Goal: Task Accomplishment & Management: Manage account settings

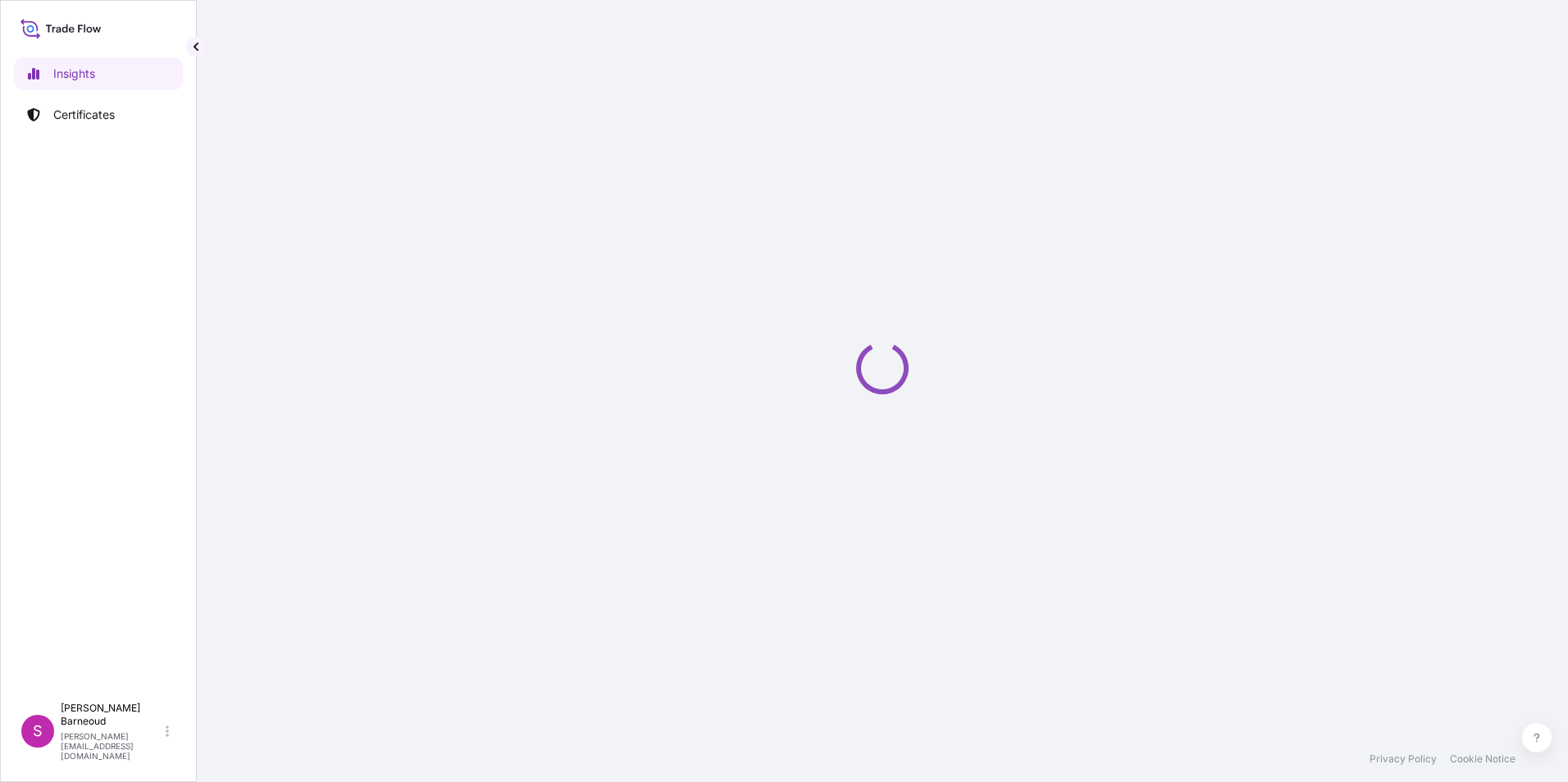
select select "2025"
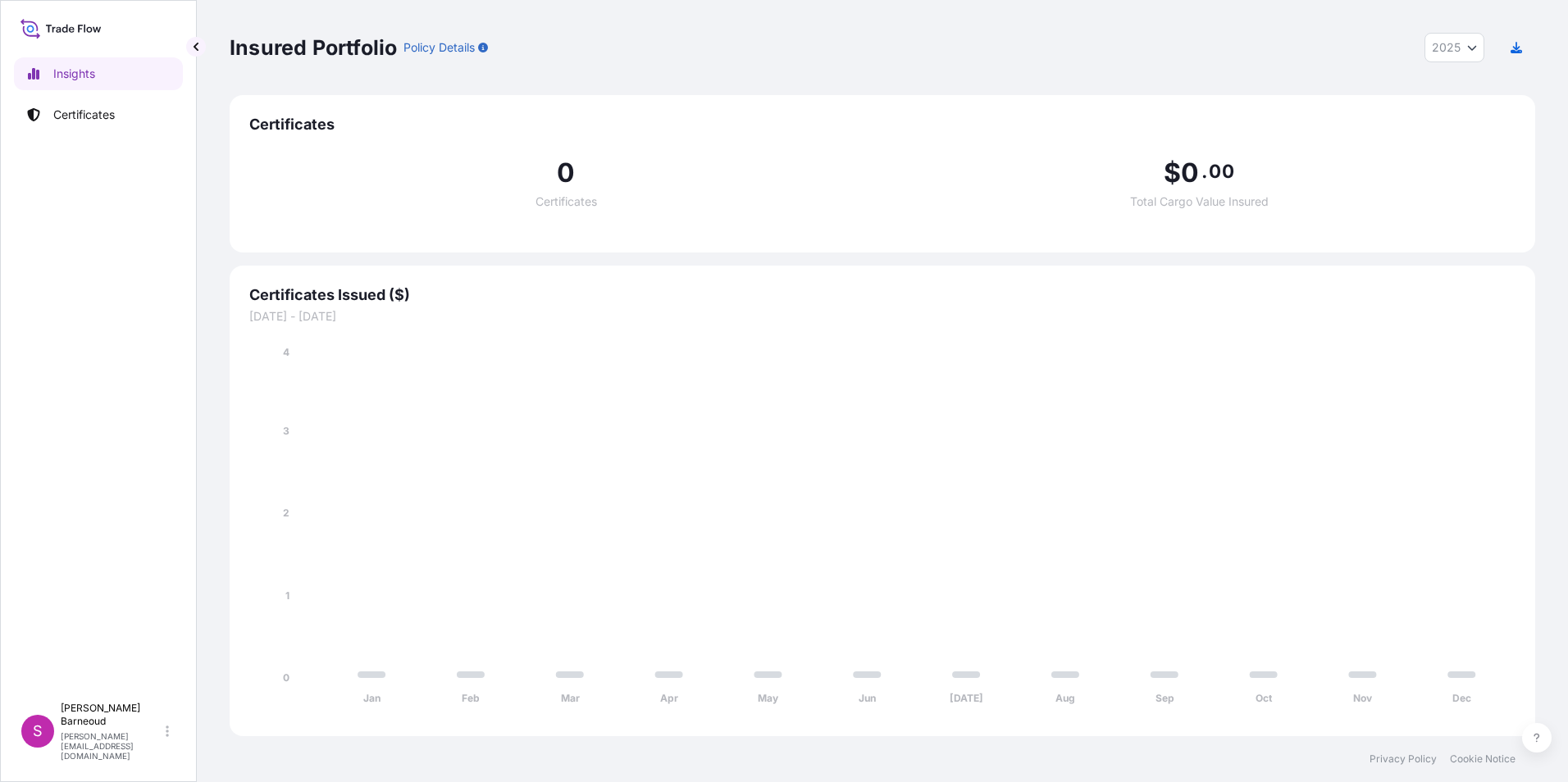
click at [1542, 27] on div "Insured Portfolio Policy Details 2025 2025 2024 2023 2022 Certificates 0 Certif…" at bounding box center [883, 368] width 1371 height 736
click at [69, 104] on link "Certificates" at bounding box center [98, 115] width 169 height 33
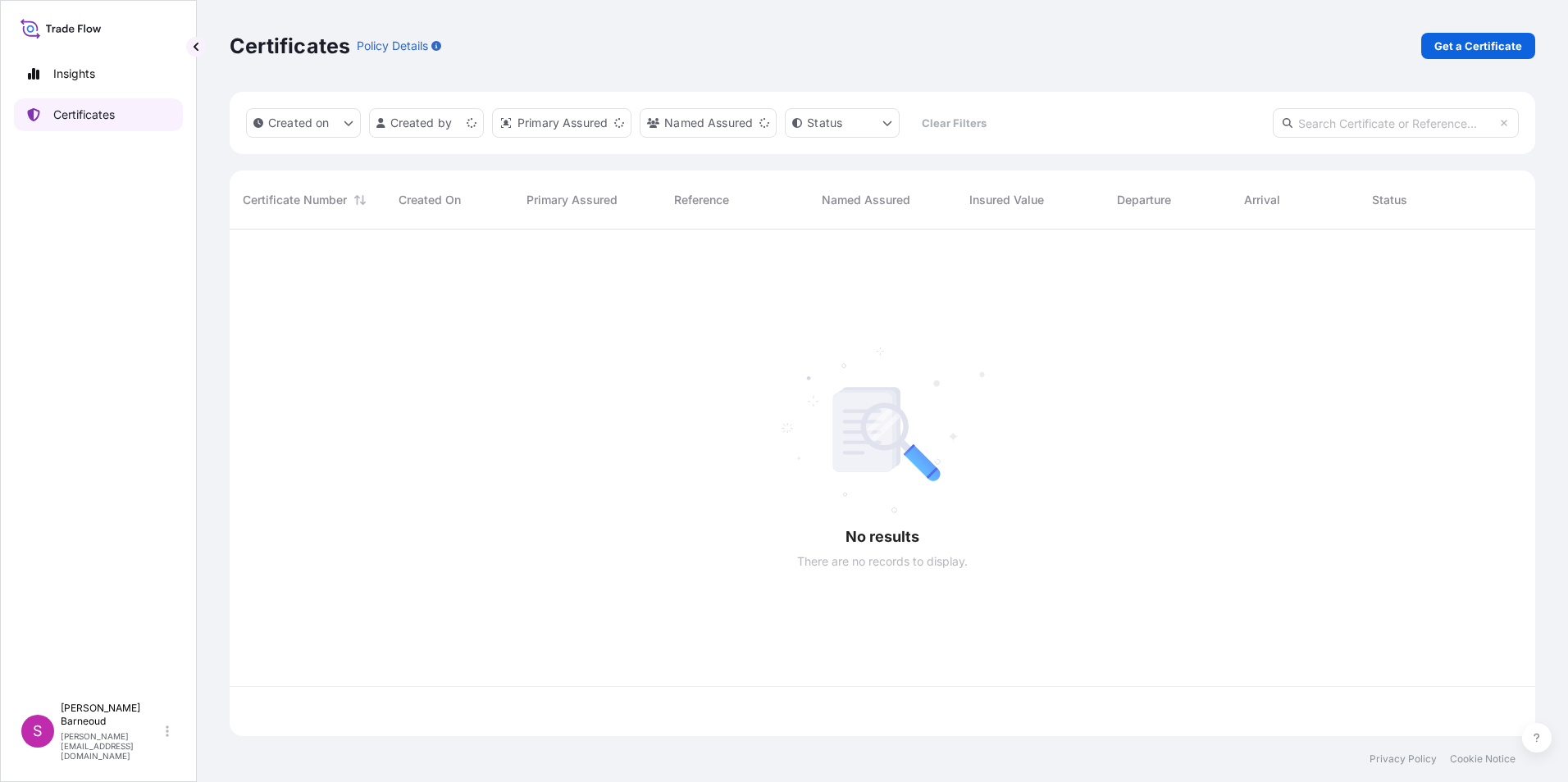
scroll to position [504, 1293]
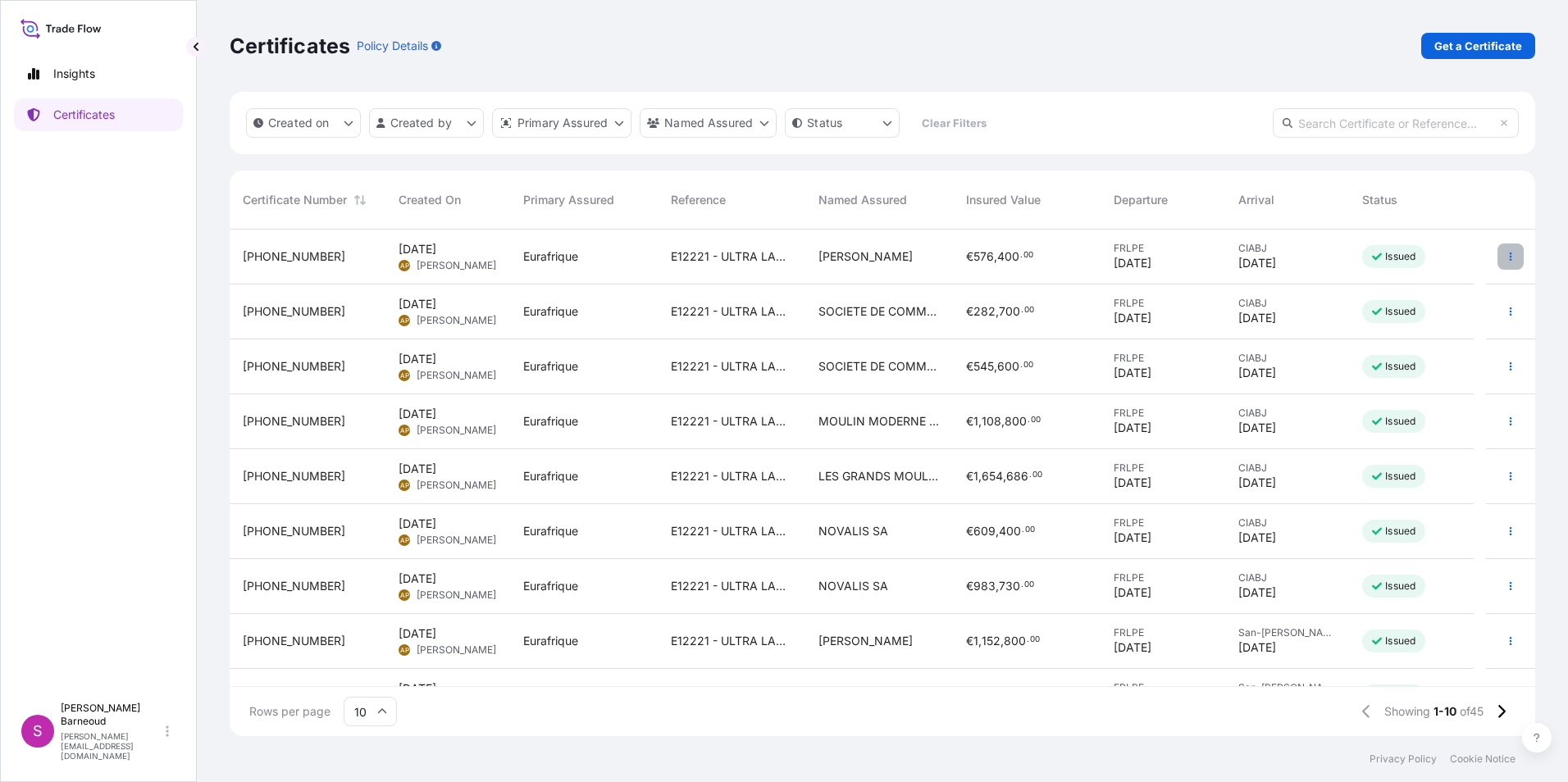
click at [1510, 260] on icon "button" at bounding box center [1511, 256] width 3 height 8
click at [1441, 257] on p "Duplicate certificate" at bounding box center [1417, 260] width 109 height 16
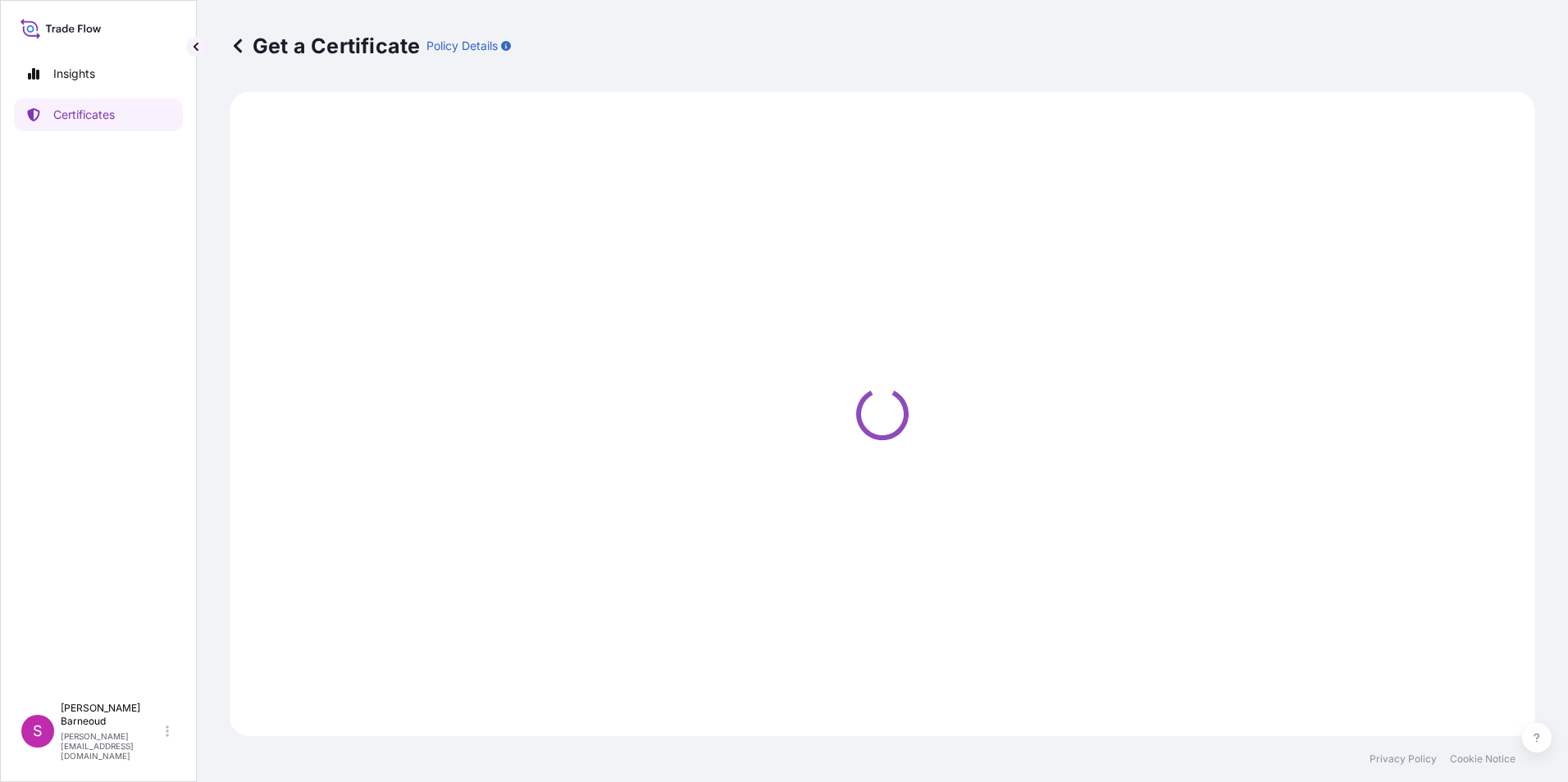
select select "Ocean Vessel"
select select "Road / Inland"
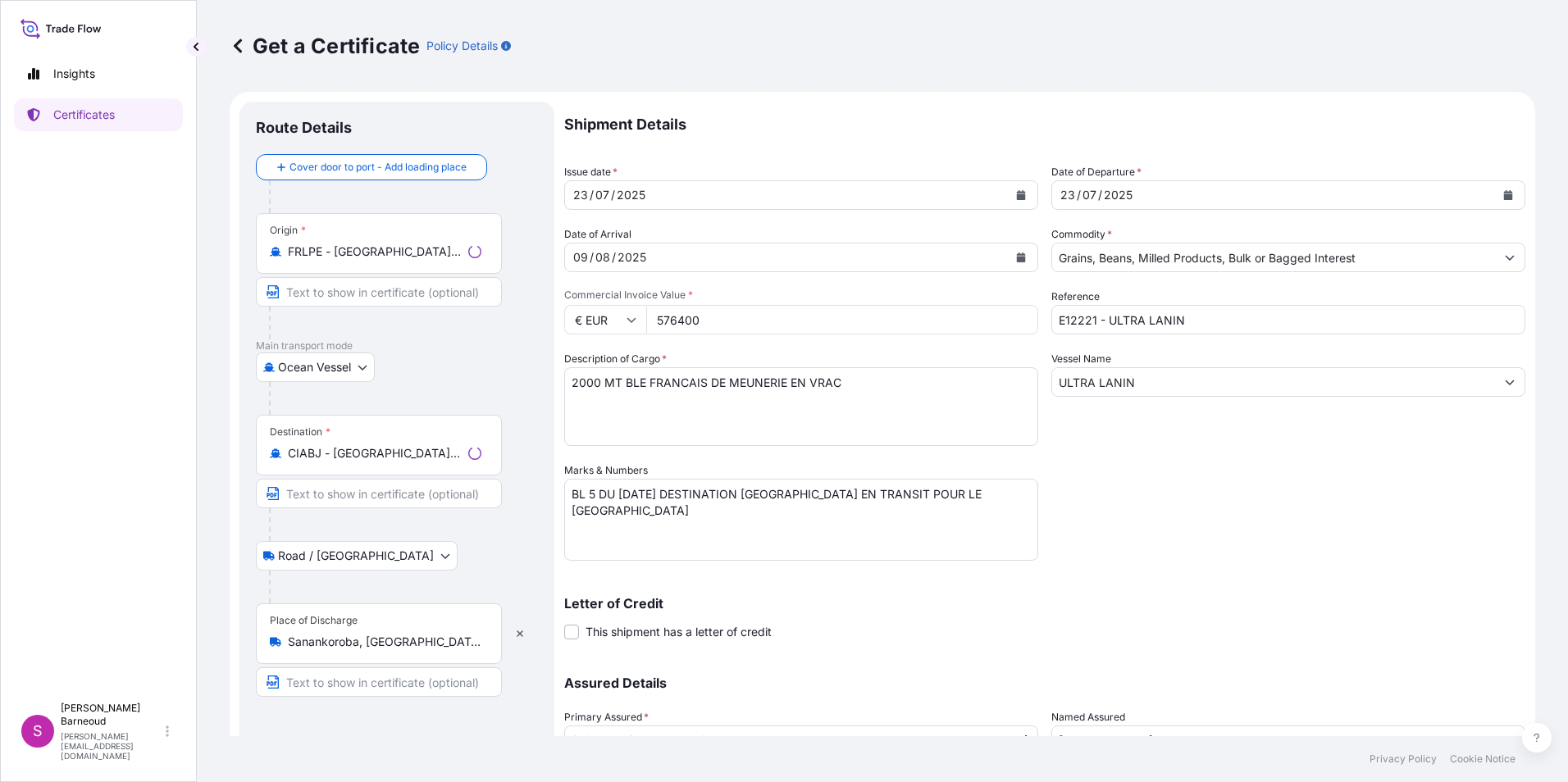
select select "31636"
click at [658, 195] on div "23 / 07 / 2025" at bounding box center [786, 195] width 443 height 29
click at [513, 190] on form "Route Details Cover door to port - Add loading place Place of loading Road / In…" at bounding box center [883, 485] width 1306 height 785
click at [1016, 192] on icon "Calendar" at bounding box center [1020, 194] width 10 height 10
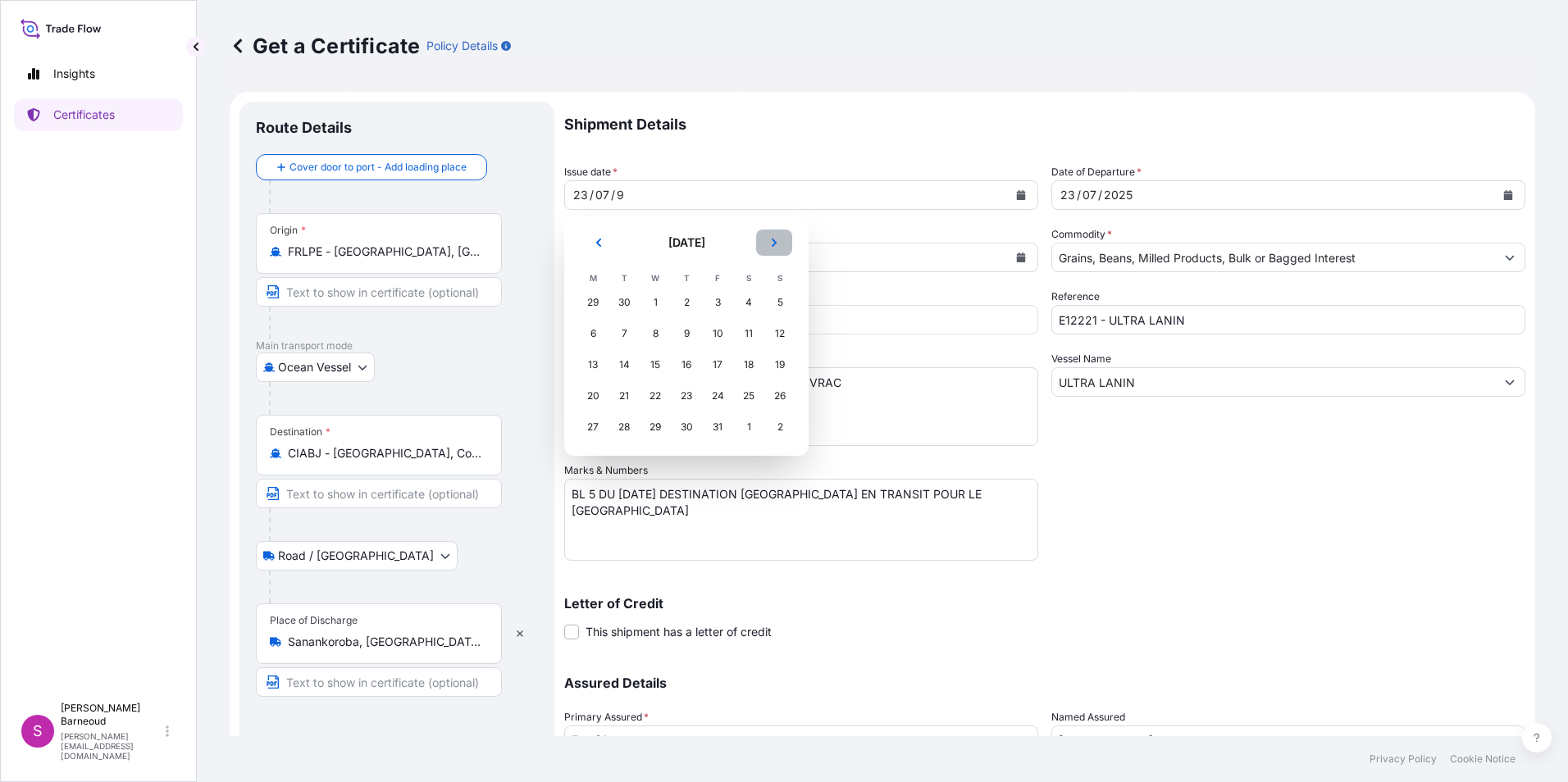
click at [779, 243] on icon "Next" at bounding box center [774, 243] width 10 height 10
click at [774, 334] on div "9" at bounding box center [779, 334] width 29 height 29
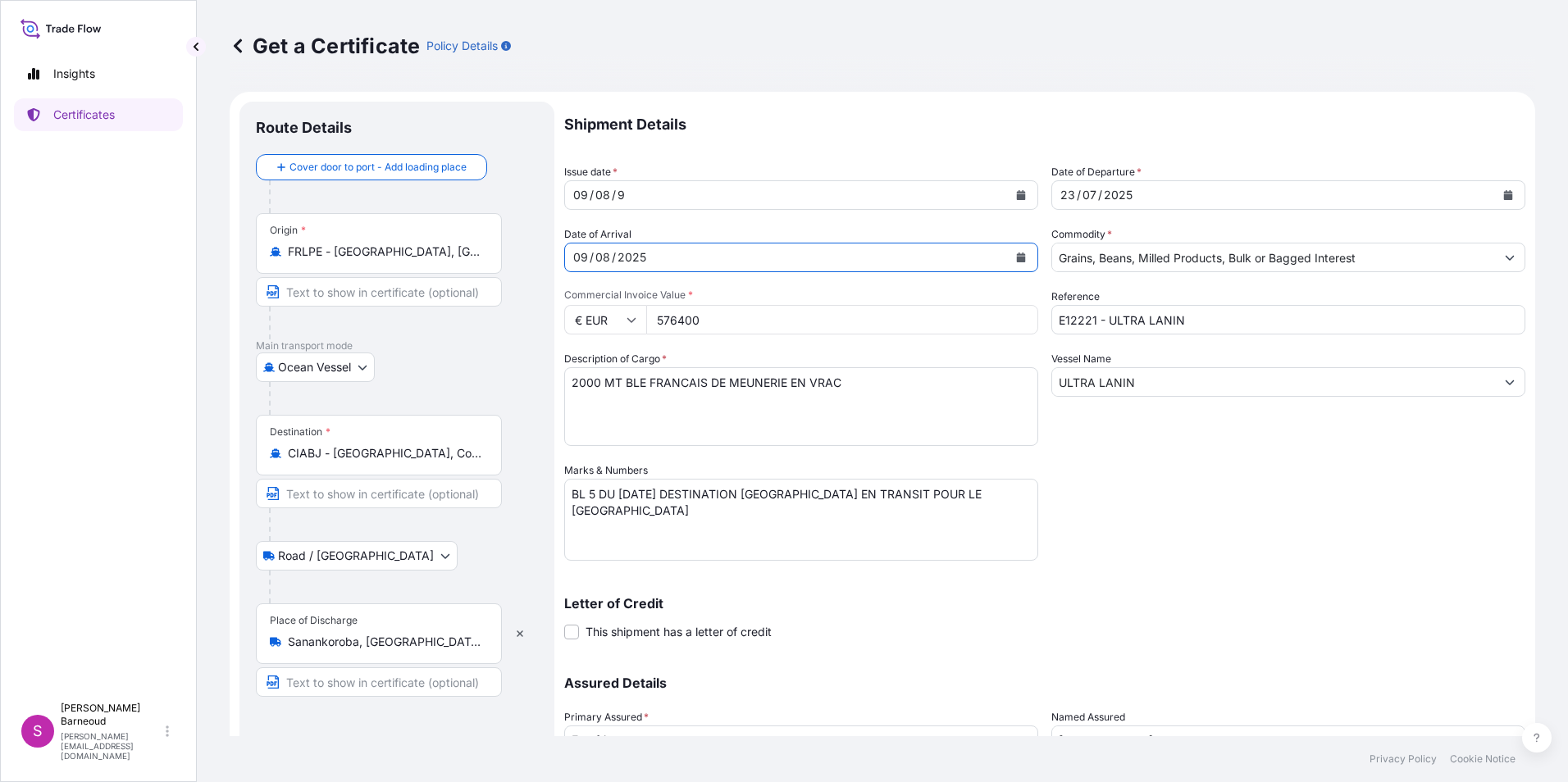
click at [1016, 255] on icon "Calendar" at bounding box center [1020, 257] width 10 height 10
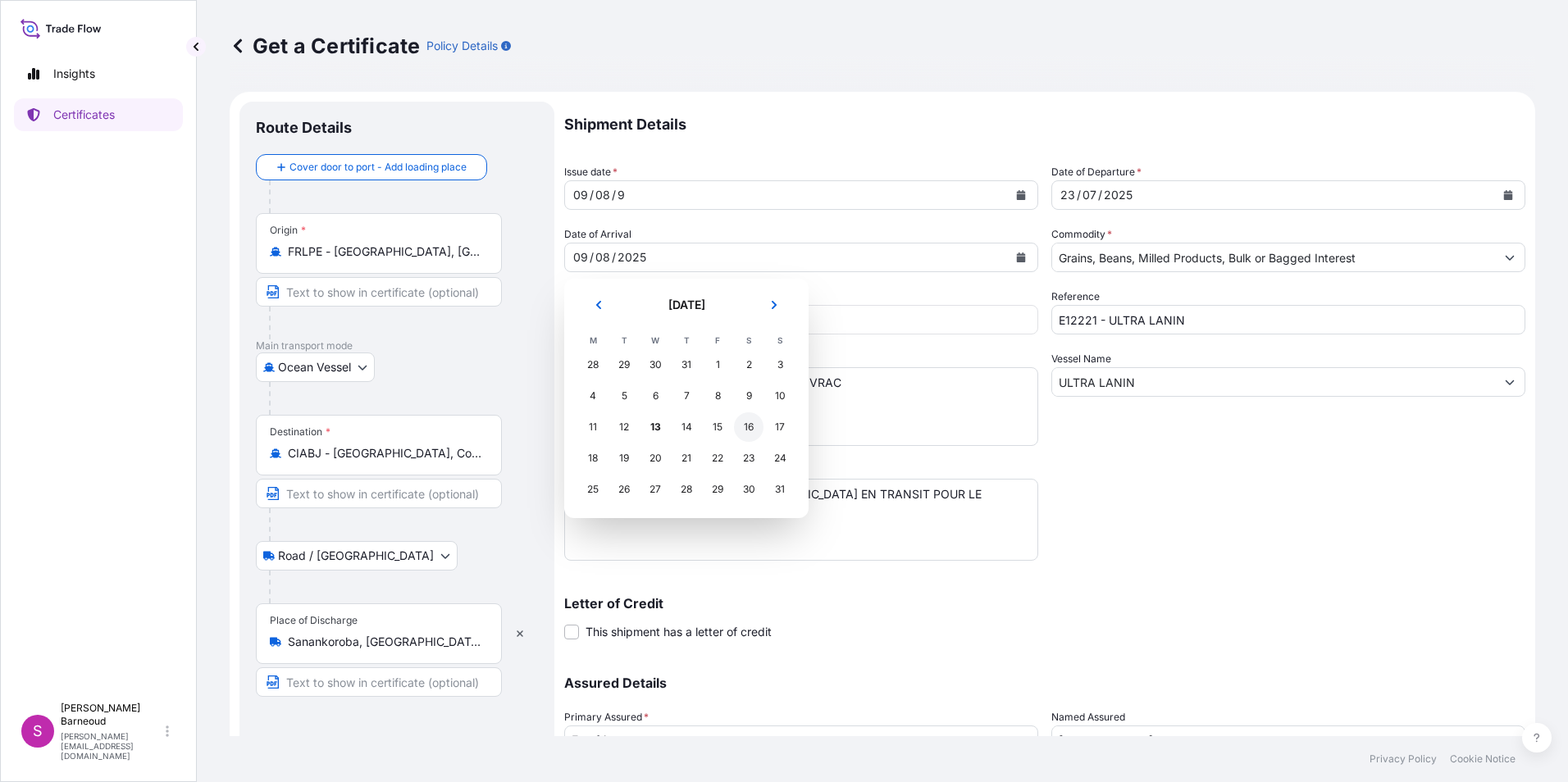
click at [751, 424] on div "16" at bounding box center [748, 427] width 29 height 29
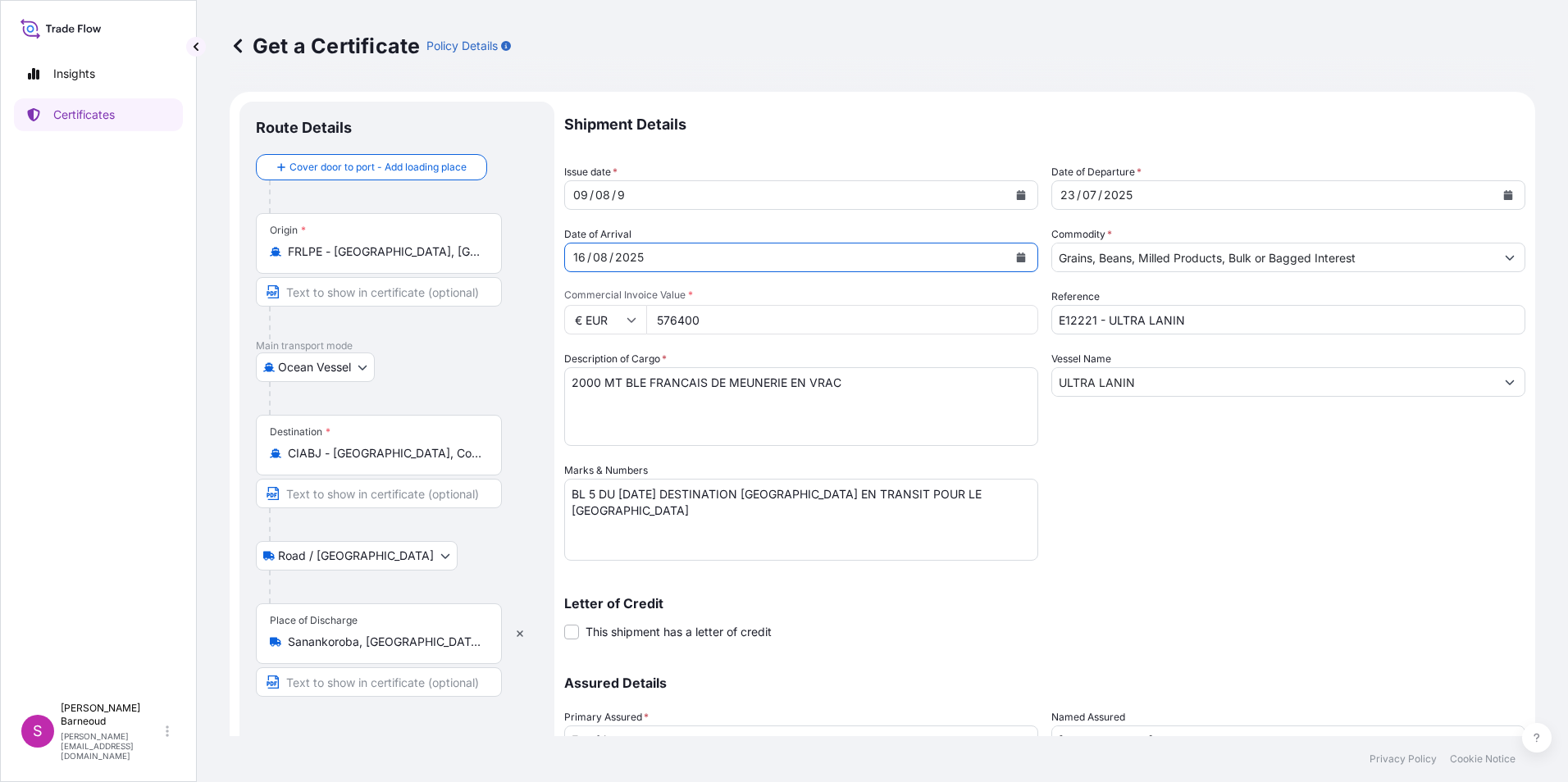
click at [670, 198] on div "09 / 08 / 9" at bounding box center [786, 195] width 443 height 29
click at [1017, 196] on icon "Calendar" at bounding box center [1021, 194] width 9 height 10
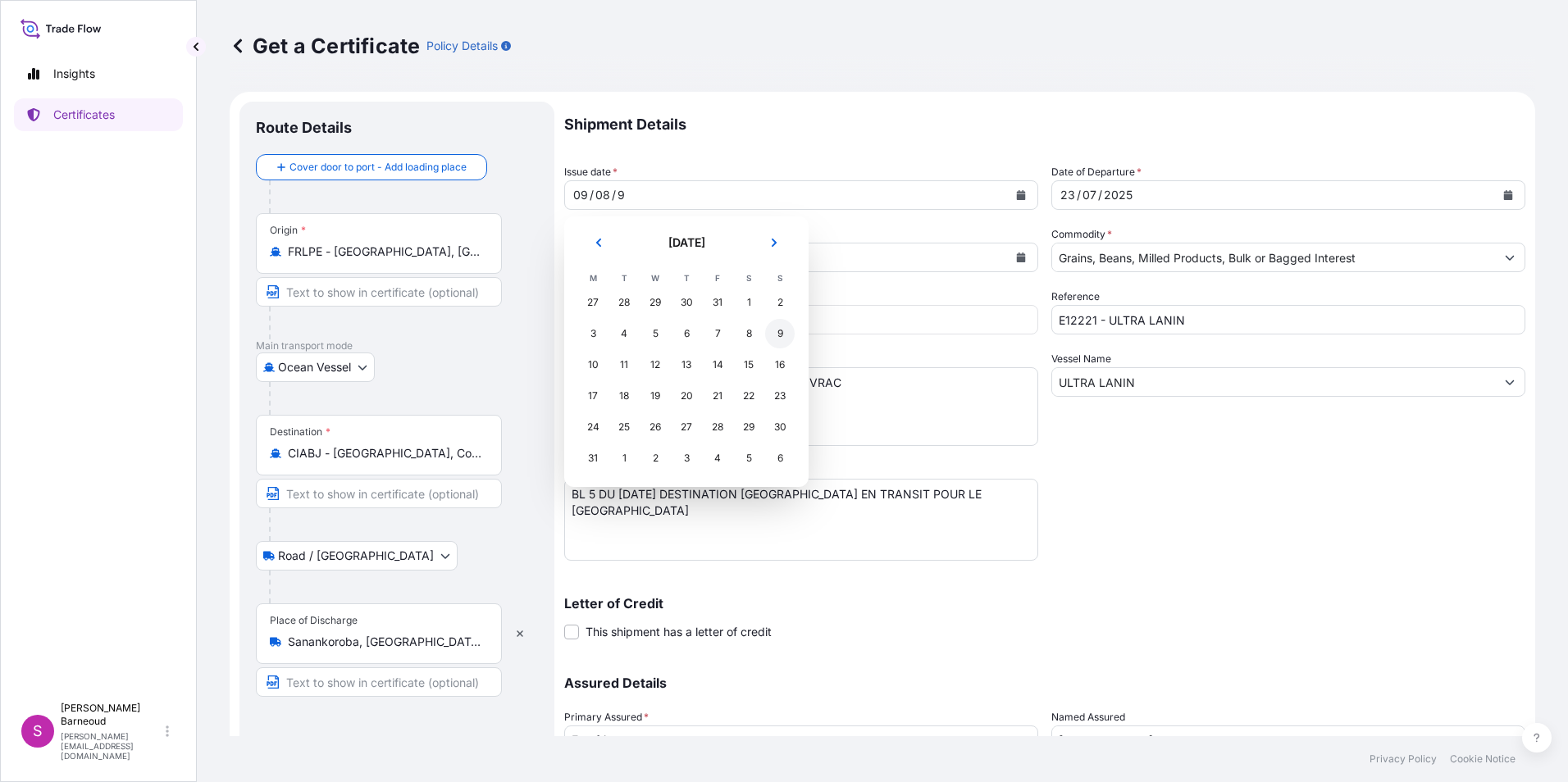
click at [772, 332] on div "9" at bounding box center [779, 334] width 29 height 29
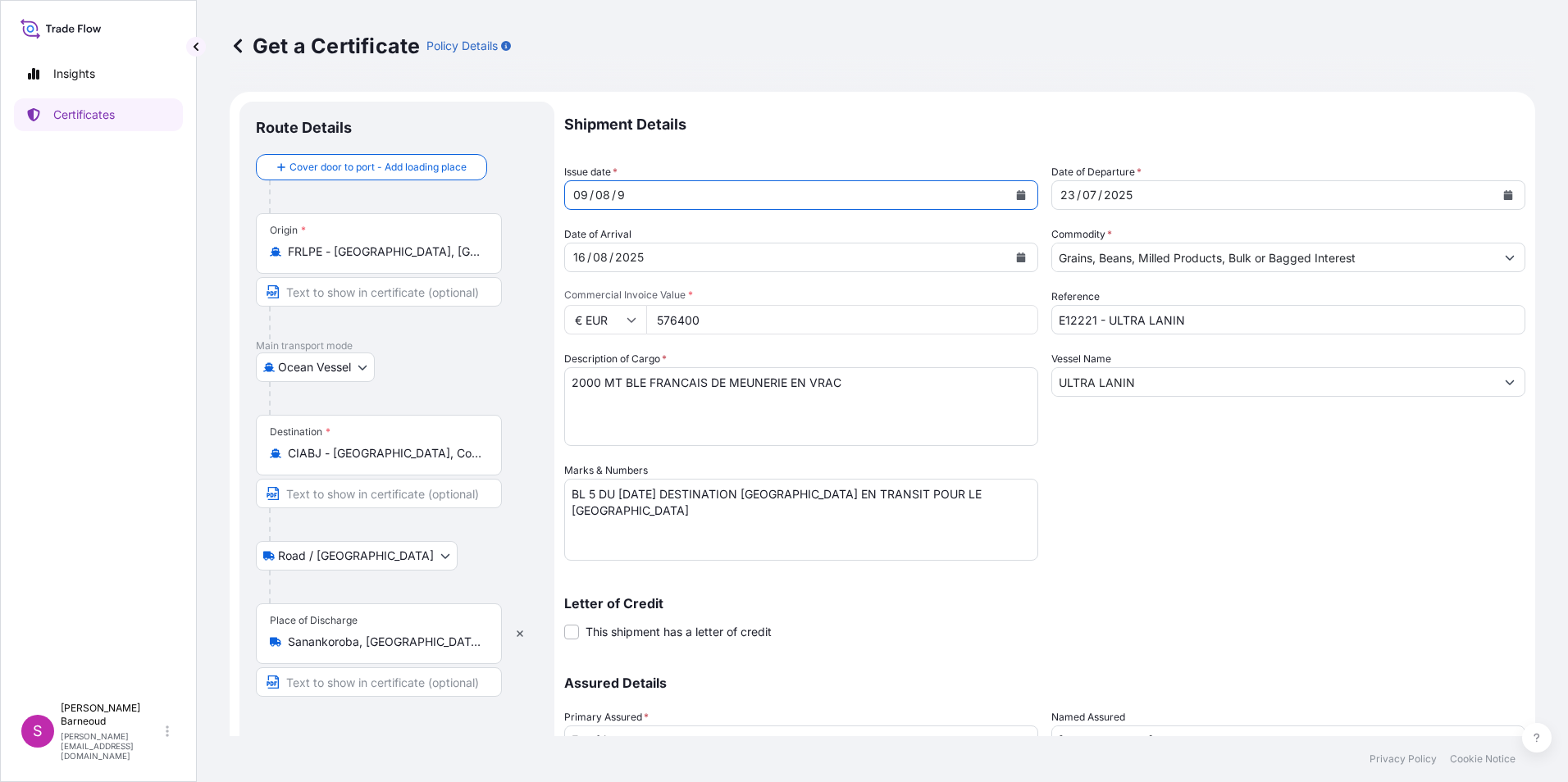
click at [659, 190] on div "09 / 08 / 9" at bounding box center [786, 195] width 443 height 29
click at [627, 194] on div "09 / 08 / 9" at bounding box center [786, 195] width 443 height 29
click at [622, 192] on div "9" at bounding box center [622, 195] width 11 height 20
click at [583, 191] on div "13" at bounding box center [579, 195] width 16 height 20
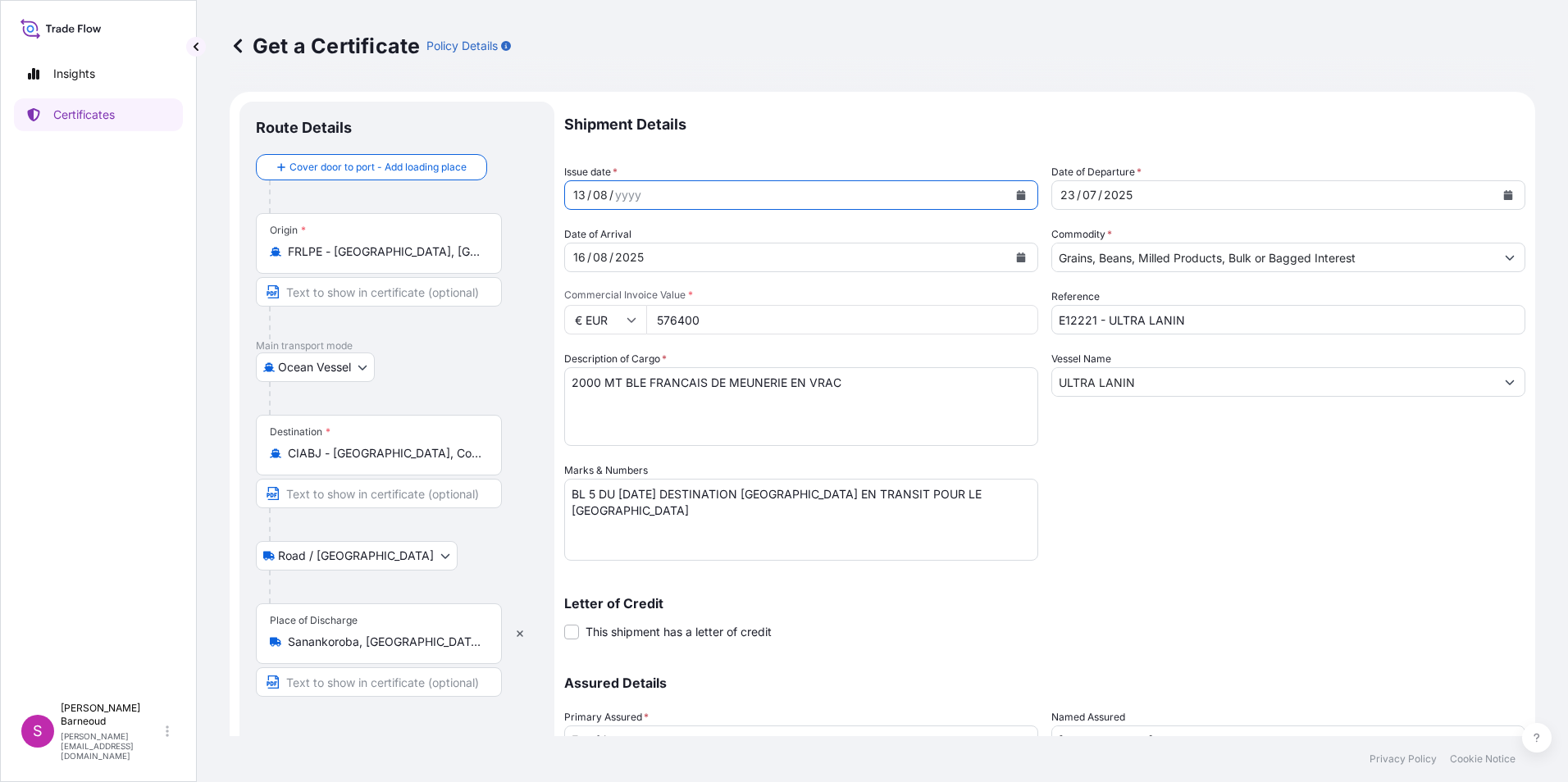
click at [587, 193] on div "/" at bounding box center [589, 195] width 4 height 20
click at [587, 192] on div "/" at bounding box center [589, 195] width 4 height 20
click at [645, 187] on div "09 / 08 / yyyy" at bounding box center [786, 195] width 443 height 29
click at [716, 314] on input "576400" at bounding box center [842, 319] width 392 height 29
click at [689, 289] on span "*" at bounding box center [690, 294] width 5 height 12
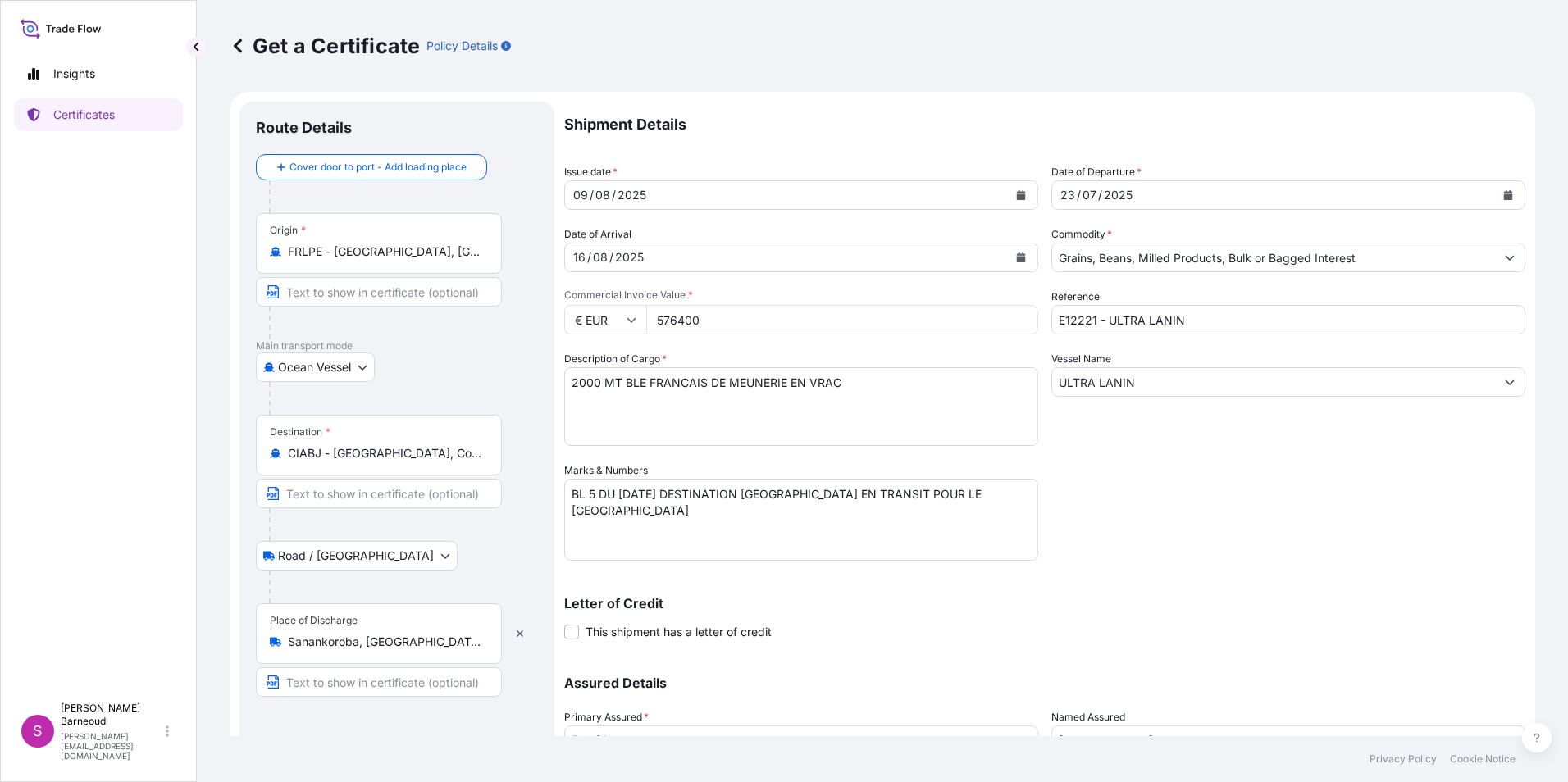
click at [689, 305] on input "576400" at bounding box center [842, 319] width 392 height 29
click at [688, 295] on span "*" at bounding box center [690, 294] width 5 height 12
click at [688, 305] on input "576400" at bounding box center [842, 319] width 392 height 29
click at [688, 295] on span "*" at bounding box center [690, 294] width 5 height 12
click at [688, 305] on input "576400" at bounding box center [842, 319] width 392 height 29
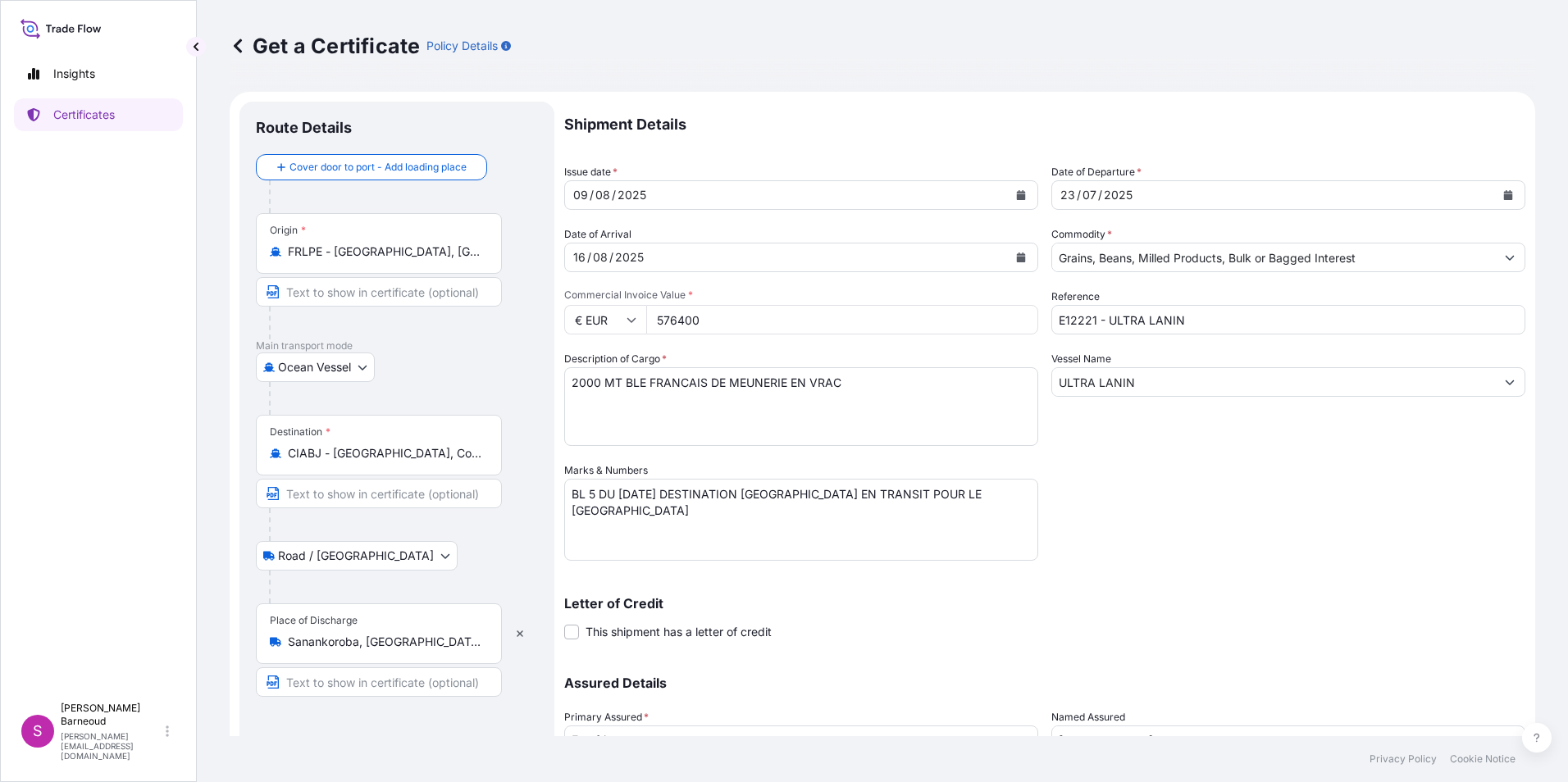
click at [619, 294] on span "Commercial Invoice Value *" at bounding box center [800, 295] width 474 height 13
click at [646, 305] on input "576400" at bounding box center [842, 319] width 392 height 29
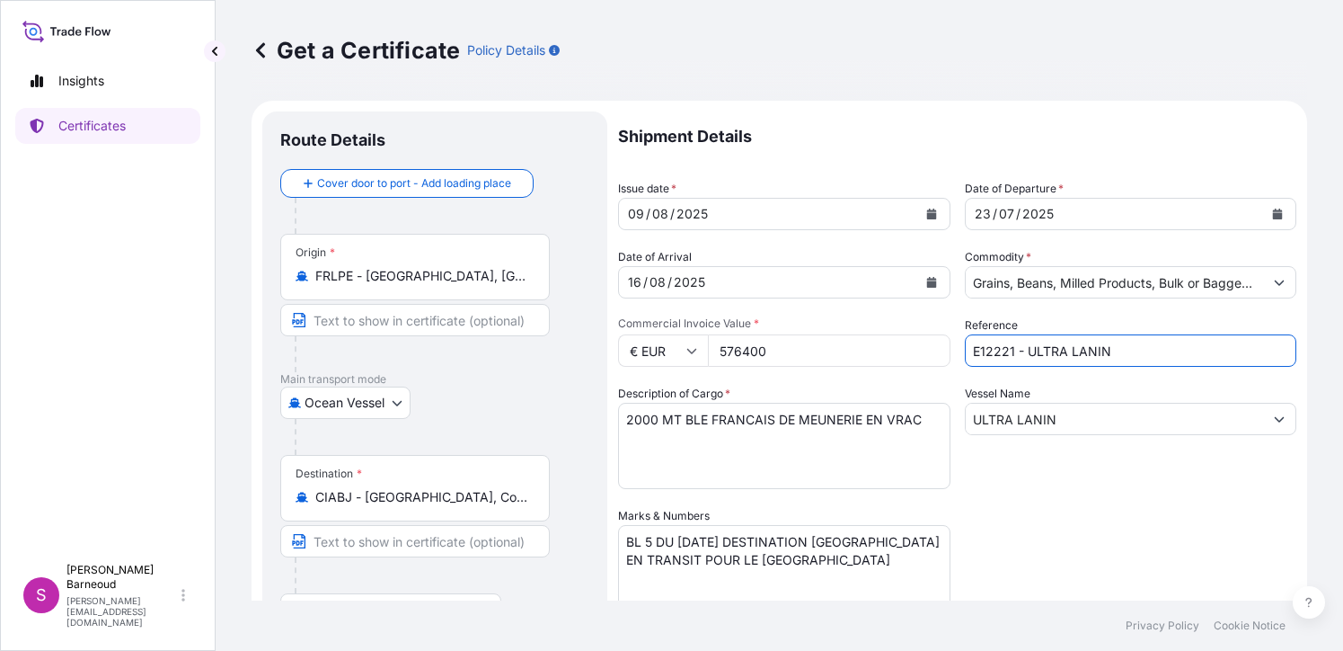
drag, startPoint x: 1129, startPoint y: 353, endPoint x: 950, endPoint y: 349, distance: 178.9
click at [950, 349] on div "Shipment Details Issue date * 09 / 08 / 2025 Date of Departure * 23 / 07 / 2025…" at bounding box center [957, 505] width 678 height 788
type input "e"
type input "E13047- CHISE BULKER"
click at [1060, 425] on input "ULTRA LANIN" at bounding box center [1115, 419] width 298 height 32
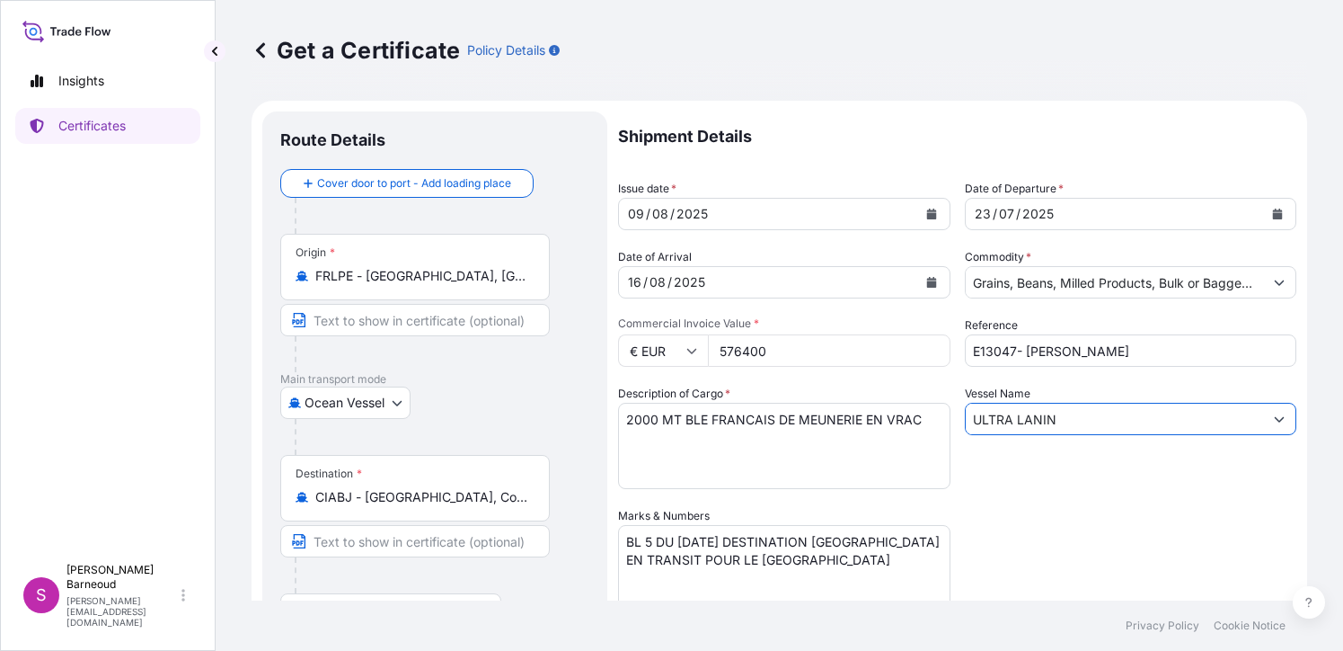
drag, startPoint x: 1060, startPoint y: 421, endPoint x: 934, endPoint y: 421, distance: 126.7
click at [934, 421] on div "Shipment Details Issue date * 09 / 08 / 2025 Date of Departure * 23 / 07 / 2025…" at bounding box center [957, 505] width 678 height 788
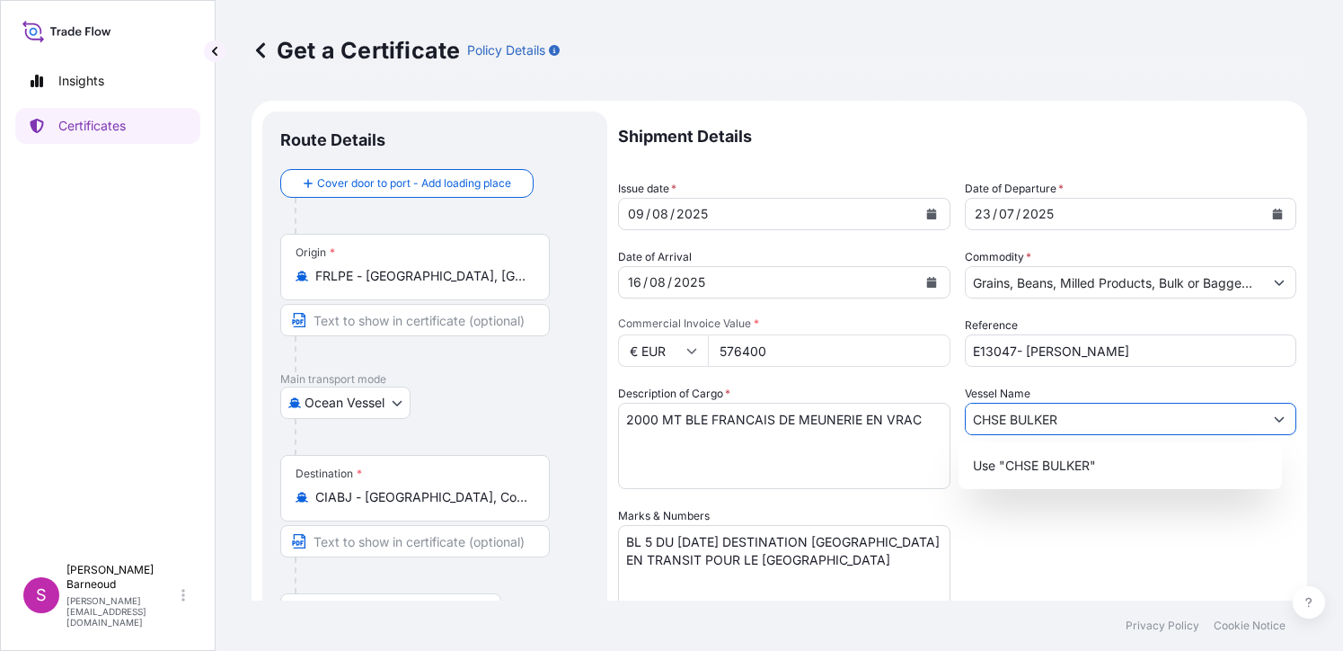
type input "CHSE BULKER"
drag, startPoint x: 664, startPoint y: 433, endPoint x: 659, endPoint y: 418, distance: 16.2
click at [663, 433] on textarea "2000 MT BLE FRANCAIS DE MEUNERIE EN VRAC" at bounding box center [784, 446] width 332 height 86
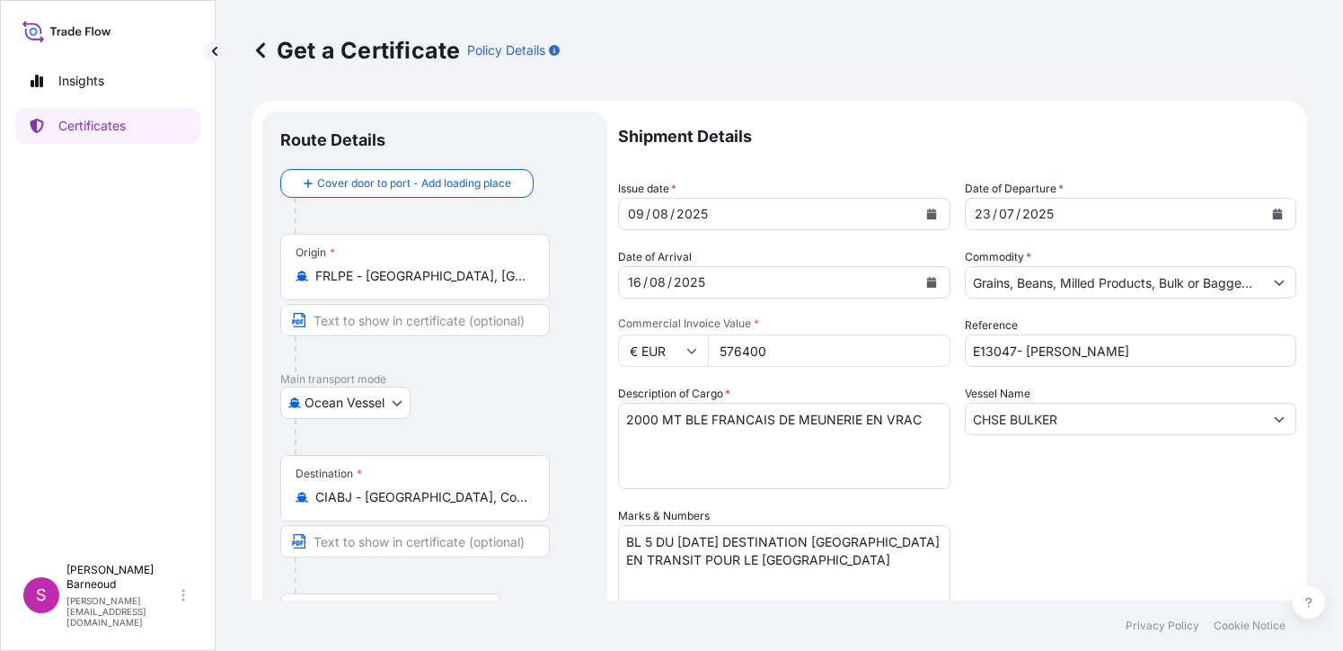
drag, startPoint x: 710, startPoint y: 563, endPoint x: 722, endPoint y: 512, distance: 51.7
click at [710, 563] on textarea "BL 5 DU 23.07.2025 DESTINATION ABIDJAN EN TRANSIT POUR LE MALI" at bounding box center [784, 570] width 332 height 90
drag, startPoint x: 626, startPoint y: 416, endPoint x: 925, endPoint y: 418, distance: 298.3
click at [925, 418] on textarea "2000 MT BLE FRANCAIS DE MEUNERIE EN VRAC" at bounding box center [784, 446] width 332 height 86
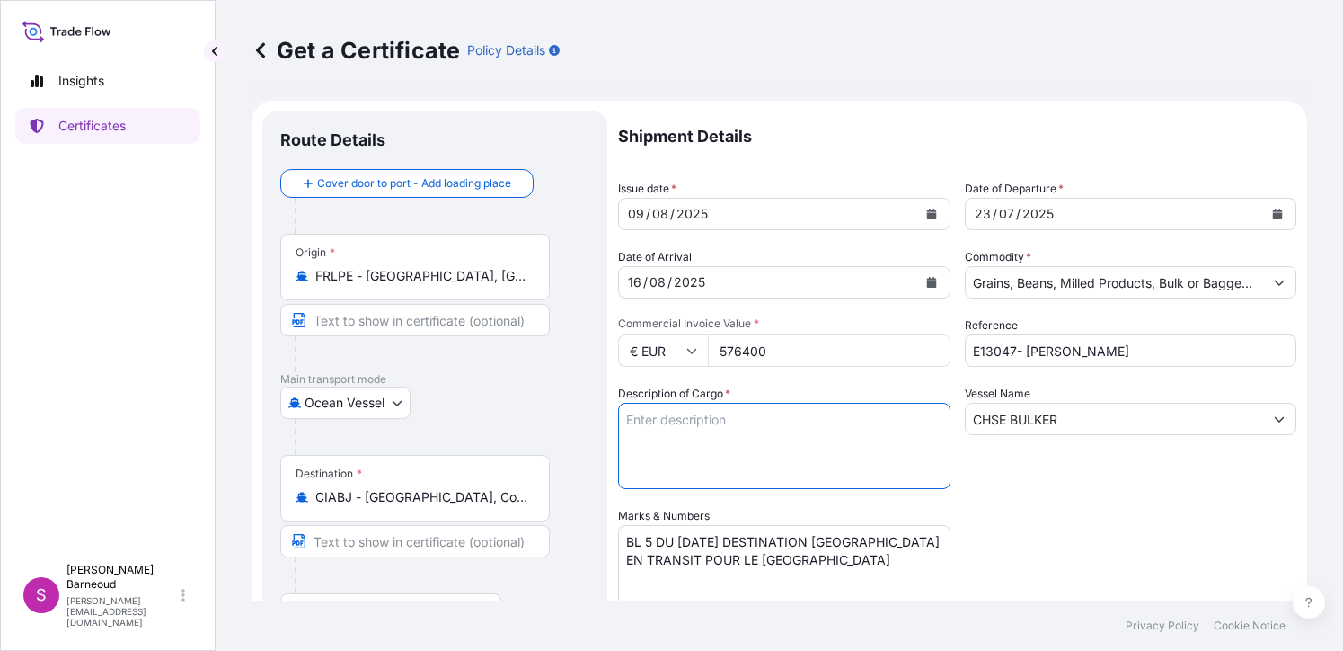
paste textarea "4000 tm Blé Français de meunerie en vrac"
click at [889, 419] on textarea "2000 MT BLE FRANCAIS DE MEUNERIE EN VRAC" at bounding box center [784, 446] width 332 height 86
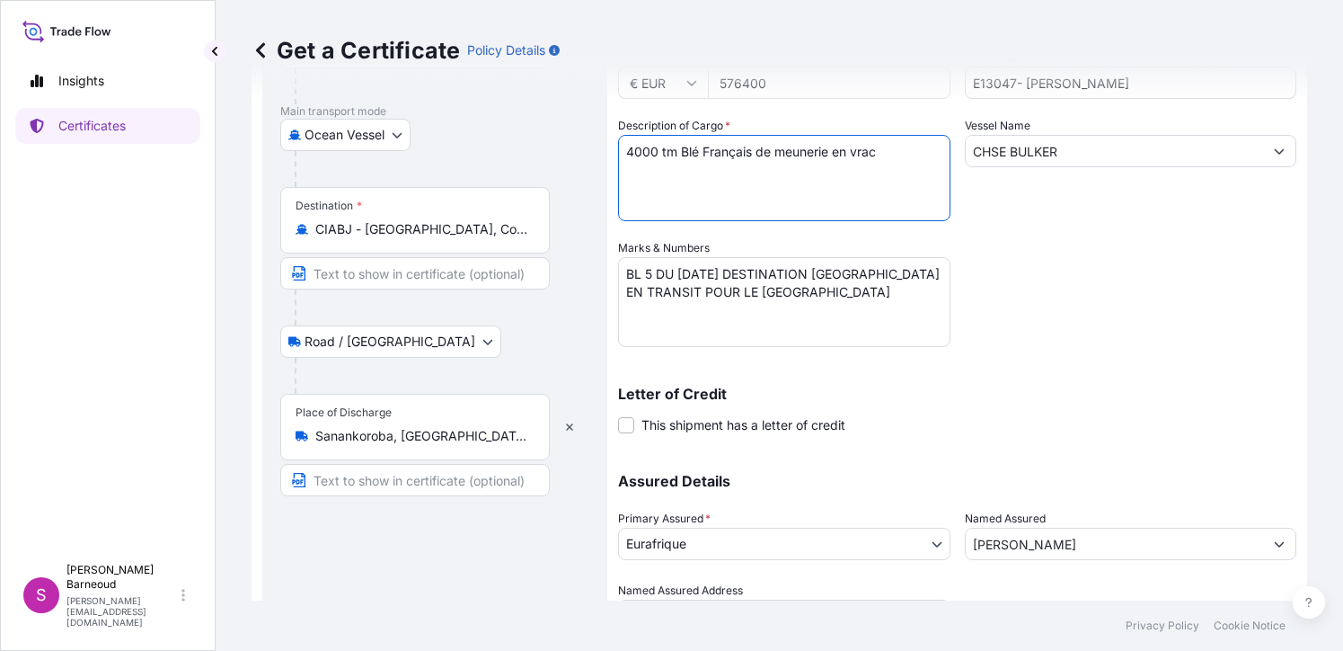
scroll to position [270, 0]
type textarea "4000 tm Blé Français de meunerie en vrac"
click at [653, 272] on textarea "BL 5 DU 23.07.2025 DESTINATION ABIDJAN EN TRANSIT POUR LE MALI" at bounding box center [784, 300] width 332 height 90
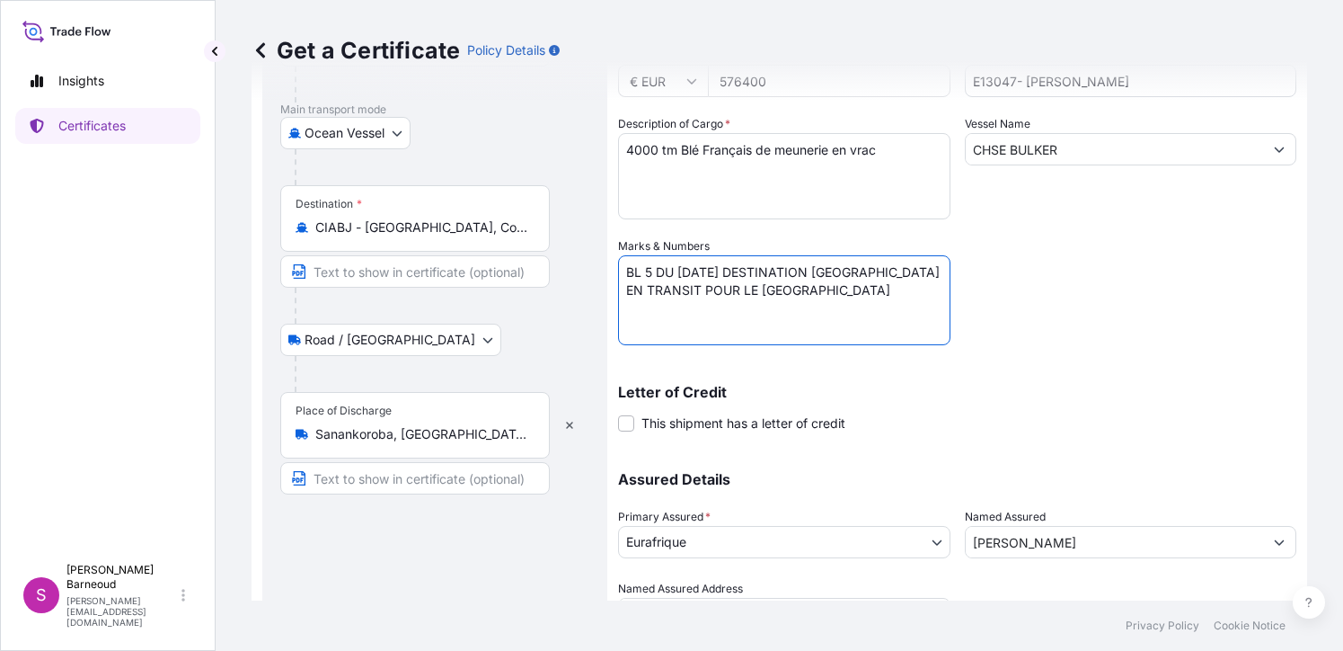
drag, startPoint x: 682, startPoint y: 272, endPoint x: 747, endPoint y: 272, distance: 64.7
click at [747, 272] on textarea "BL 5 DU 23.07.2025 DESTINATION ABIDJAN EN TRANSIT POUR LE MALI" at bounding box center [784, 300] width 332 height 90
drag, startPoint x: 892, startPoint y: 272, endPoint x: 841, endPoint y: 270, distance: 51.3
click at [841, 270] on textarea "BL 5 DU 23.07.2025 DESTINATION ABIDJAN EN TRANSIT POUR LE MALI" at bounding box center [784, 300] width 332 height 90
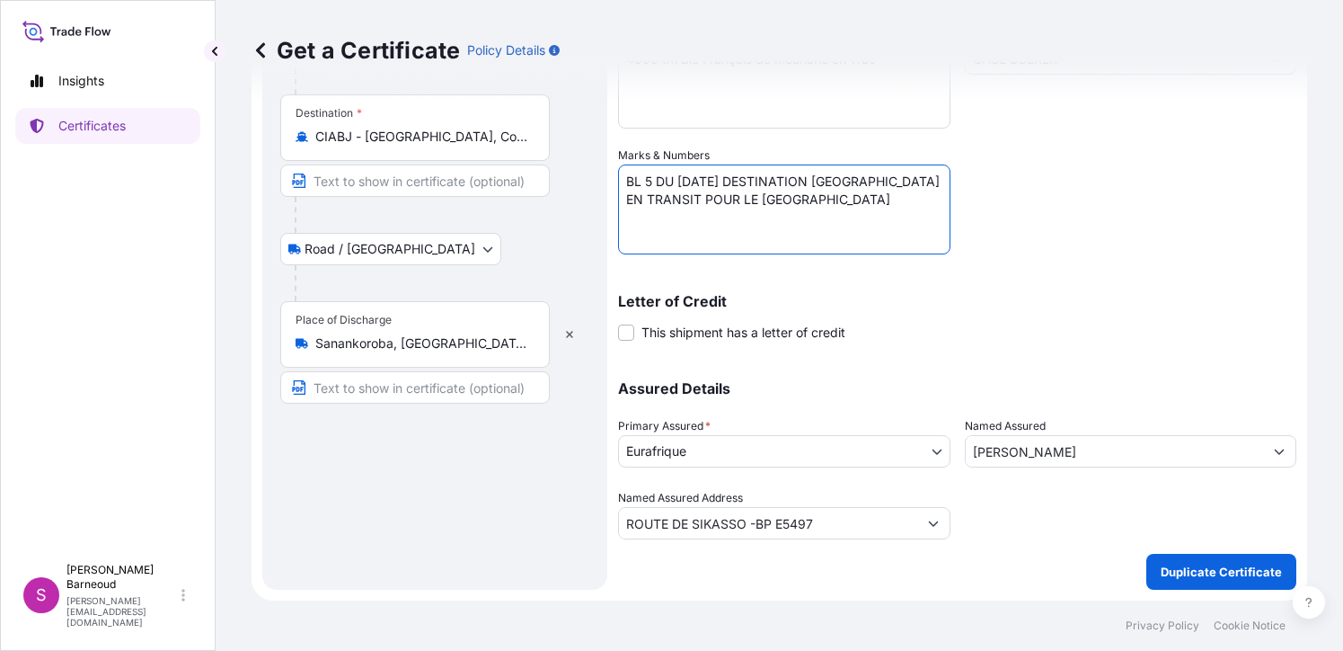
scroll to position [0, 0]
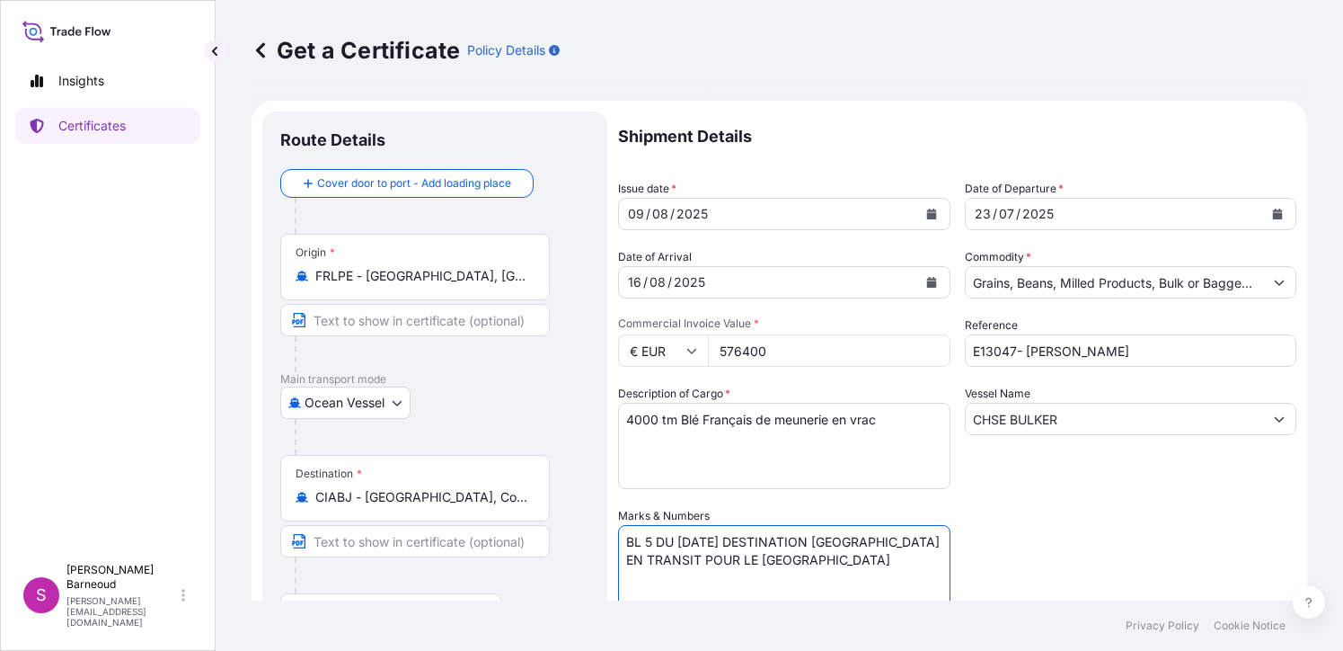
type textarea "BL 5 DU 09/08/2025 DESTINATION DAKAR EN TRANSIT POUR LE MALI"
click at [726, 323] on span "Commercial Invoice Value *" at bounding box center [784, 323] width 332 height 14
click at [726, 334] on input "576400" at bounding box center [829, 350] width 243 height 32
drag, startPoint x: 772, startPoint y: 353, endPoint x: 711, endPoint y: 349, distance: 61.3
click at [711, 349] on input "576400" at bounding box center [829, 350] width 243 height 32
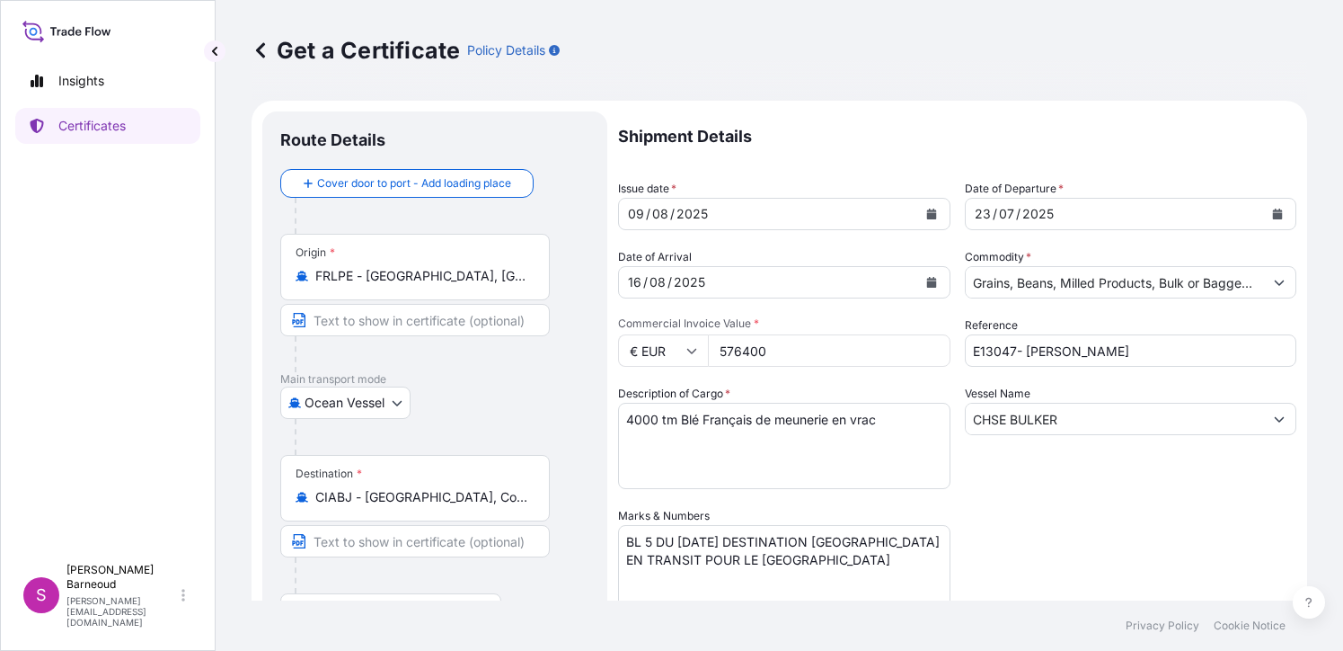
drag, startPoint x: 767, startPoint y: 350, endPoint x: 716, endPoint y: 348, distance: 51.3
click at [716, 348] on input "576400" at bounding box center [829, 350] width 243 height 32
drag, startPoint x: 725, startPoint y: 348, endPoint x: 717, endPoint y: 354, distance: 10.2
click at [666, 354] on input "€ EUR" at bounding box center [663, 350] width 90 height 32
click at [787, 350] on input "576400" at bounding box center [829, 350] width 243 height 32
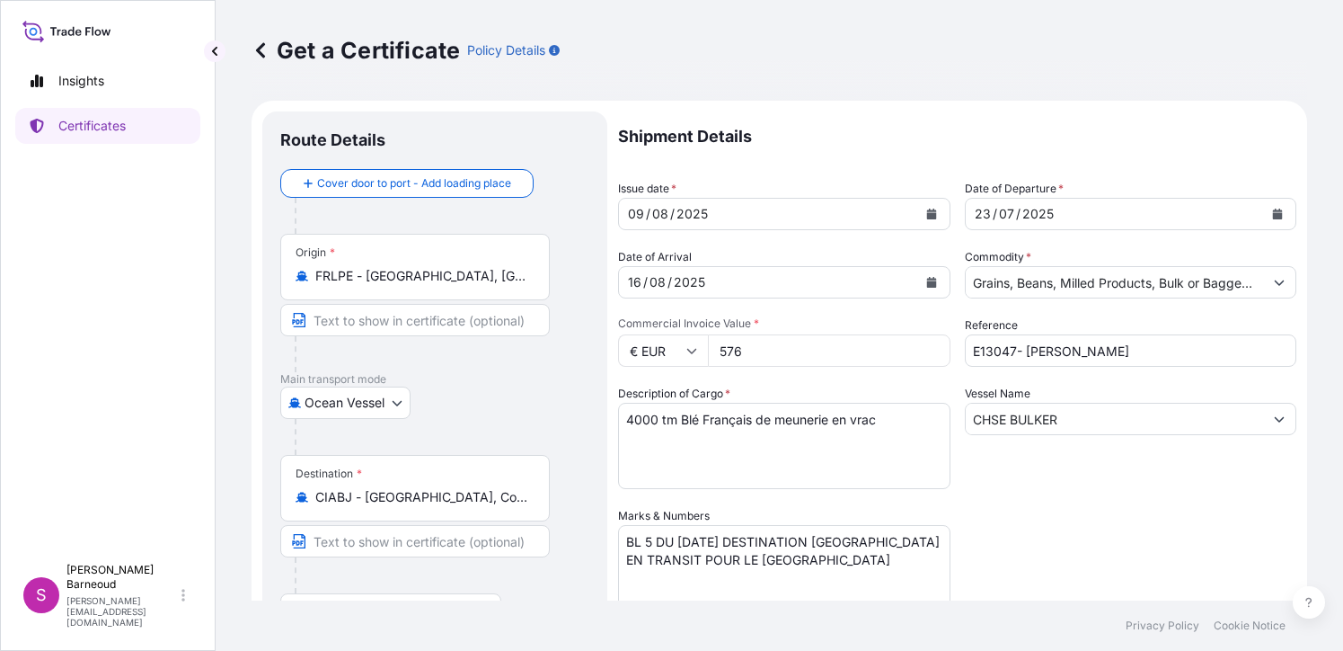
paste input "1032000.00"
drag, startPoint x: 739, startPoint y: 351, endPoint x: 674, endPoint y: 348, distance: 64.8
click at [674, 348] on div "€ EUR 5761032000.00" at bounding box center [784, 350] width 332 height 32
click at [815, 350] on input "1032000.00" at bounding box center [829, 350] width 243 height 32
click at [925, 354] on input "1031999" at bounding box center [829, 350] width 243 height 32
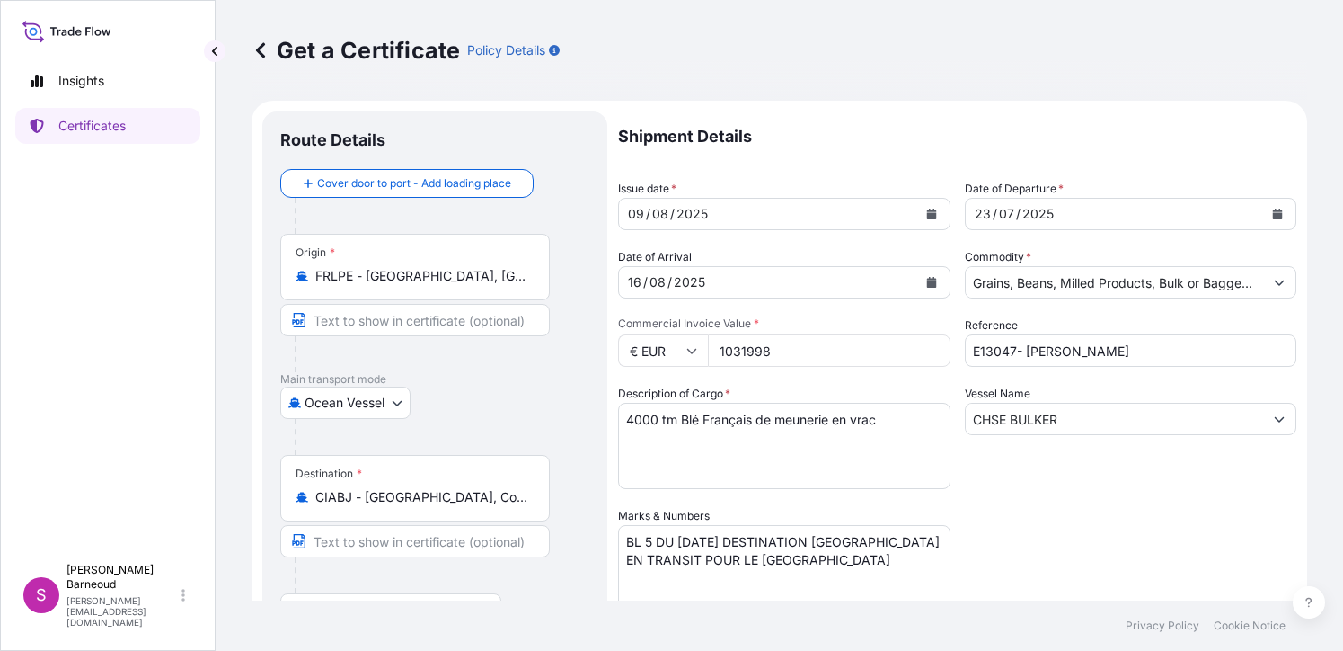
click at [925, 354] on input "1031998" at bounding box center [829, 350] width 243 height 32
click at [924, 347] on input "1031999" at bounding box center [829, 350] width 243 height 32
type input "1032000"
click at [924, 347] on input "1032000" at bounding box center [829, 350] width 243 height 32
click at [758, 463] on textarea "2000 MT BLE FRANCAIS DE MEUNERIE EN VRAC" at bounding box center [784, 446] width 332 height 86
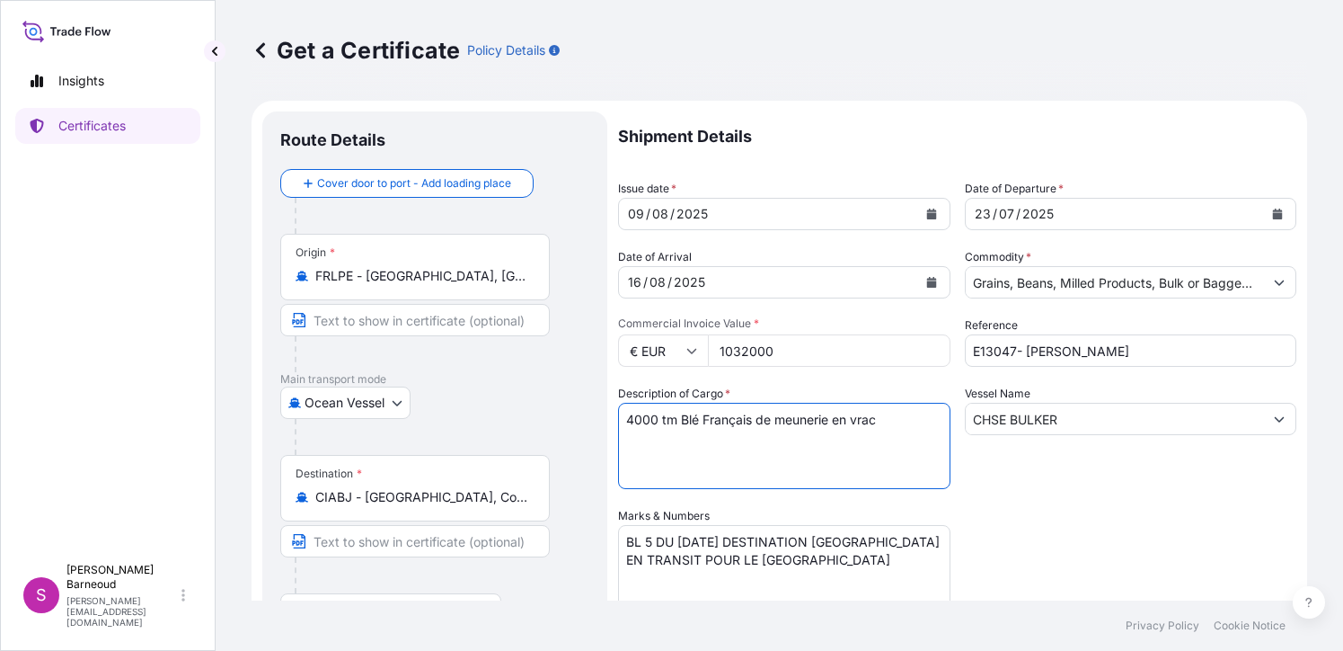
click at [745, 350] on input "1032000" at bounding box center [829, 350] width 243 height 32
click at [687, 472] on textarea "2000 MT BLE FRANCAIS DE MEUNERIE EN VRAC" at bounding box center [784, 446] width 332 height 86
click at [358, 279] on input "FRLPE - la Pallice, France" at bounding box center [421, 276] width 212 height 18
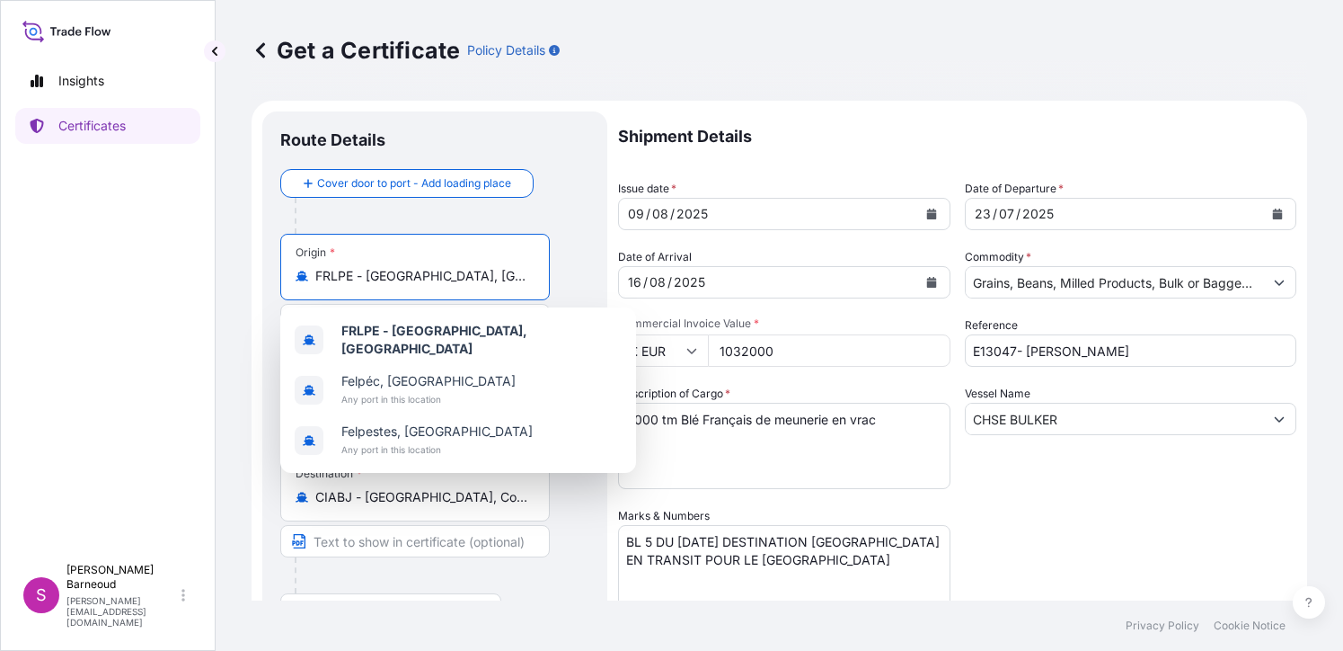
drag, startPoint x: 465, startPoint y: 283, endPoint x: 313, endPoint y: 273, distance: 152.2
click at [313, 273] on div "FRLPE - la Pallice, France" at bounding box center [415, 276] width 239 height 18
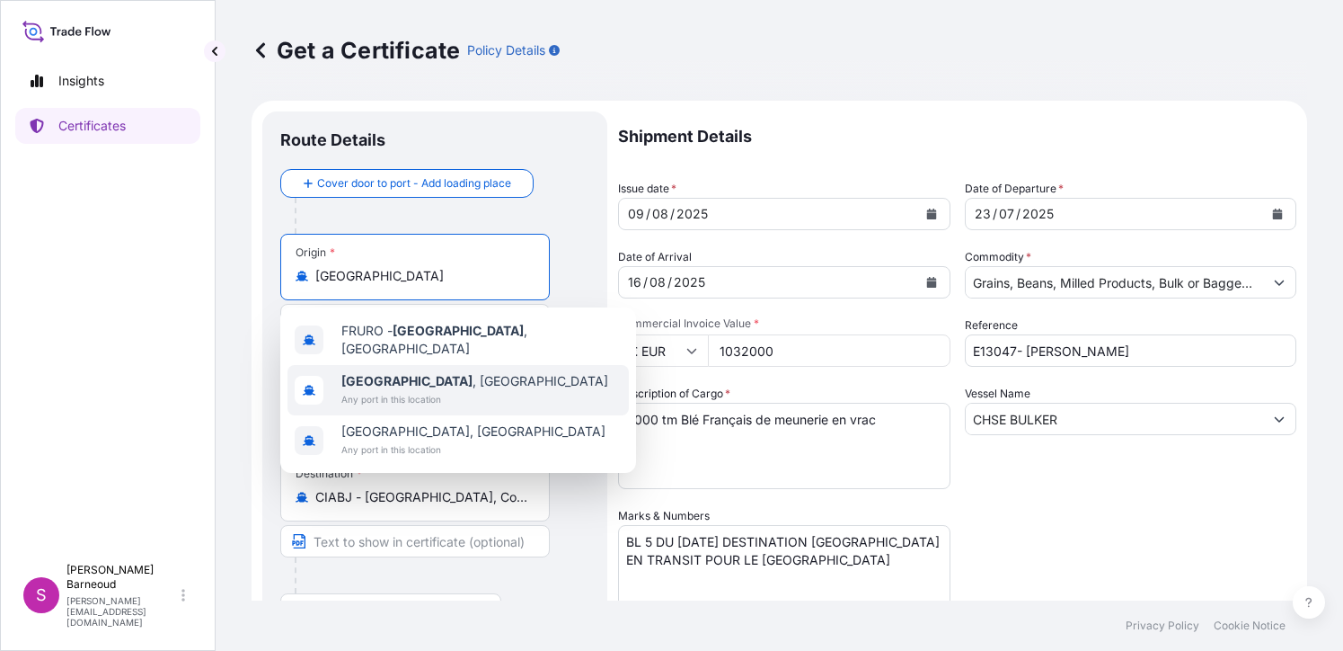
click at [418, 376] on span "Rouen , France" at bounding box center [474, 381] width 267 height 18
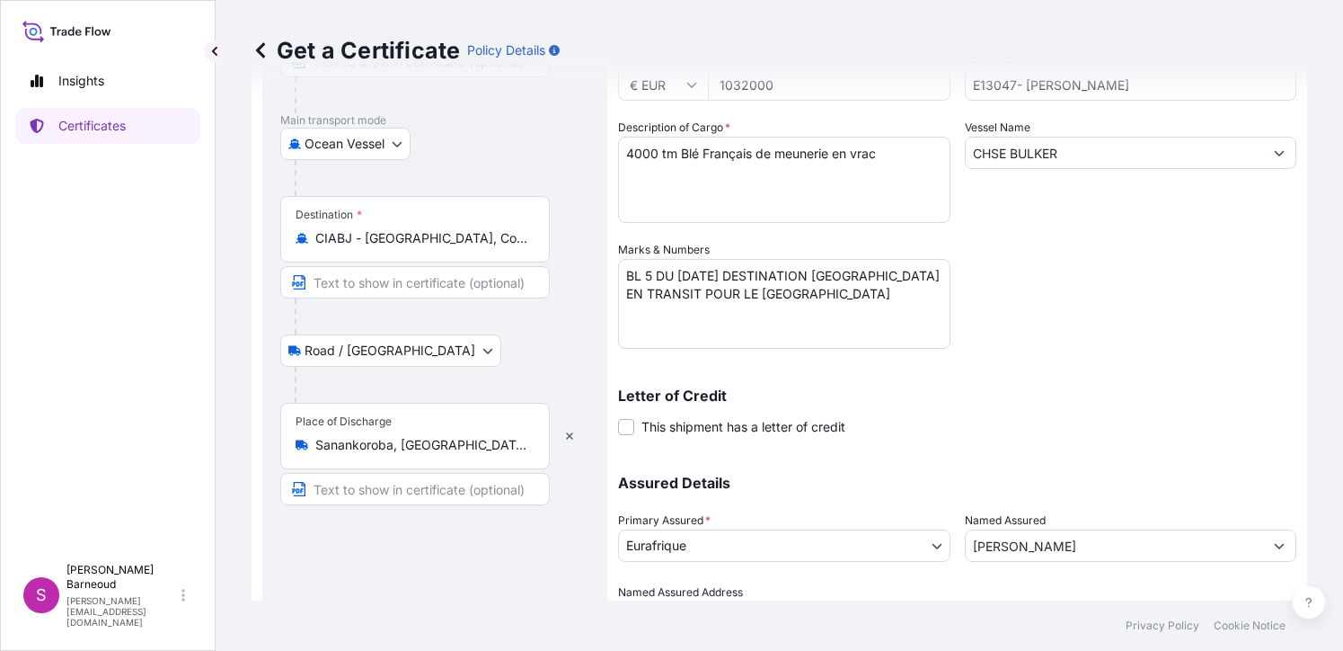
scroll to position [270, 0]
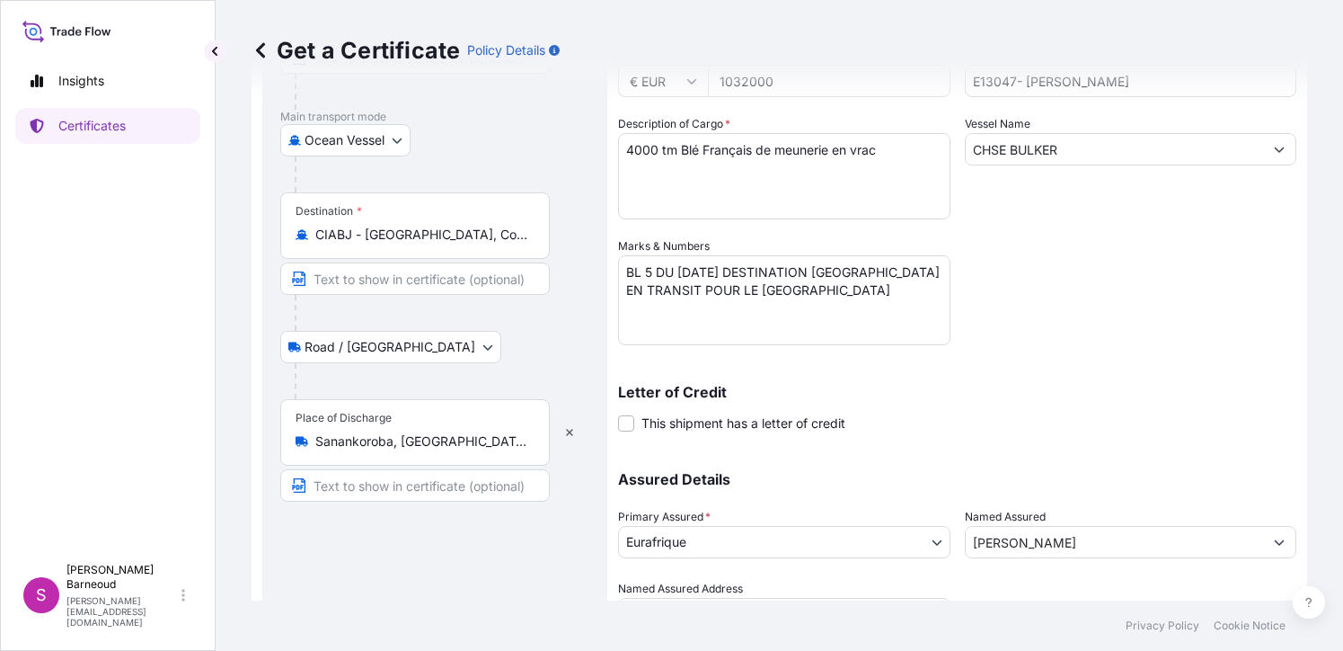
type input "Rouen, France"
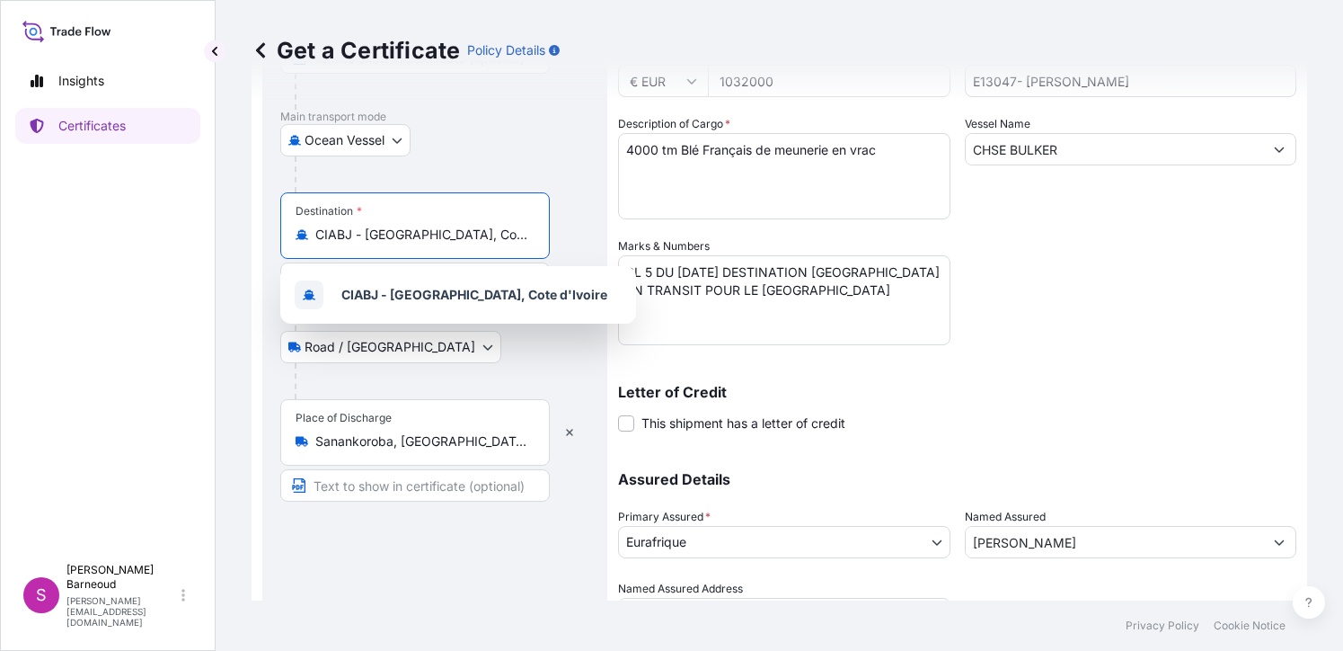
click at [362, 234] on input "CIABJ - Abidjan, Cote d'Ivoire" at bounding box center [421, 235] width 212 height 18
drag, startPoint x: 470, startPoint y: 235, endPoint x: 274, endPoint y: 235, distance: 195.9
click at [274, 235] on div "Route Details Reset Route Details Cover door to port - Add loading place Place …" at bounding box center [434, 261] width 345 height 838
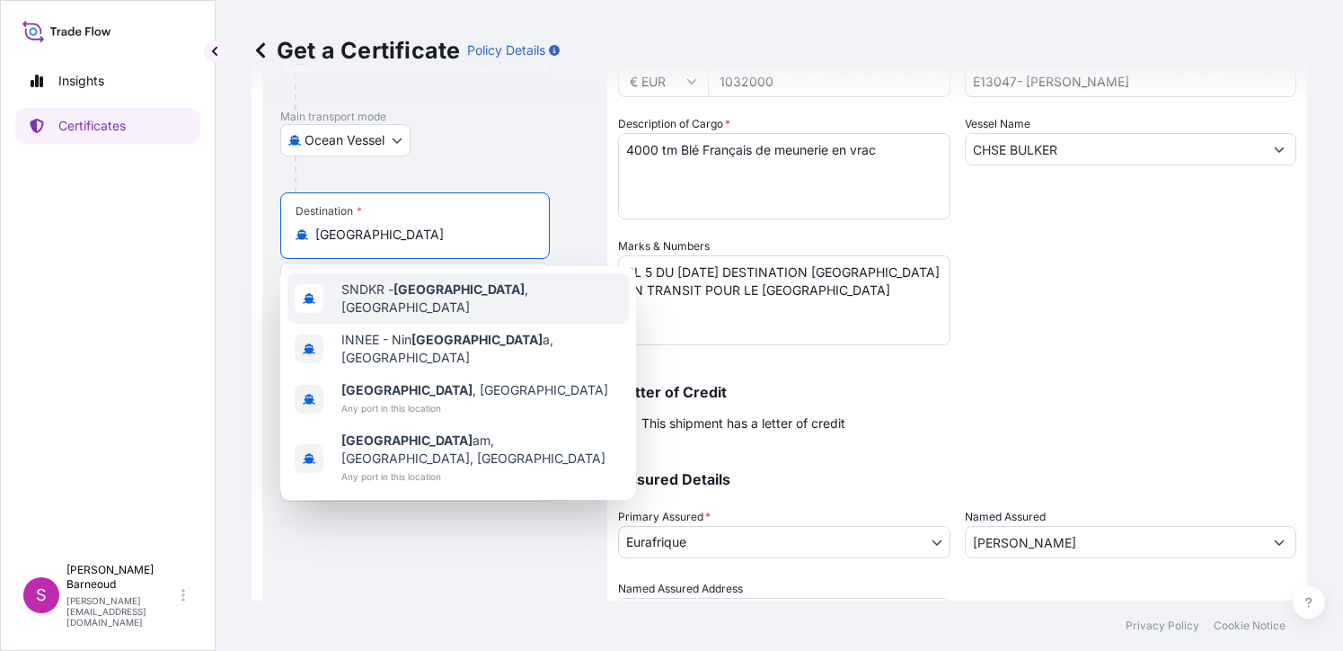
click at [481, 297] on span "SNDKR - Dakar , Senegal" at bounding box center [481, 298] width 280 height 36
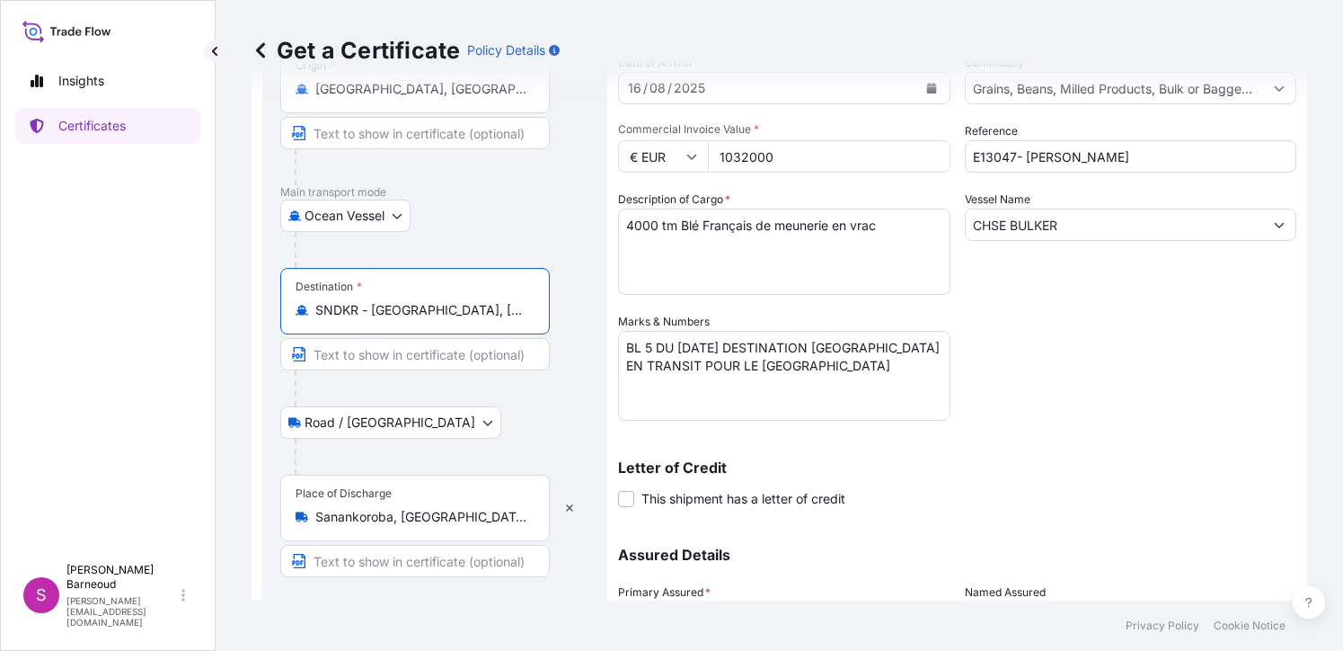
scroll to position [0, 0]
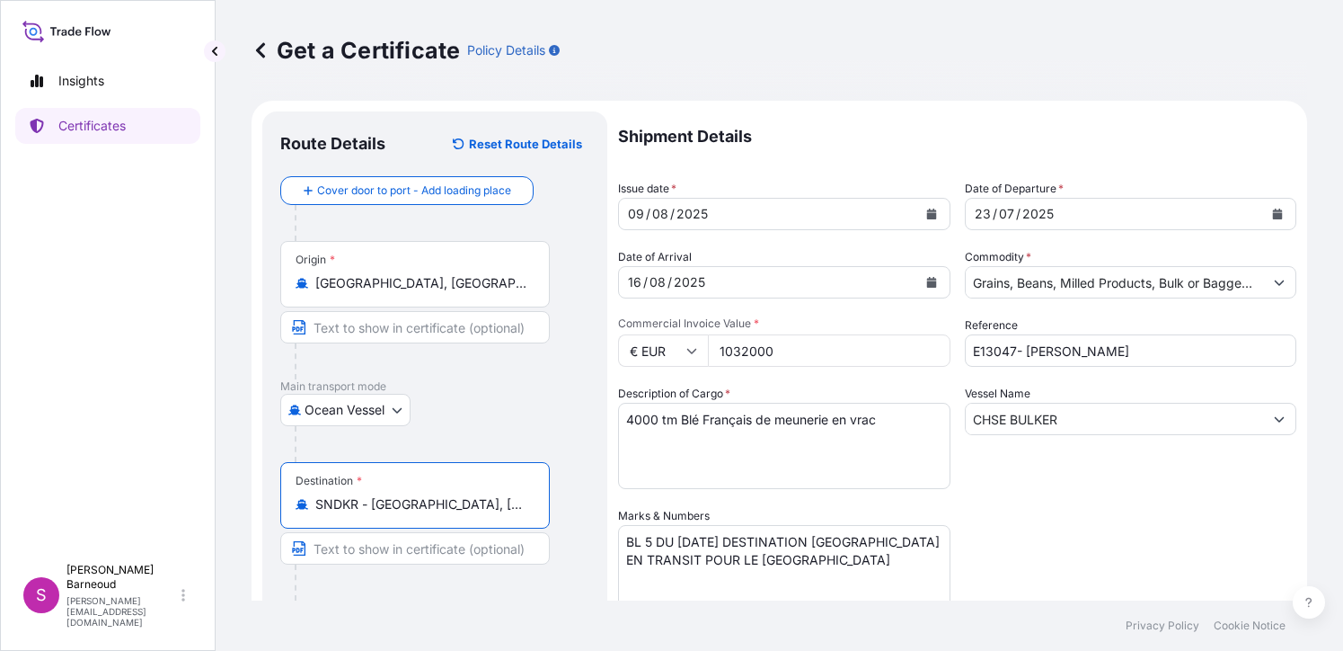
type input "SNDKR - Dakar, Senegal"
click at [1273, 213] on icon "Calendar" at bounding box center [1278, 213] width 10 height 11
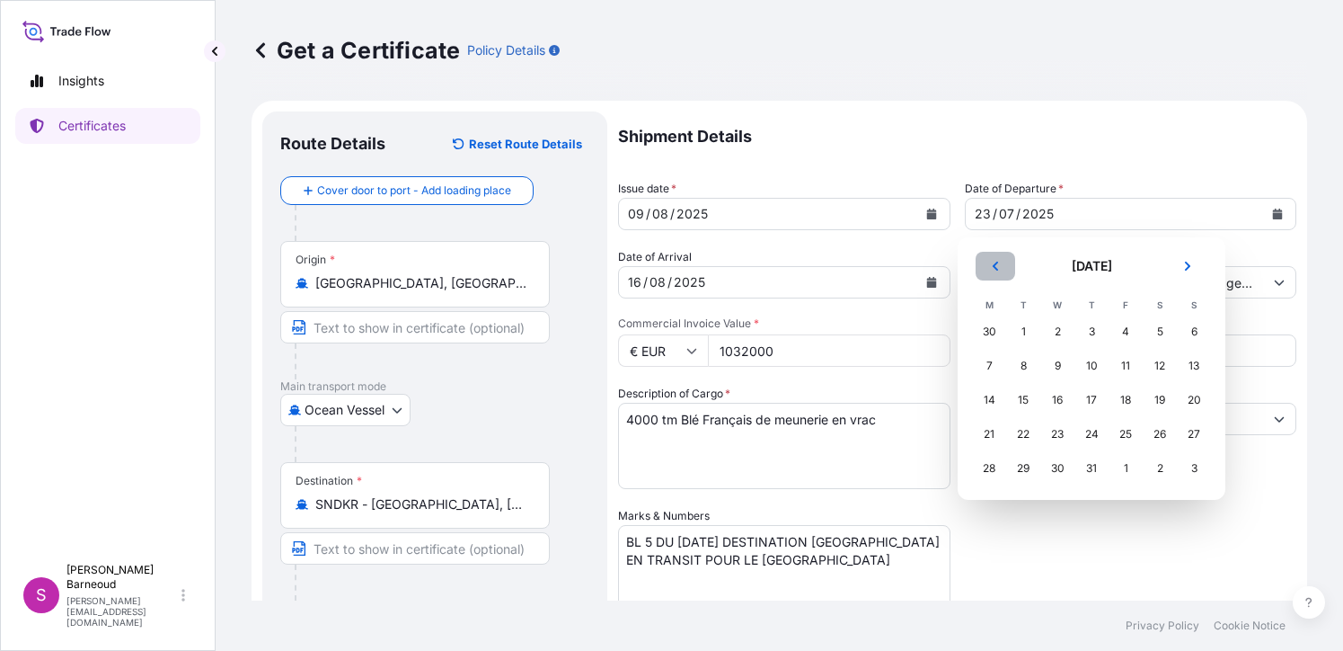
click at [996, 263] on icon "Previous" at bounding box center [995, 265] width 5 height 9
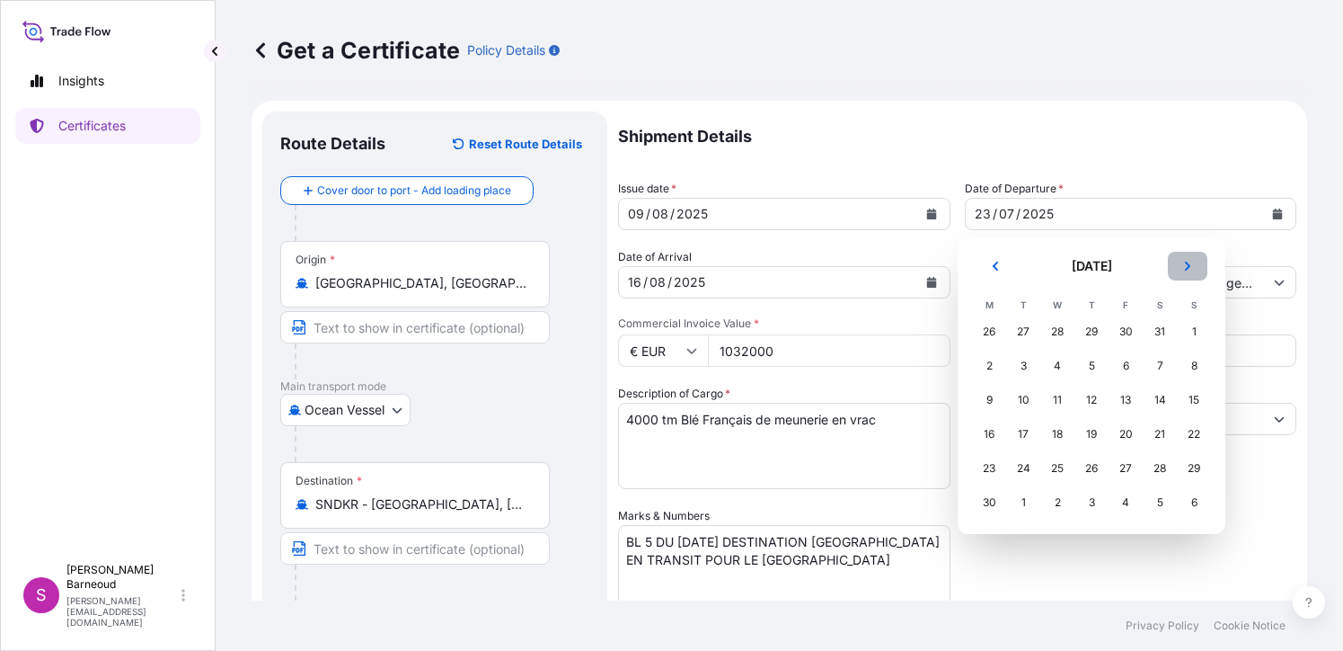
click at [1194, 265] on button "Next" at bounding box center [1188, 266] width 40 height 29
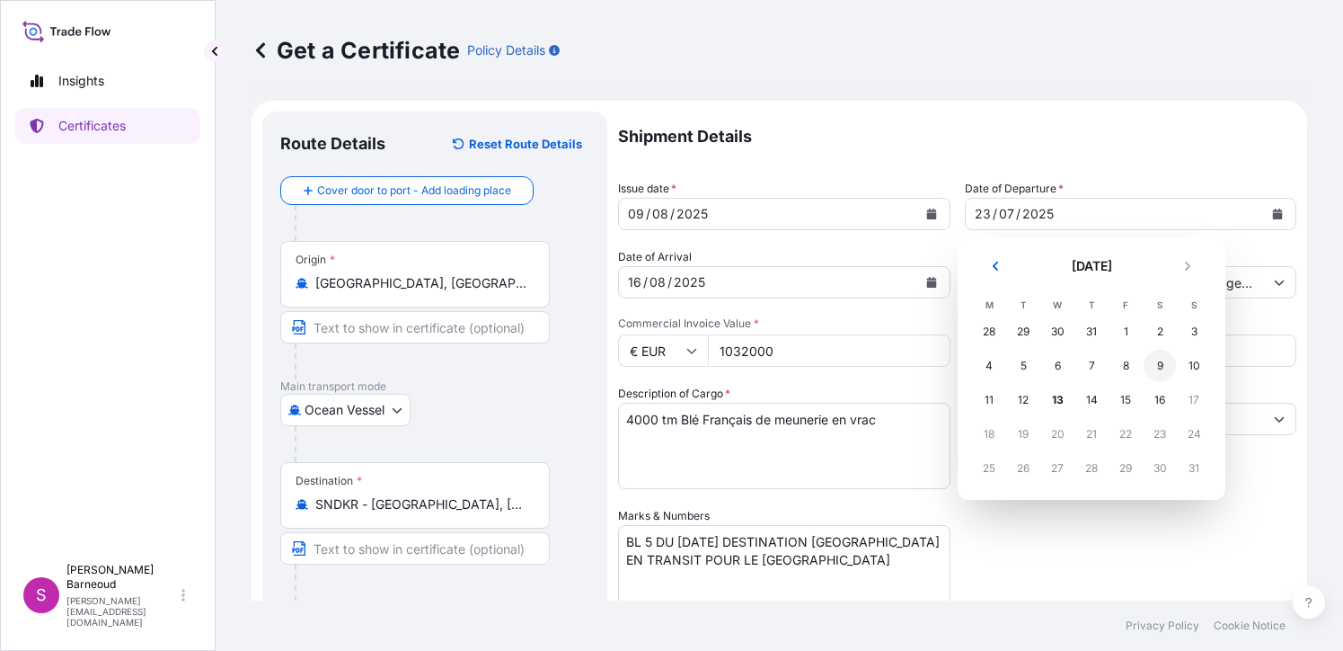
click at [1157, 369] on div "9" at bounding box center [1160, 366] width 32 height 32
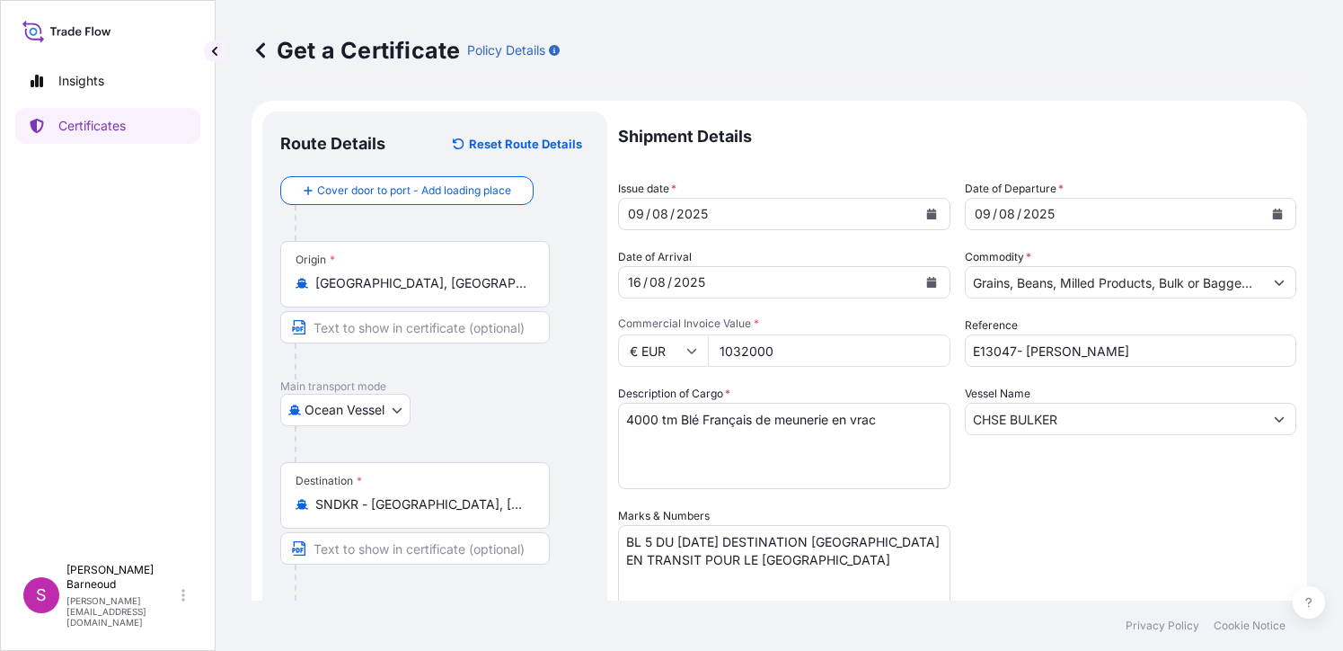
click at [555, 49] on icon "button" at bounding box center [554, 50] width 11 height 11
click at [985, 421] on input "CHSE BULKER" at bounding box center [1115, 419] width 298 height 32
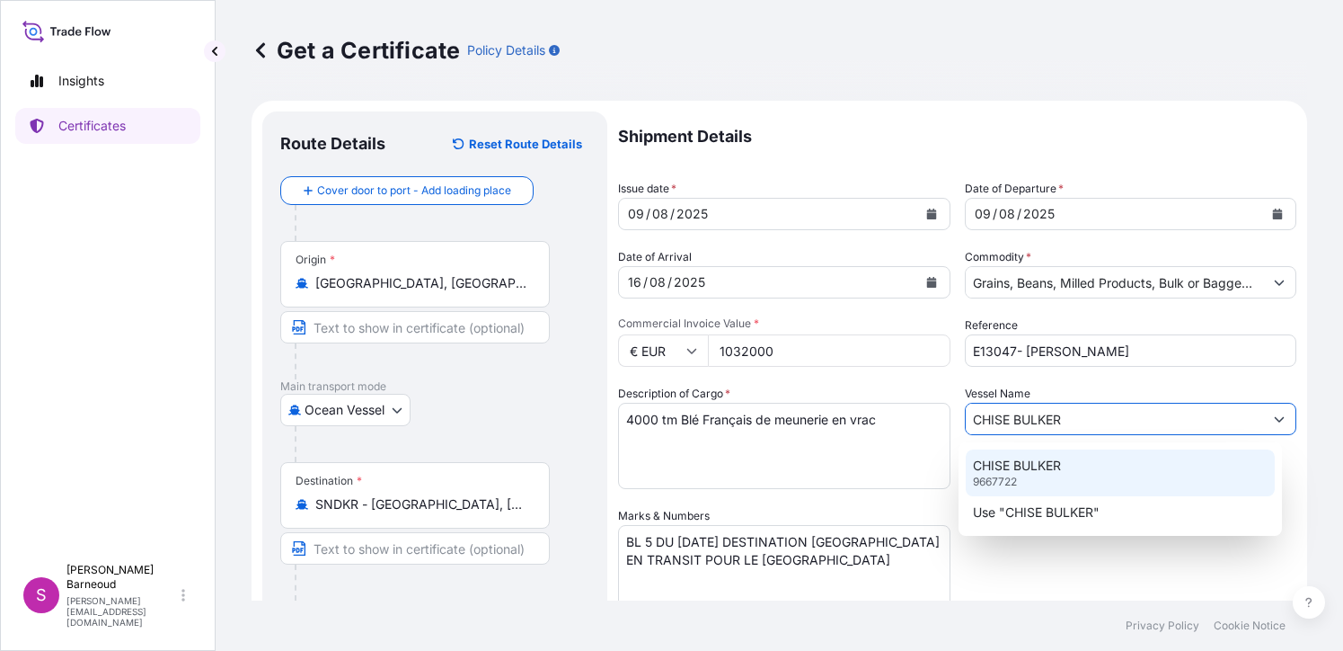
click at [1025, 465] on p "CHISE BULKER" at bounding box center [1017, 465] width 88 height 18
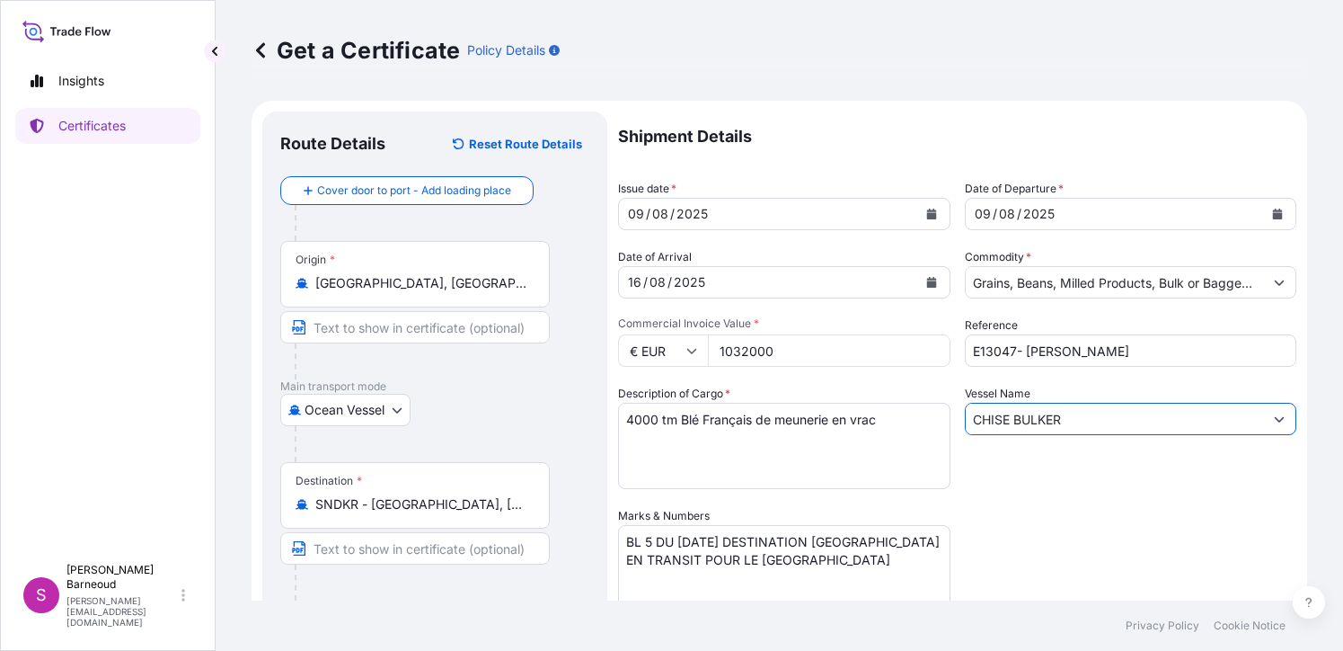
type input "CHISE BULKER"
click at [1045, 489] on div "Shipment Details Issue date * 09 / 08 / 2025 Date of Departure * 09 / 08 / 2025…" at bounding box center [957, 505] width 678 height 788
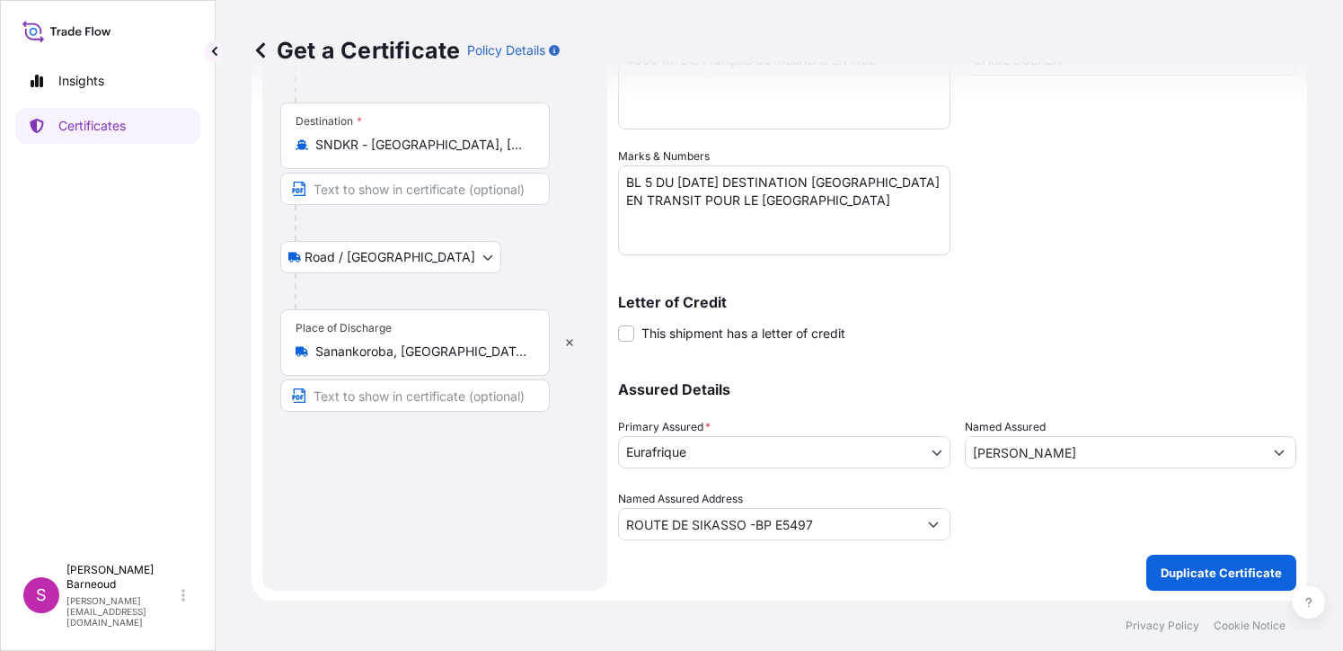
scroll to position [360, 0]
click at [1186, 570] on p "Duplicate Certificate" at bounding box center [1221, 572] width 121 height 18
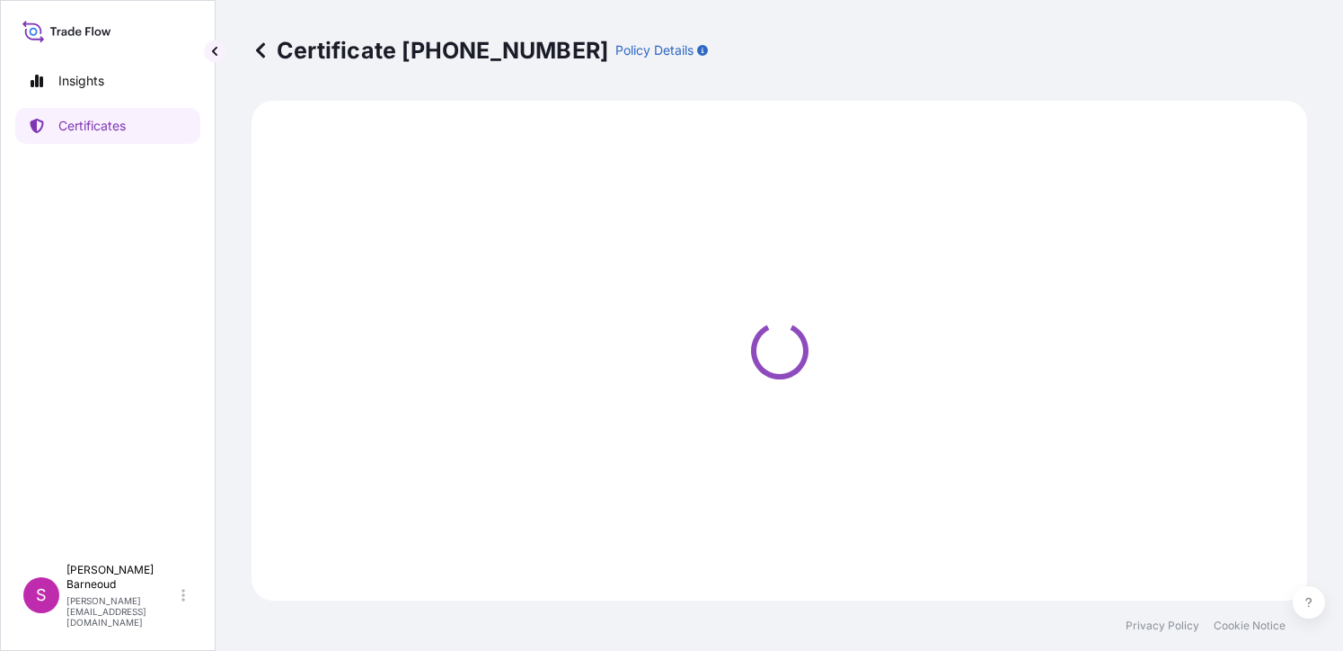
select select "Ocean Vessel"
select select "Road / Inland"
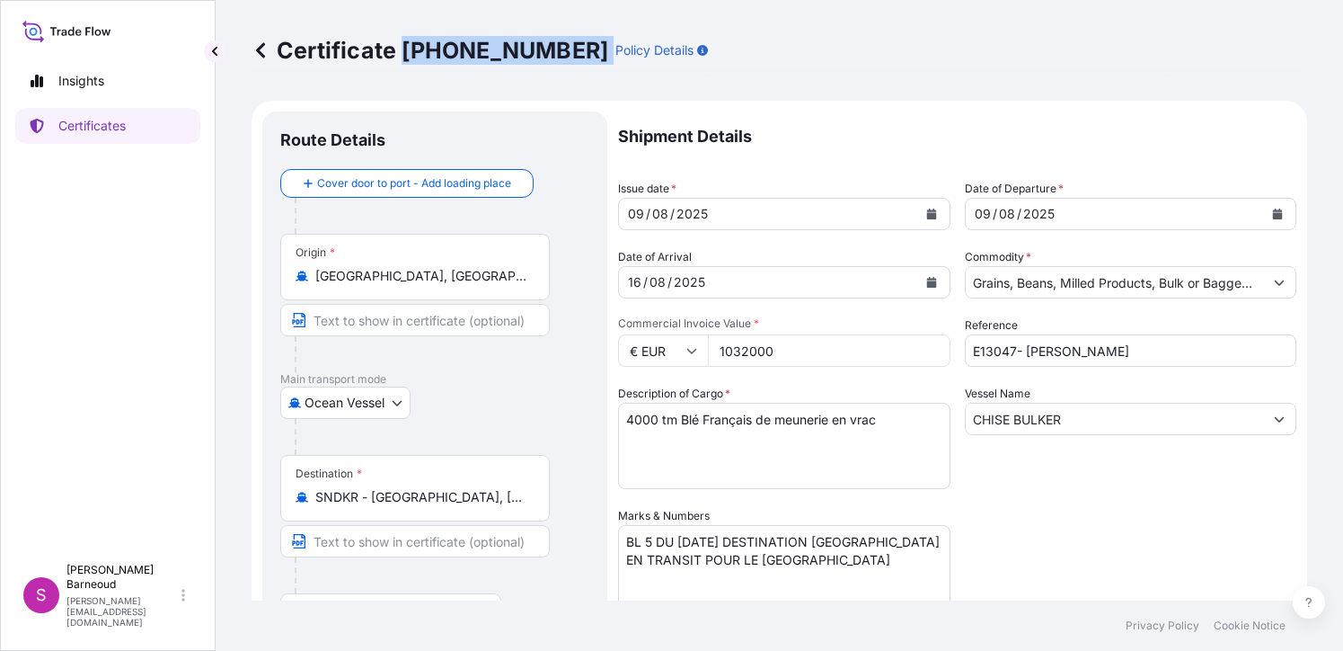
drag, startPoint x: 403, startPoint y: 42, endPoint x: 540, endPoint y: 42, distance: 137.5
click at [540, 42] on div "Certificate 31636-46-1 Policy Details" at bounding box center [480, 50] width 456 height 29
drag, startPoint x: 540, startPoint y: 42, endPoint x: 527, endPoint y: 48, distance: 14.5
copy p "31636-46-1"
click at [114, 70] on link "Insights" at bounding box center [107, 81] width 185 height 36
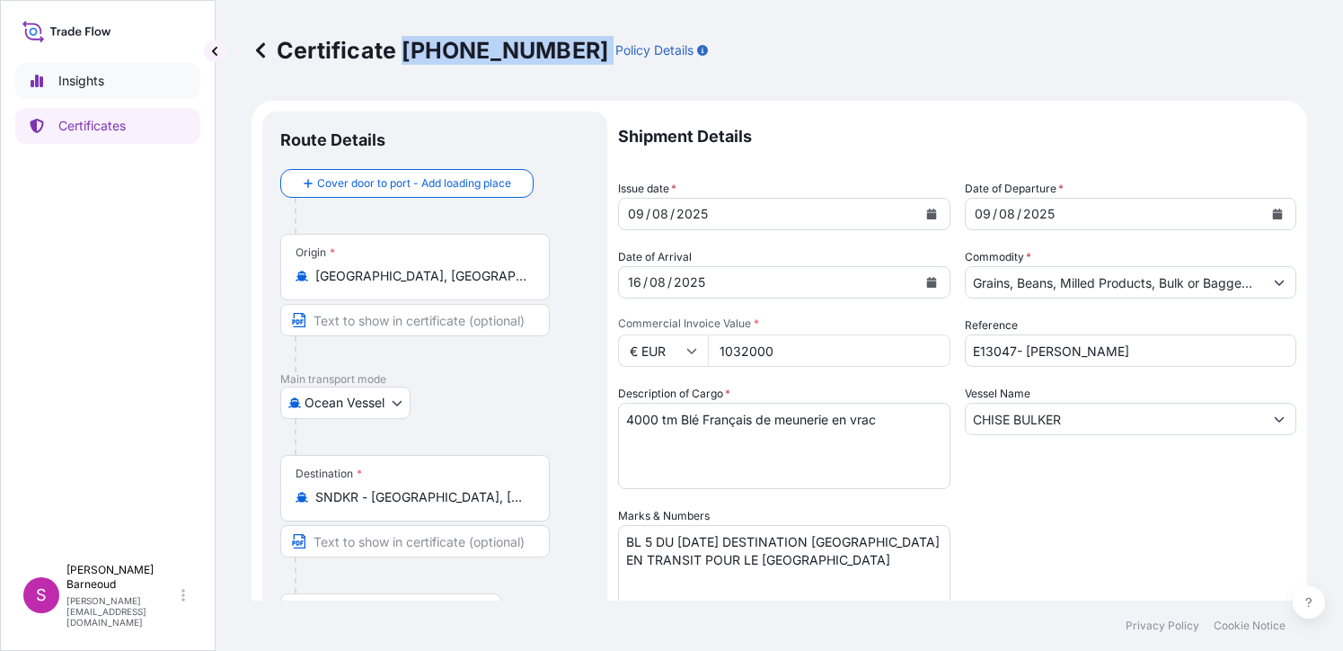
select select "2025"
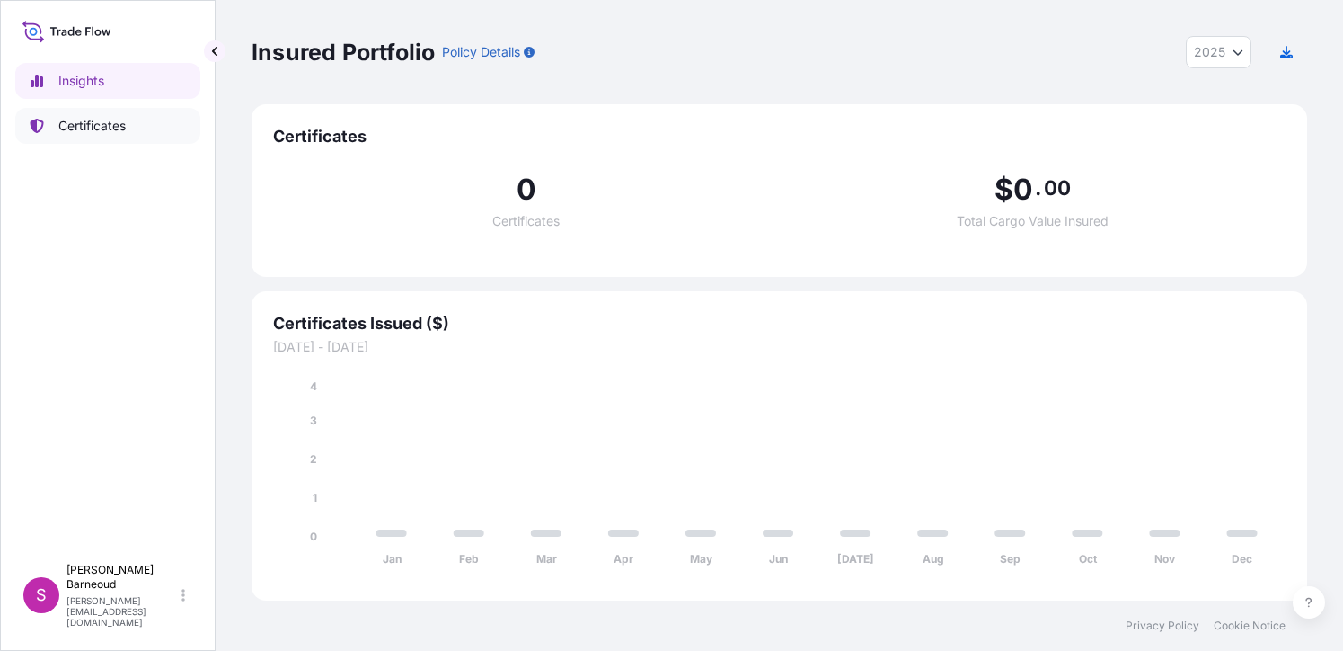
click at [91, 122] on p "Certificates" at bounding box center [91, 126] width 67 height 18
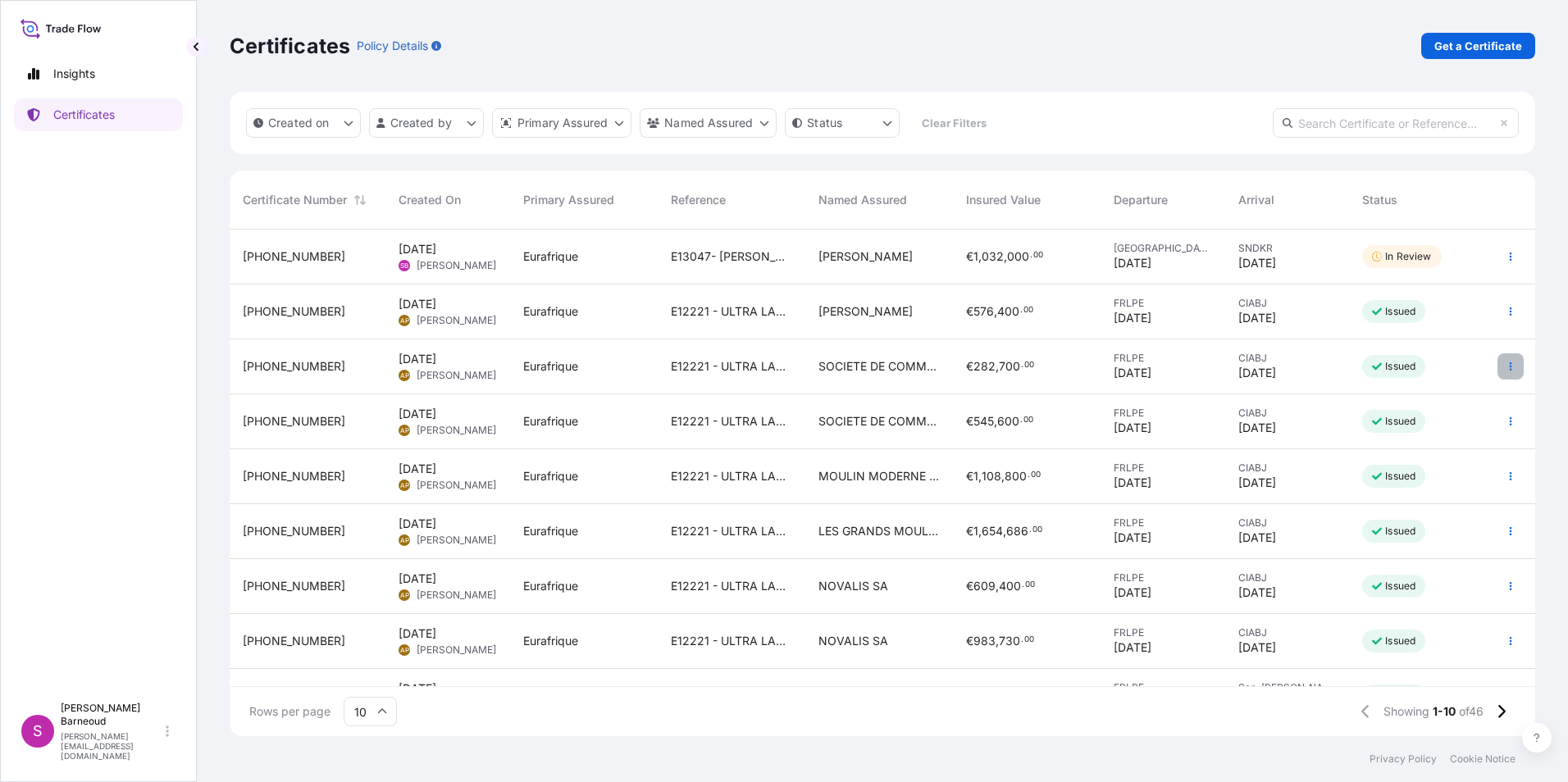
click at [1498, 366] on button "button" at bounding box center [1511, 366] width 26 height 26
click at [1416, 427] on p "Download certificate" at bounding box center [1418, 429] width 110 height 16
click at [1499, 371] on button "button" at bounding box center [1511, 366] width 26 height 26
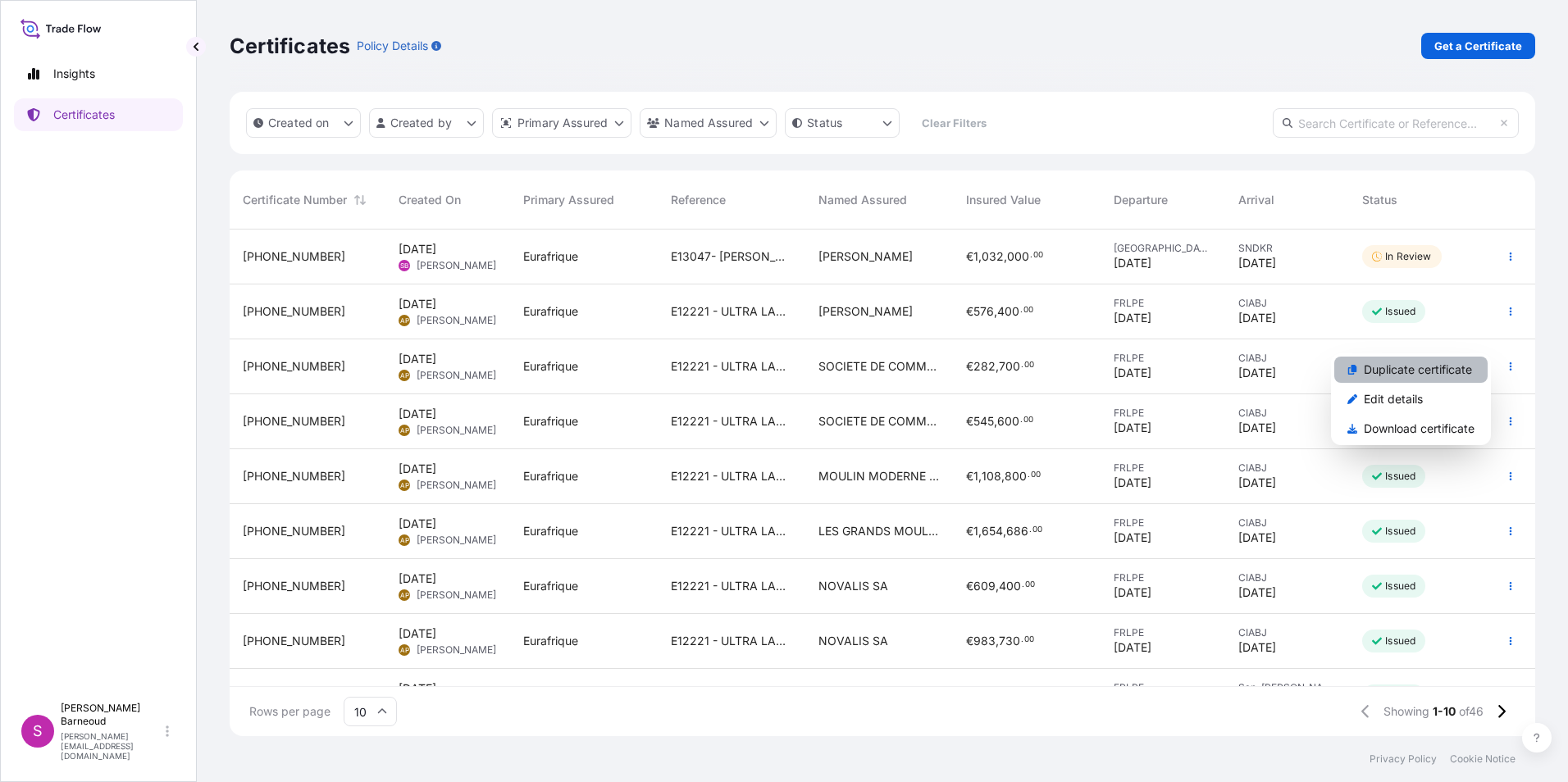
click at [1412, 374] on p "Duplicate certificate" at bounding box center [1417, 370] width 109 height 16
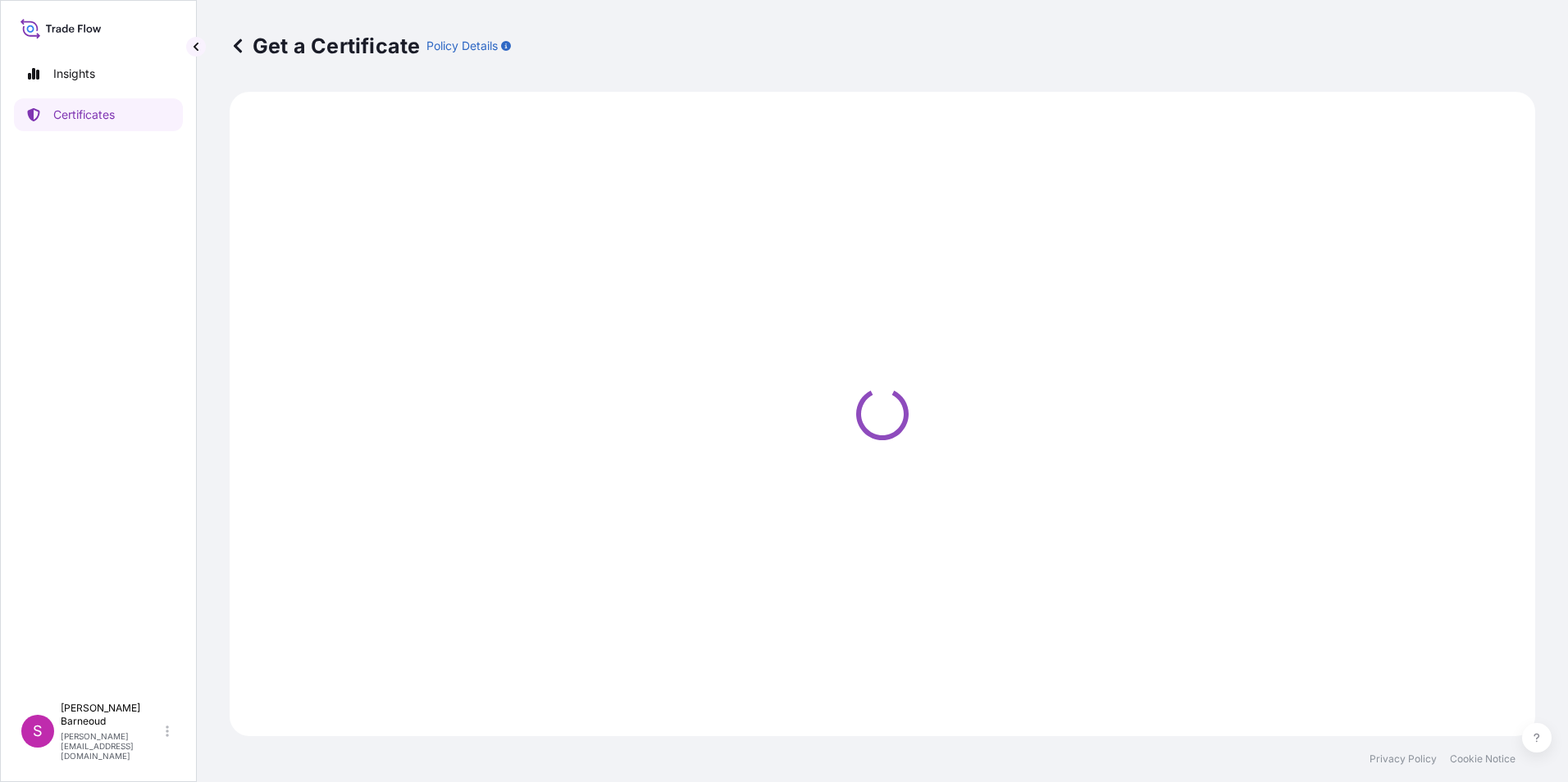
select select "Ocean Vessel"
select select "Road / Inland"
select select "31636"
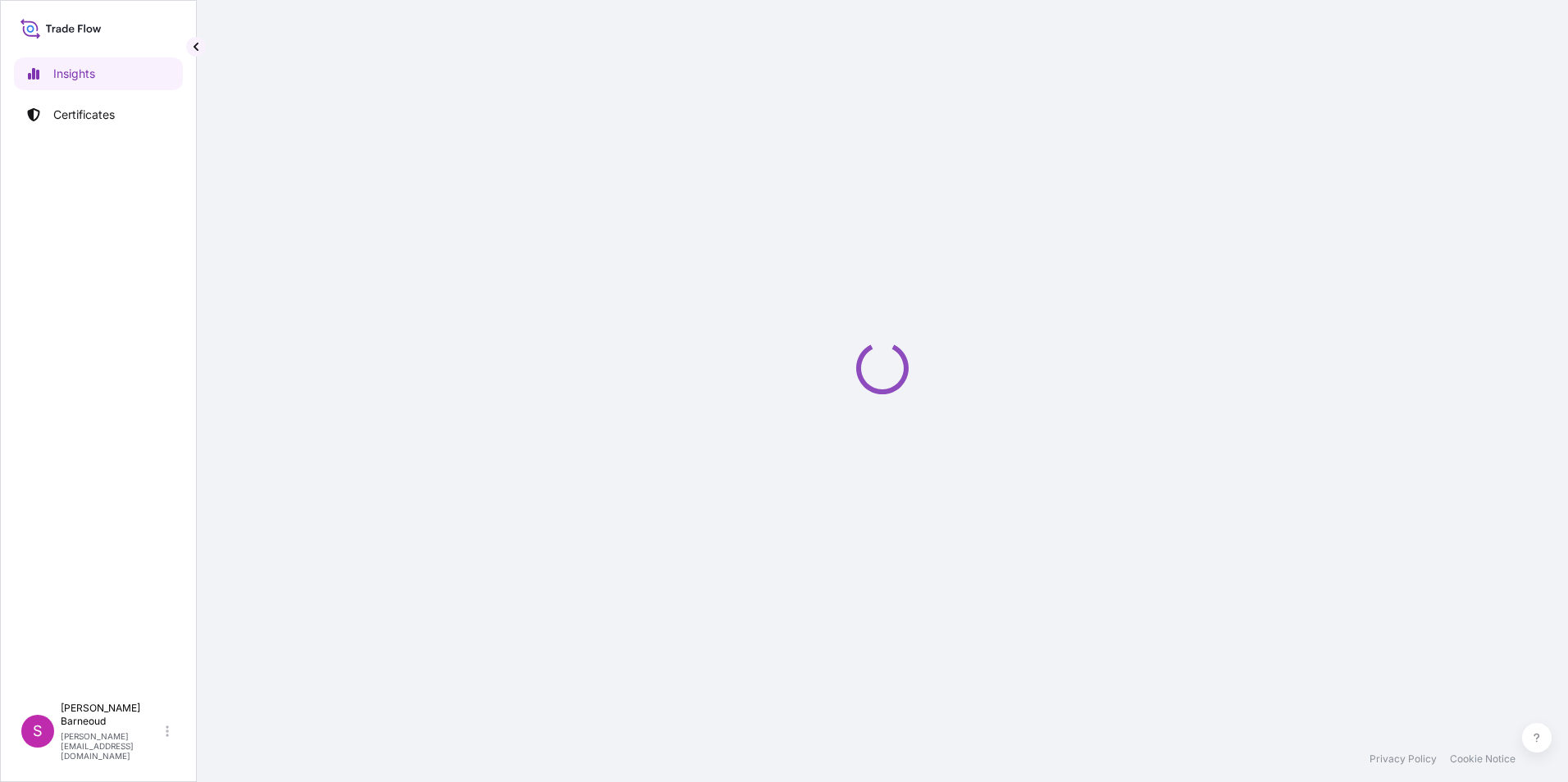
select select "2025"
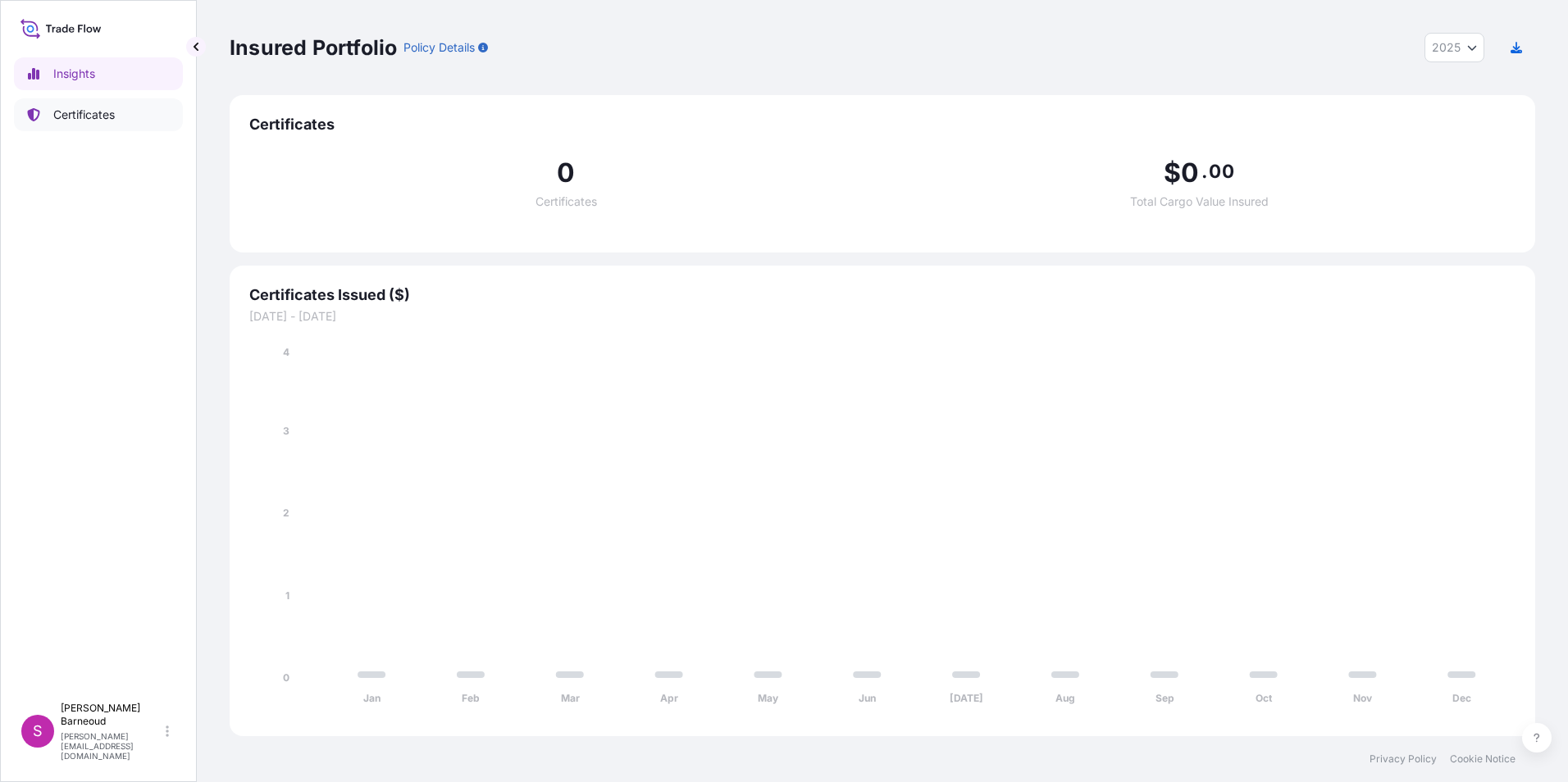
click at [79, 111] on p "Certificates" at bounding box center [83, 115] width 61 height 16
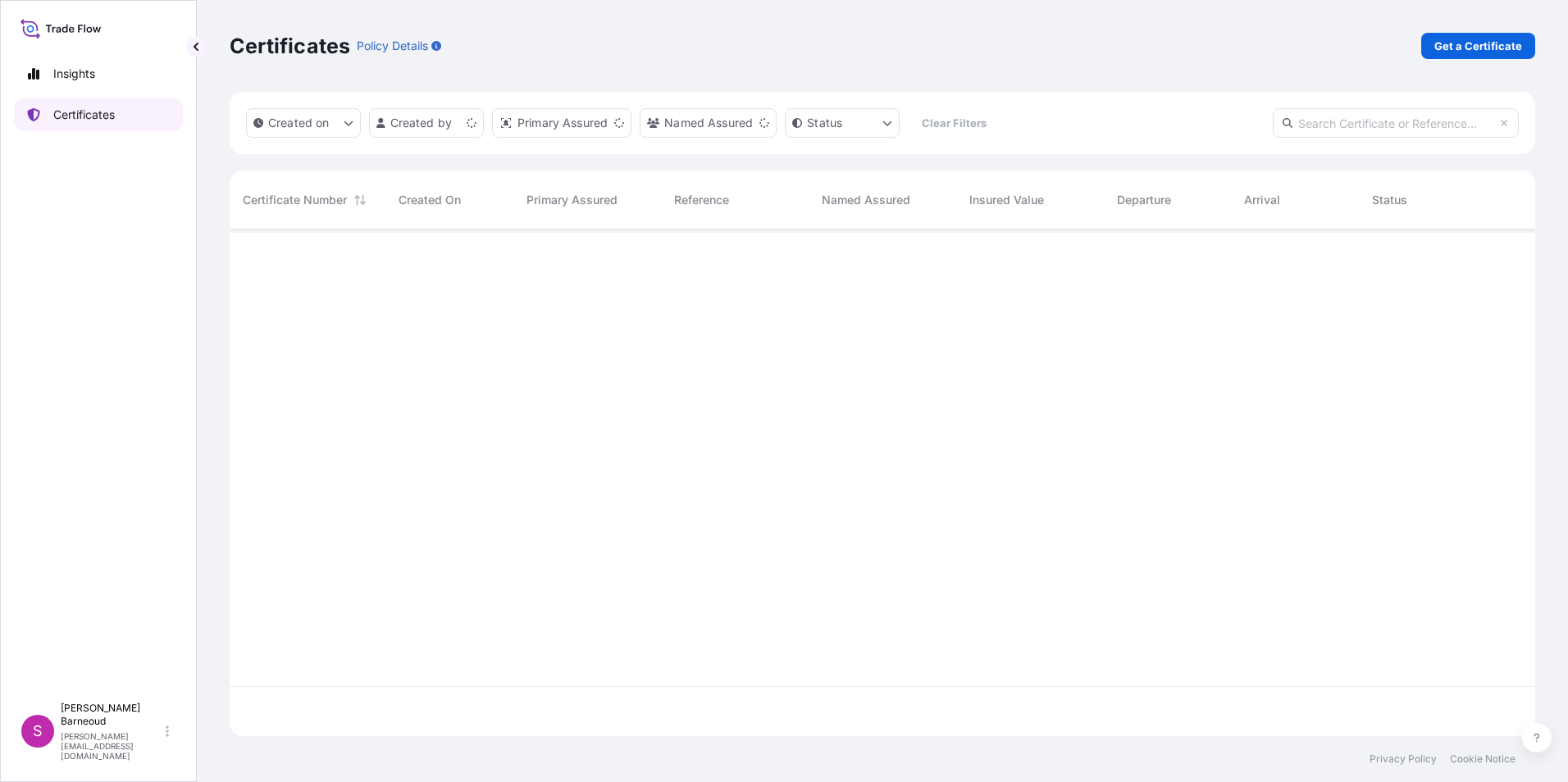
scroll to position [504, 1293]
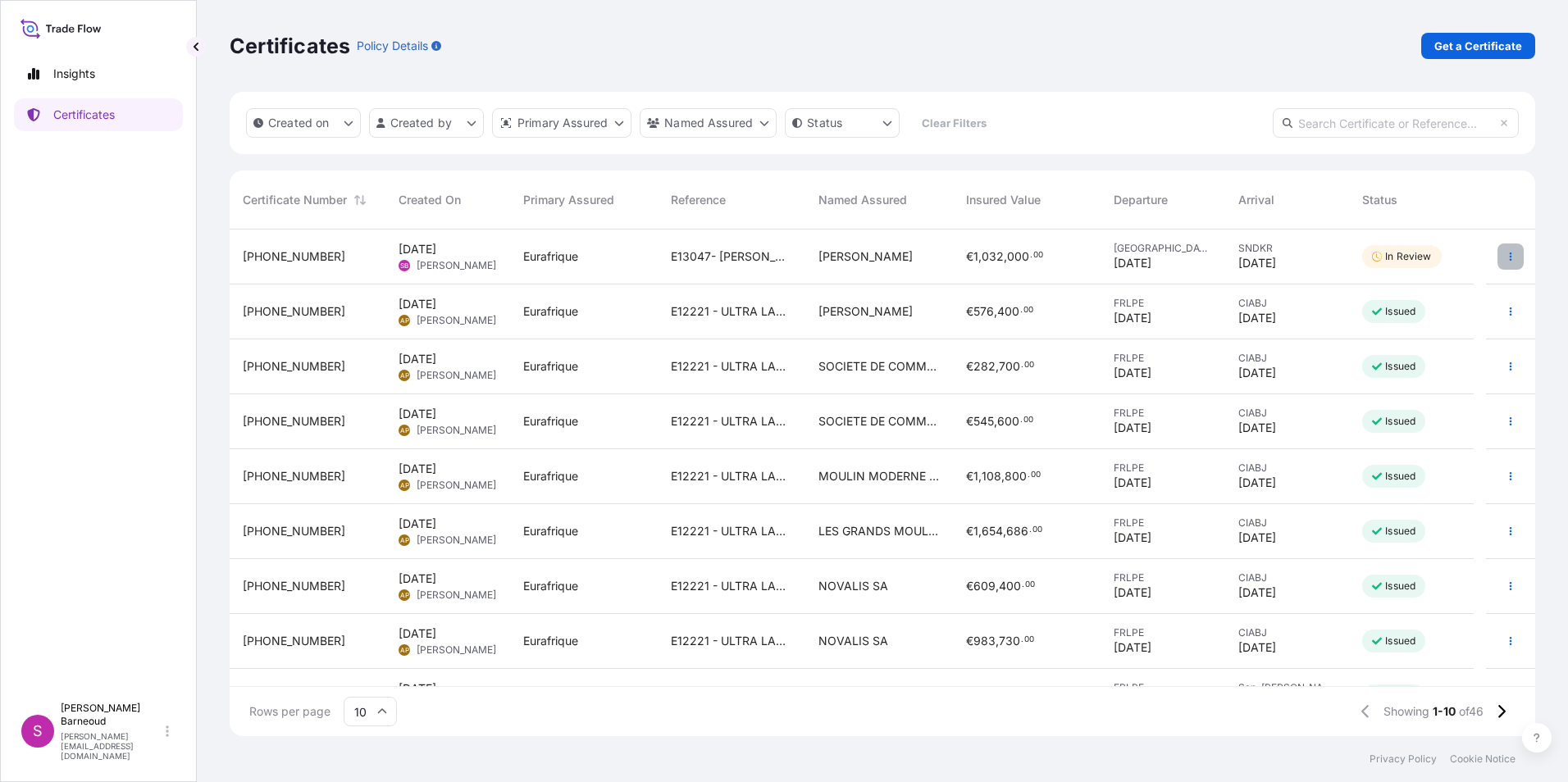
click at [1506, 257] on icon "button" at bounding box center [1511, 256] width 10 height 10
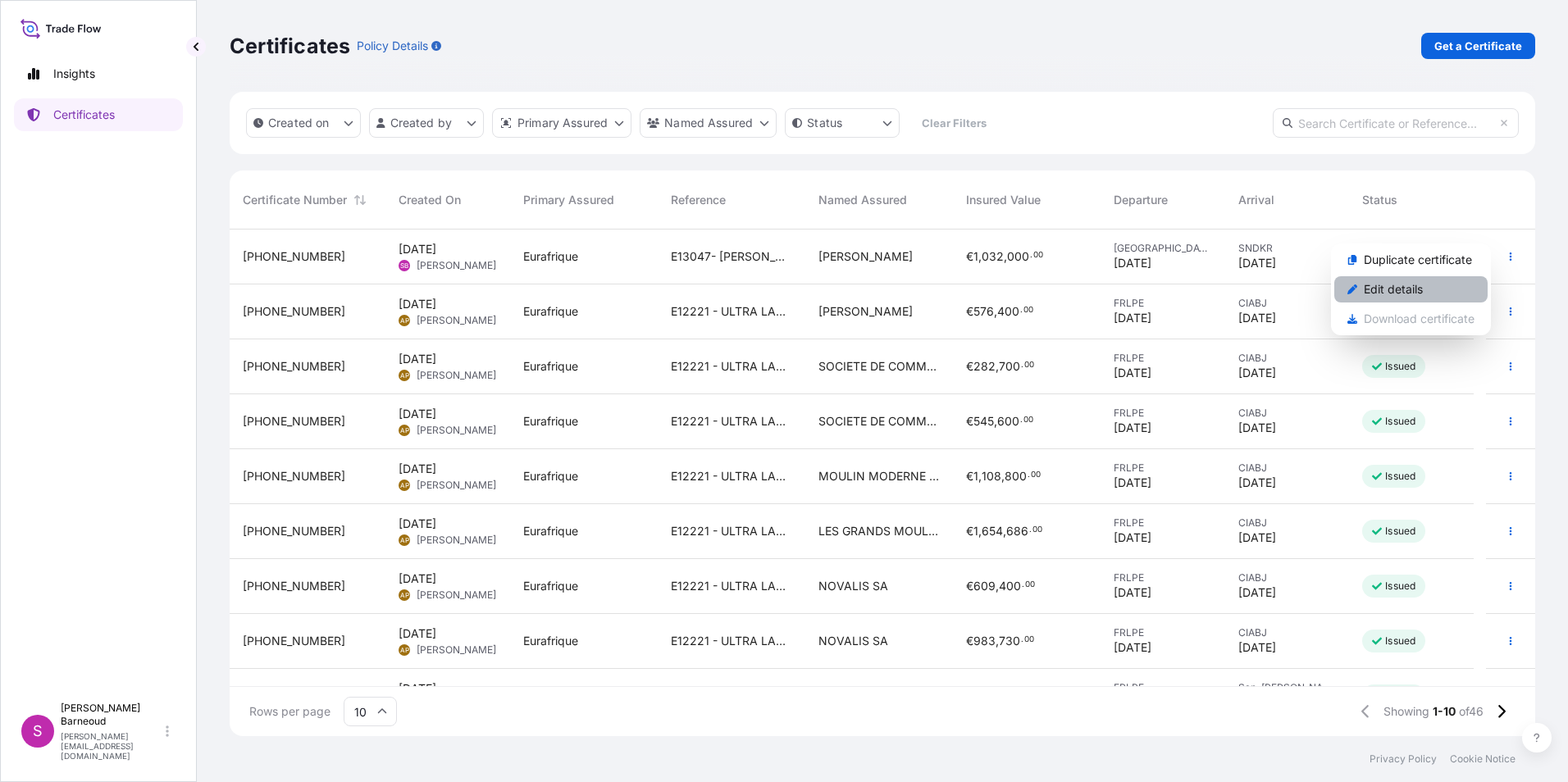
click at [1387, 287] on p "Edit details" at bounding box center [1393, 289] width 59 height 16
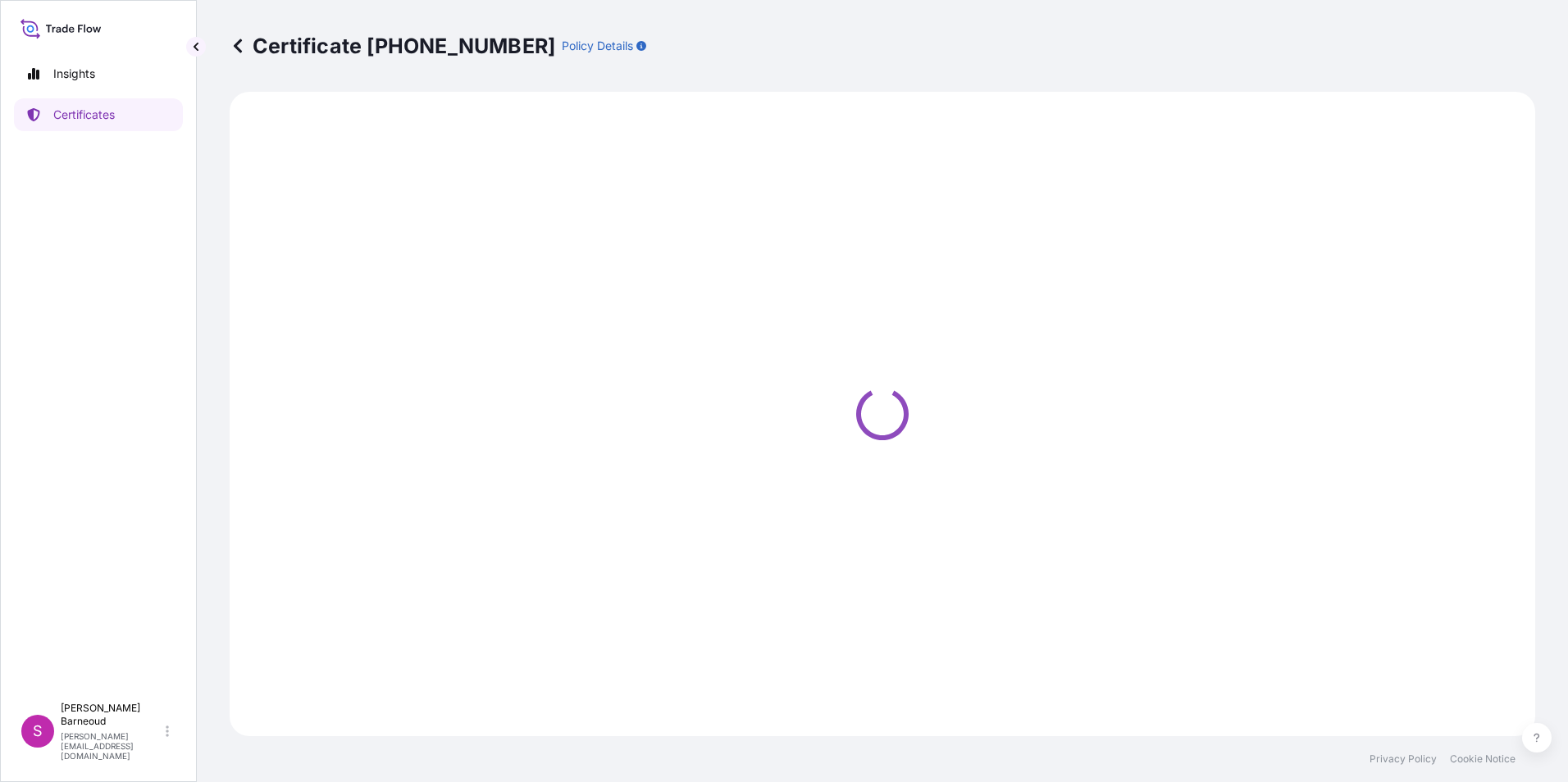
select select "Ocean Vessel"
select select "Road / Inland"
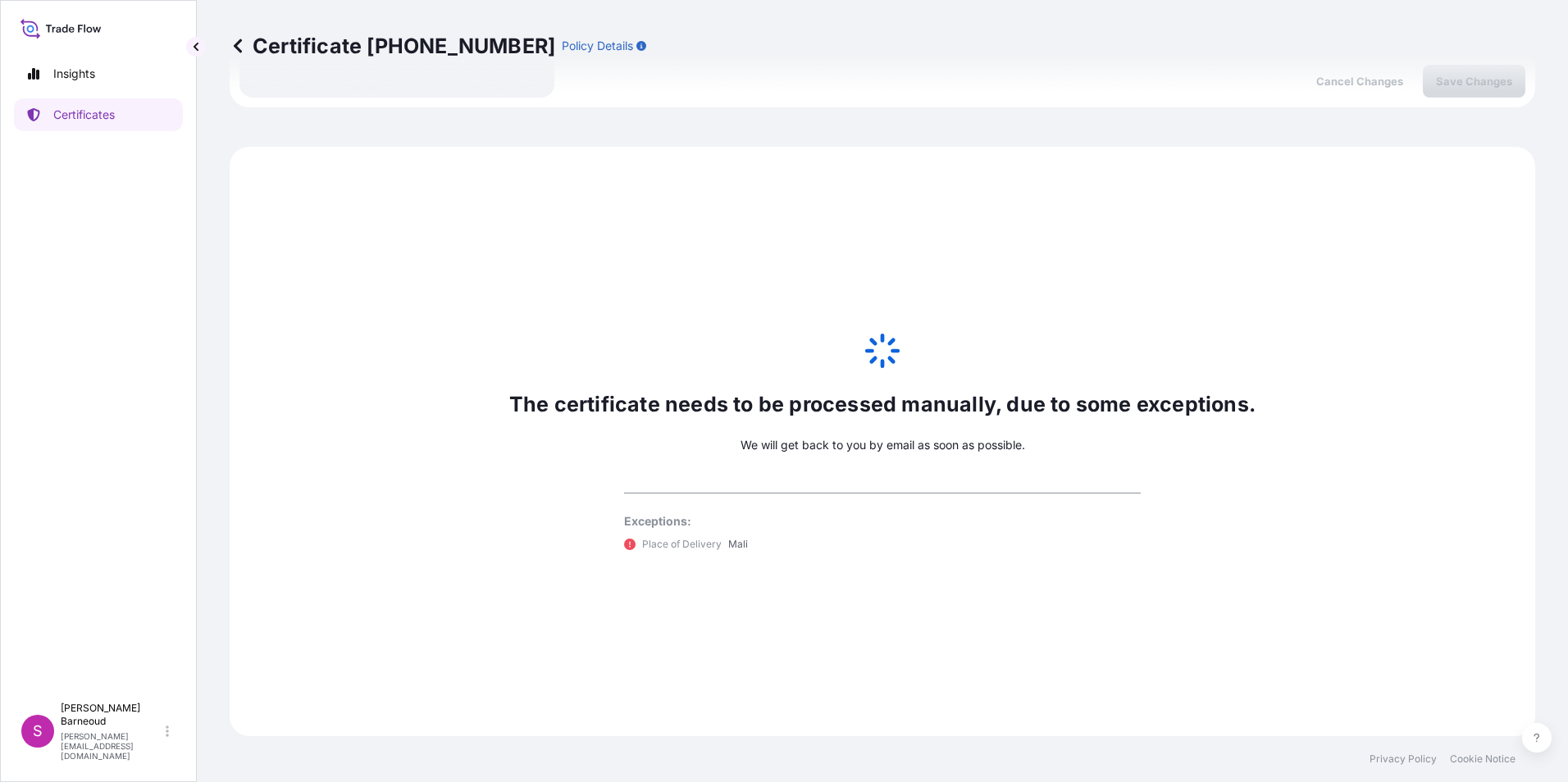
select select "31636"
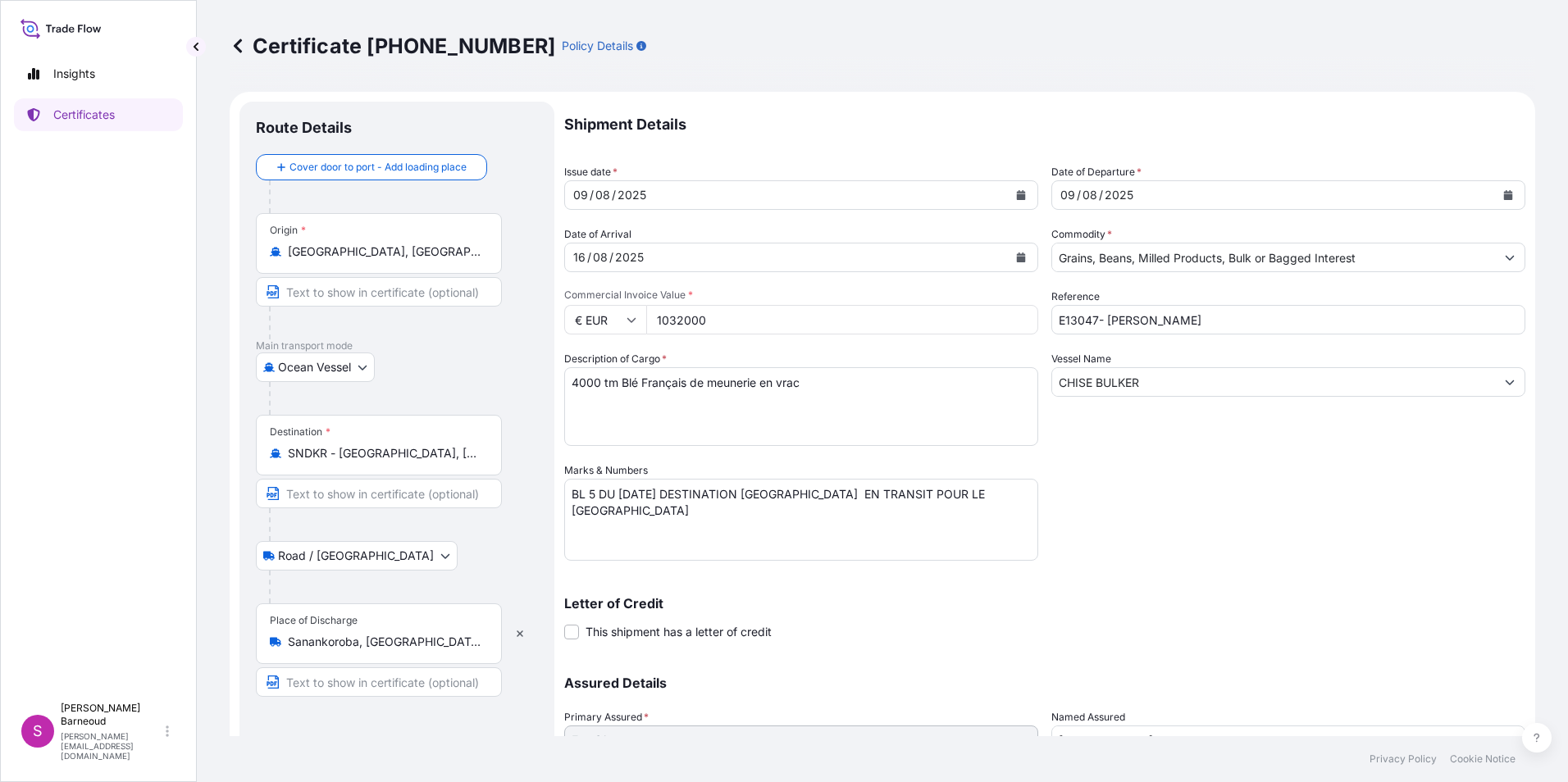
drag, startPoint x: 656, startPoint y: 318, endPoint x: 737, endPoint y: 318, distance: 81.0
click at [737, 318] on input "1032000" at bounding box center [842, 319] width 392 height 29
drag, startPoint x: 716, startPoint y: 317, endPoint x: 652, endPoint y: 317, distance: 64.0
click at [652, 317] on input "1032000" at bounding box center [842, 319] width 392 height 29
type input "1135200"
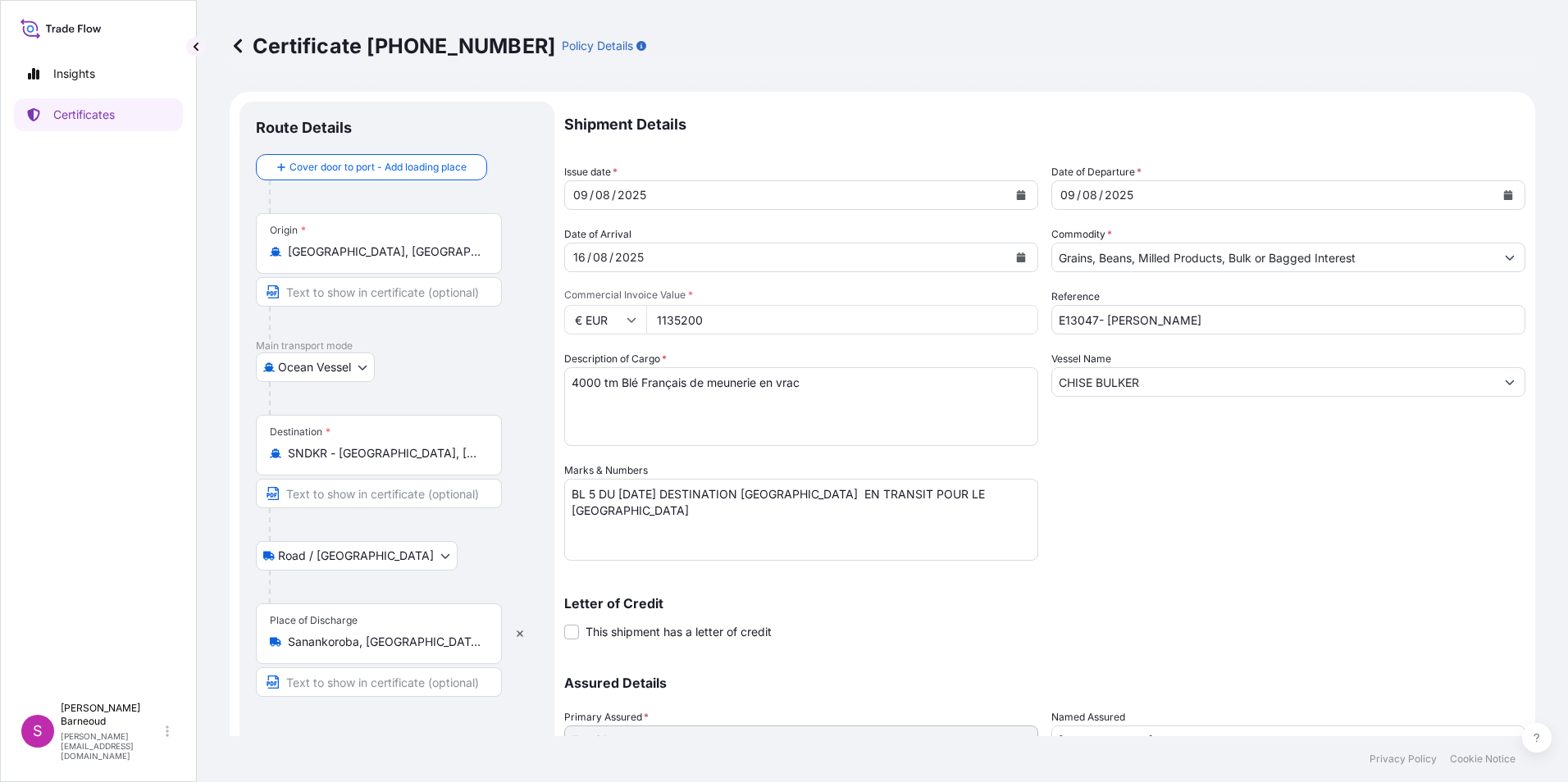
click at [659, 412] on textarea "4000 tm Blé Français de meunerie en vrac" at bounding box center [800, 407] width 474 height 78
click at [708, 319] on input "1135200" at bounding box center [842, 319] width 392 height 29
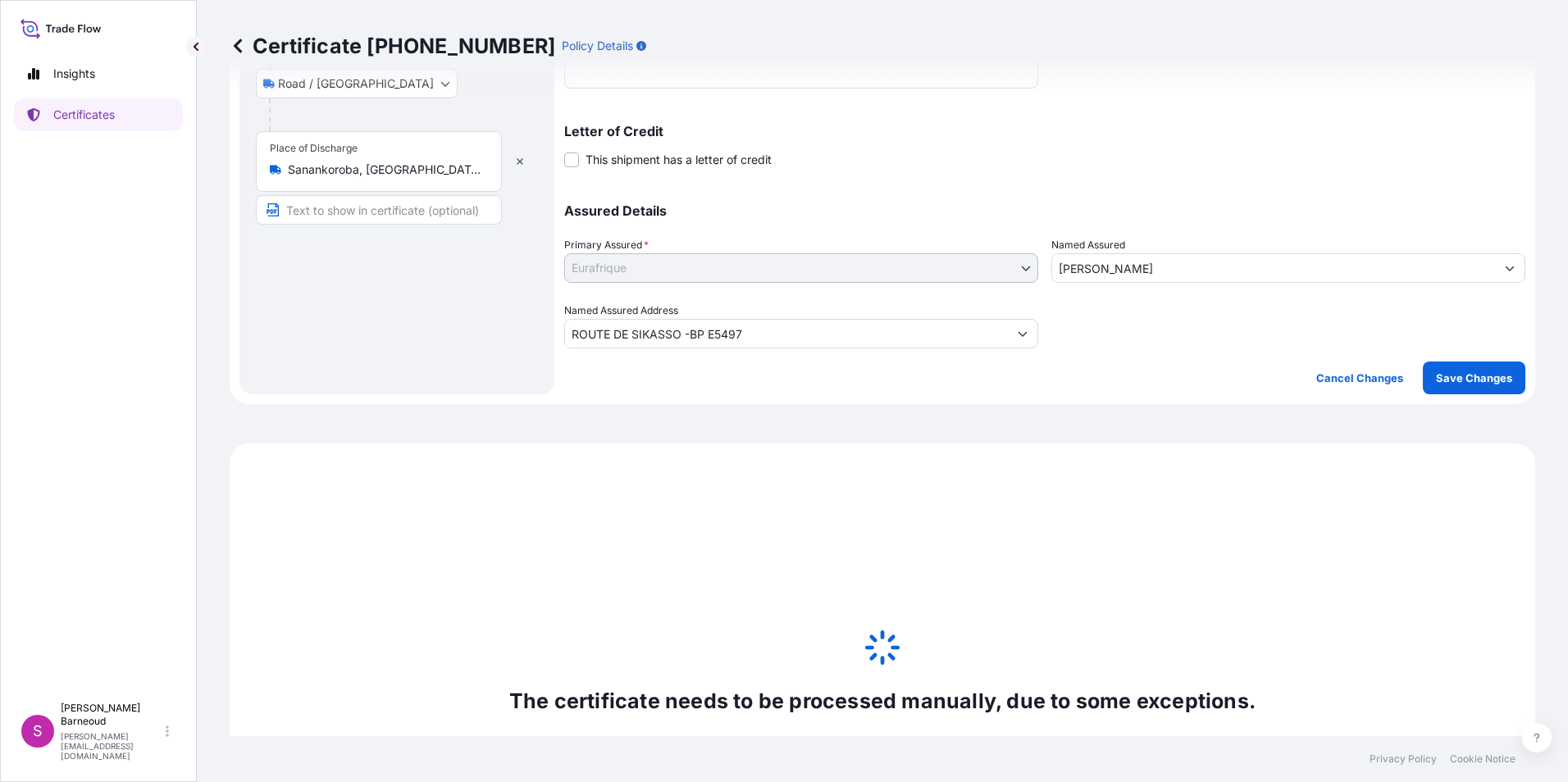
scroll to position [656, 0]
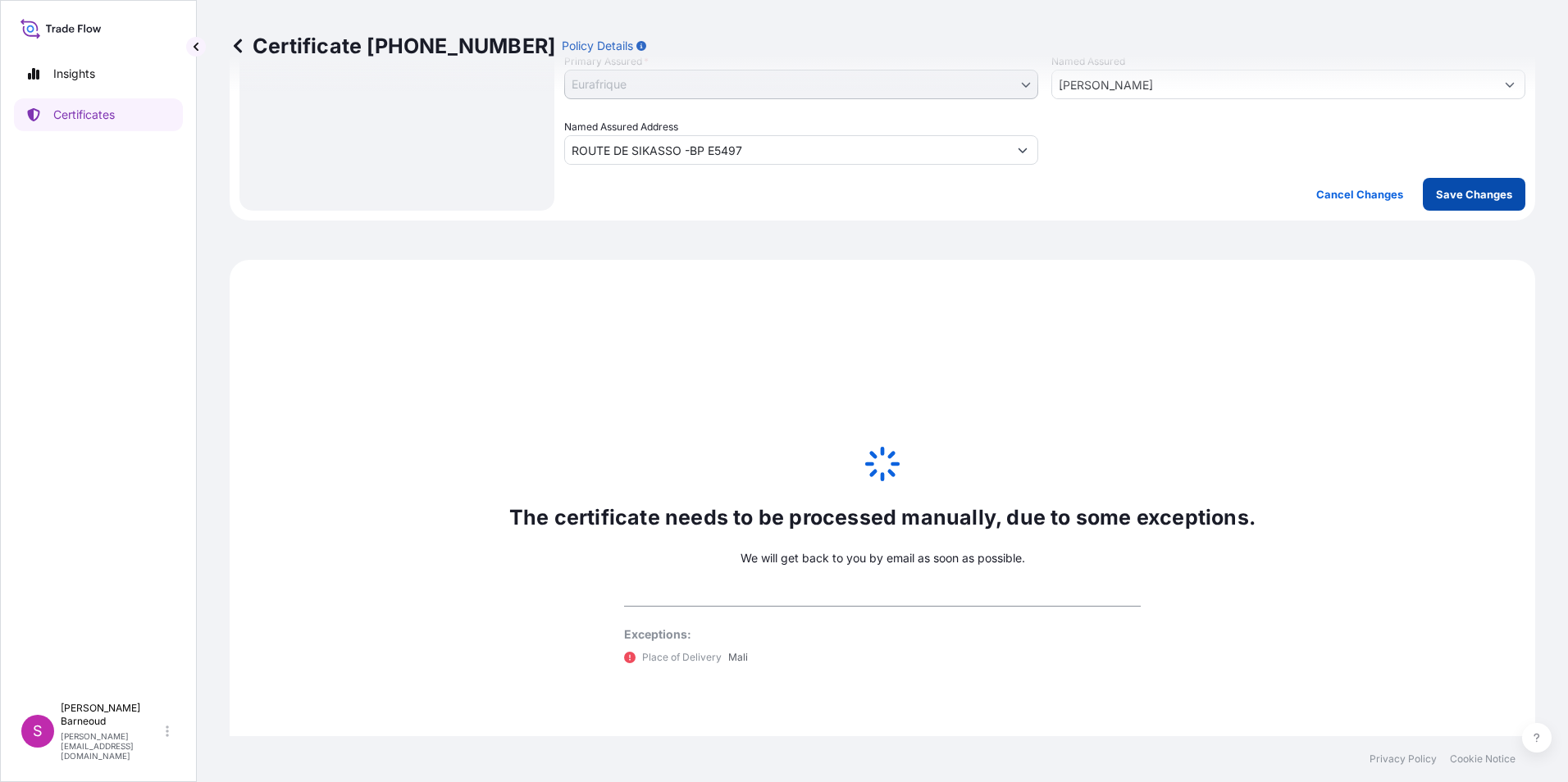
click at [1444, 186] on p "Save Changes" at bounding box center [1474, 194] width 77 height 16
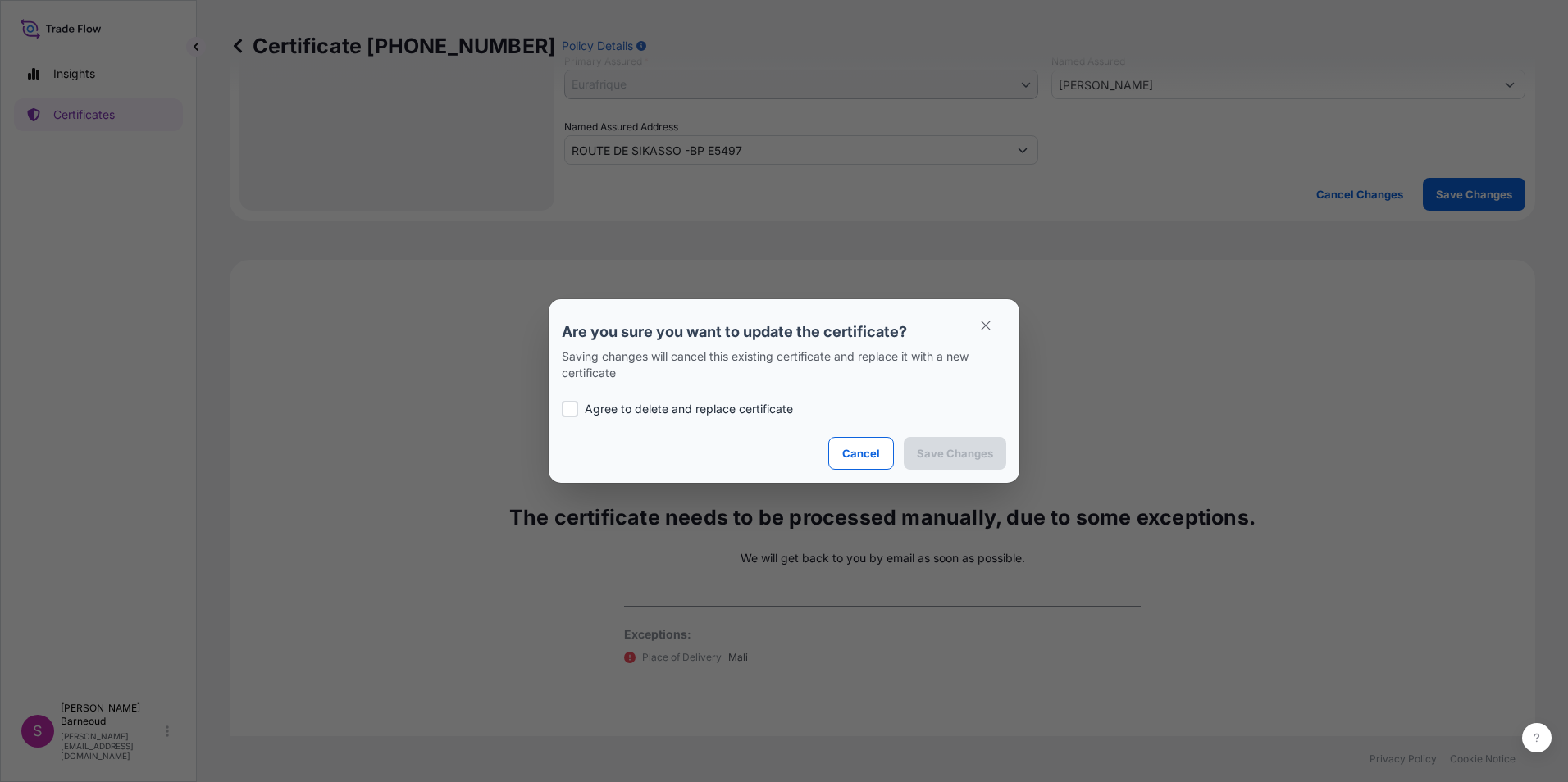
click at [583, 407] on label "Agree to delete and replace certificate" at bounding box center [784, 409] width 444 height 16
checkbox input "true"
click at [946, 457] on p "Save Changes" at bounding box center [956, 454] width 77 height 16
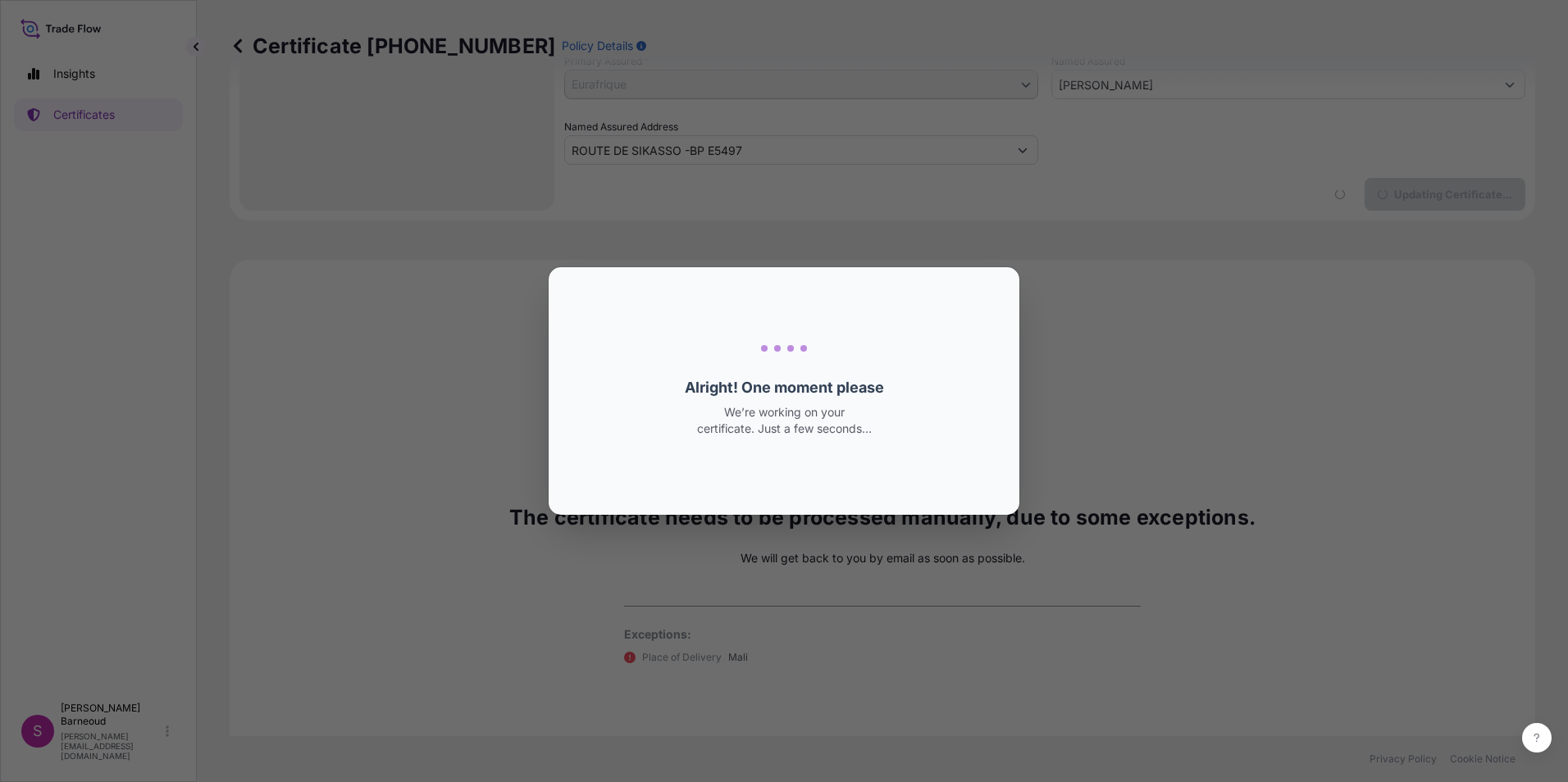
select select "Ocean Vessel"
select select "Road / Inland"
select select "31636"
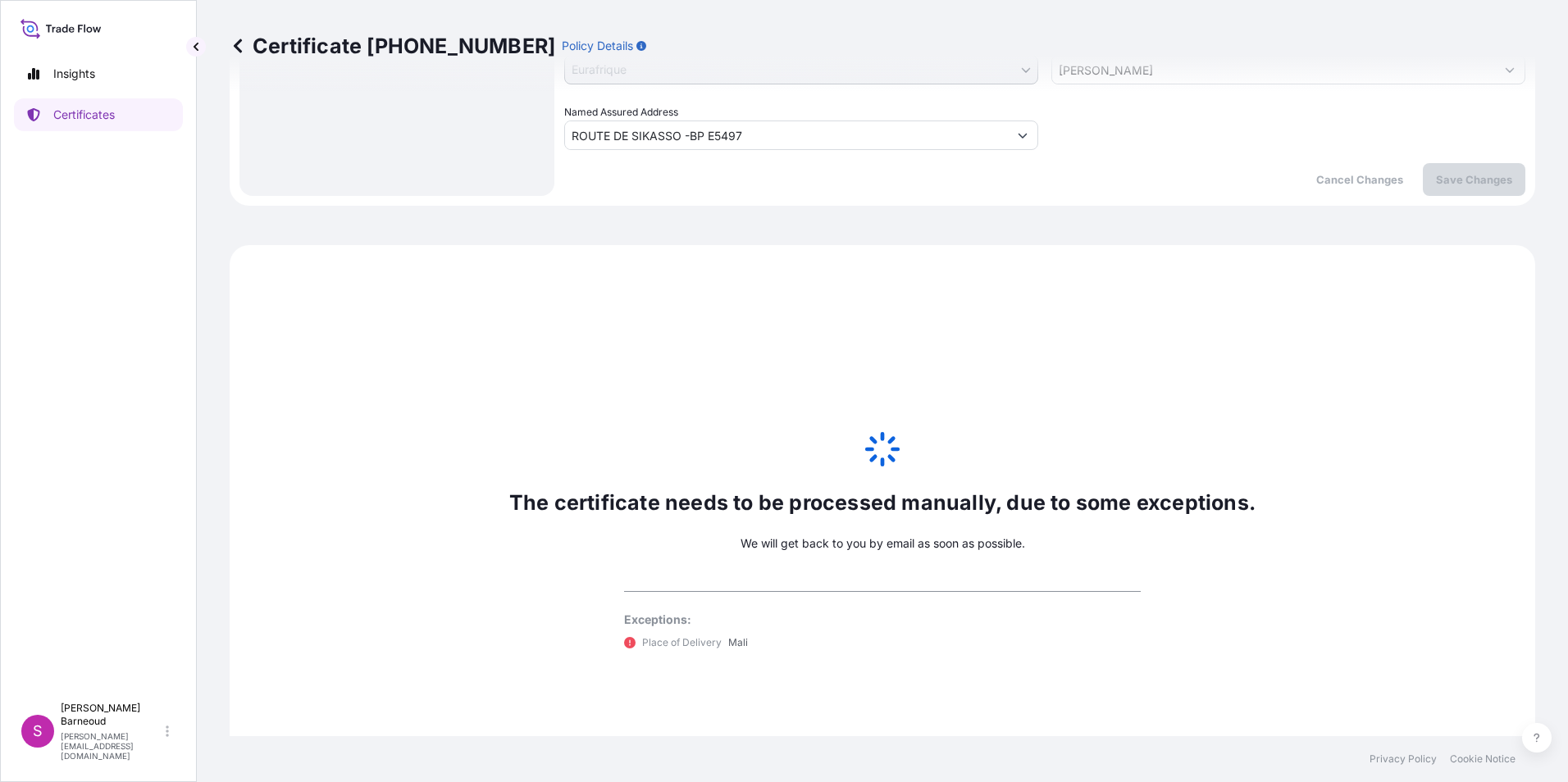
scroll to position [769, 0]
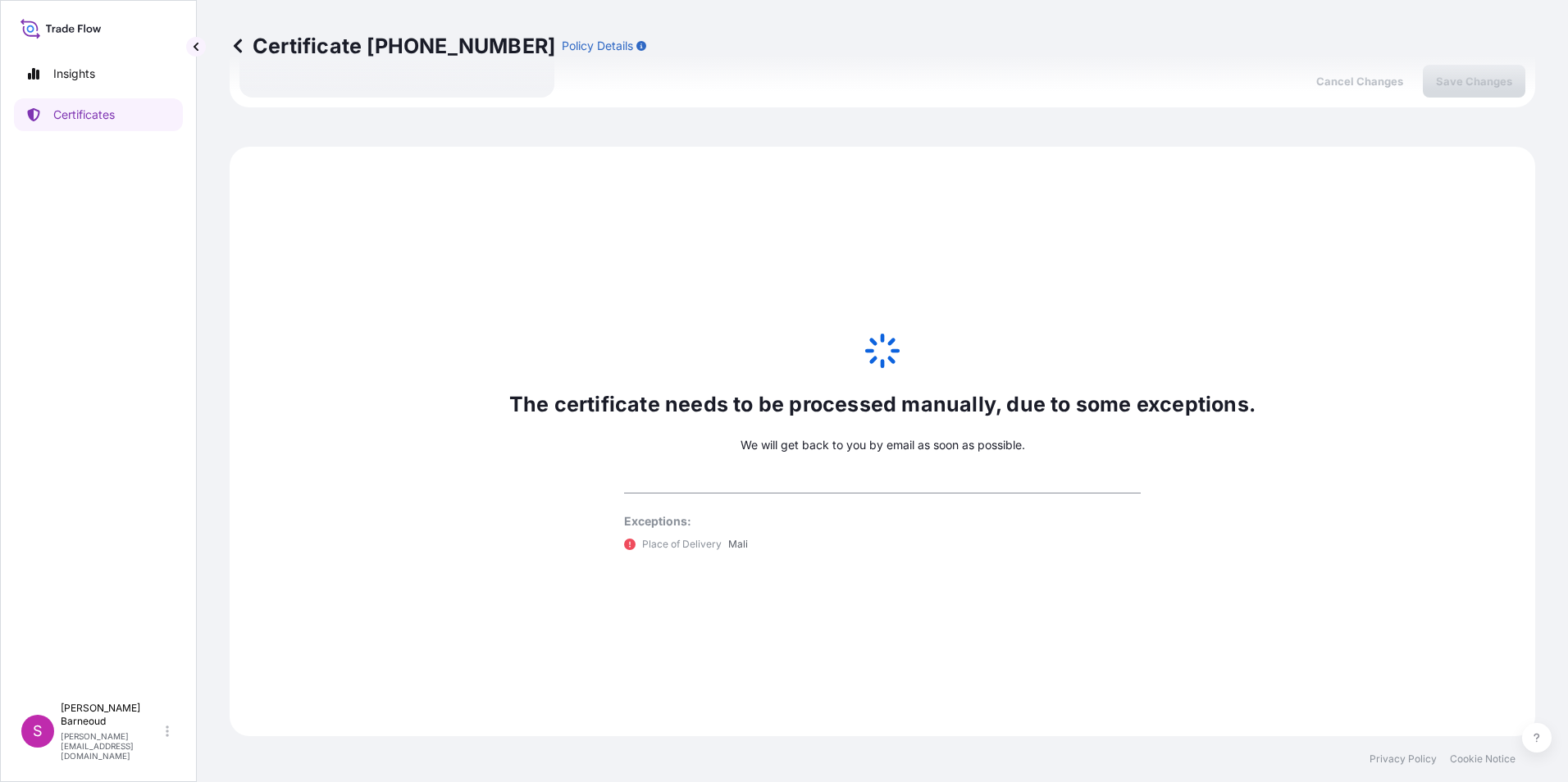
type input "1135200"
click at [89, 76] on p "Insights" at bounding box center [74, 74] width 42 height 16
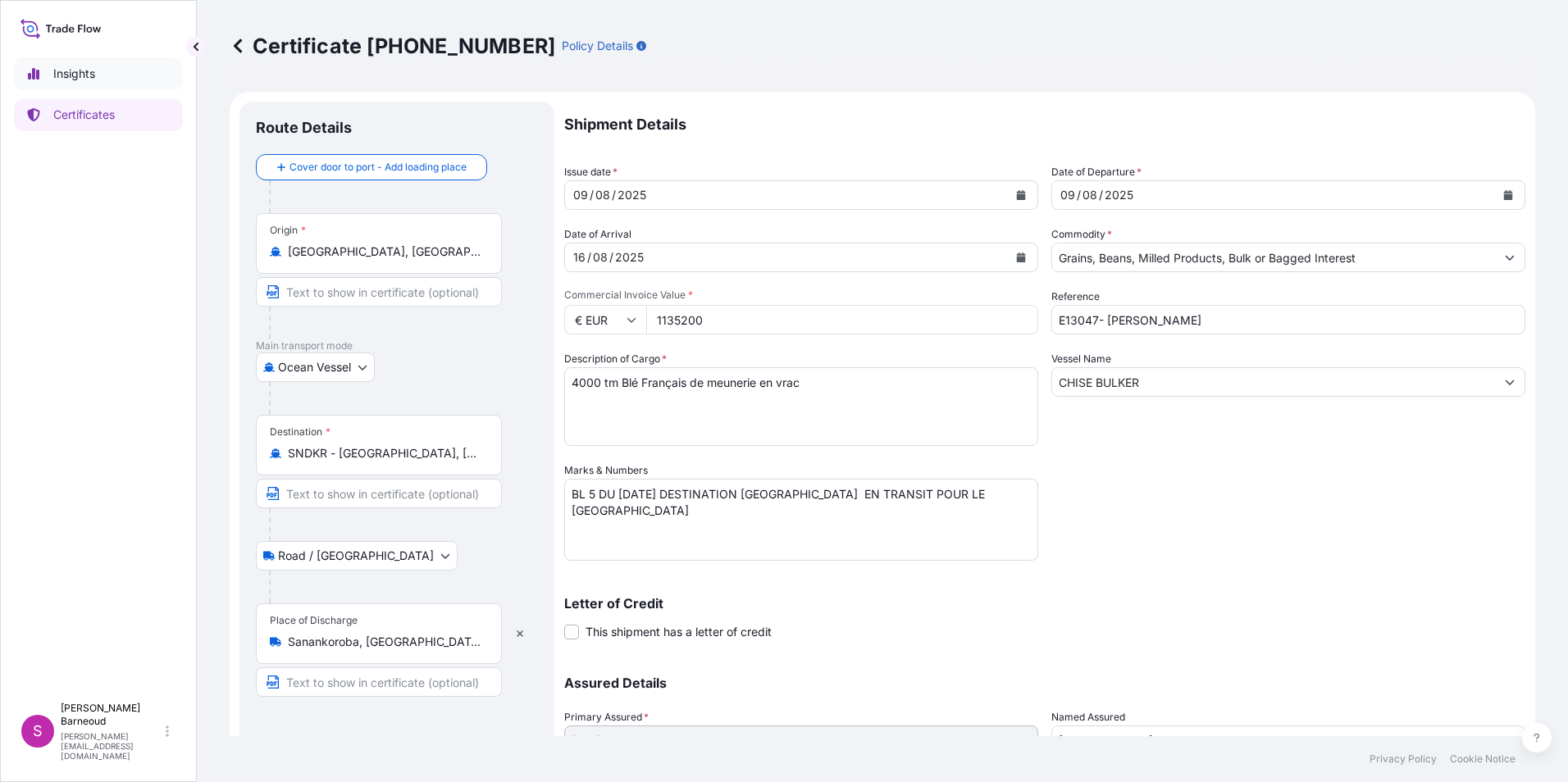
select select "2025"
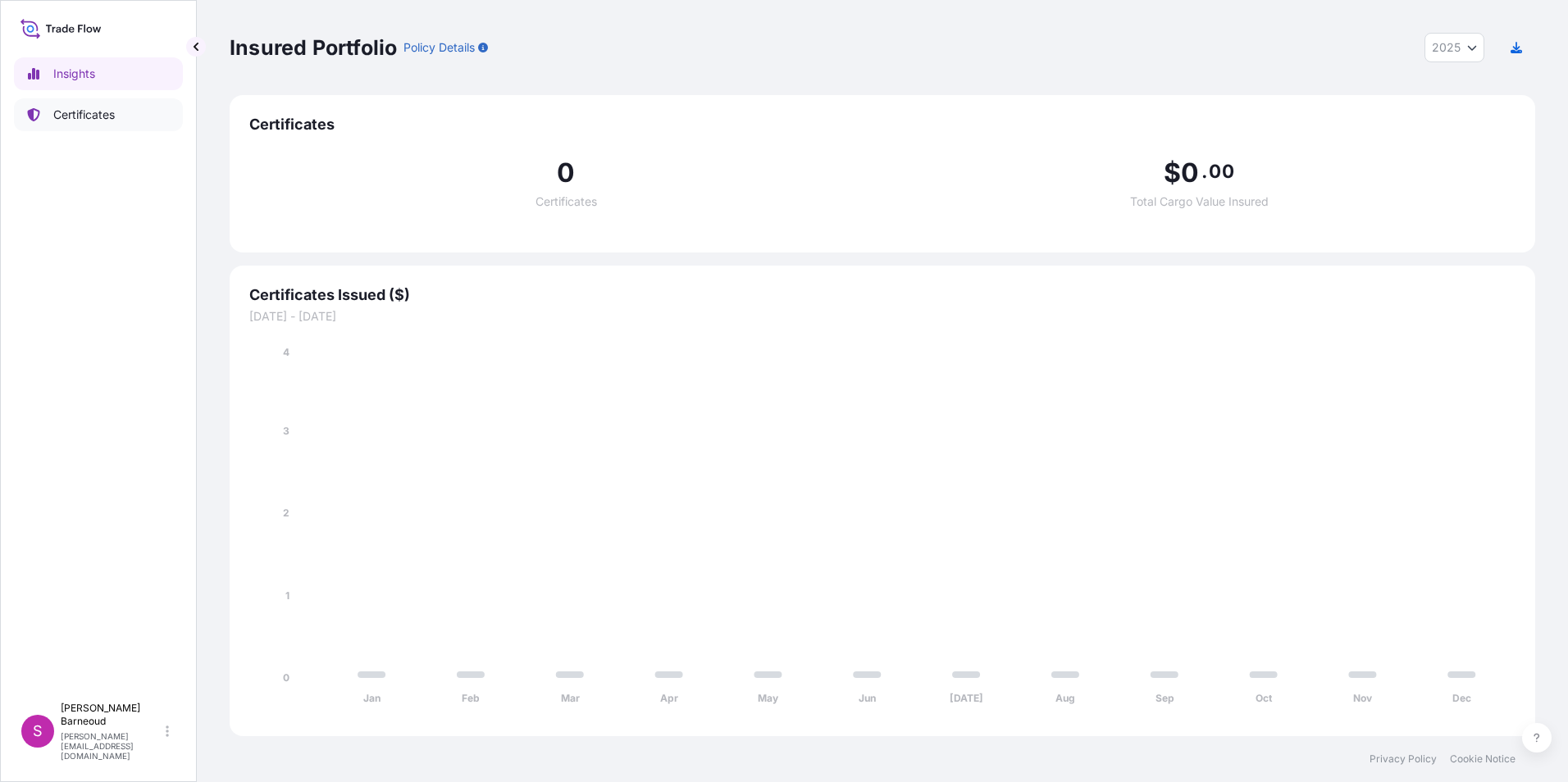
click at [102, 122] on p "Certificates" at bounding box center [83, 115] width 61 height 16
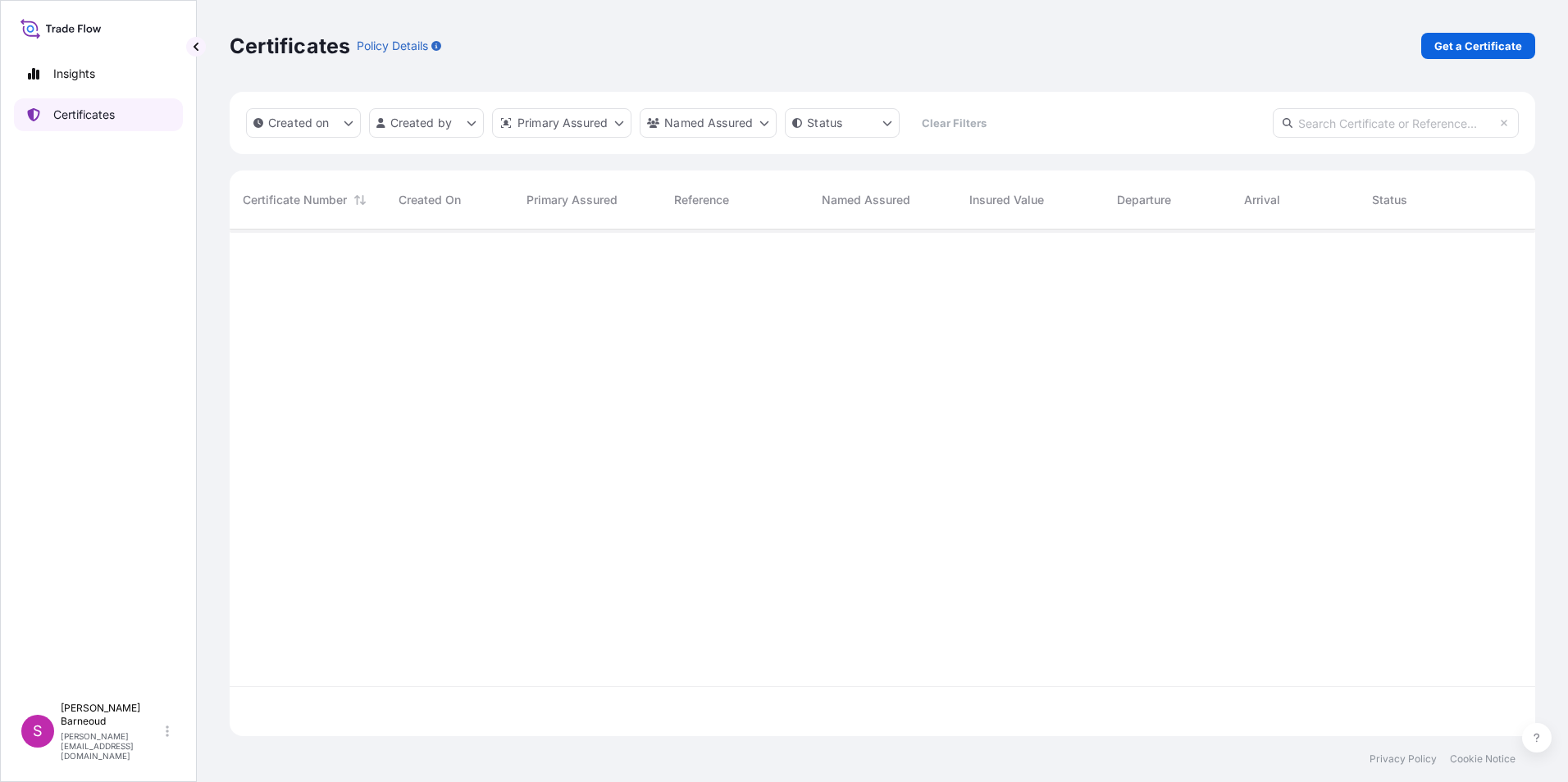
scroll to position [504, 1293]
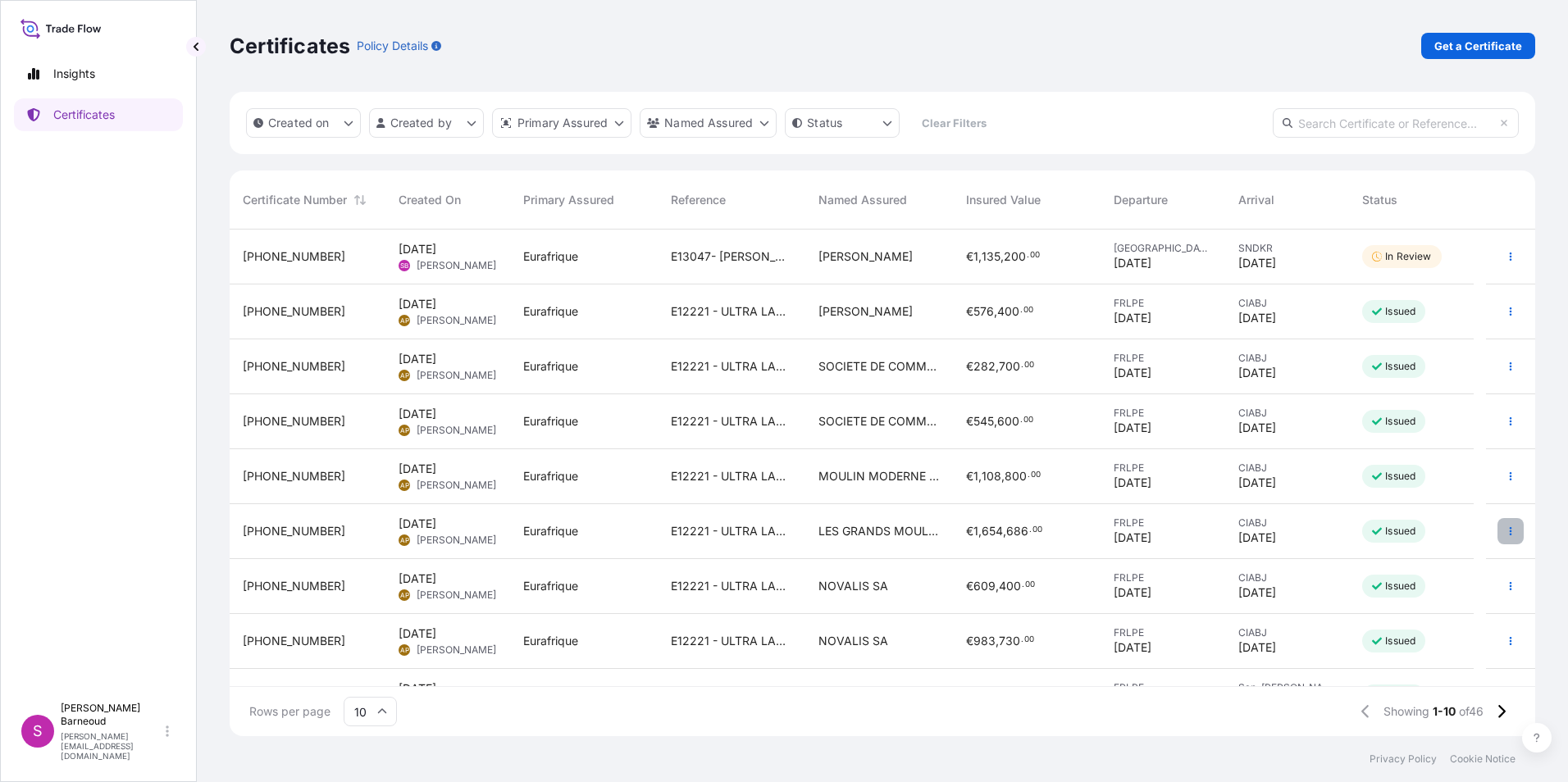
click at [1505, 532] on button "button" at bounding box center [1511, 531] width 26 height 26
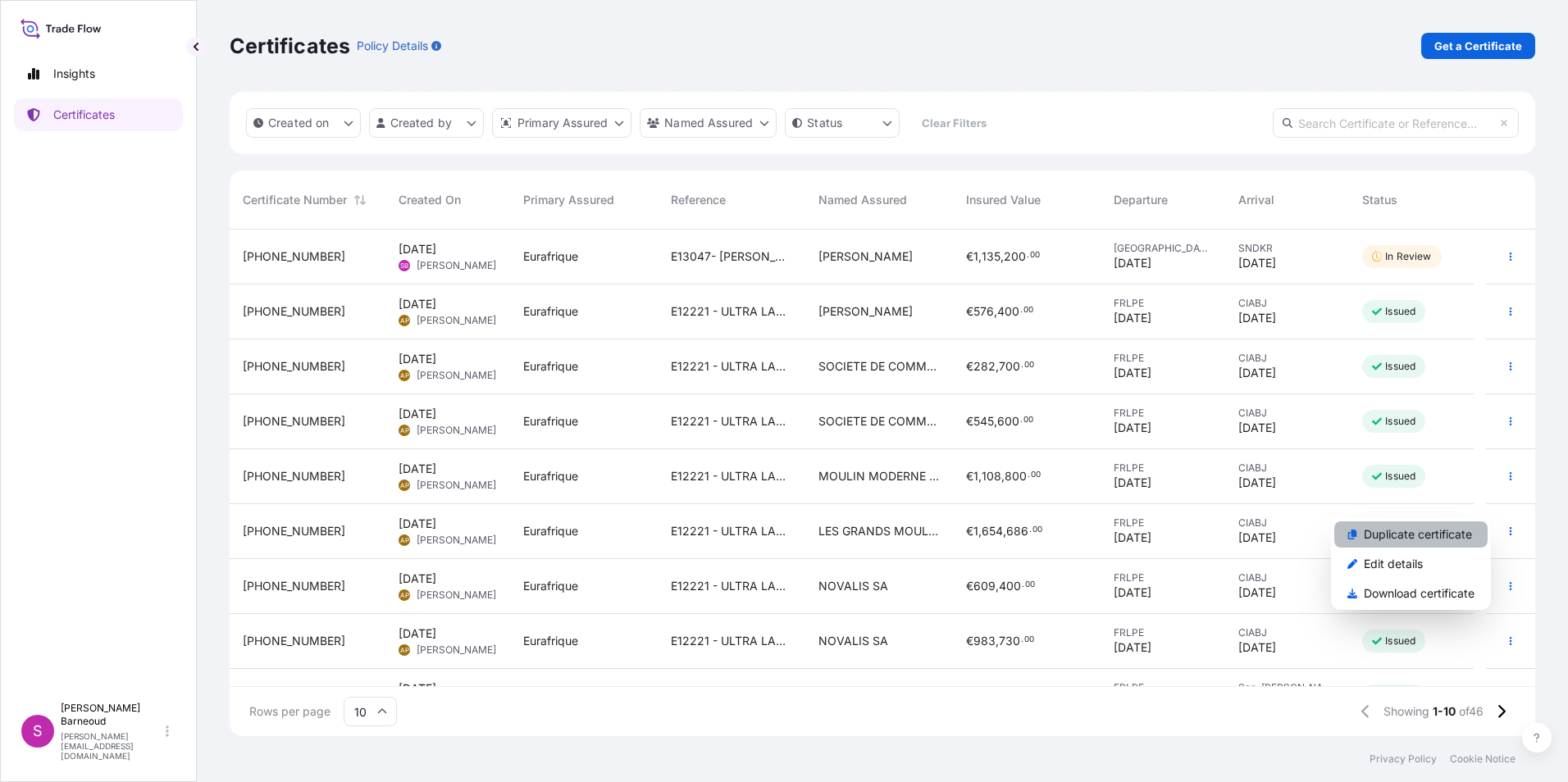
click at [1456, 532] on p "Duplicate certificate" at bounding box center [1417, 535] width 109 height 16
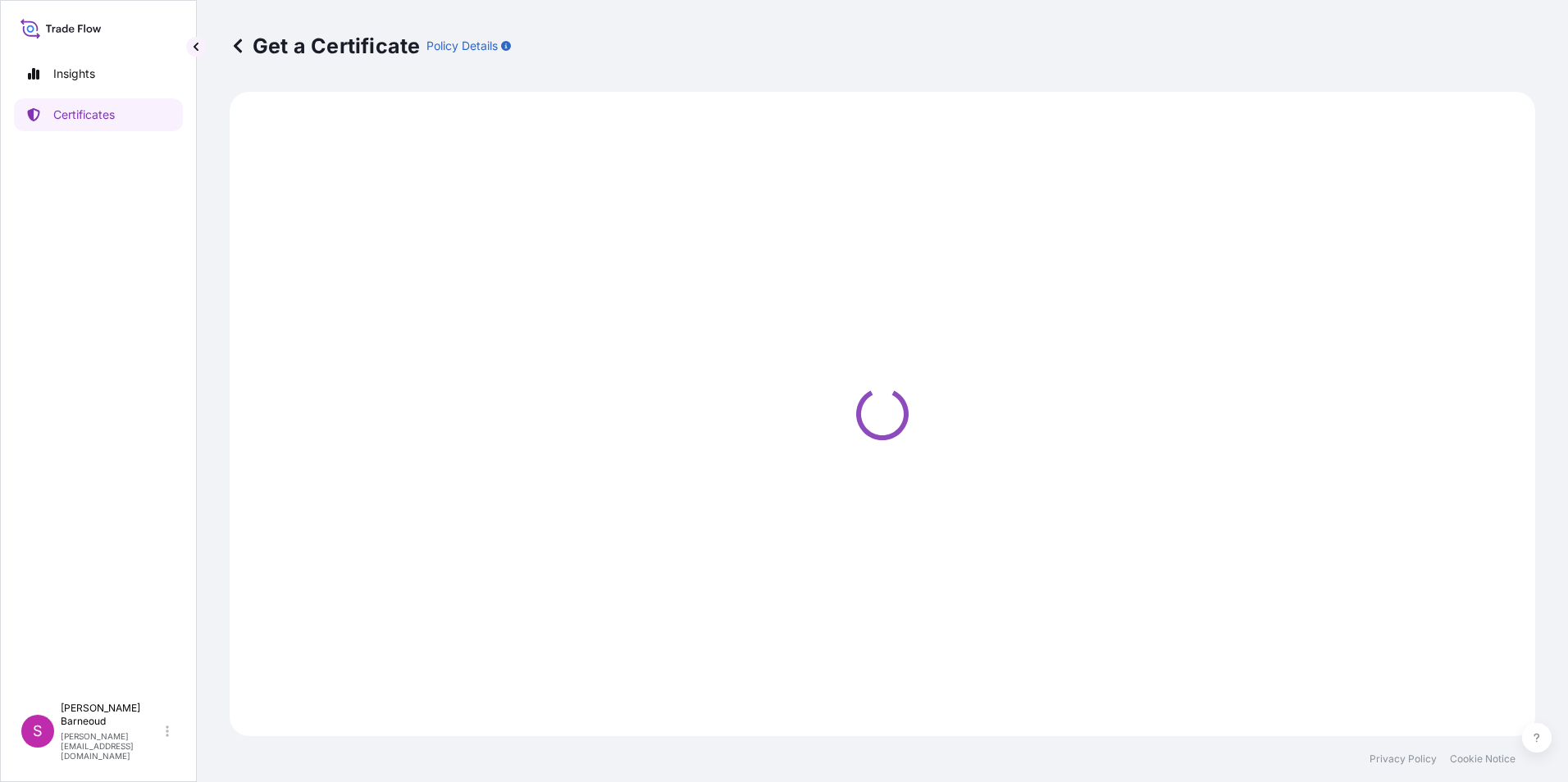
select select "Ocean Vessel"
select select "Road / Inland"
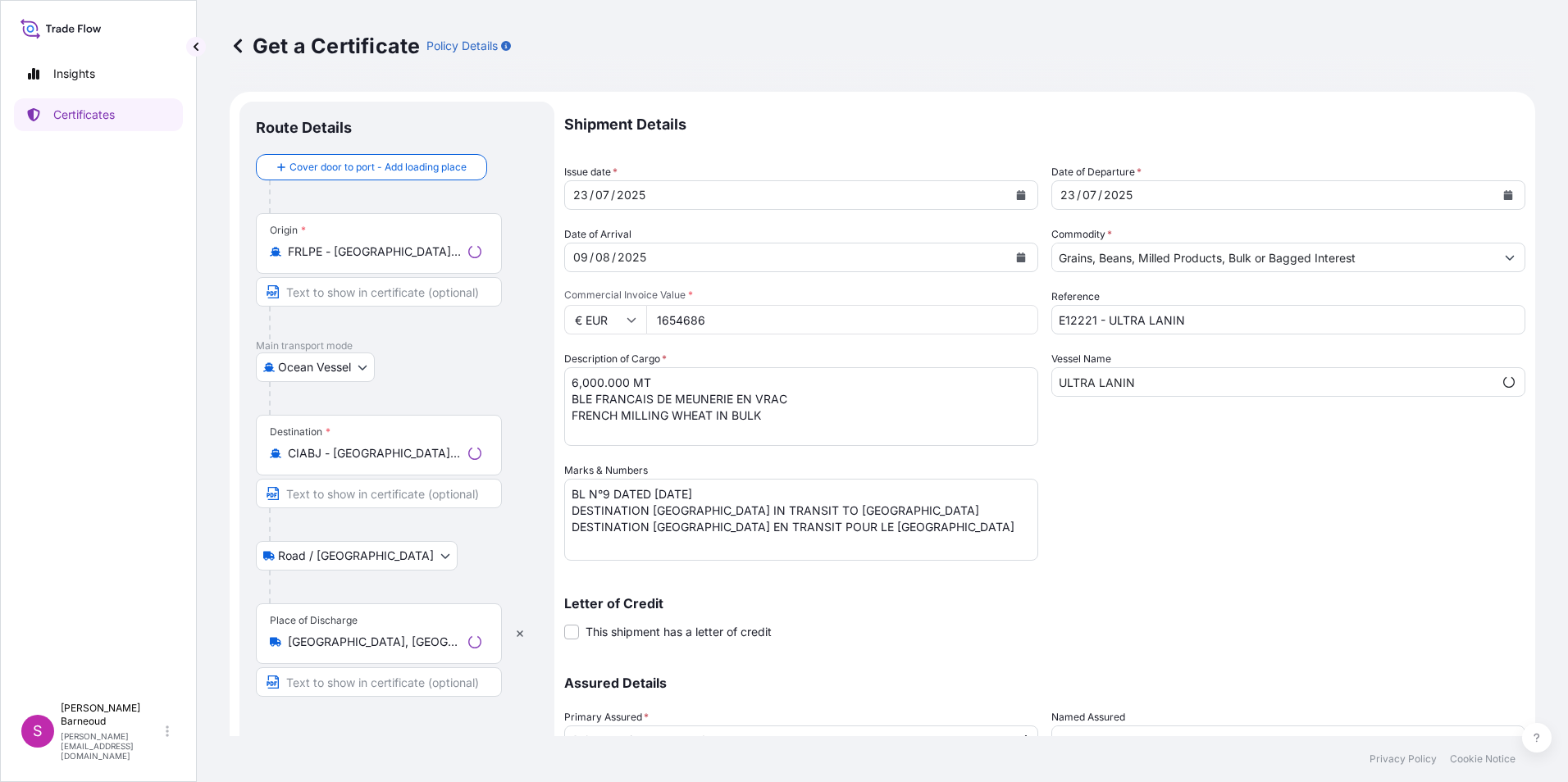
select select "31636"
click at [686, 201] on div "23 / 07 / 2025" at bounding box center [786, 195] width 443 height 29
click at [643, 196] on div "2025" at bounding box center [631, 195] width 32 height 20
click at [1017, 194] on icon "Calendar" at bounding box center [1021, 194] width 9 height 10
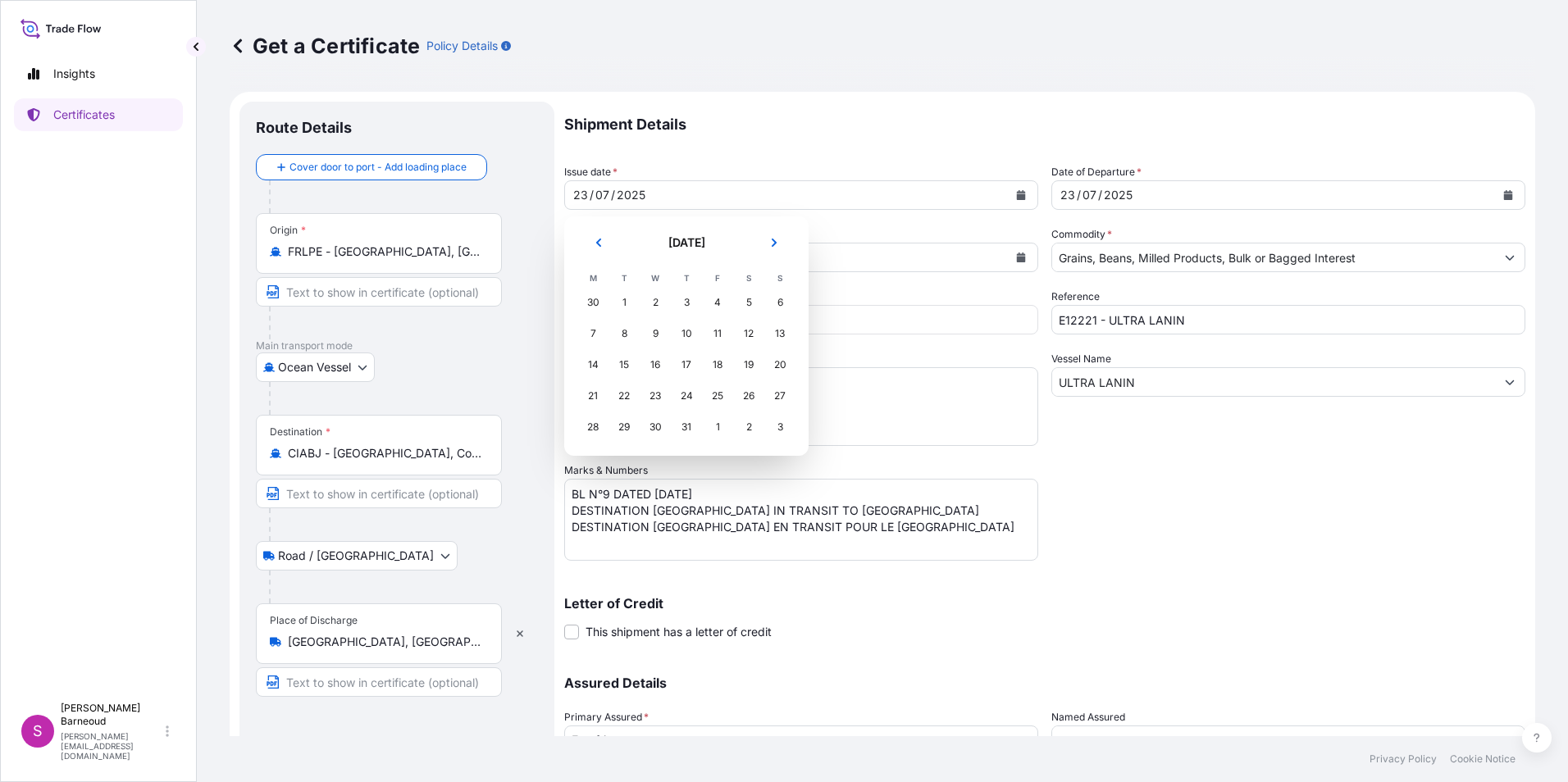
click at [760, 245] on button "Next" at bounding box center [775, 243] width 37 height 26
click at [742, 331] on div "9" at bounding box center [748, 334] width 29 height 29
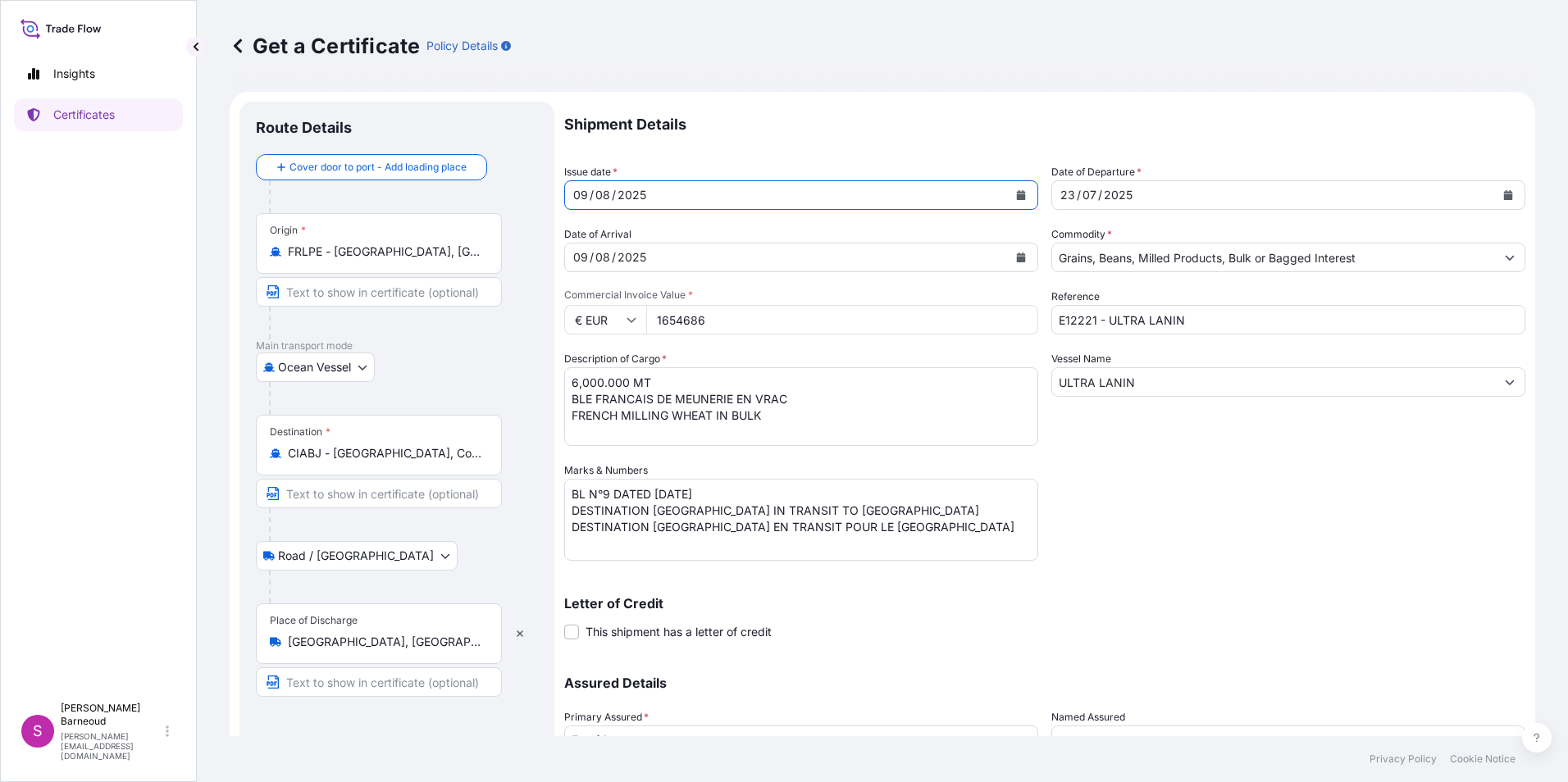
click at [1495, 193] on button "Calendar" at bounding box center [1508, 194] width 26 height 26
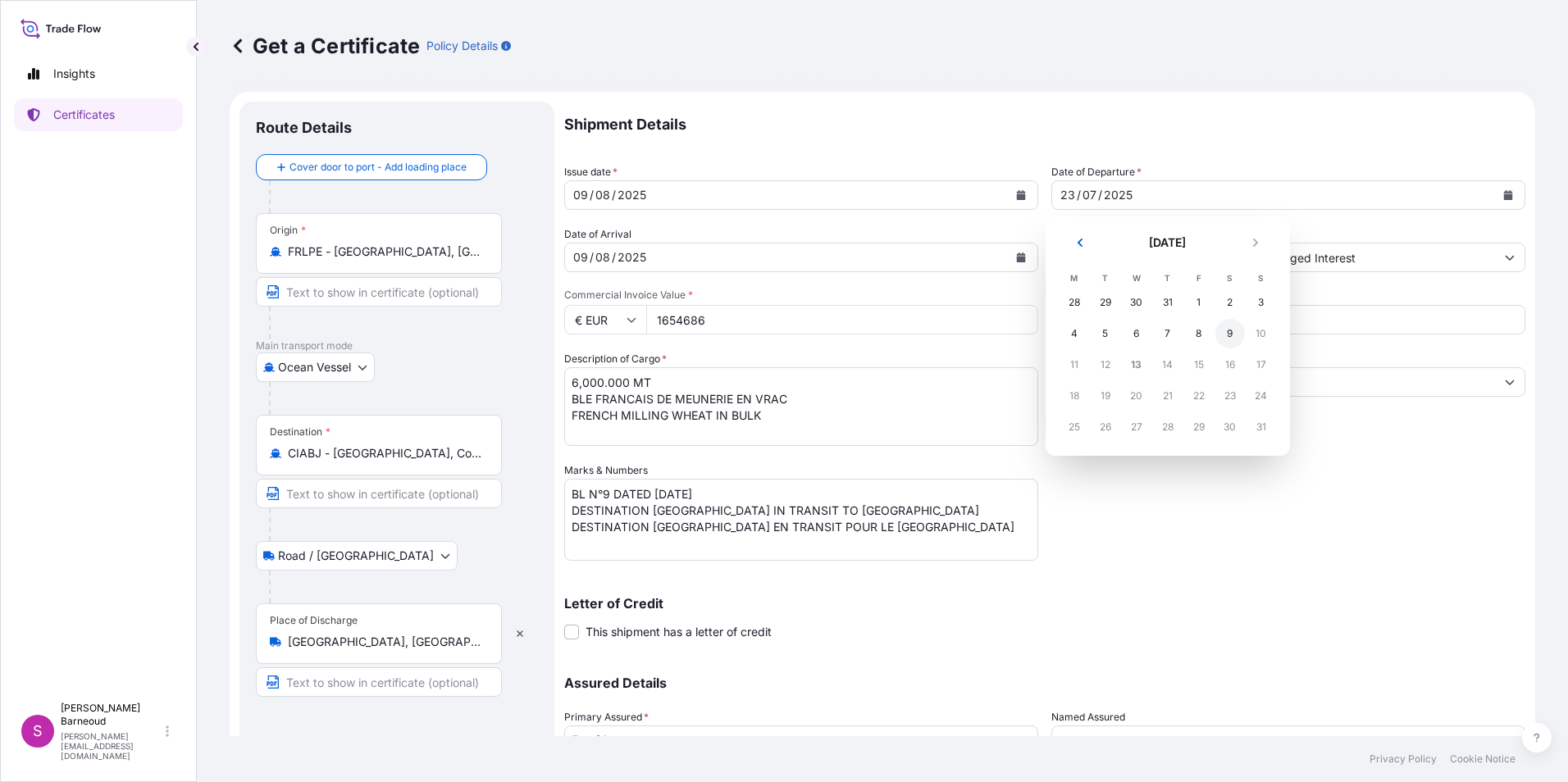
click at [1220, 331] on div "9" at bounding box center [1230, 334] width 29 height 29
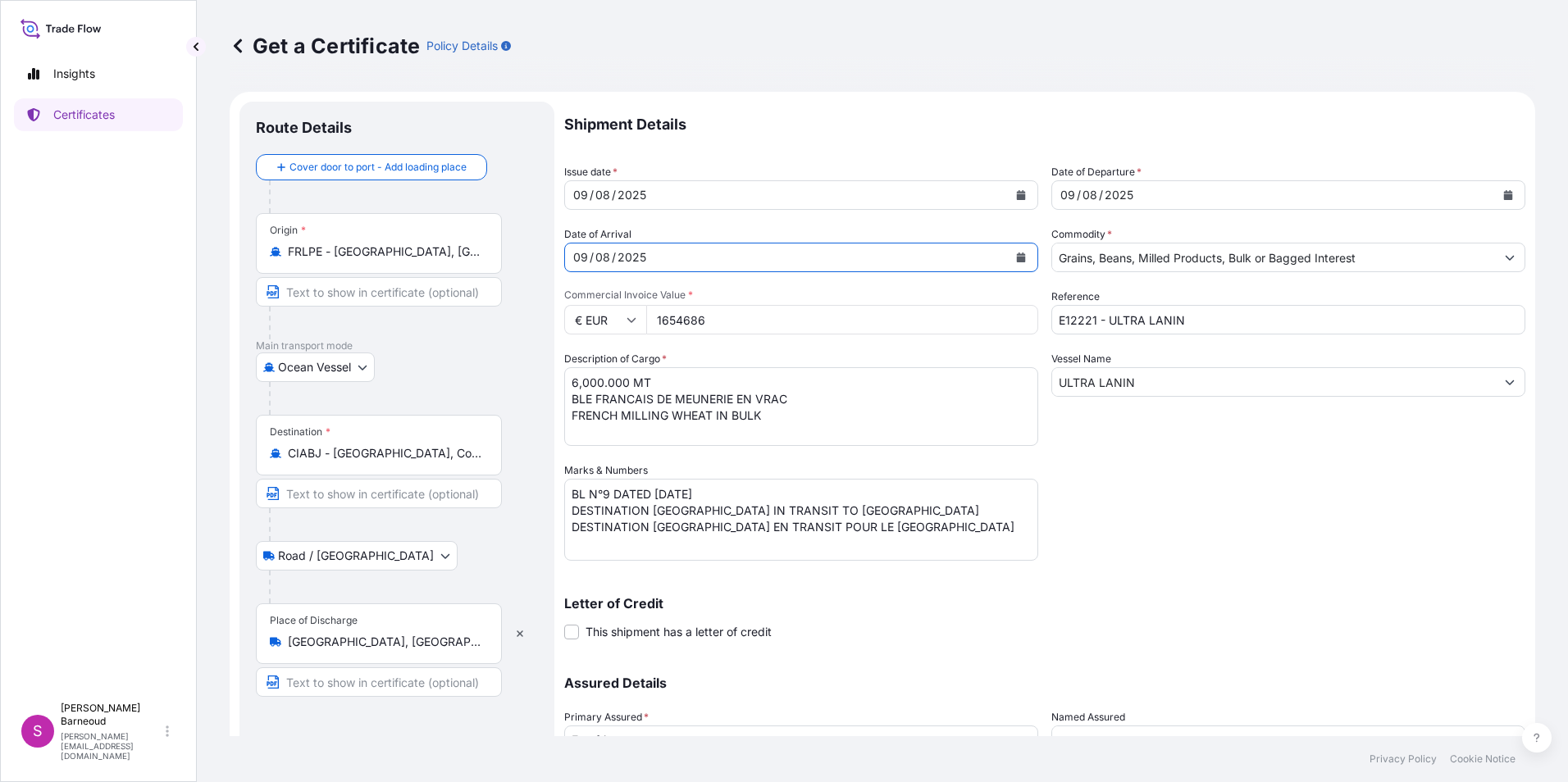
click at [1017, 254] on icon "Calendar" at bounding box center [1021, 257] width 9 height 10
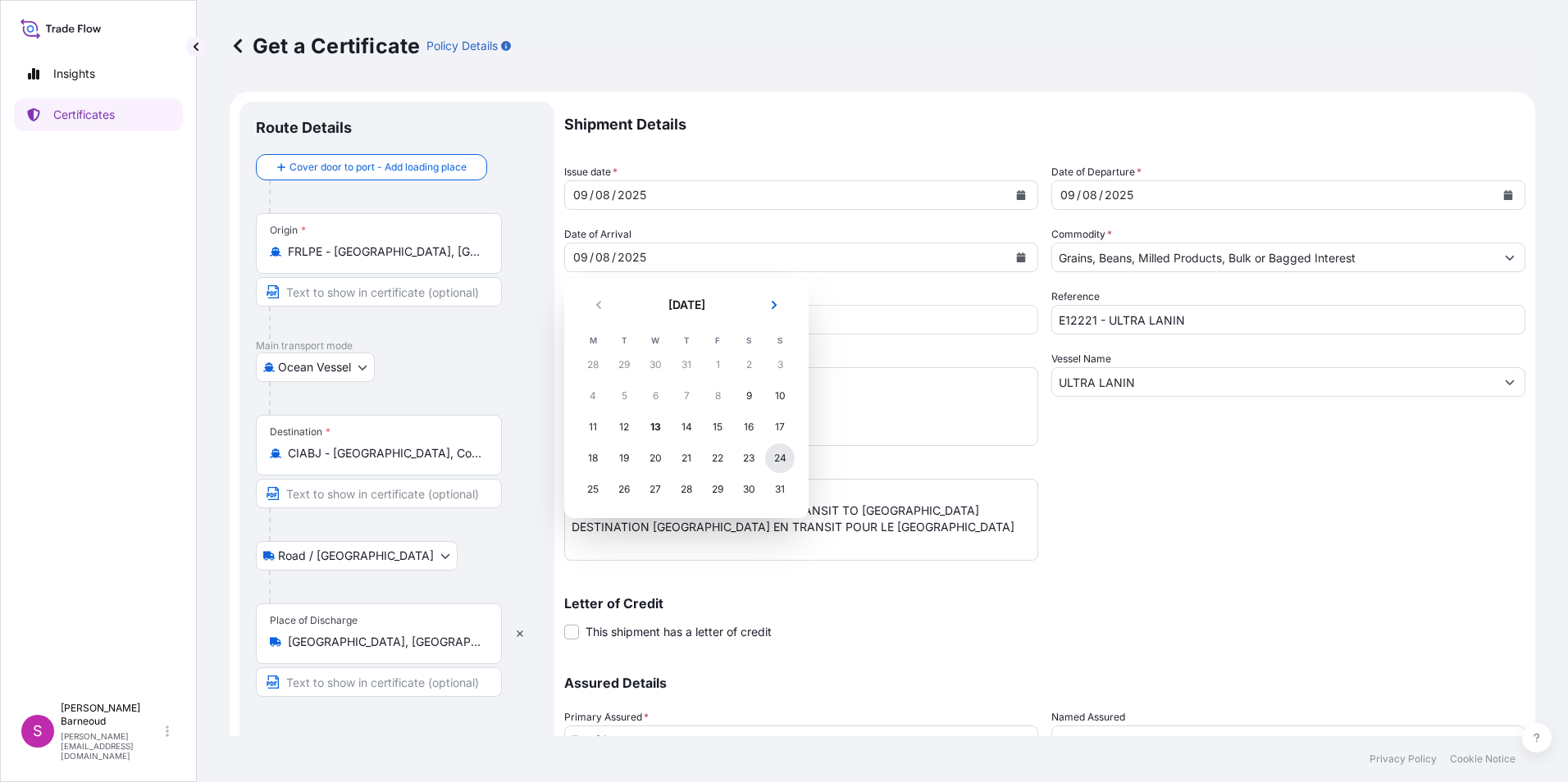
click at [778, 457] on div "24" at bounding box center [779, 458] width 29 height 29
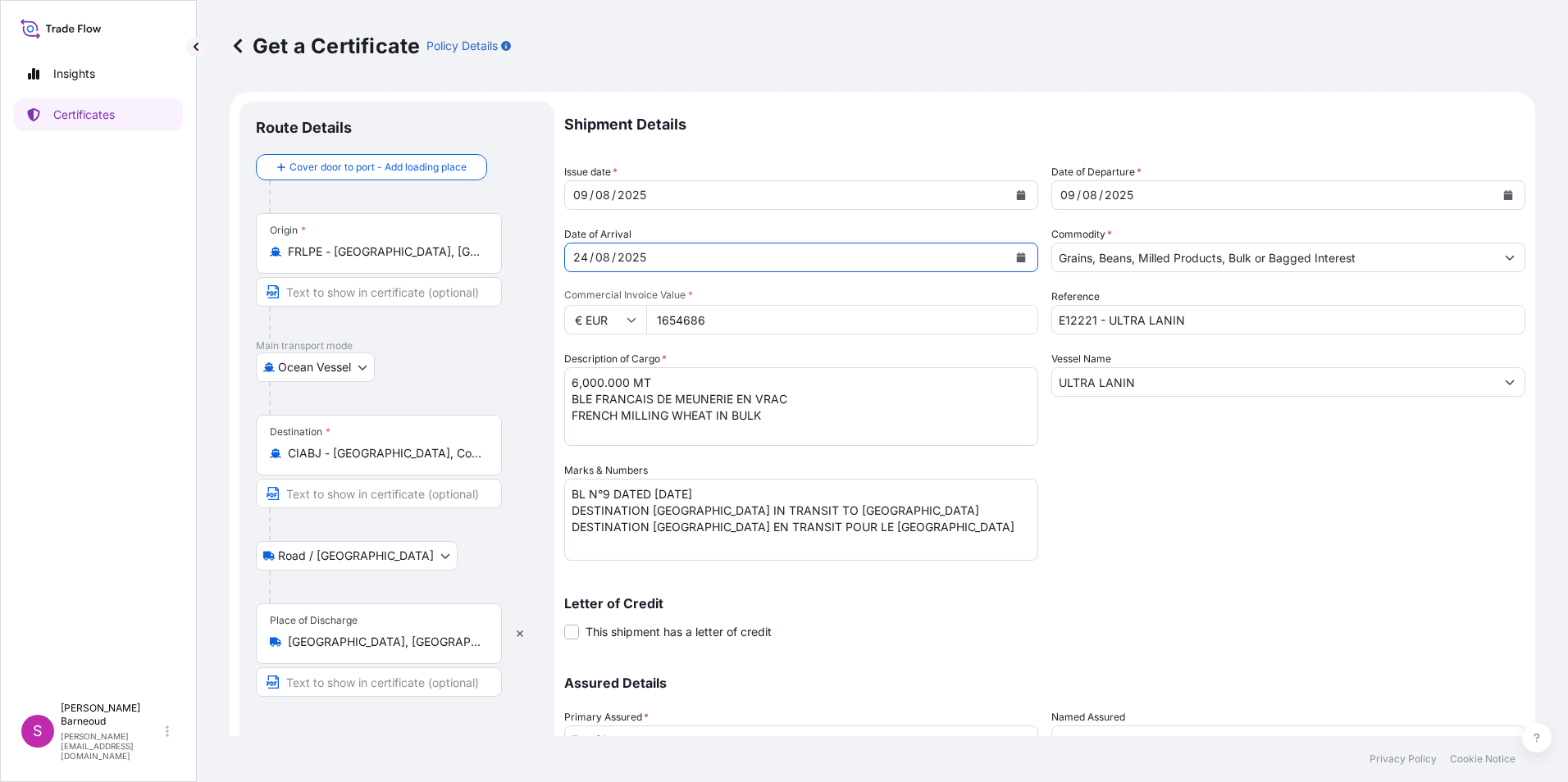
click at [698, 320] on input "1654686" at bounding box center [842, 319] width 392 height 29
drag, startPoint x: 707, startPoint y: 322, endPoint x: 657, endPoint y: 317, distance: 50.2
click at [657, 317] on input "1654686" at bounding box center [842, 319] width 392 height 29
type input "2405194"
click at [797, 414] on textarea "6,000.000 MT BLE FRANCAIS DE MEUNERIE EN VRAC FRENCH MILLING WHEAT IN BULK" at bounding box center [800, 407] width 474 height 78
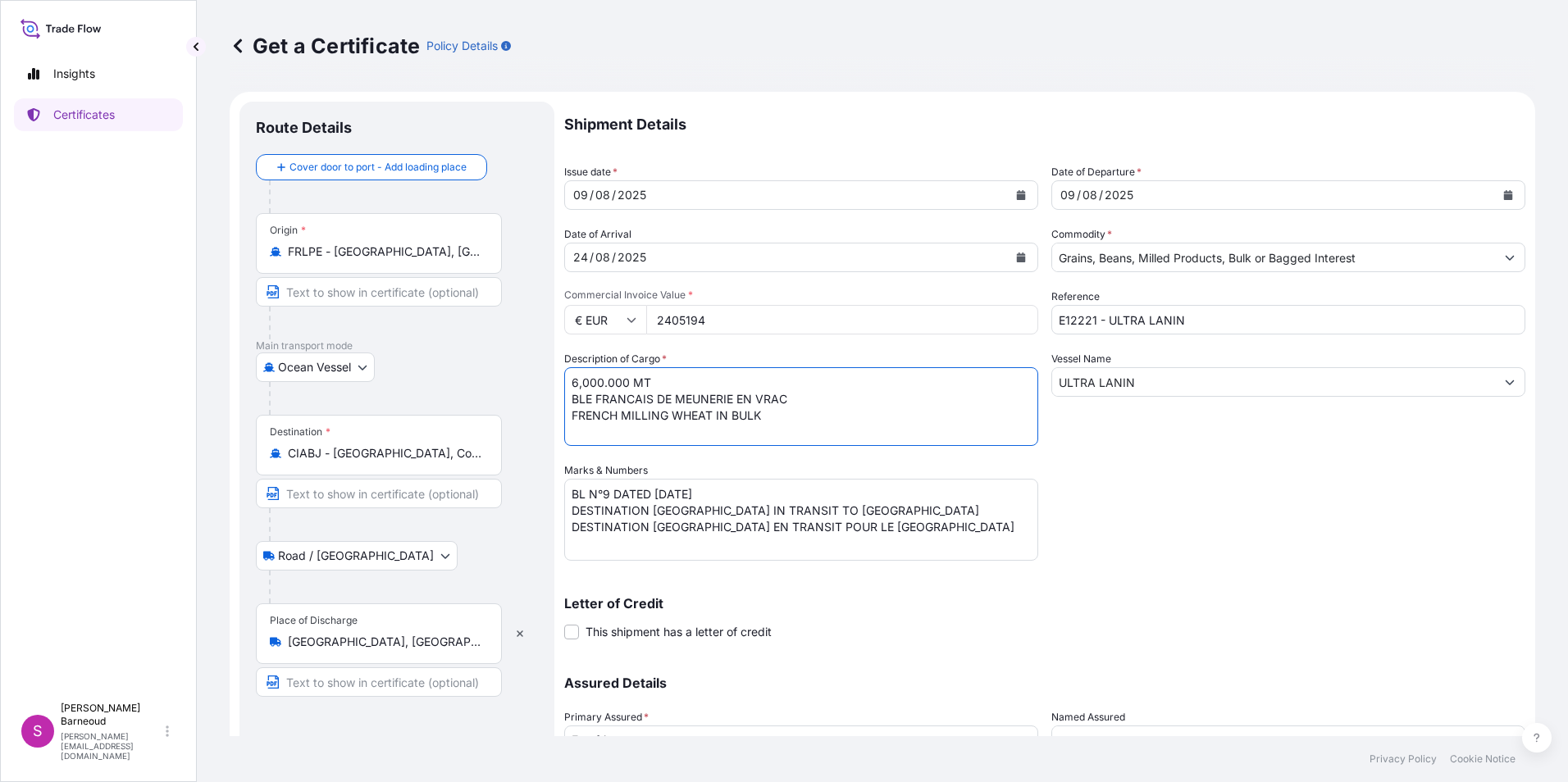
drag, startPoint x: 567, startPoint y: 379, endPoint x: 682, endPoint y: 385, distance: 115.2
click at [682, 385] on textarea "6,000.000 MT BLE FRANCAIS DE MEUNERIE EN VRAC FRENCH MILLING WHEAT IN BULK" at bounding box center [800, 407] width 474 height 78
type textarea "8,500.000 TM BLE FRANCAIS DE MEUNERIE EN VRAC FRENCH MILLING WHEAT IN BULK"
click at [611, 495] on textarea "BL N°9 DATED 23.07.2025 DESTINATION ABIDJAN IN TRANSIT TO MALI DESTINATION ABID…" at bounding box center [800, 520] width 474 height 82
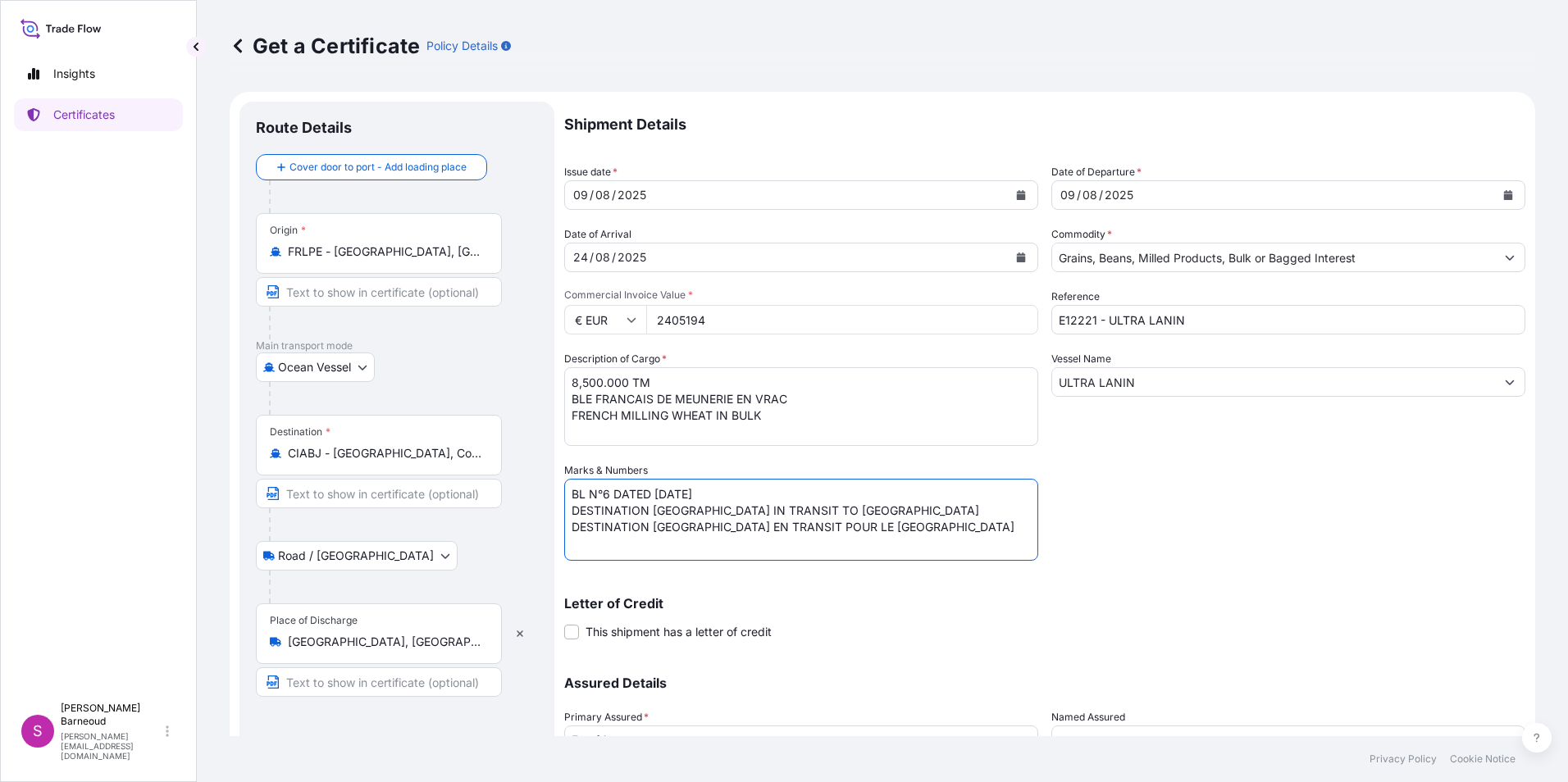
drag, startPoint x: 658, startPoint y: 489, endPoint x: 716, endPoint y: 483, distance: 58.3
click at [716, 483] on textarea "BL N°9 DATED 23.07.2025 DESTINATION ABIDJAN IN TRANSIT TO MALI DESTINATION ABID…" at bounding box center [800, 520] width 474 height 82
drag, startPoint x: 657, startPoint y: 506, endPoint x: 698, endPoint y: 506, distance: 41.0
click at [698, 506] on textarea "BL N°9 DATED 23.07.2025 DESTINATION ABIDJAN IN TRANSIT TO MALI DESTINATION ABID…" at bounding box center [800, 520] width 474 height 82
drag, startPoint x: 574, startPoint y: 511, endPoint x: 874, endPoint y: 508, distance: 300.0
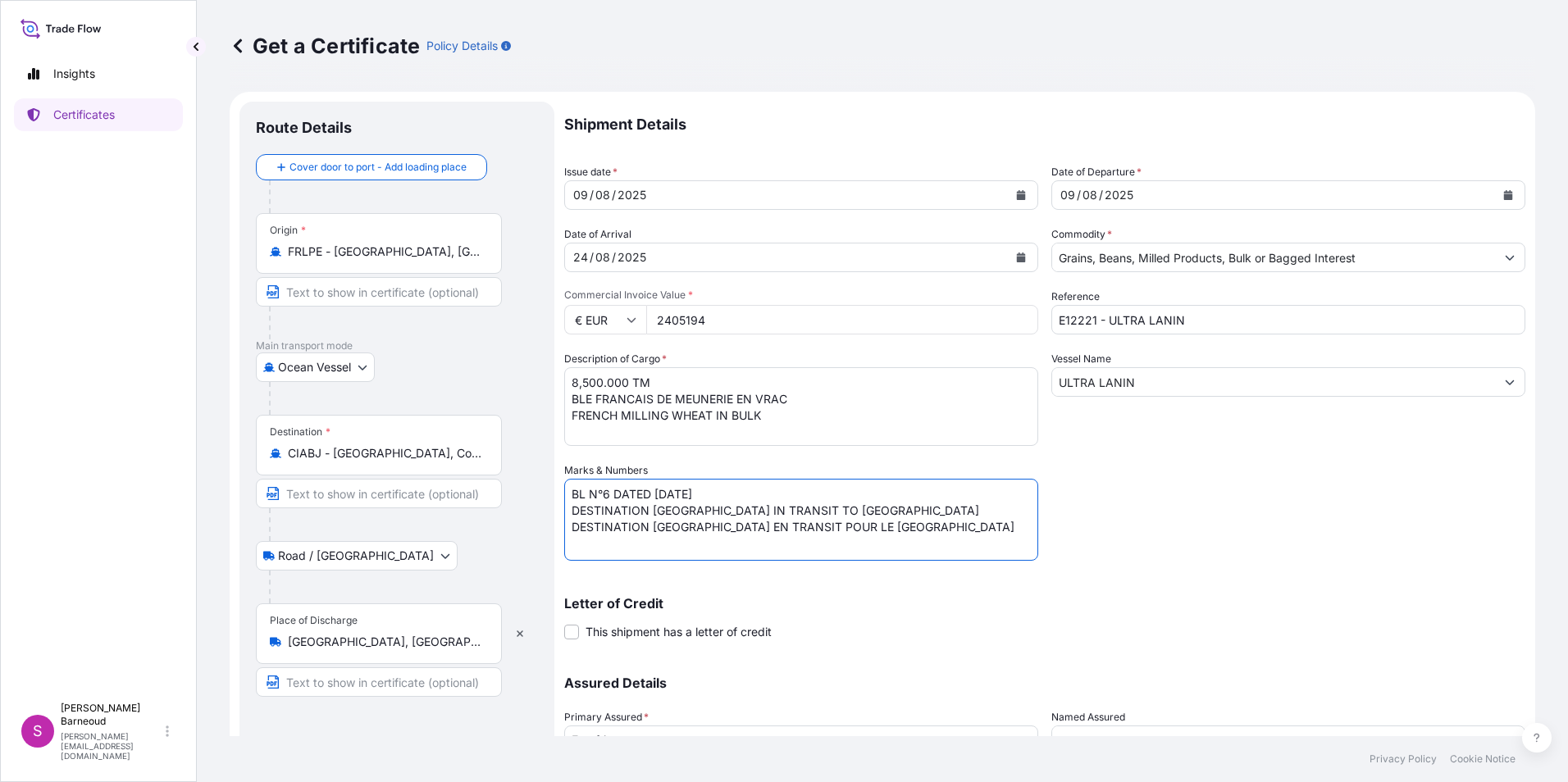
click at [874, 508] on textarea "BL N°9 DATED 23.07.2025 DESTINATION ABIDJAN IN TRANSIT TO MALI DESTINATION ABID…" at bounding box center [800, 520] width 474 height 82
click at [575, 523] on textarea "BL N°9 DATED 23.07.2025 DESTINATION ABIDJAN IN TRANSIT TO MALI DESTINATION ABID…" at bounding box center [800, 520] width 474 height 82
click at [700, 508] on textarea "BL N°9 DATED 23.07.2025 DESTINATION ABIDJAN IN TRANSIT TO MALI DESTINATION ABID…" at bounding box center [800, 520] width 474 height 82
type textarea "BL N°6 DATED 09.08.2025 DESTINATION CONAKRY EN TRANSIT POUR LE MALI"
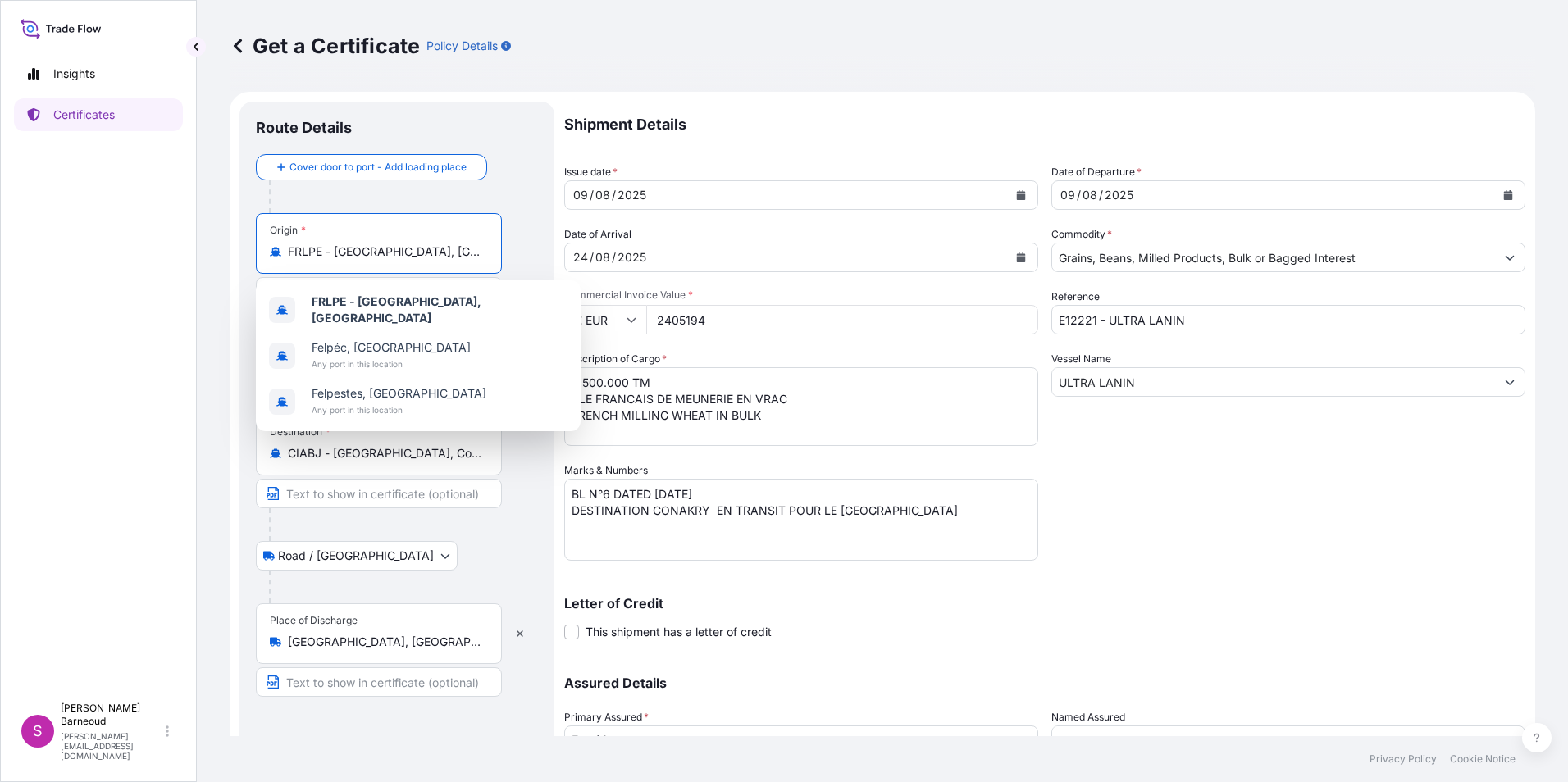
drag, startPoint x: 434, startPoint y: 253, endPoint x: 271, endPoint y: 246, distance: 163.2
click at [271, 246] on div "FRLPE - la Pallice, France" at bounding box center [379, 252] width 218 height 16
click at [387, 343] on span "Rouen , France" at bounding box center [433, 348] width 244 height 16
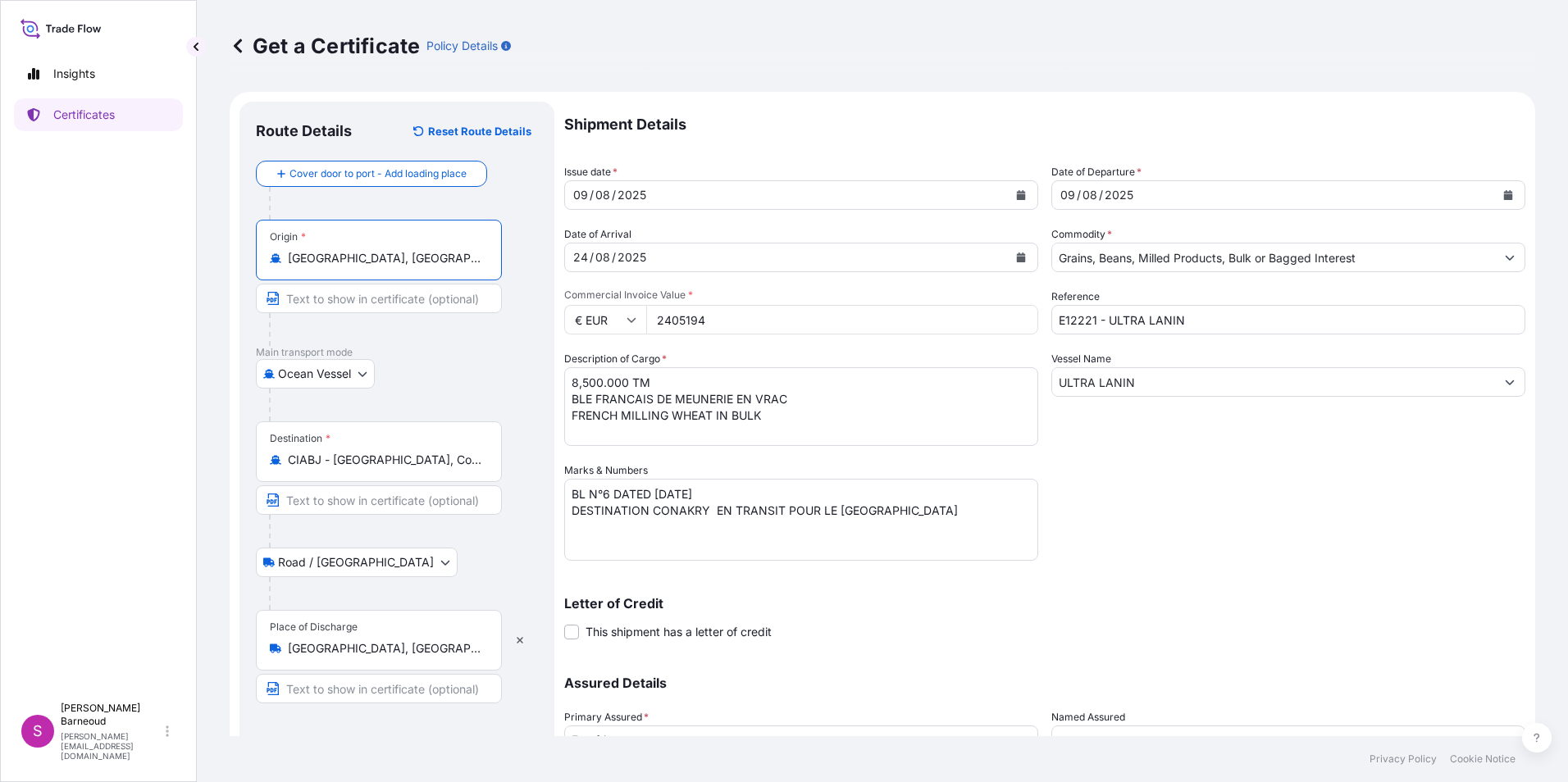
type input "Rouen, France"
click at [428, 463] on input "CIABJ - Abidjan, Cote d'Ivoire" at bounding box center [384, 460] width 193 height 16
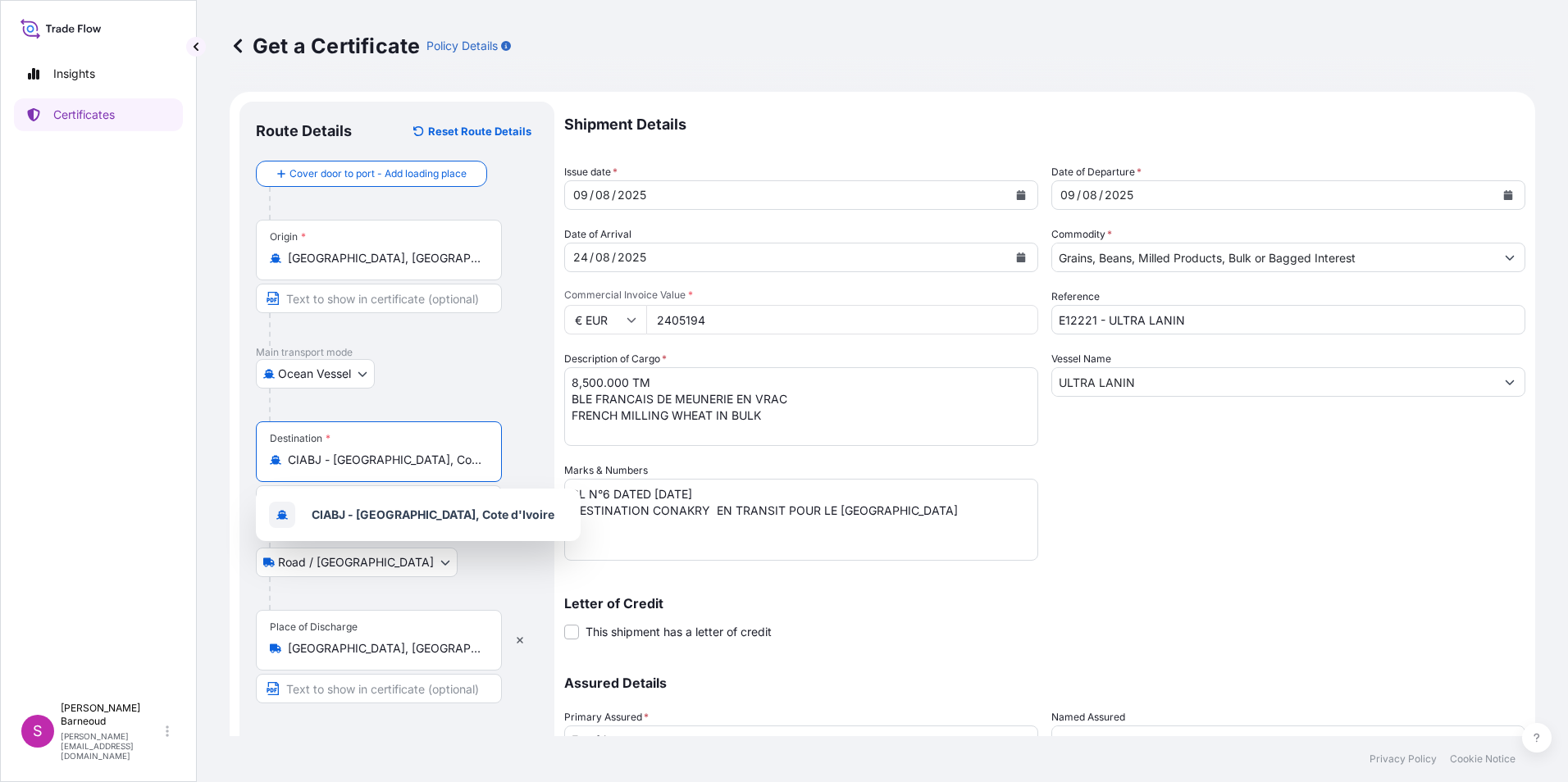
drag, startPoint x: 450, startPoint y: 460, endPoint x: 277, endPoint y: 461, distance: 173.0
click at [277, 461] on div "CIABJ - Abidjan, Cote d'Ivoire" at bounding box center [379, 460] width 218 height 16
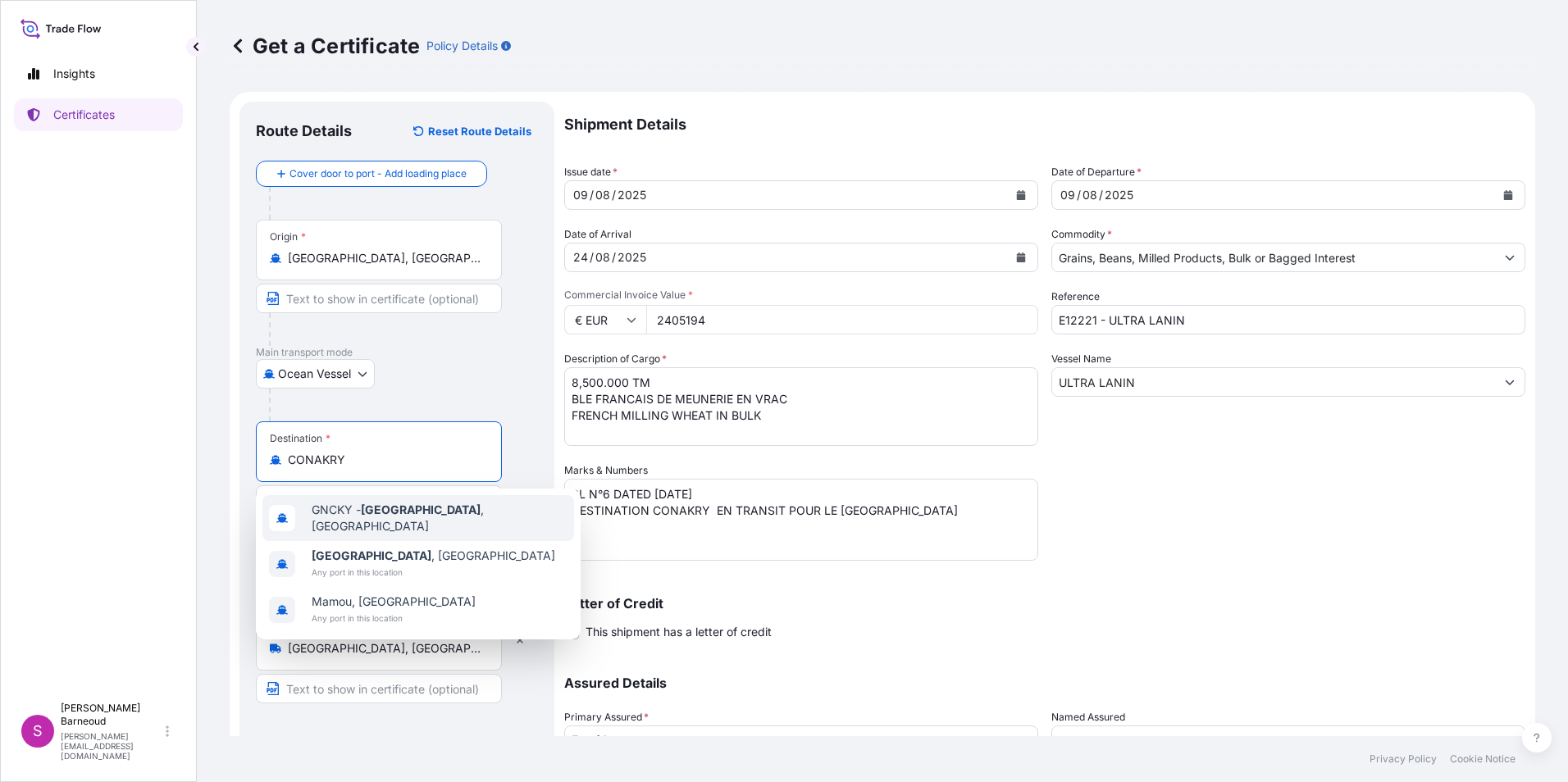
click at [475, 514] on div "GNCKY - Conakry , Guinea" at bounding box center [418, 518] width 311 height 46
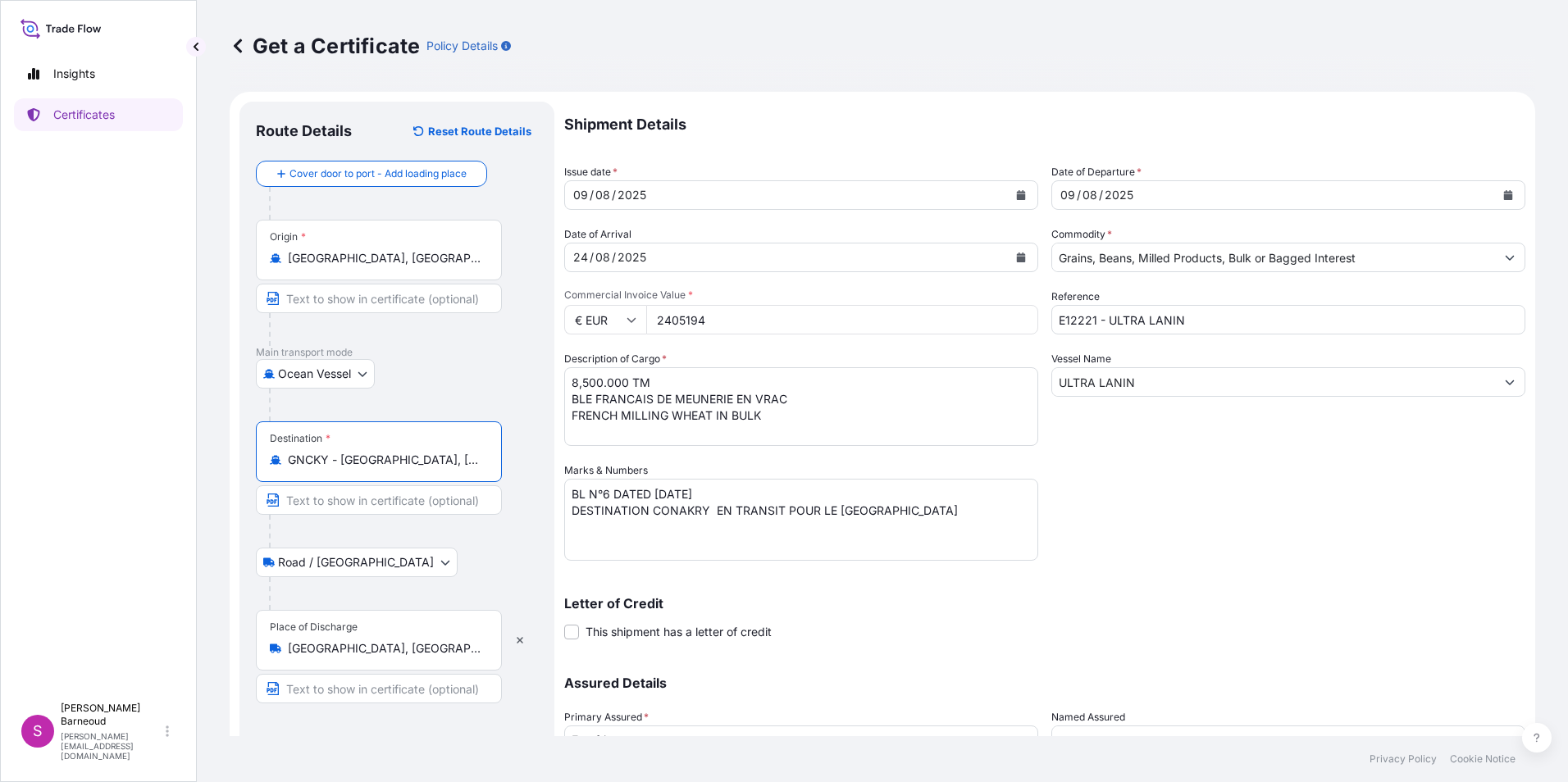
type input "GNCKY - Conakry, Guinea"
drag, startPoint x: 1194, startPoint y: 321, endPoint x: 999, endPoint y: 319, distance: 195.0
click at [999, 319] on div "Shipment Details Issue date * 09 / 08 / 2025 Date of Departure * 09 / 08 / 2025…" at bounding box center [1044, 461] width 961 height 719
type input "E13047- CHISE BULKER"
drag, startPoint x: 1098, startPoint y: 384, endPoint x: 1011, endPoint y: 388, distance: 87.1
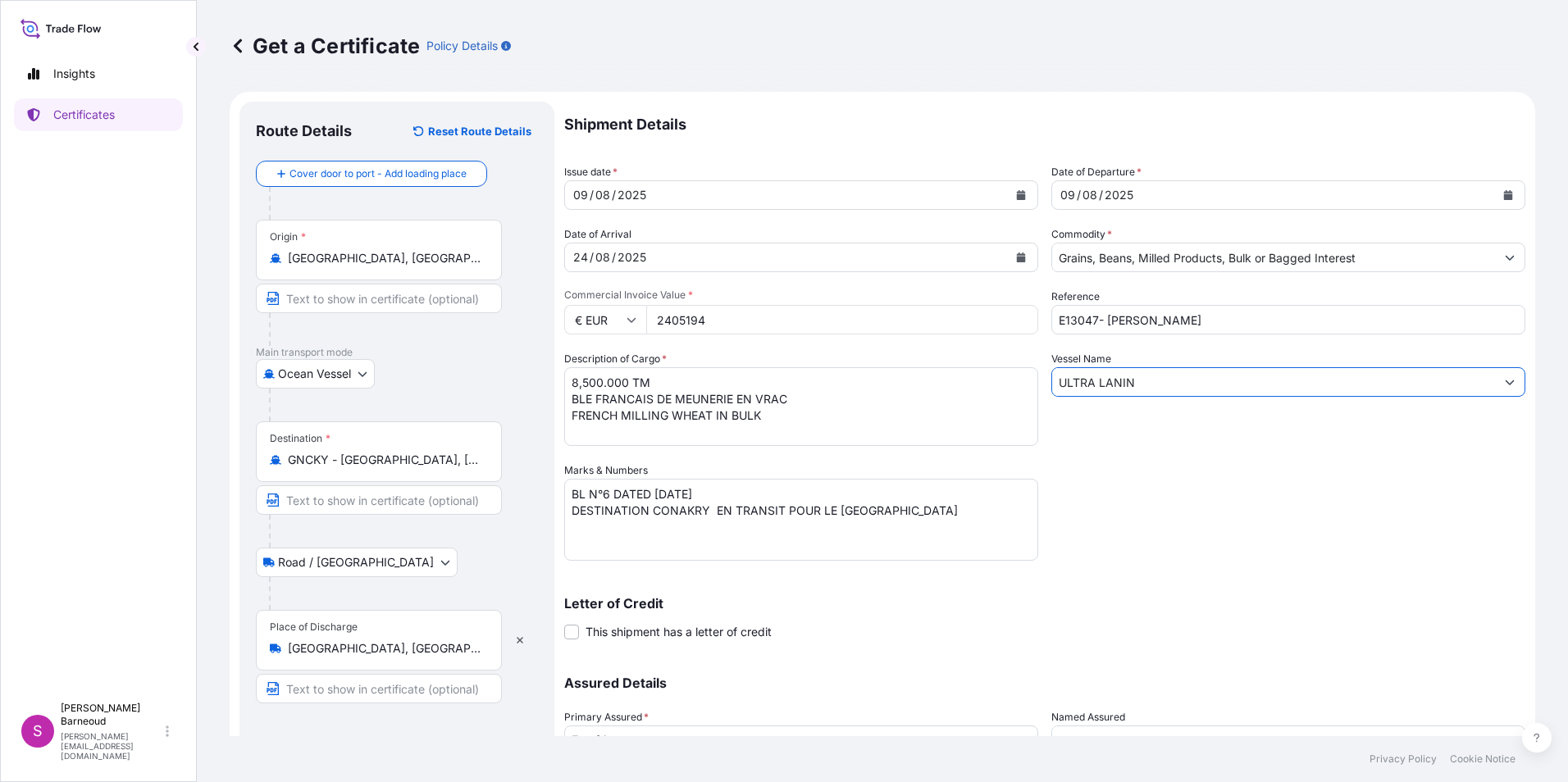
click at [1011, 388] on div "Shipment Details Issue date * 09 / 08 / 2025 Date of Departure * 09 / 08 / 2025…" at bounding box center [1044, 461] width 961 height 719
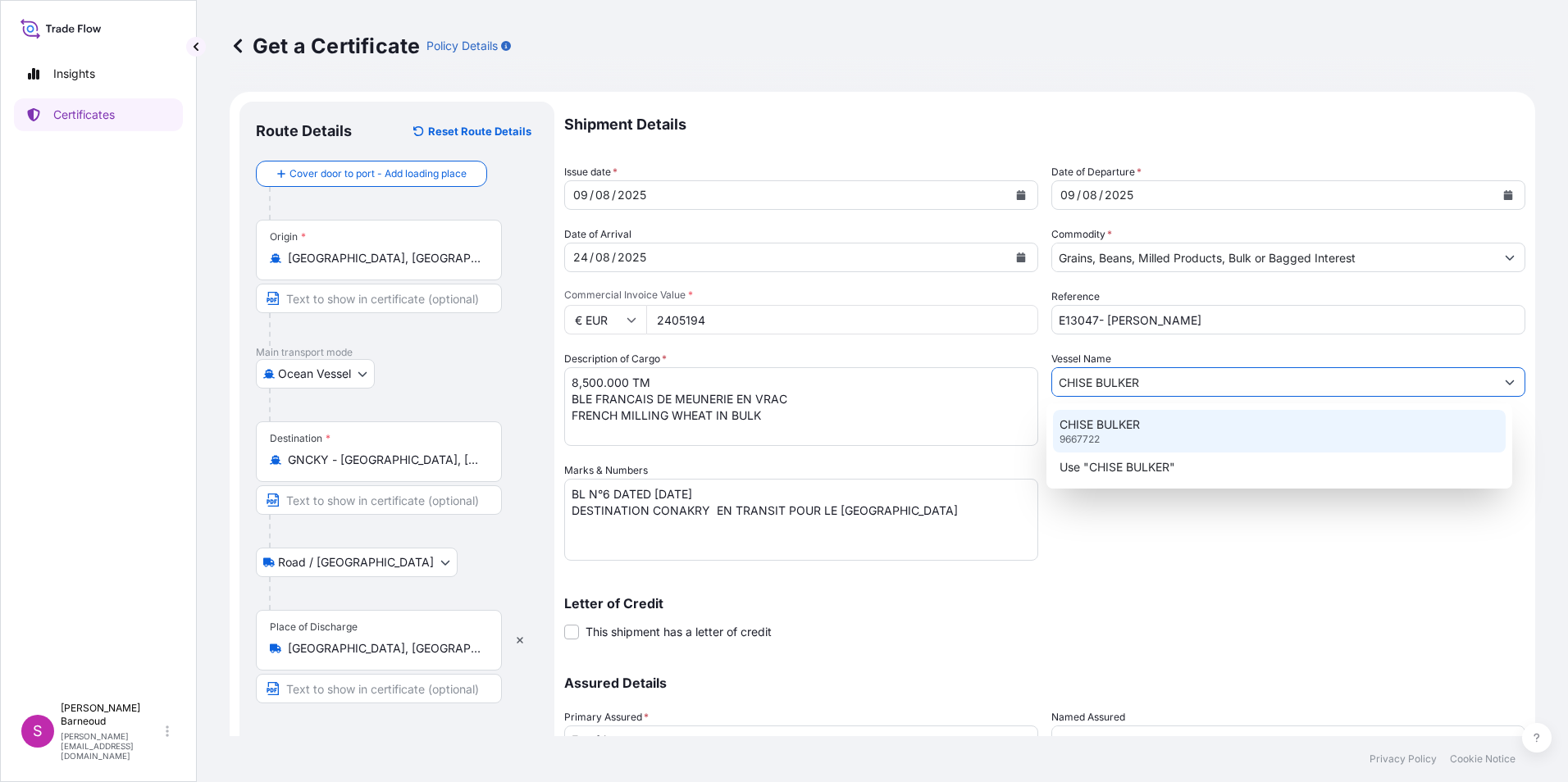
click at [1076, 440] on p "9667722" at bounding box center [1080, 439] width 40 height 13
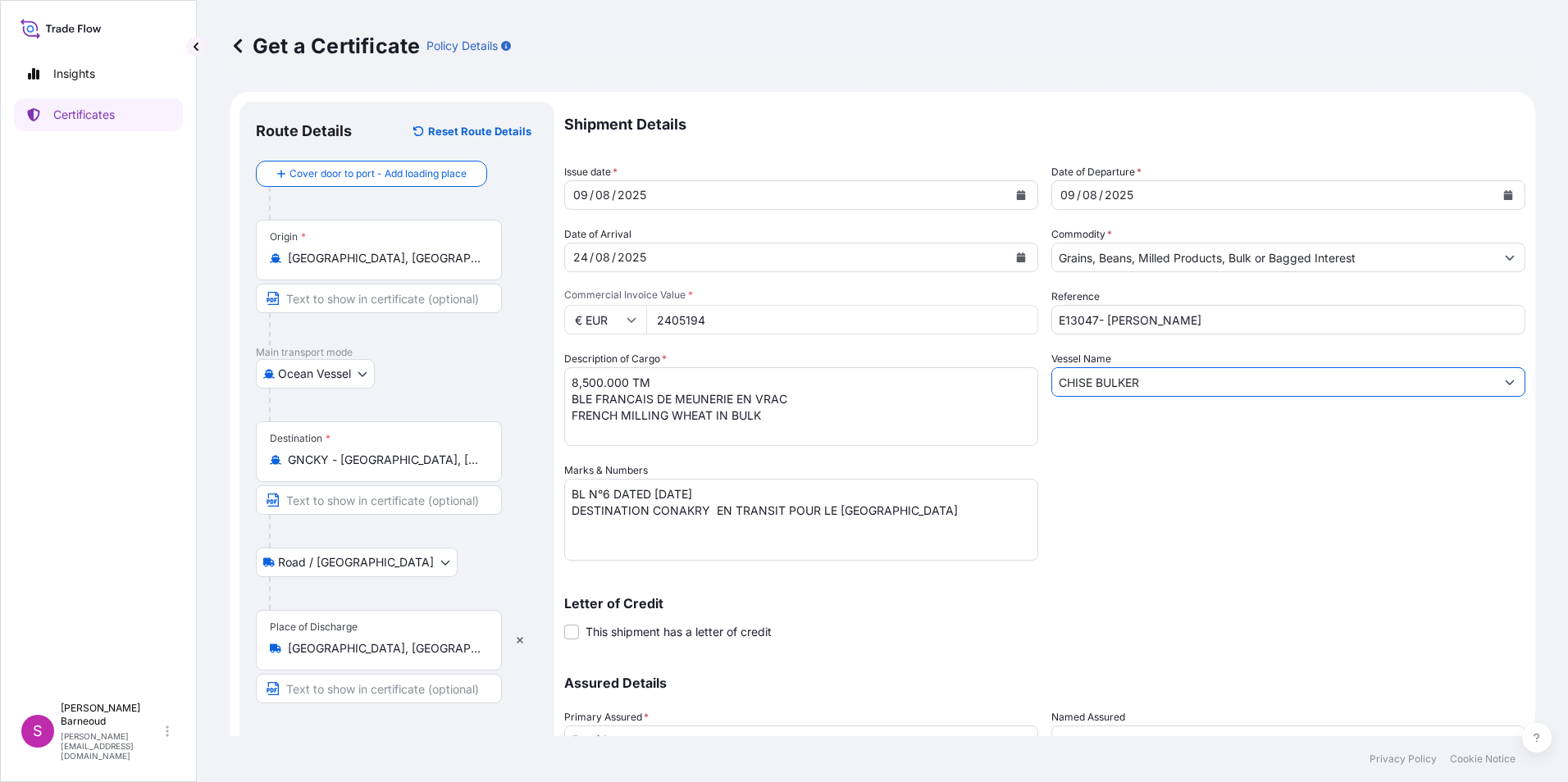
type input "CHISE BULKER"
click at [661, 255] on div "24 / 08 / 2025" at bounding box center [786, 257] width 443 height 29
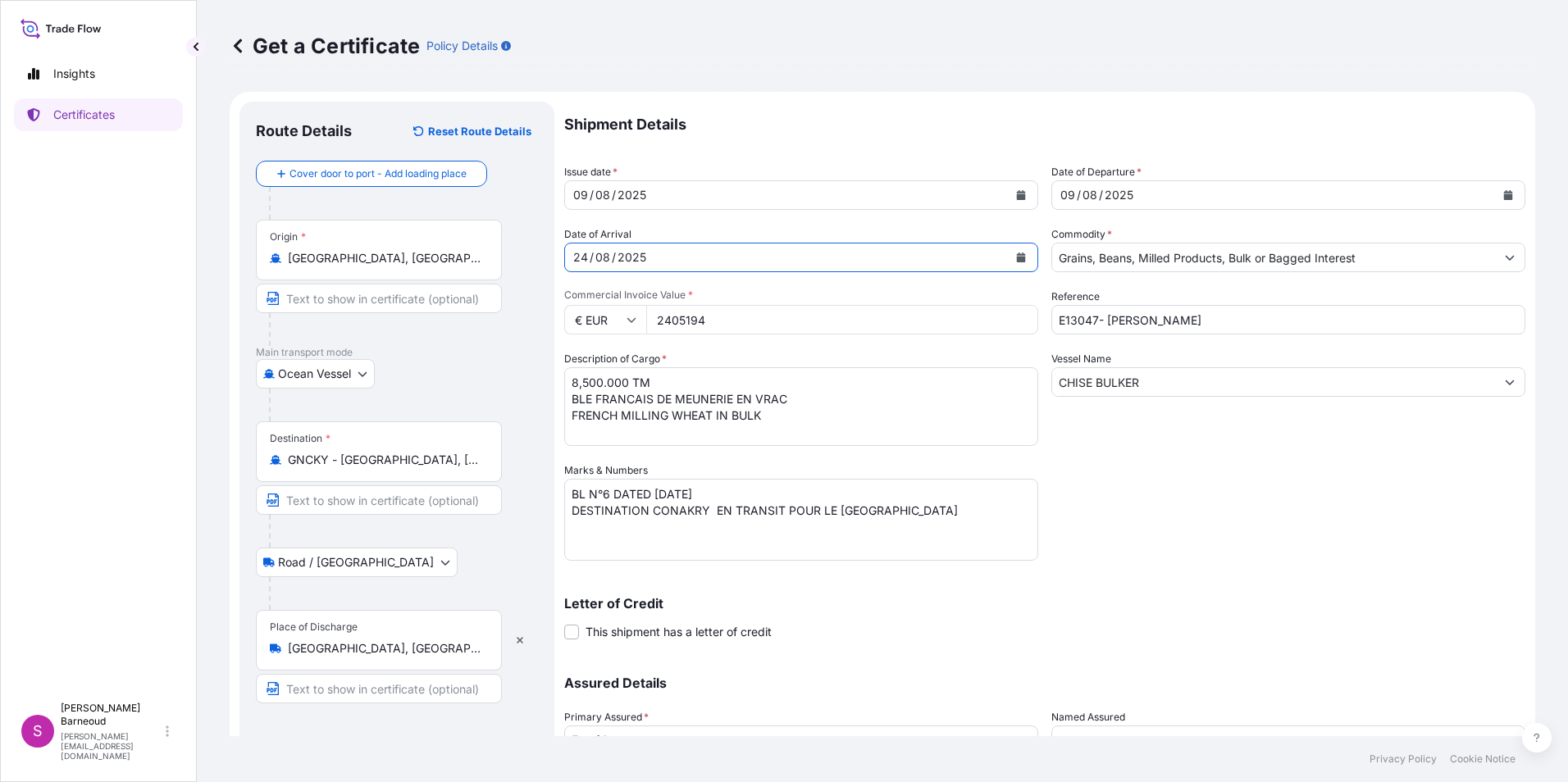
click at [737, 319] on input "2405194" at bounding box center [842, 319] width 392 height 29
click at [681, 322] on input "2405194" at bounding box center [842, 319] width 392 height 29
click at [683, 324] on input "2405194" at bounding box center [842, 319] width 392 height 29
click at [748, 320] on input "2405194" at bounding box center [842, 319] width 392 height 29
click at [669, 381] on textarea "6,000.000 MT BLE FRANCAIS DE MEUNERIE EN VRAC FRENCH MILLING WHEAT IN BULK" at bounding box center [800, 407] width 474 height 78
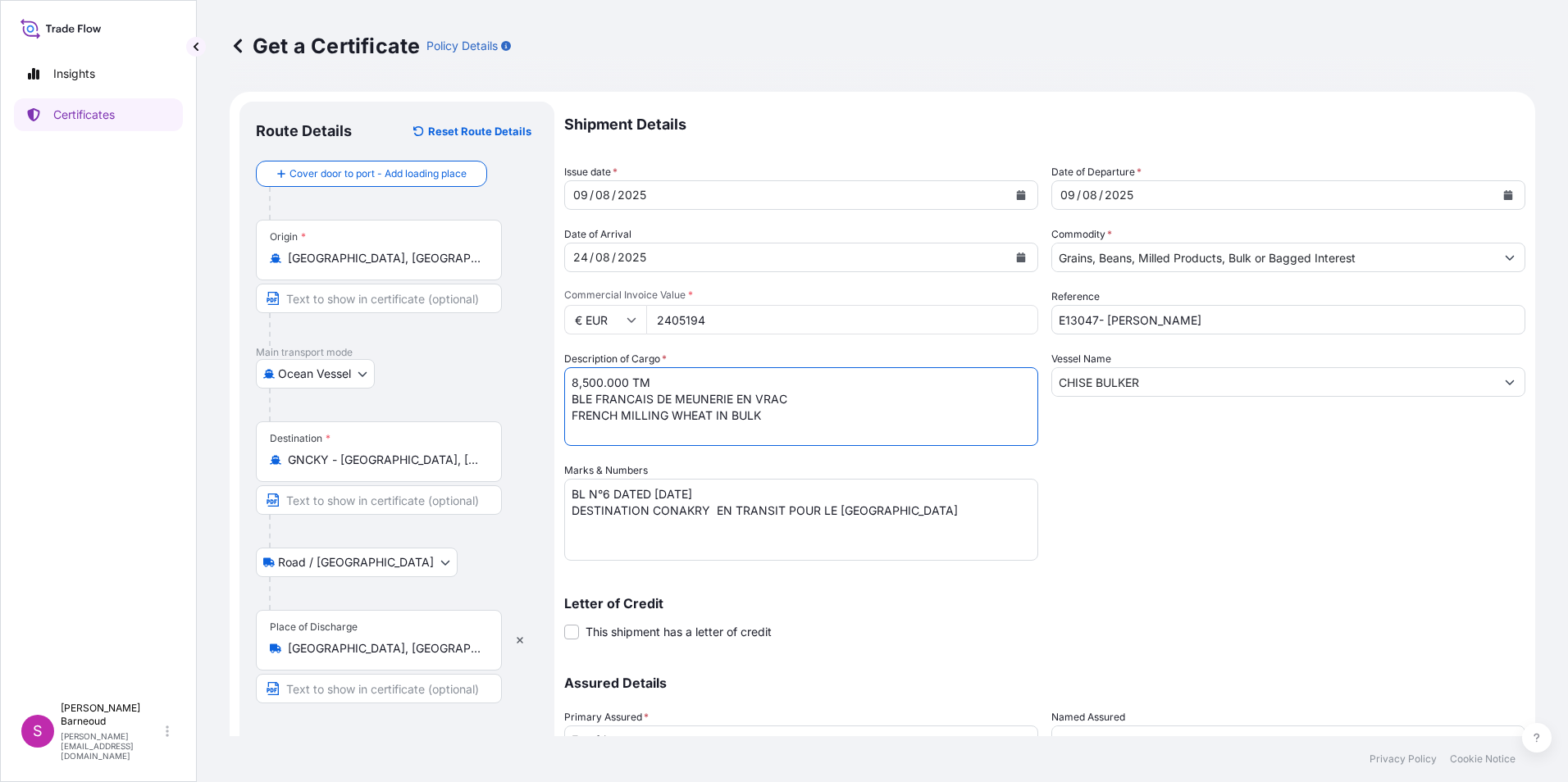
drag, startPoint x: 574, startPoint y: 399, endPoint x: 801, endPoint y: 399, distance: 227.0
click at [801, 399] on textarea "6,000.000 MT BLE FRANCAIS DE MEUNERIE EN VRAC FRENCH MILLING WHEAT IN BULK" at bounding box center [800, 407] width 474 height 78
drag, startPoint x: 580, startPoint y: 416, endPoint x: 773, endPoint y: 416, distance: 193.0
click at [773, 416] on textarea "6,000.000 MT BLE FRANCAIS DE MEUNERIE EN VRAC FRENCH MILLING WHEAT IN BULK" at bounding box center [800, 407] width 474 height 78
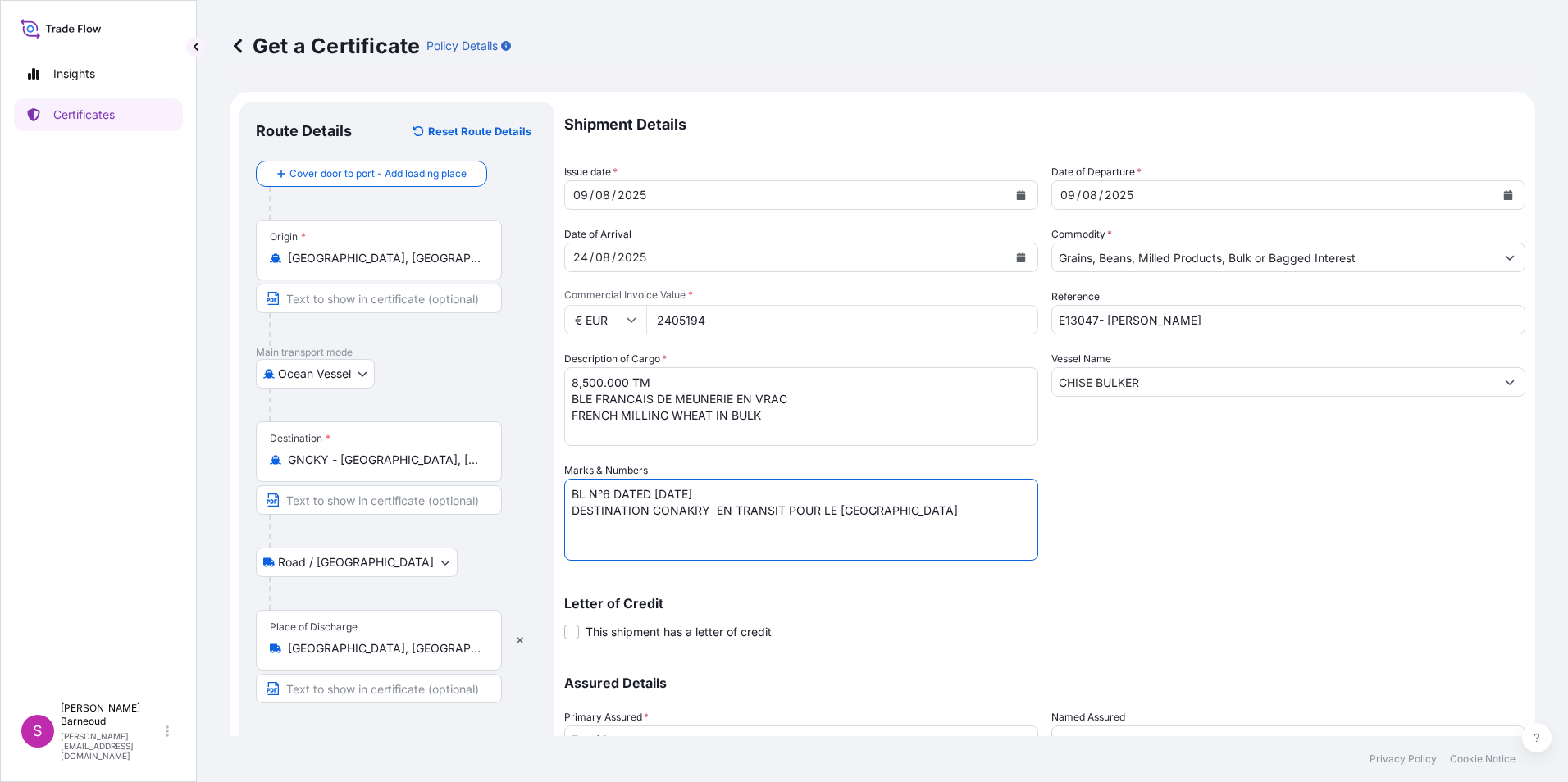
drag, startPoint x: 572, startPoint y: 497, endPoint x: 718, endPoint y: 496, distance: 146.0
click at [718, 496] on textarea "BL N°9 DATED 23.07.2025 DESTINATION ABIDJAN IN TRANSIT TO MALI DESTINATION ABID…" at bounding box center [800, 520] width 474 height 82
drag, startPoint x: 578, startPoint y: 509, endPoint x: 890, endPoint y: 510, distance: 312.0
click at [890, 510] on textarea "BL N°9 DATED 23.07.2025 DESTINATION ABIDJAN IN TRANSIT TO MALI DESTINATION ABID…" at bounding box center [800, 520] width 474 height 82
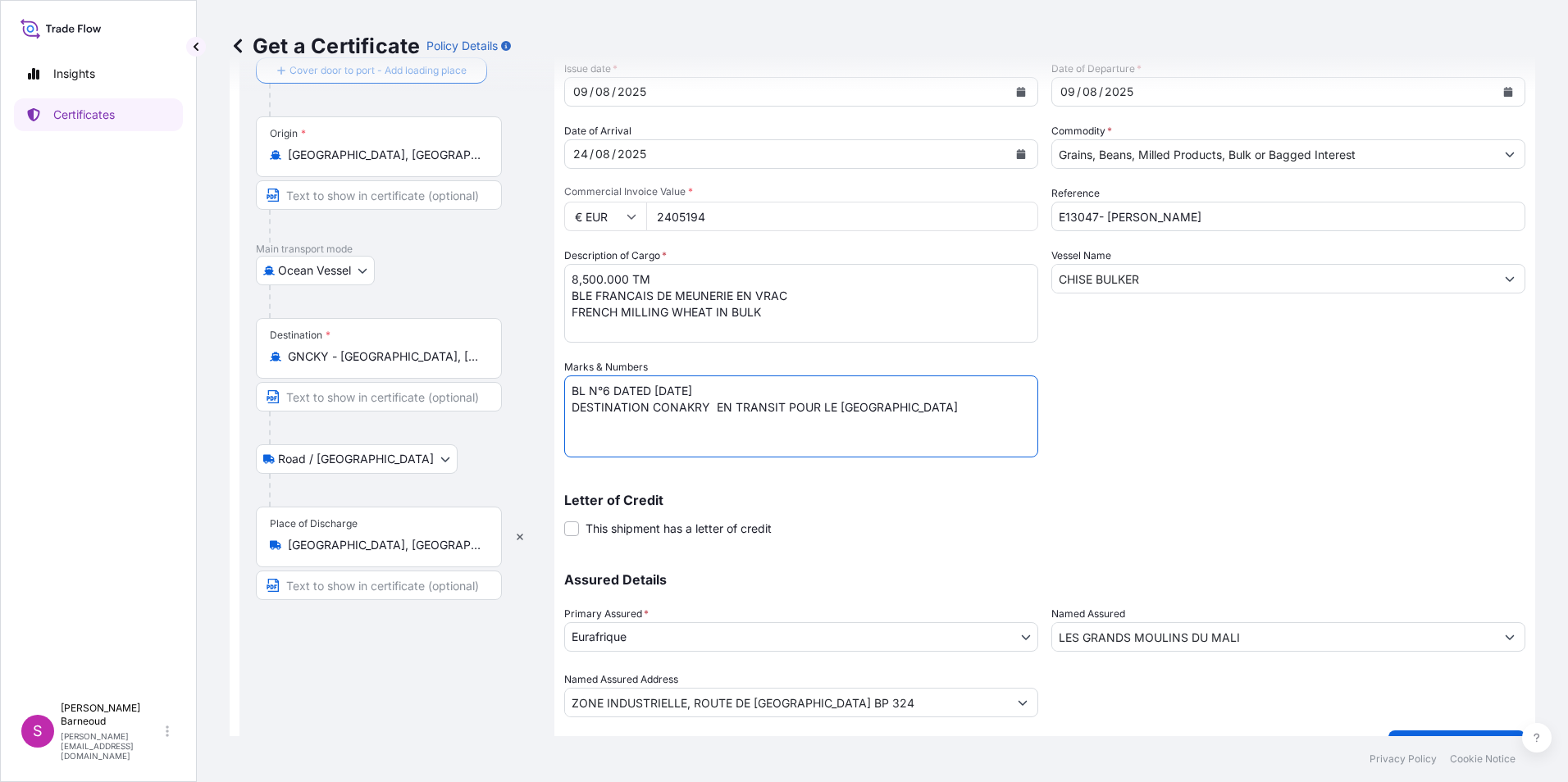
scroll to position [141, 0]
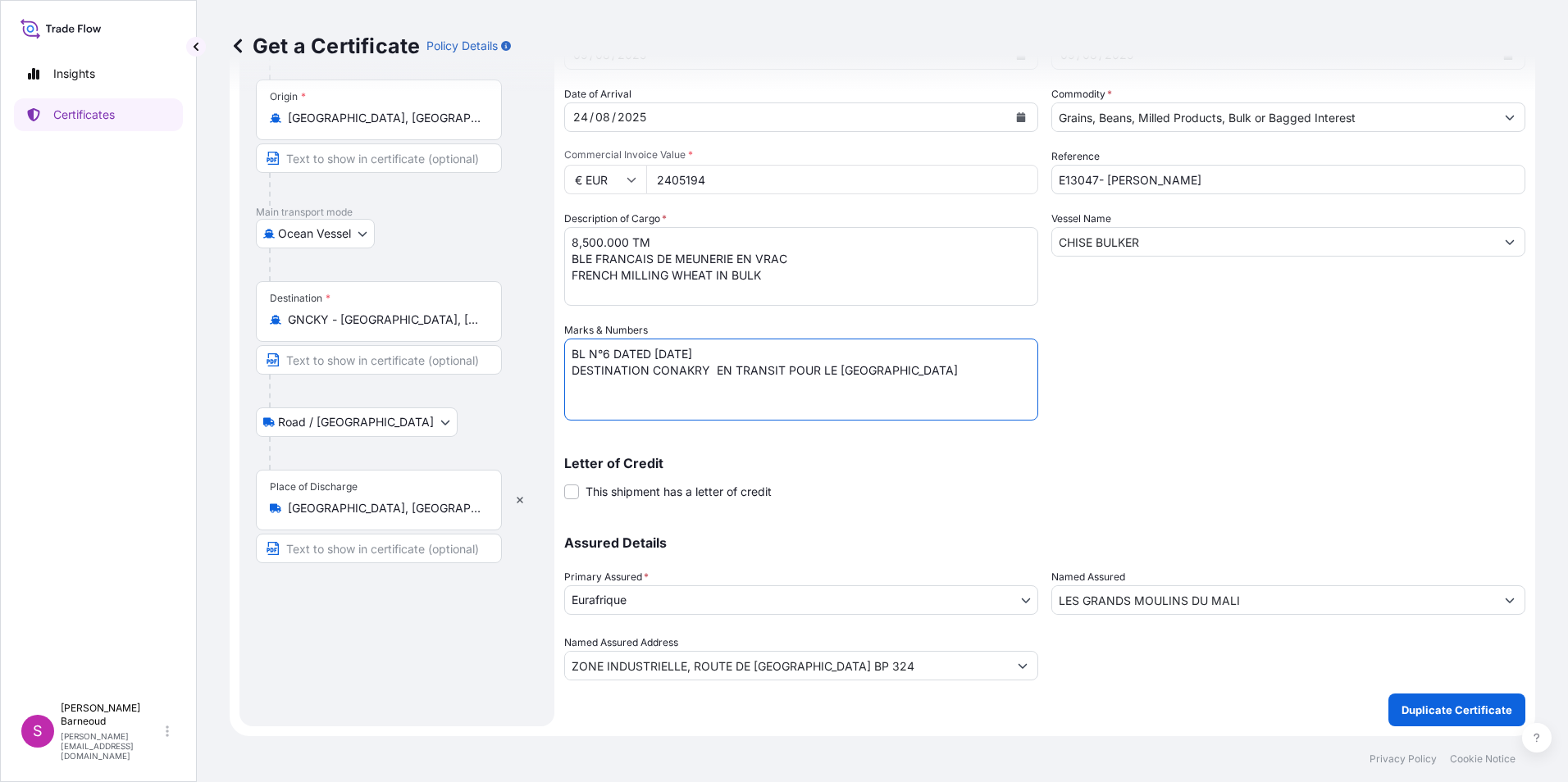
click at [603, 396] on textarea "BL N°9 DATED 23.07.2025 DESTINATION ABIDJAN IN TRANSIT TO MALI DESTINATION ABID…" at bounding box center [800, 380] width 474 height 82
drag, startPoint x: 567, startPoint y: 370, endPoint x: 867, endPoint y: 370, distance: 300.0
click at [867, 370] on textarea "BL N°9 DATED 23.07.2025 DESTINATION ABIDJAN IN TRANSIT TO MALI DESTINATION ABID…" at bounding box center [800, 380] width 474 height 82
click at [1149, 371] on div "Shipment Details Issue date * 09 / 08 / 2025 Date of Departure * 09 / 08 / 2025…" at bounding box center [1044, 321] width 961 height 719
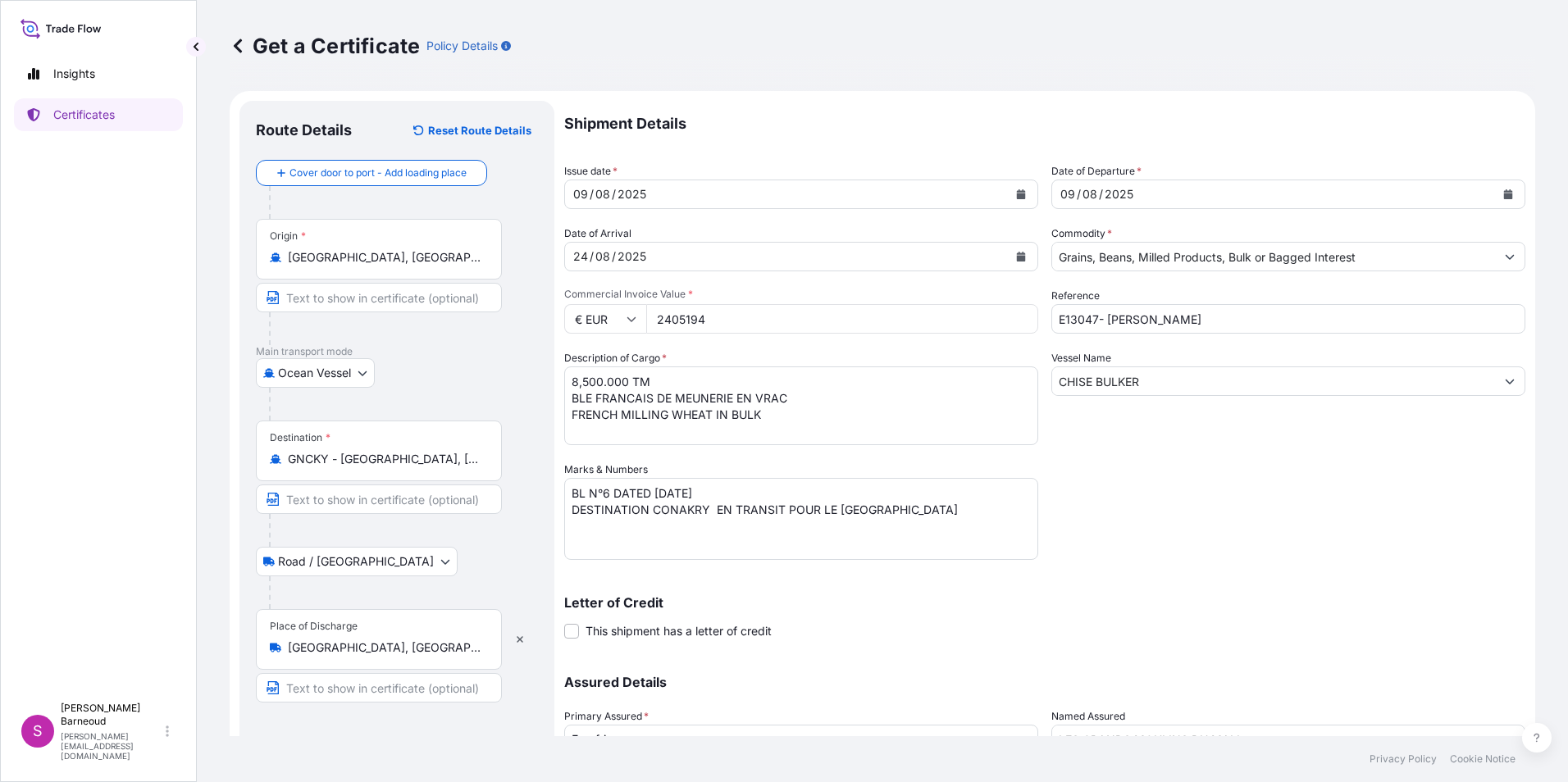
scroll to position [0, 0]
click at [663, 323] on input "2405194" at bounding box center [842, 319] width 392 height 29
click at [685, 326] on input "2405194" at bounding box center [842, 319] width 392 height 29
click at [758, 327] on input "2405194" at bounding box center [842, 319] width 392 height 29
drag, startPoint x: 570, startPoint y: 382, endPoint x: 778, endPoint y: 413, distance: 210.3
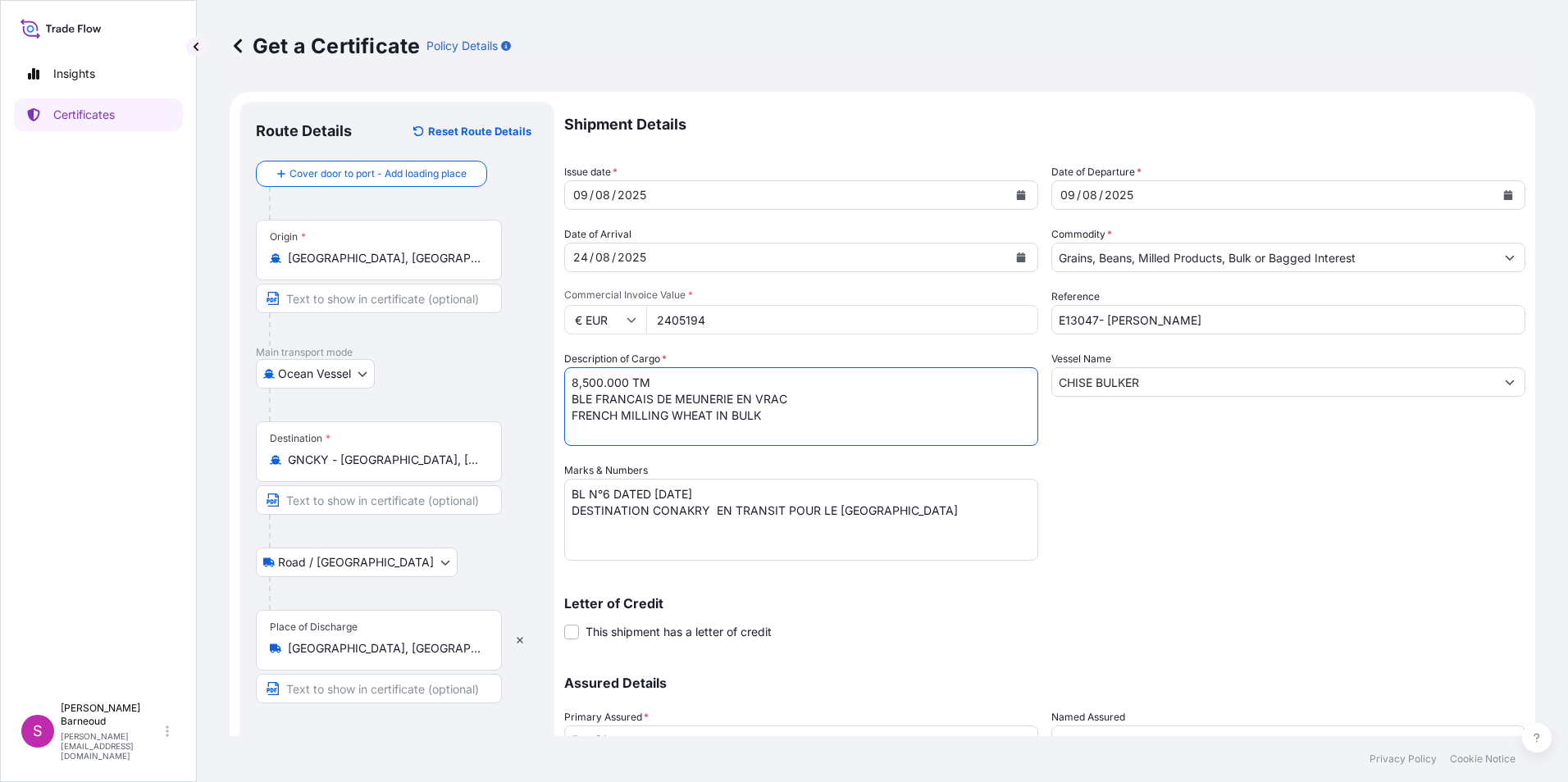
click at [778, 413] on textarea "6,000.000 MT BLE FRANCAIS DE MEUNERIE EN VRAC FRENCH MILLING WHEAT IN BULK" at bounding box center [800, 407] width 474 height 78
click at [772, 420] on textarea "6,000.000 MT BLE FRANCAIS DE MEUNERIE EN VRAC FRENCH MILLING WHEAT IN BULK" at bounding box center [800, 407] width 474 height 78
drag, startPoint x: 772, startPoint y: 420, endPoint x: 572, endPoint y: 384, distance: 203.2
click at [572, 384] on textarea "6,000.000 MT BLE FRANCAIS DE MEUNERIE EN VRAC FRENCH MILLING WHEAT IN BULK" at bounding box center [800, 407] width 474 height 78
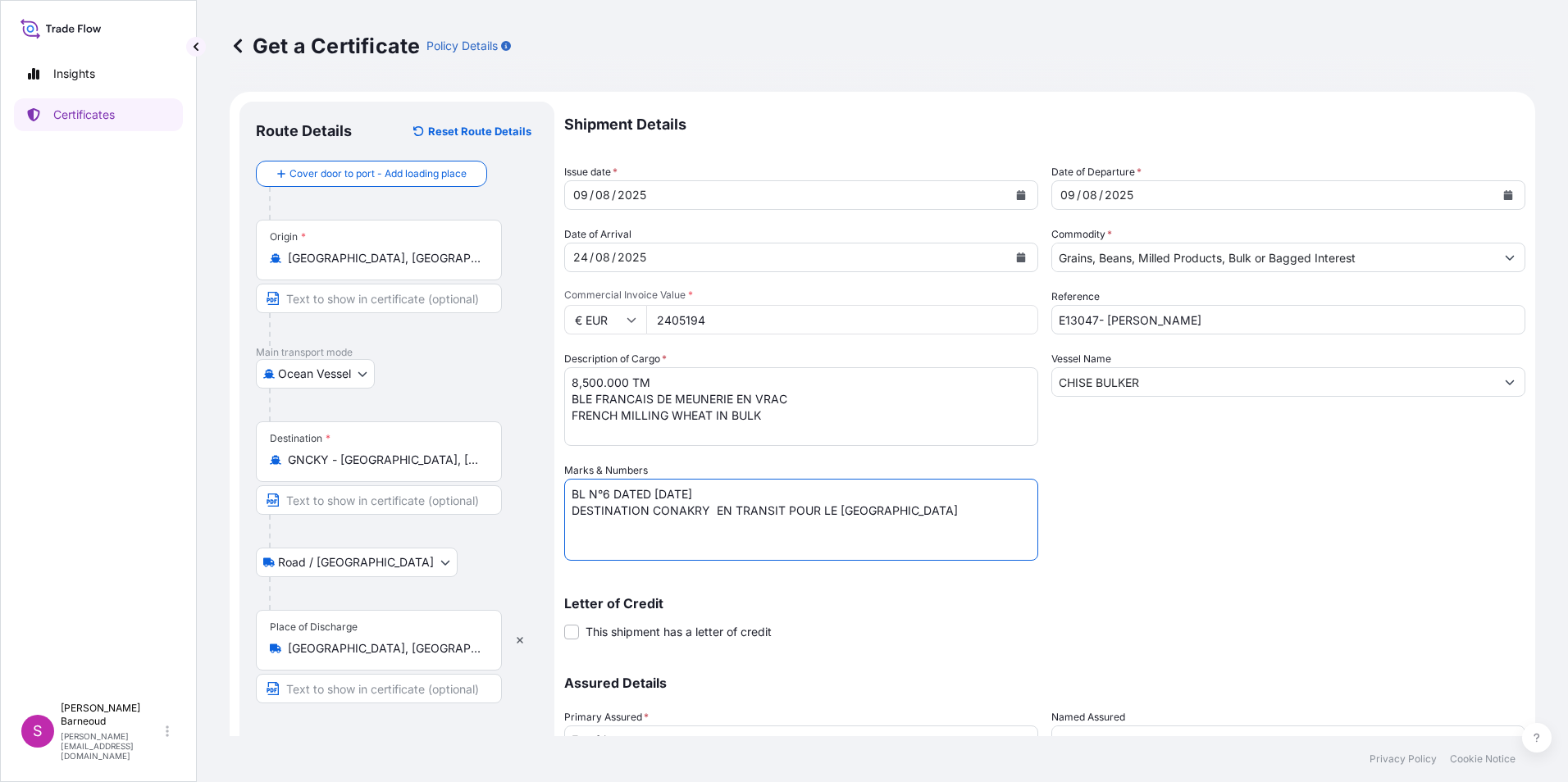
drag, startPoint x: 573, startPoint y: 493, endPoint x: 935, endPoint y: 507, distance: 362.3
click at [935, 507] on textarea "BL N°9 DATED 23.07.2025 DESTINATION ABIDJAN IN TRANSIT TO MALI DESTINATION ABID…" at bounding box center [800, 520] width 474 height 82
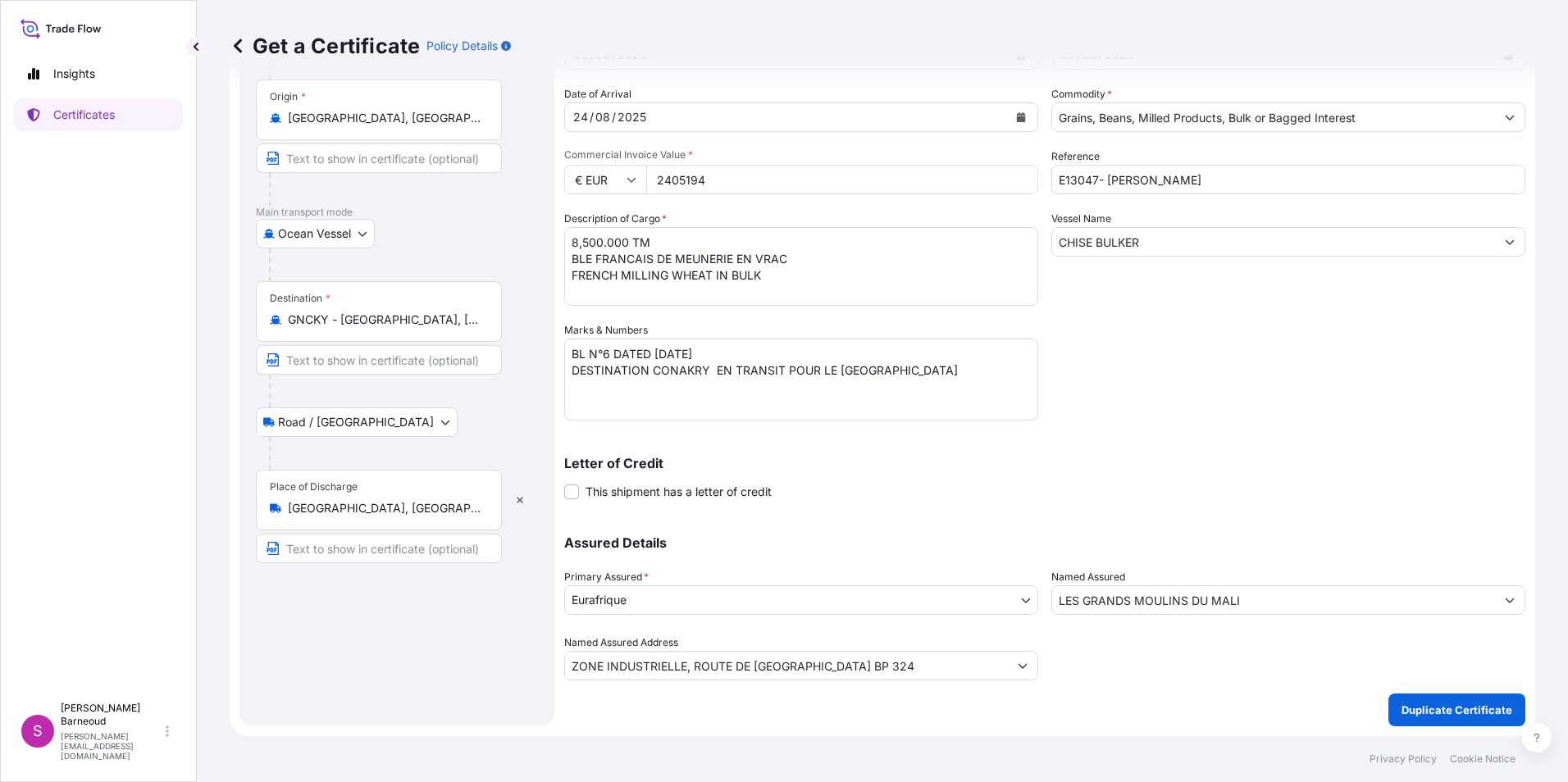
click at [1232, 719] on div "Shipment Details Issue date * 09 / 08 / 2025 Date of Departure * 09 / 08 / 2025…" at bounding box center [1044, 344] width 961 height 765
click at [1450, 715] on p "Duplicate Certificate" at bounding box center [1457, 710] width 110 height 16
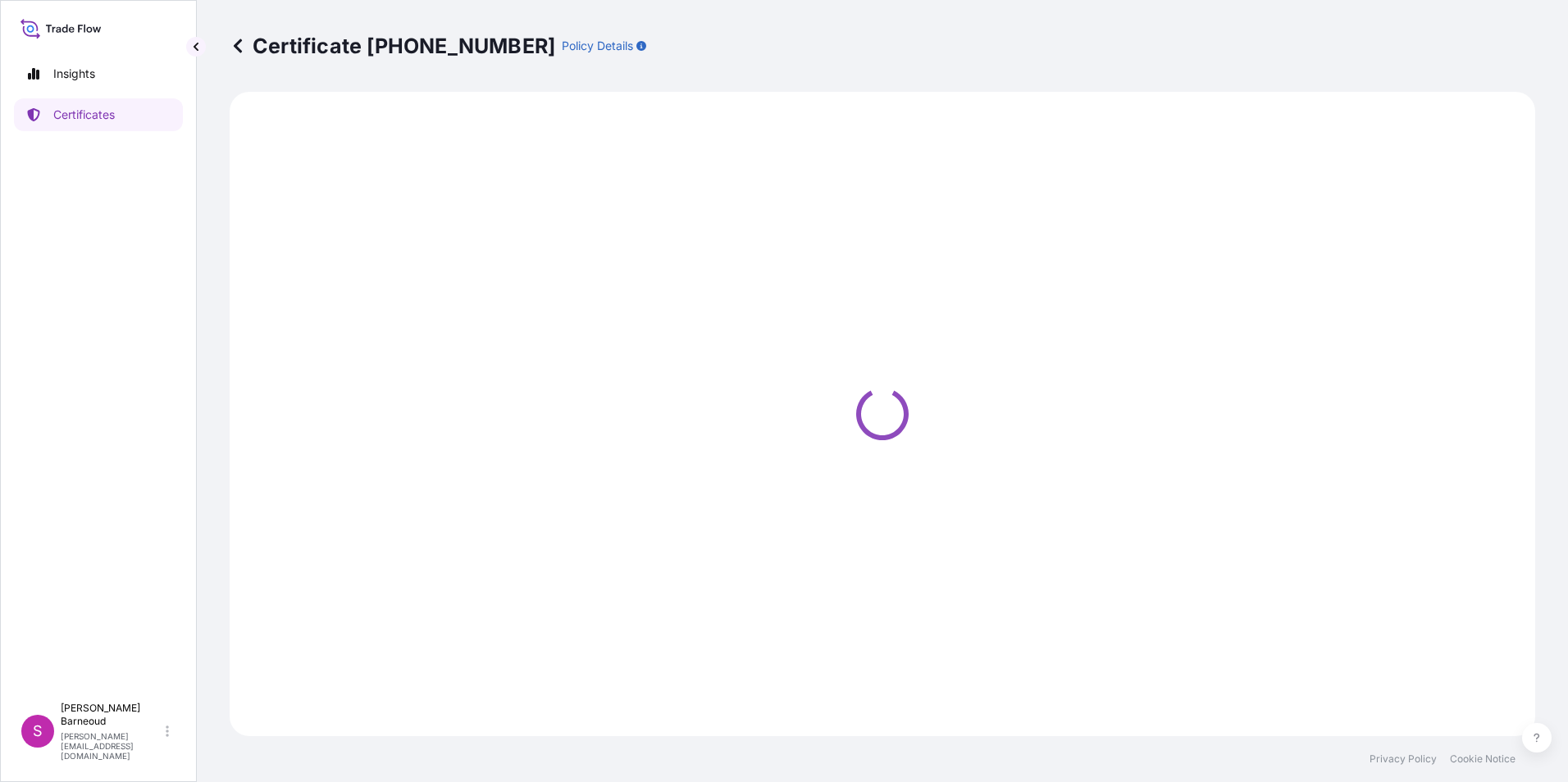
select select "Ocean Vessel"
select select "Road / Inland"
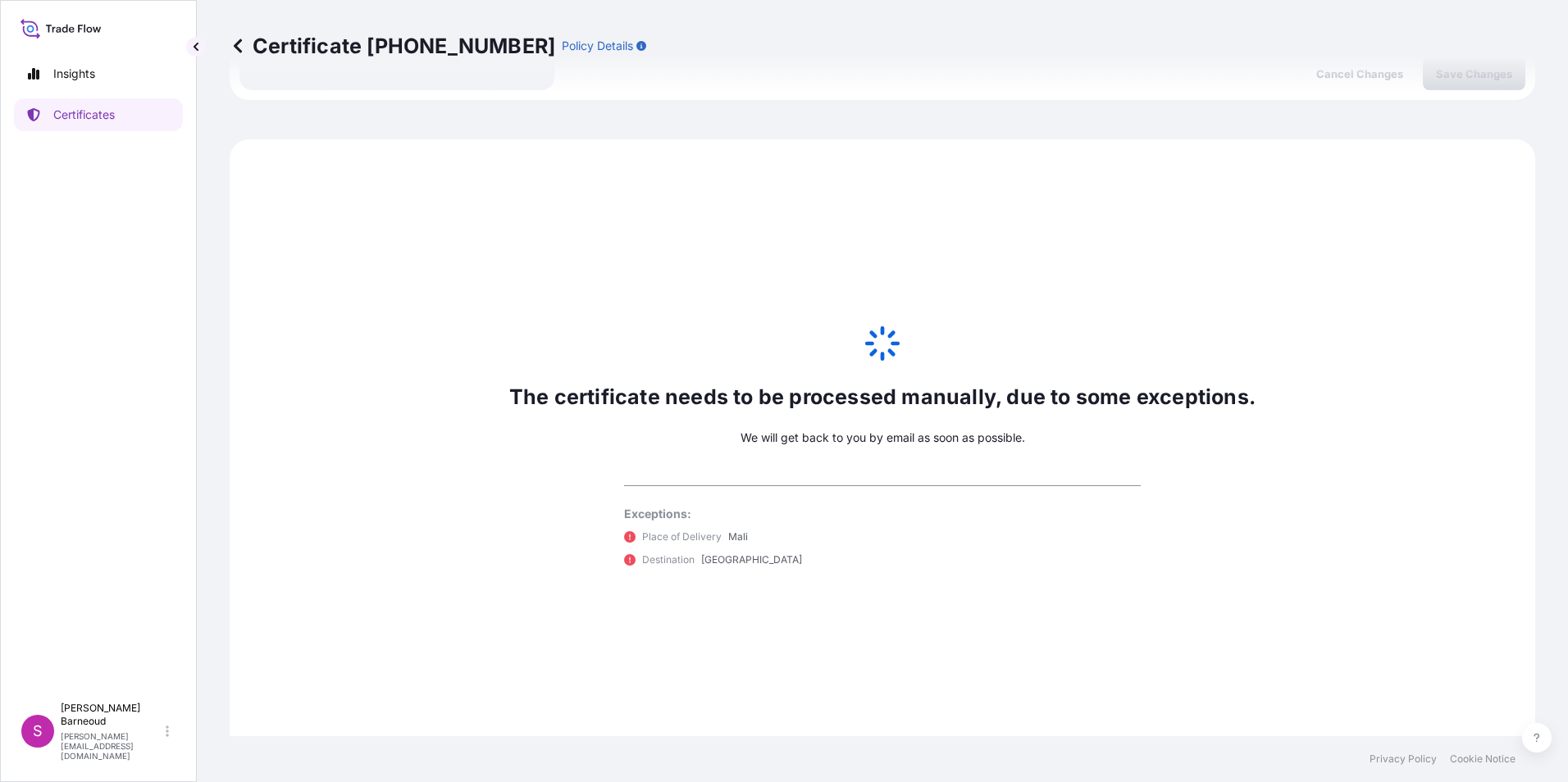
scroll to position [792, 0]
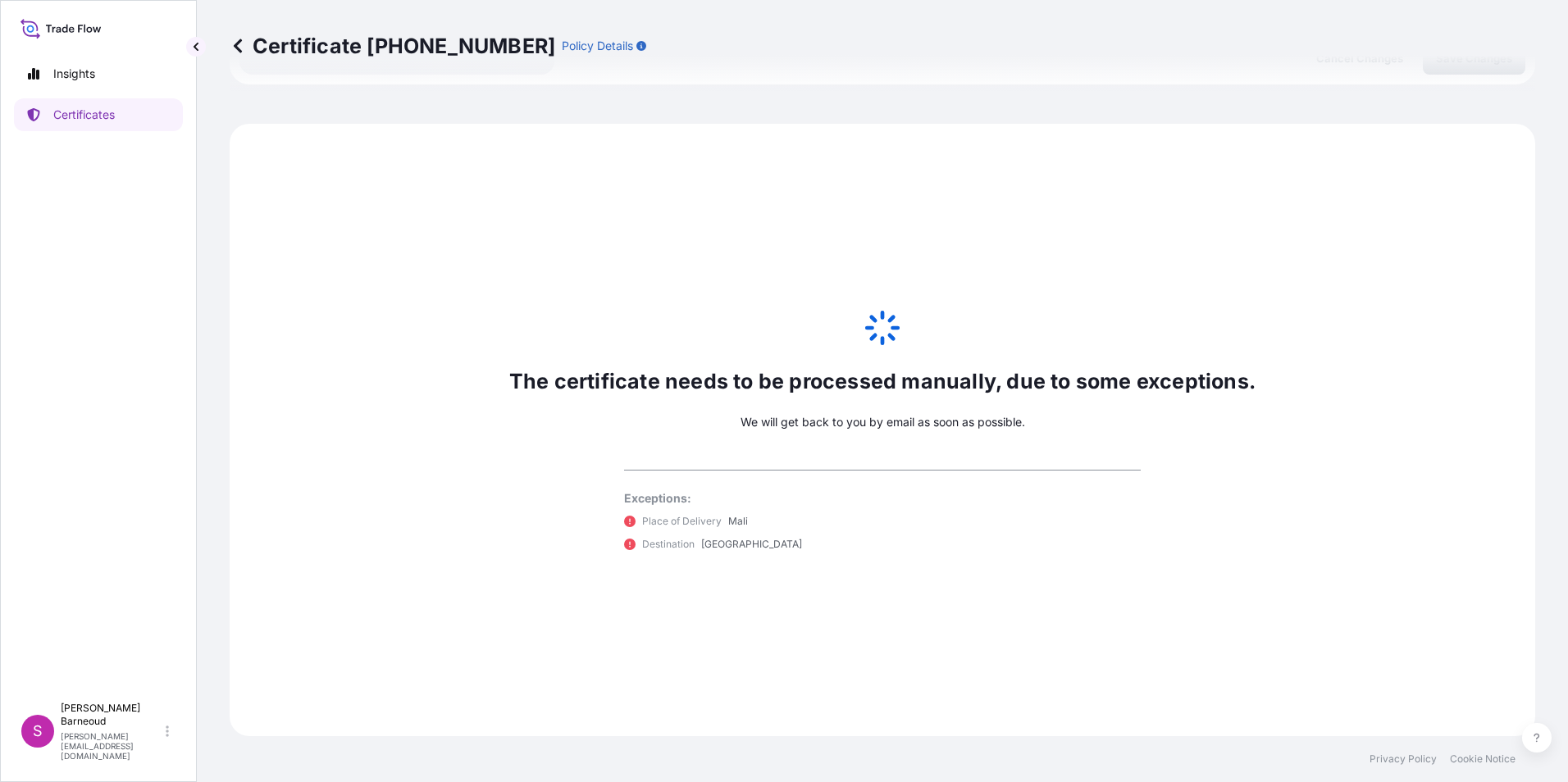
select select "31636"
click at [68, 112] on p "Certificates" at bounding box center [83, 115] width 61 height 16
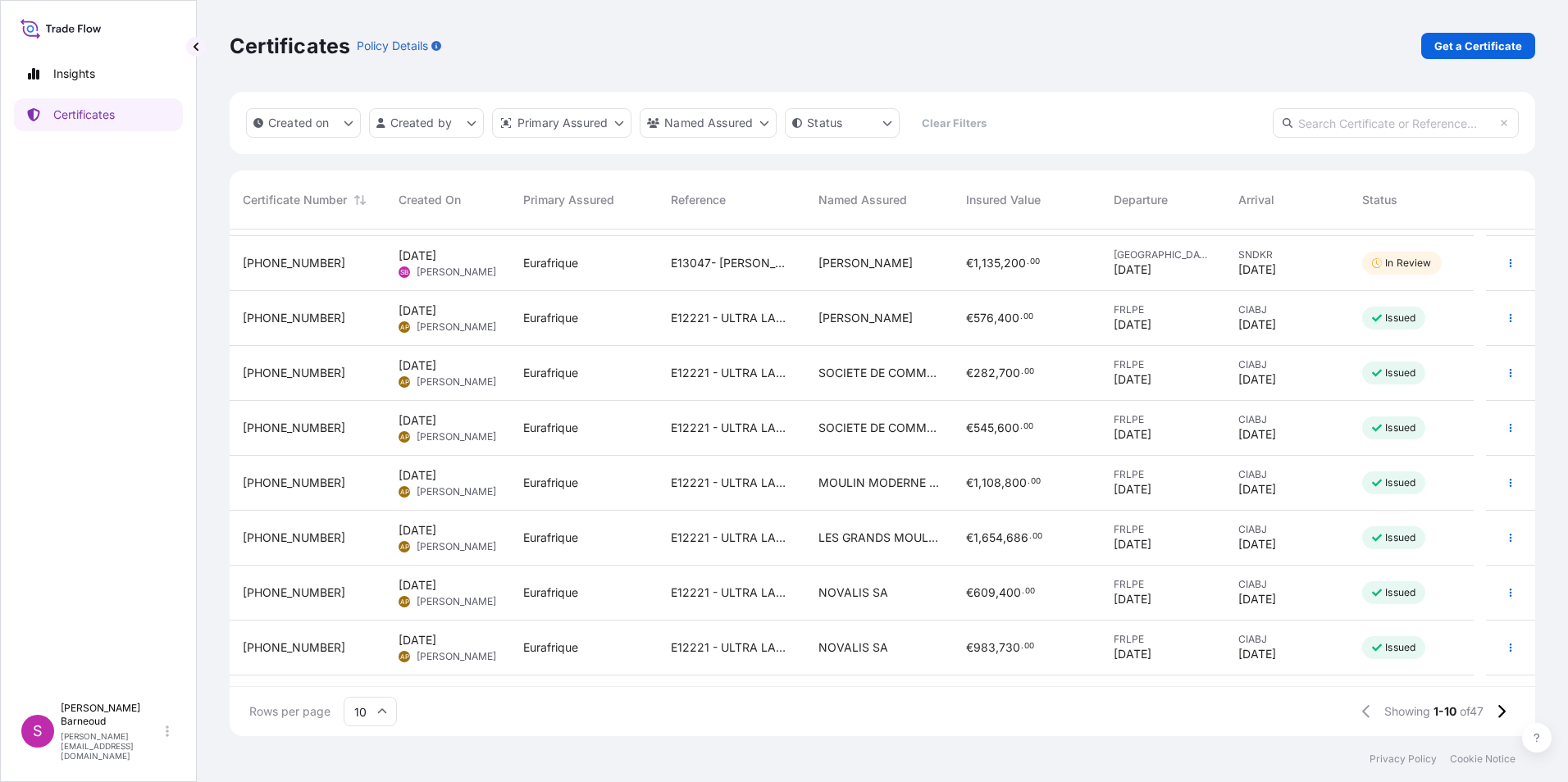
scroll to position [93, 0]
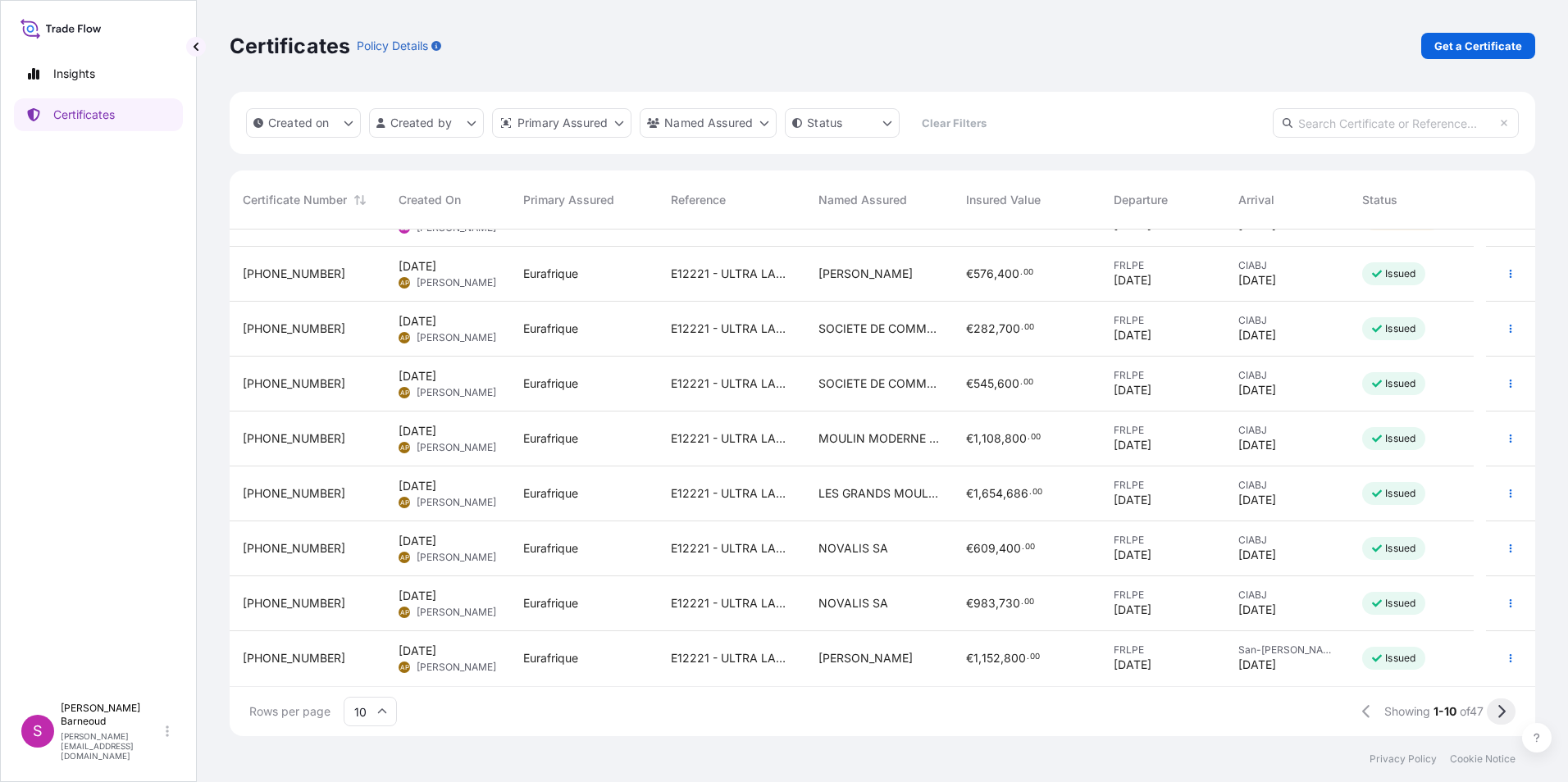
click at [1502, 708] on icon at bounding box center [1502, 712] width 7 height 13
click at [1500, 715] on icon at bounding box center [1502, 712] width 7 height 13
click at [1506, 608] on icon "button" at bounding box center [1511, 603] width 10 height 10
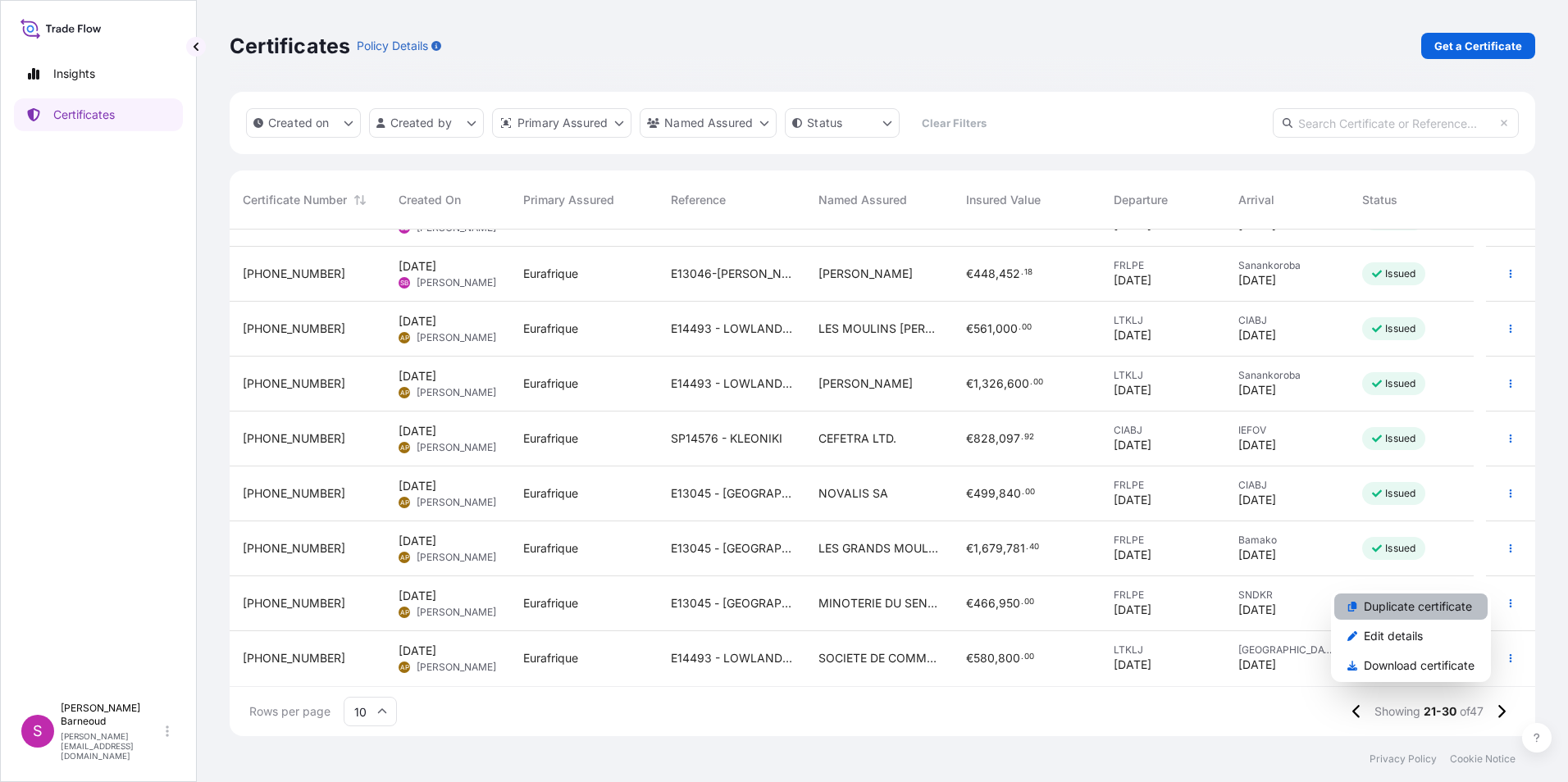
click at [1406, 605] on p "Duplicate certificate" at bounding box center [1417, 607] width 109 height 16
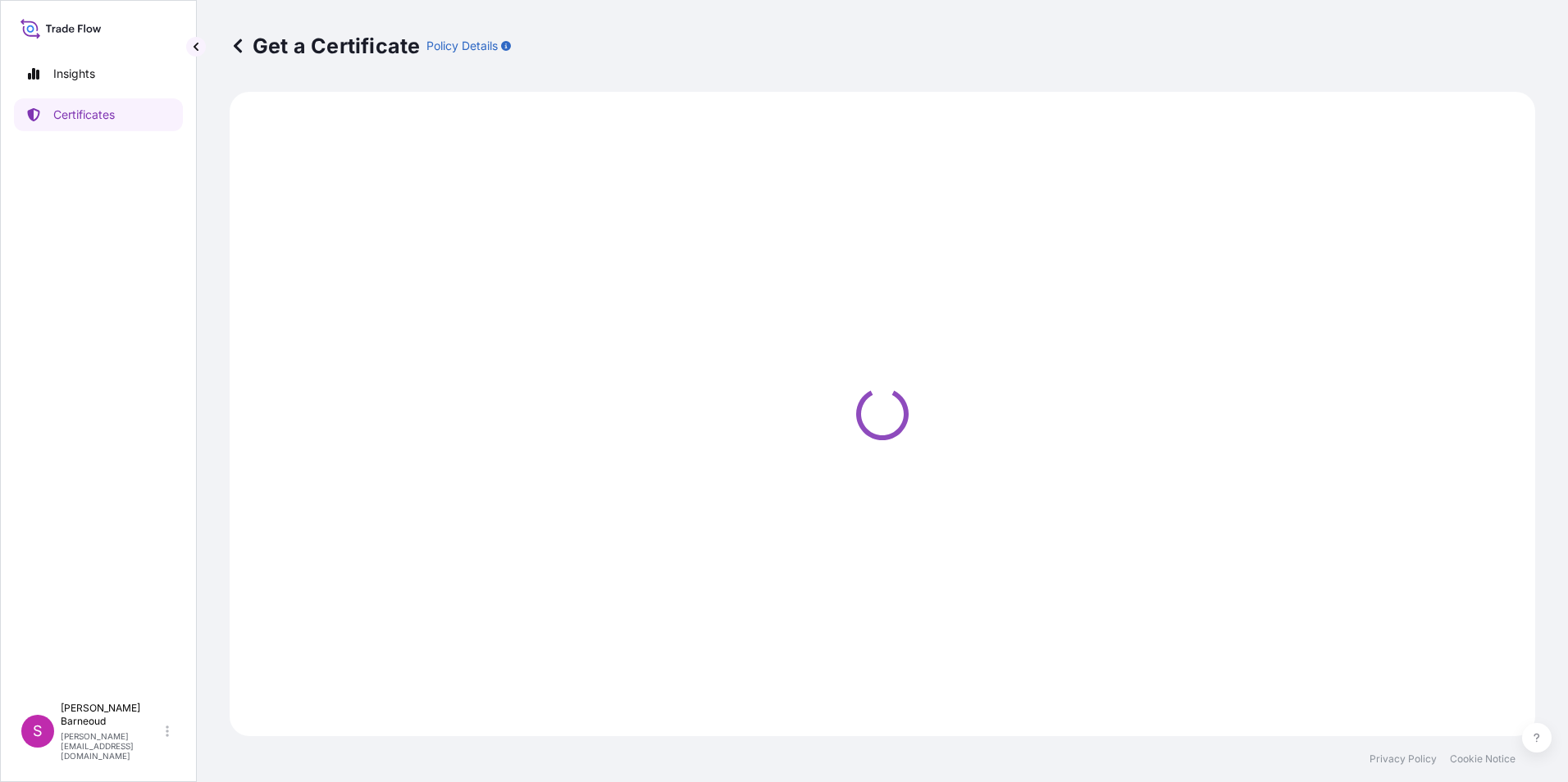
select select "Ocean Vessel"
select select "31636"
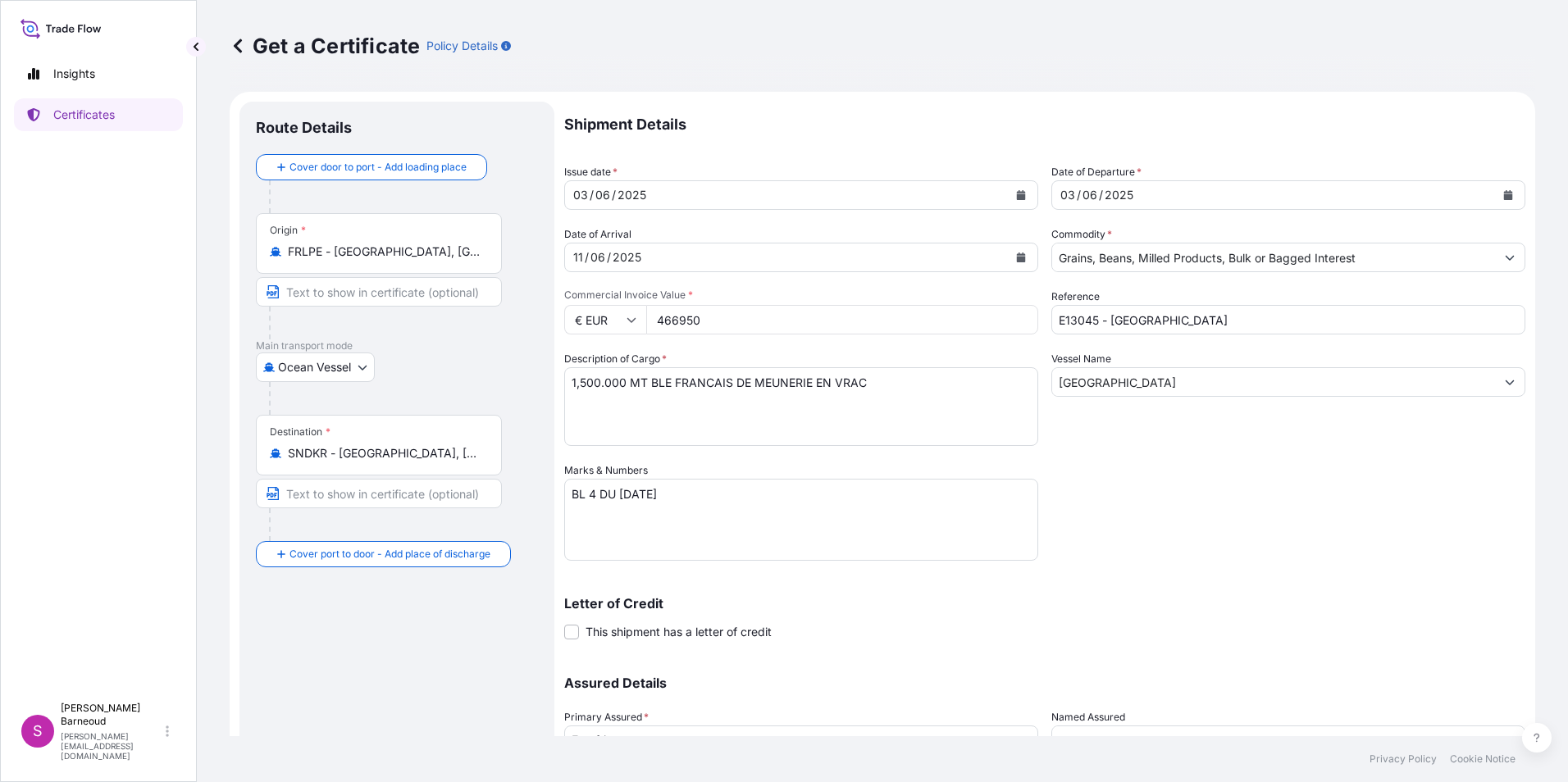
click at [1017, 194] on icon "Calendar" at bounding box center [1021, 194] width 9 height 10
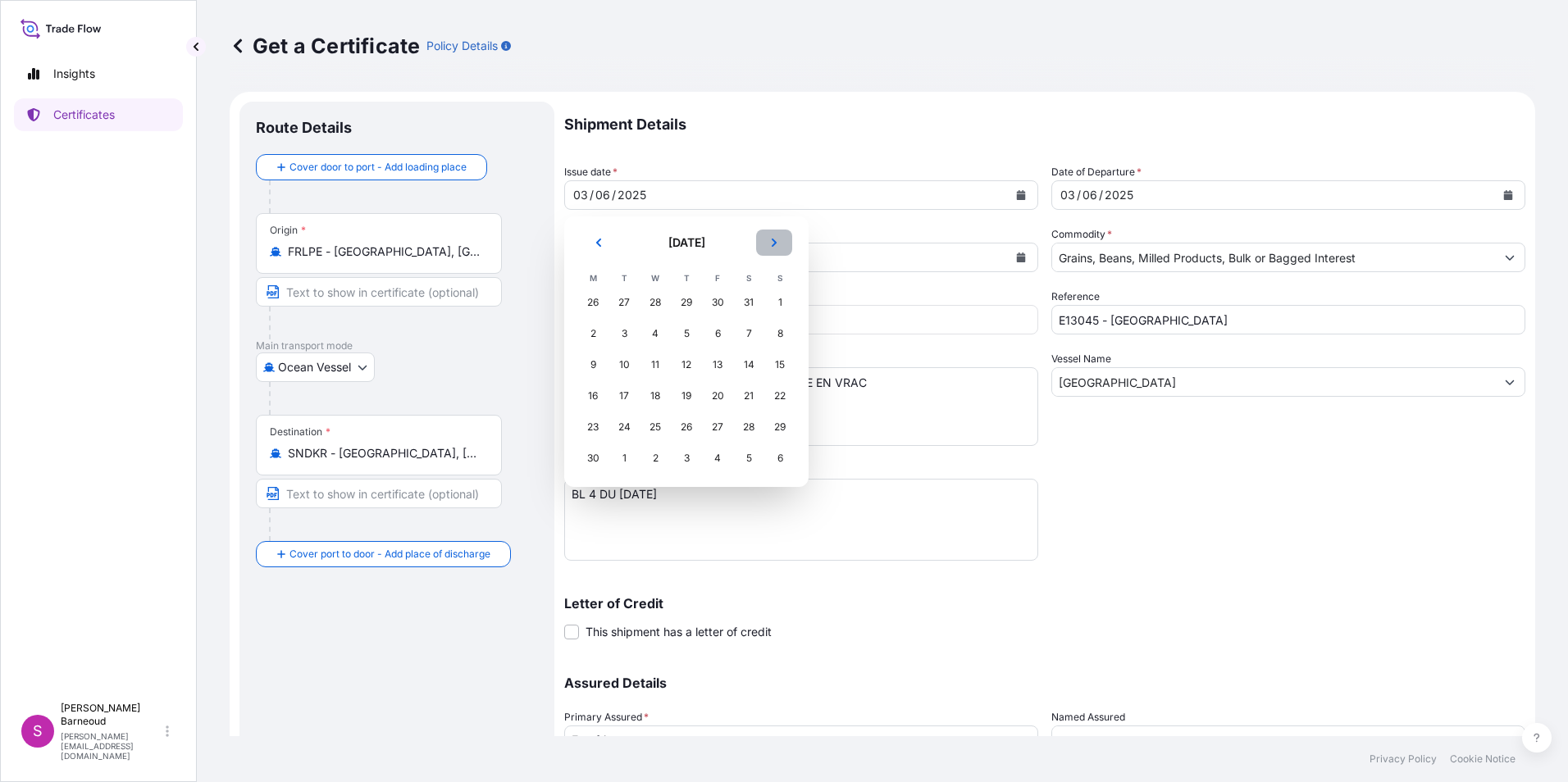
click at [774, 244] on icon "Next" at bounding box center [774, 242] width 5 height 8
click at [748, 333] on div "9" at bounding box center [748, 334] width 29 height 29
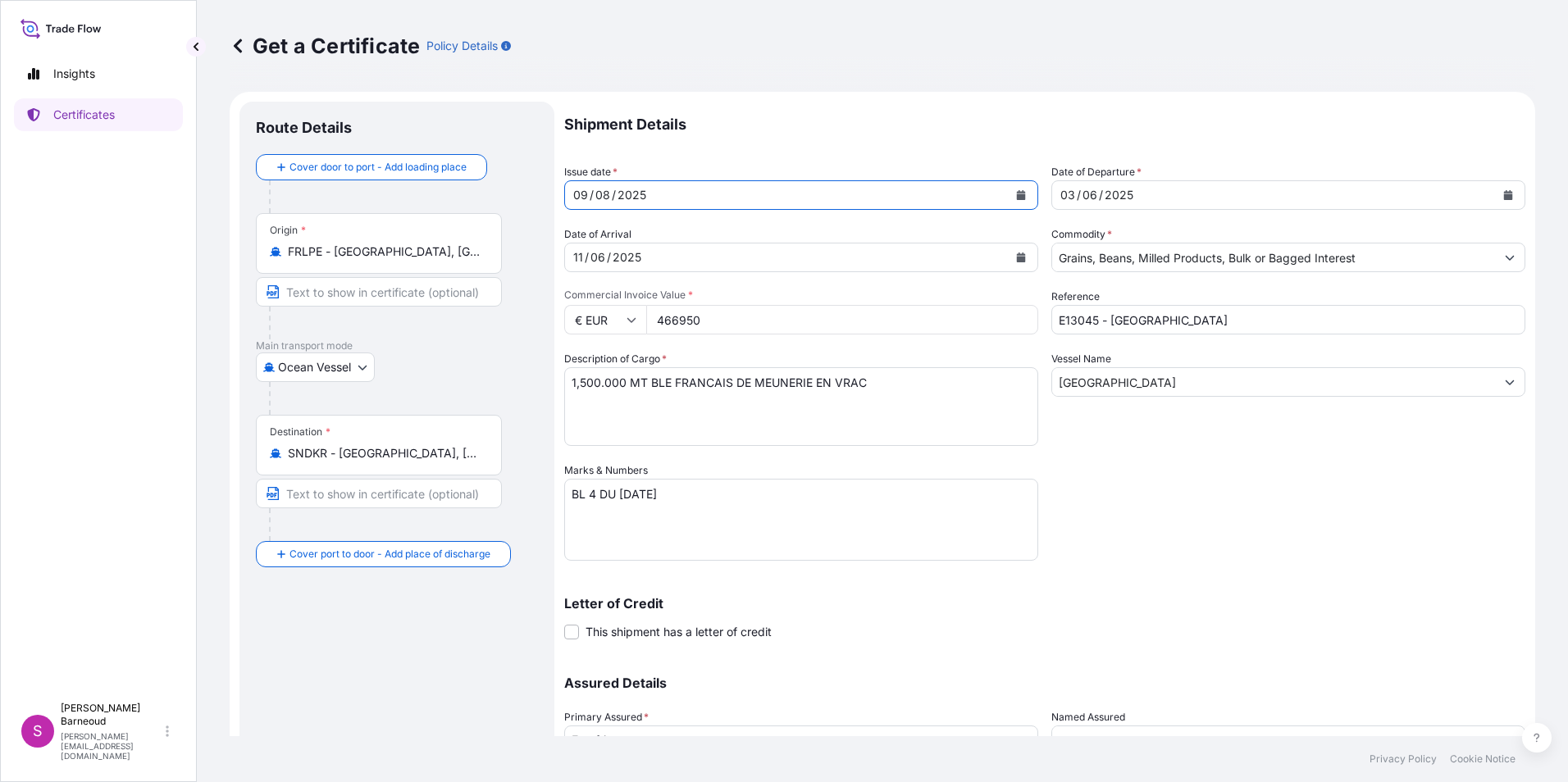
click at [1504, 197] on icon "Calendar" at bounding box center [1509, 194] width 9 height 10
click at [1501, 198] on button "Calendar" at bounding box center [1508, 194] width 26 height 26
click at [1009, 257] on button "Calendar" at bounding box center [1020, 257] width 26 height 26
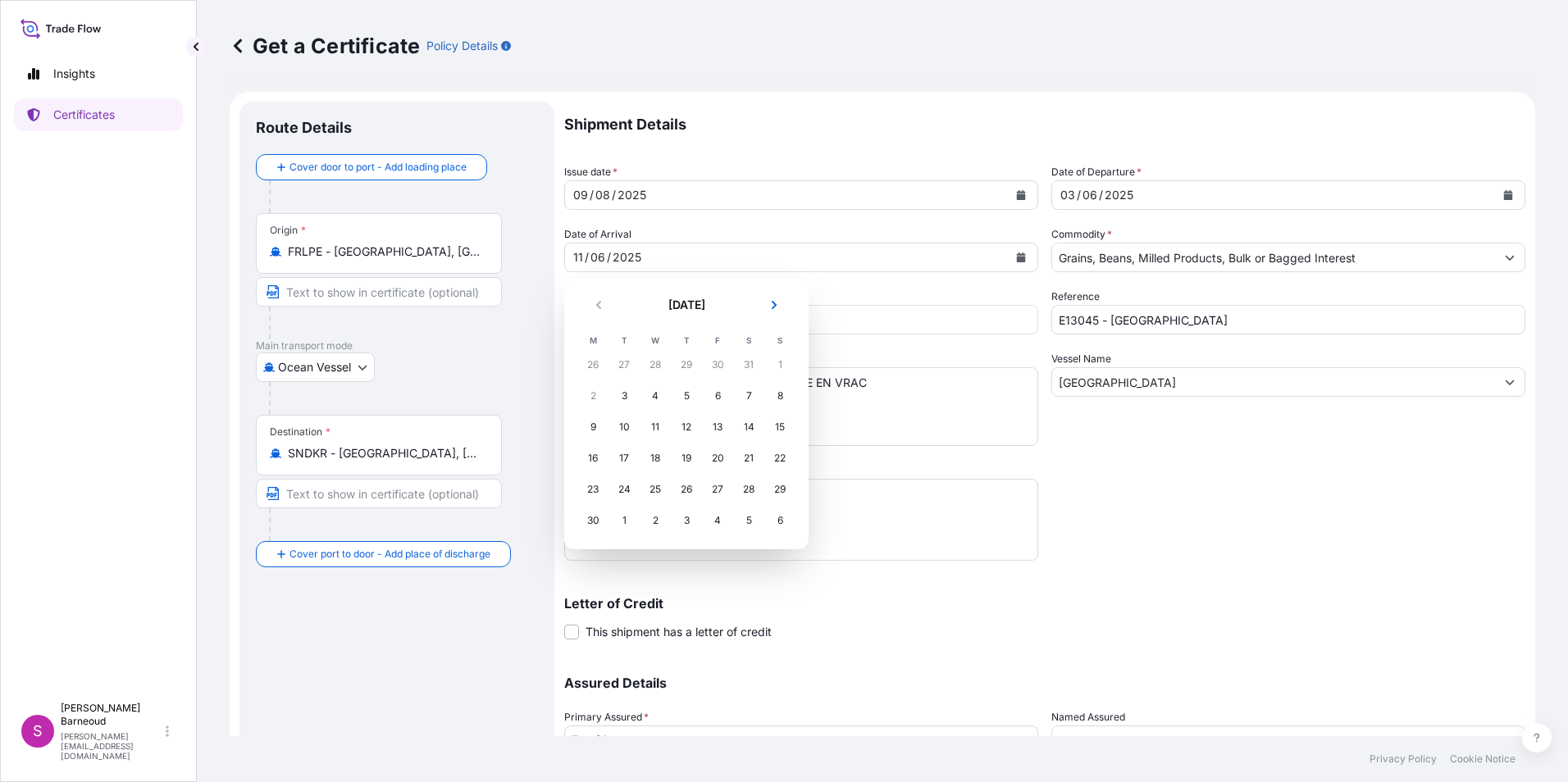
click at [771, 308] on icon "Next" at bounding box center [774, 305] width 10 height 10
click at [750, 429] on div "16" at bounding box center [748, 427] width 29 height 29
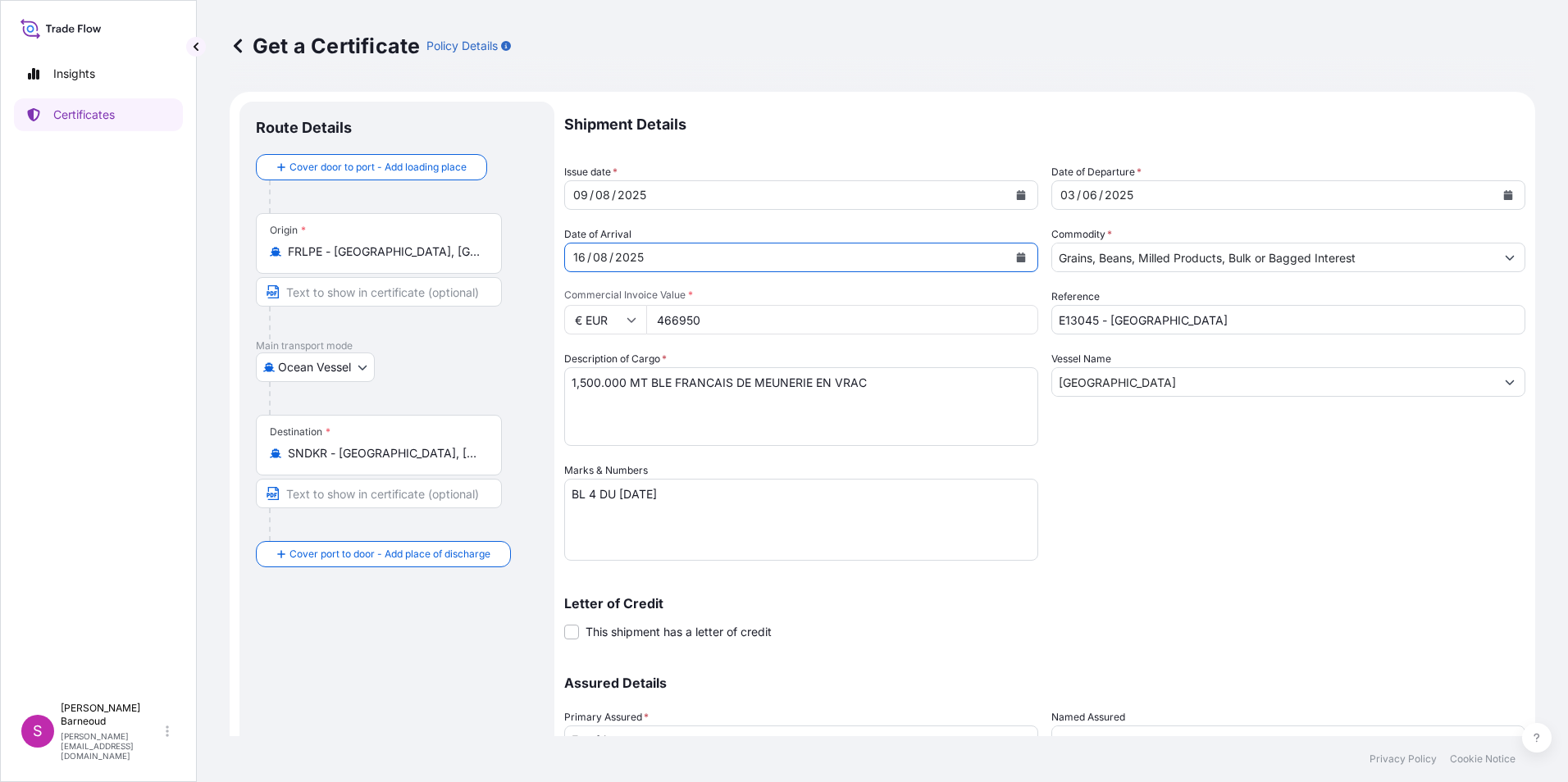
click at [1505, 260] on icon "Show suggestions" at bounding box center [1510, 257] width 10 height 10
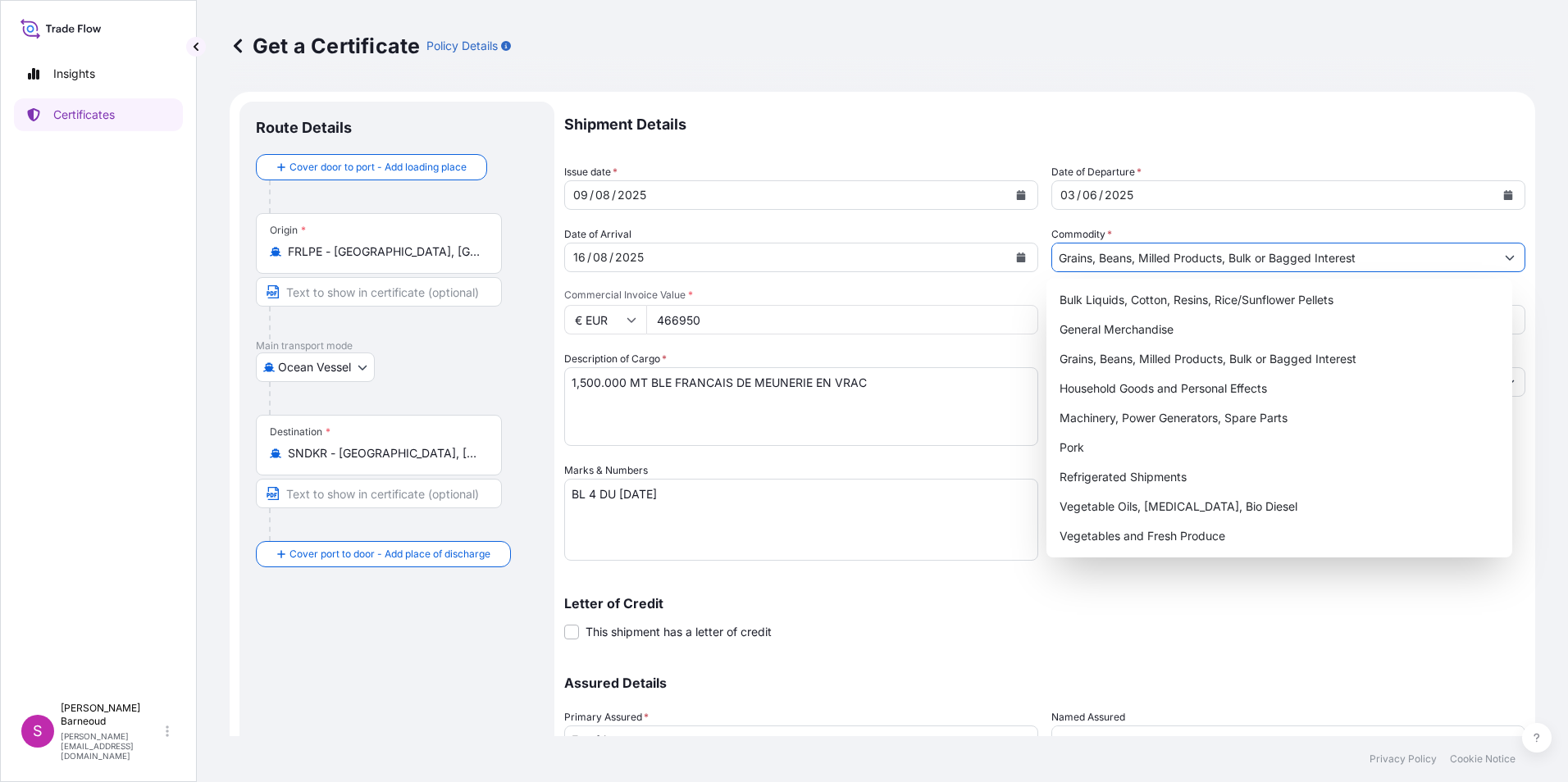
click at [1503, 190] on icon "Calendar" at bounding box center [1508, 194] width 10 height 10
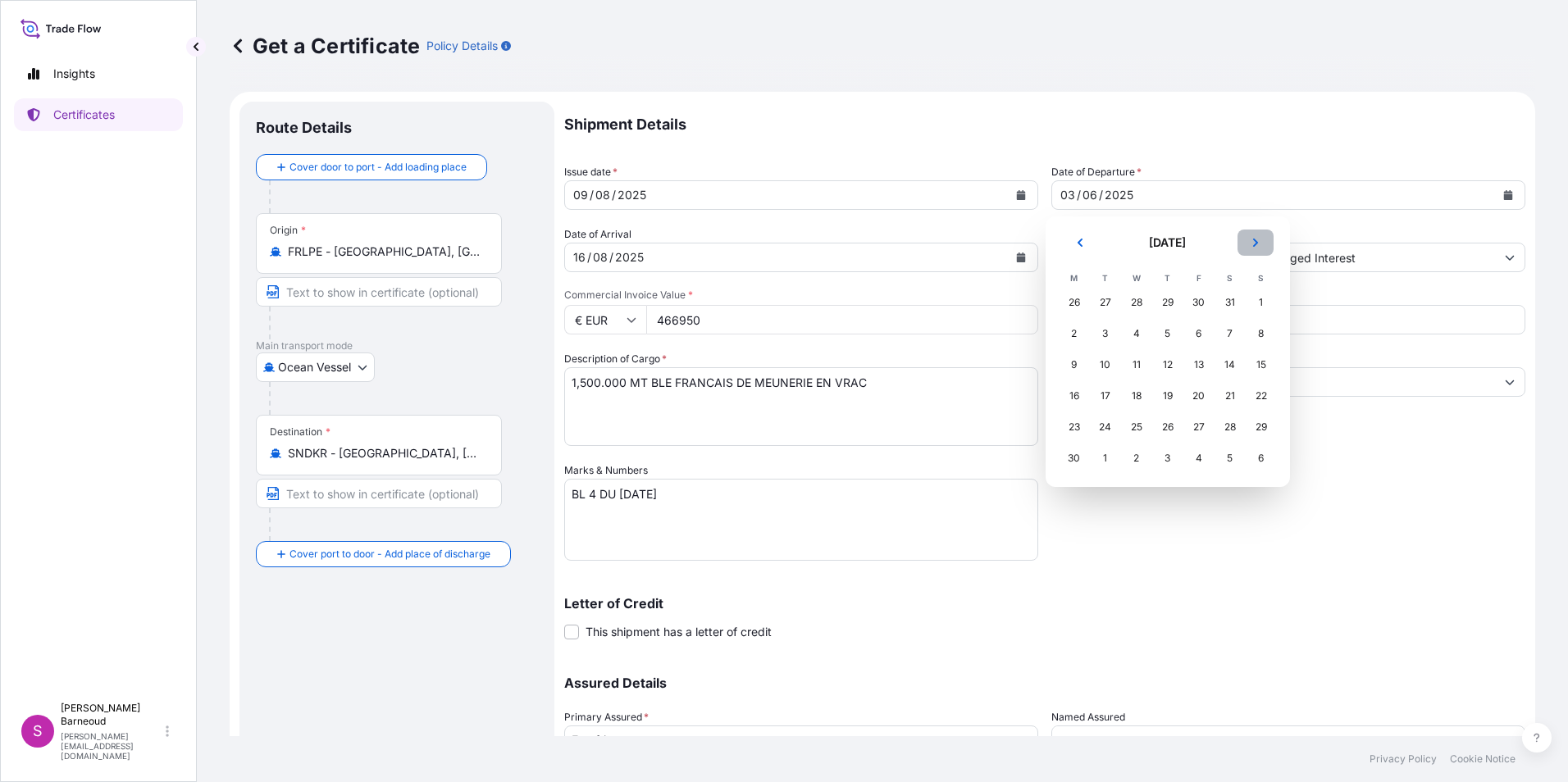
click at [1254, 245] on icon "Next" at bounding box center [1254, 242] width 5 height 8
click at [1230, 329] on div "9" at bounding box center [1230, 334] width 29 height 29
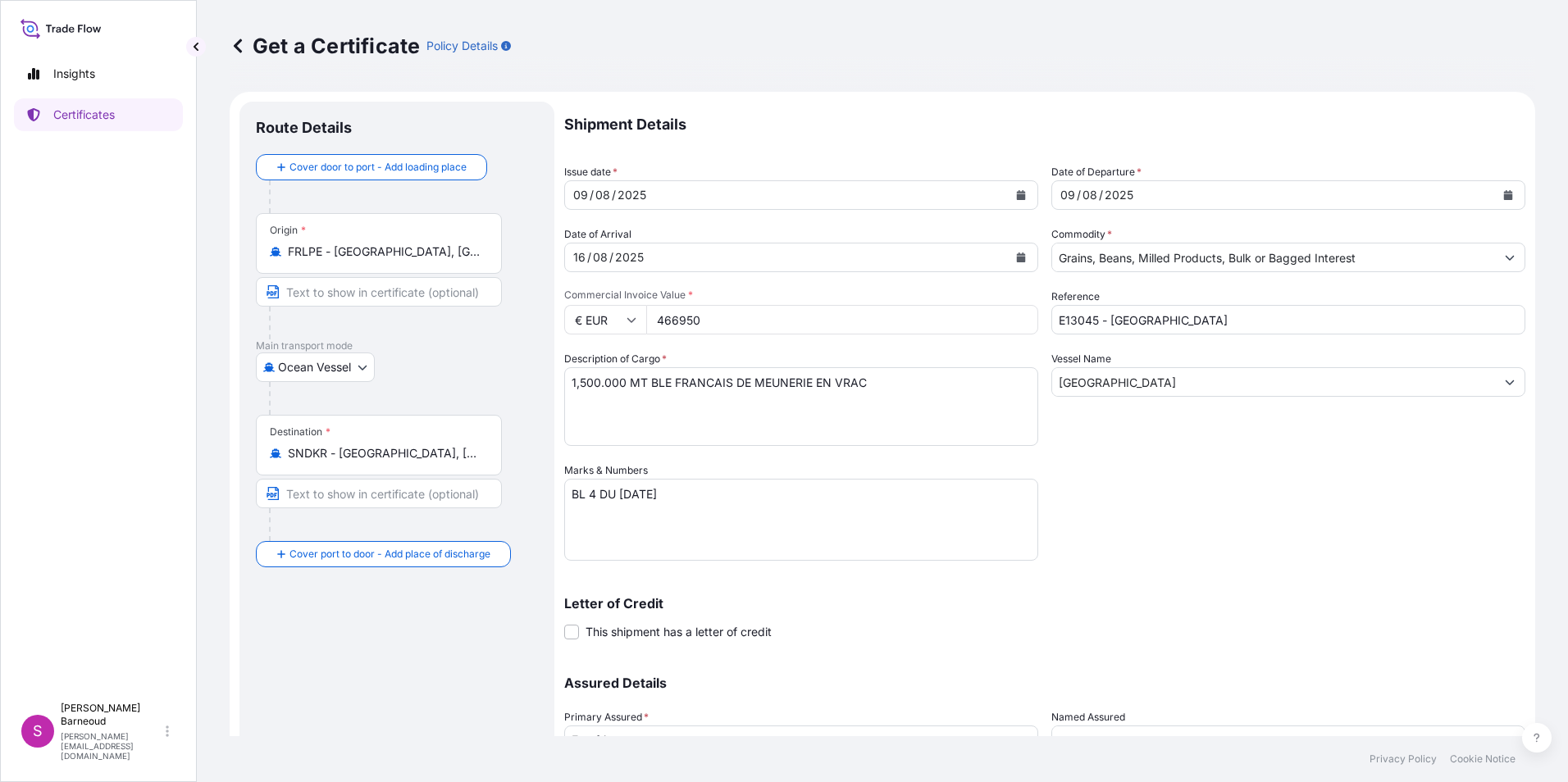
click at [709, 317] on input "466950" at bounding box center [842, 319] width 392 height 29
drag, startPoint x: 715, startPoint y: 318, endPoint x: 645, endPoint y: 319, distance: 70.0
click at [645, 319] on div "€ EUR 466950" at bounding box center [800, 319] width 474 height 29
type input "838200"
drag, startPoint x: 1218, startPoint y: 318, endPoint x: 1039, endPoint y: 318, distance: 179.0
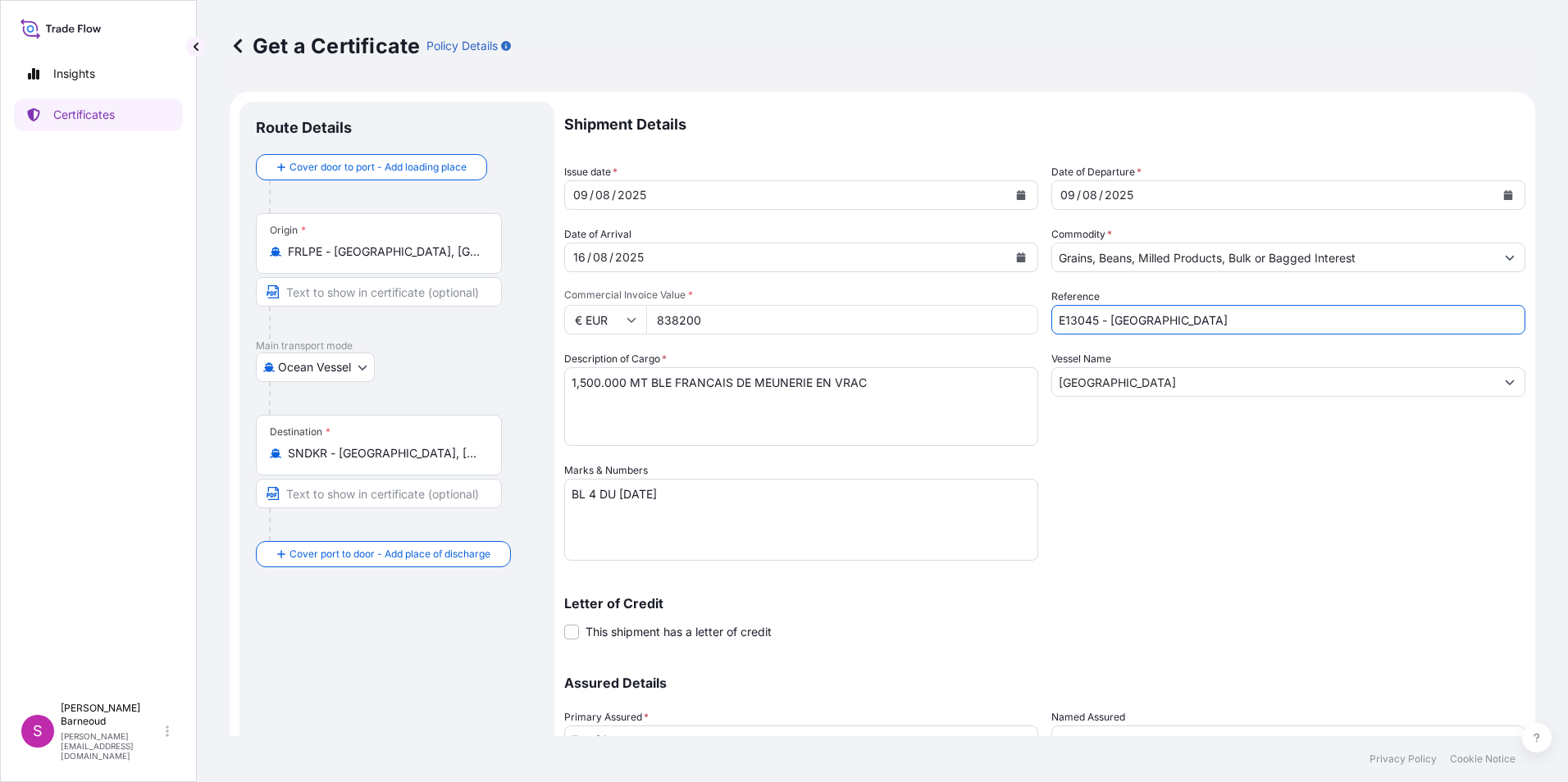
click at [1039, 318] on div "Shipment Details Issue date * 09 / 08 / 2025 Date of Departure * 09 / 08 / 2025…" at bounding box center [1044, 461] width 961 height 719
type input "E13047- CHISE BULKER"
drag, startPoint x: 1204, startPoint y: 385, endPoint x: 1032, endPoint y: 339, distance: 178.0
click at [1026, 380] on div "Shipment Details Issue date * 09 / 08 / 2025 Date of Departure * 09 / 08 / 2025…" at bounding box center [1044, 461] width 961 height 719
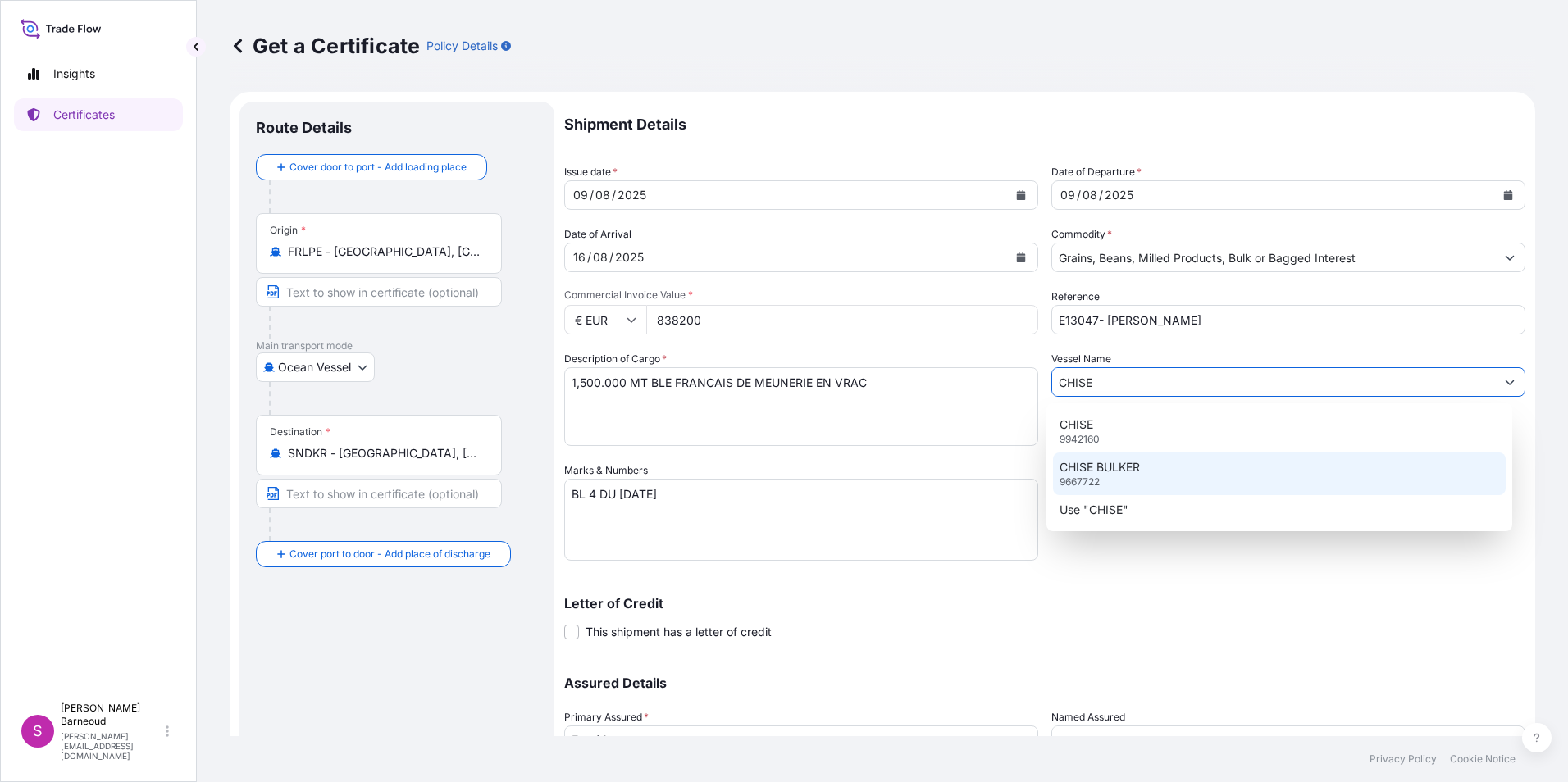
click at [1087, 469] on p "CHISE BULKER" at bounding box center [1100, 467] width 80 height 16
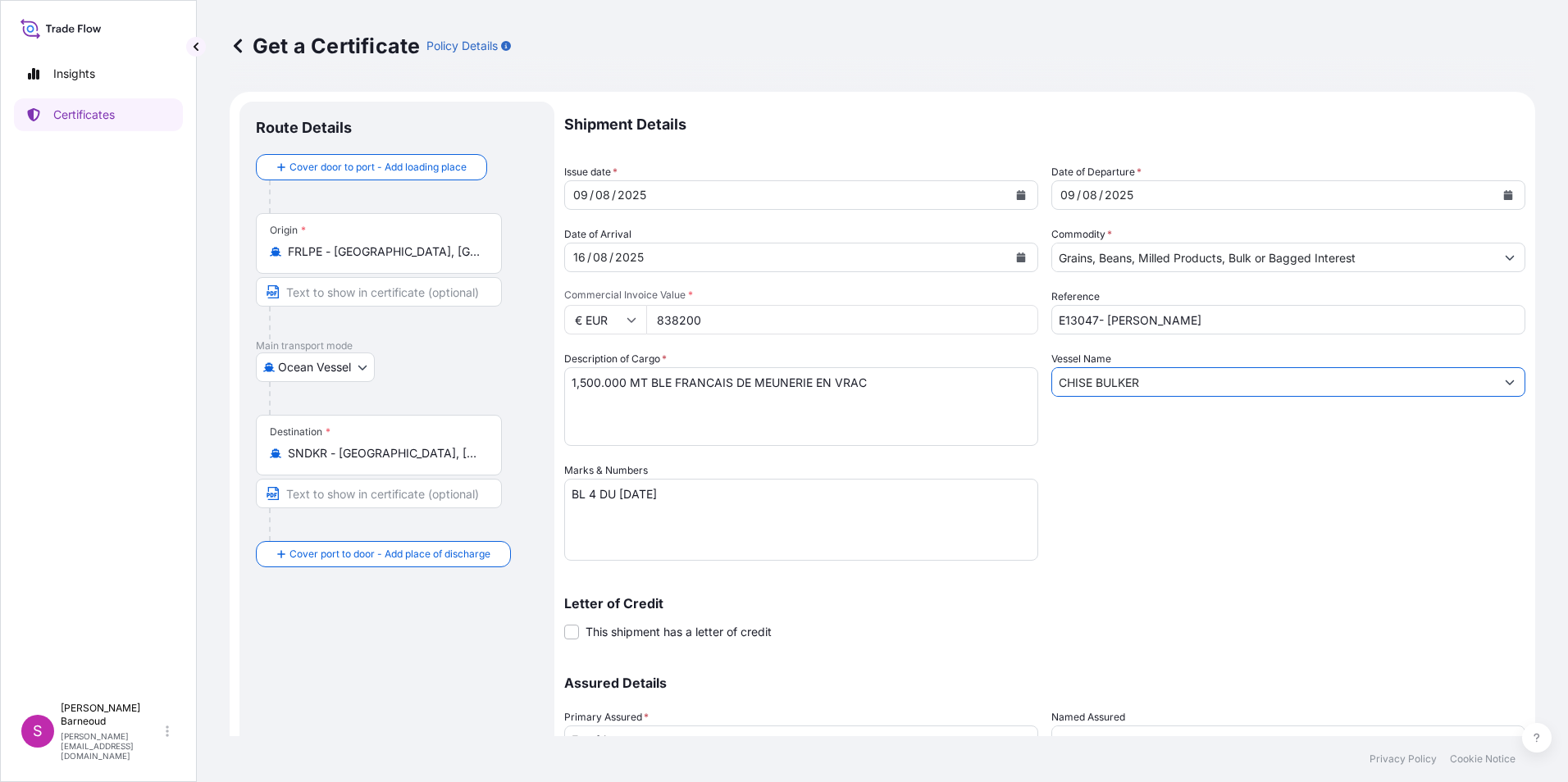
type input "CHISE BULKER"
click at [576, 379] on textarea "1,500.000 MT BLE FRANCAIS DE MEUNERIE EN VRAC" at bounding box center [800, 407] width 474 height 78
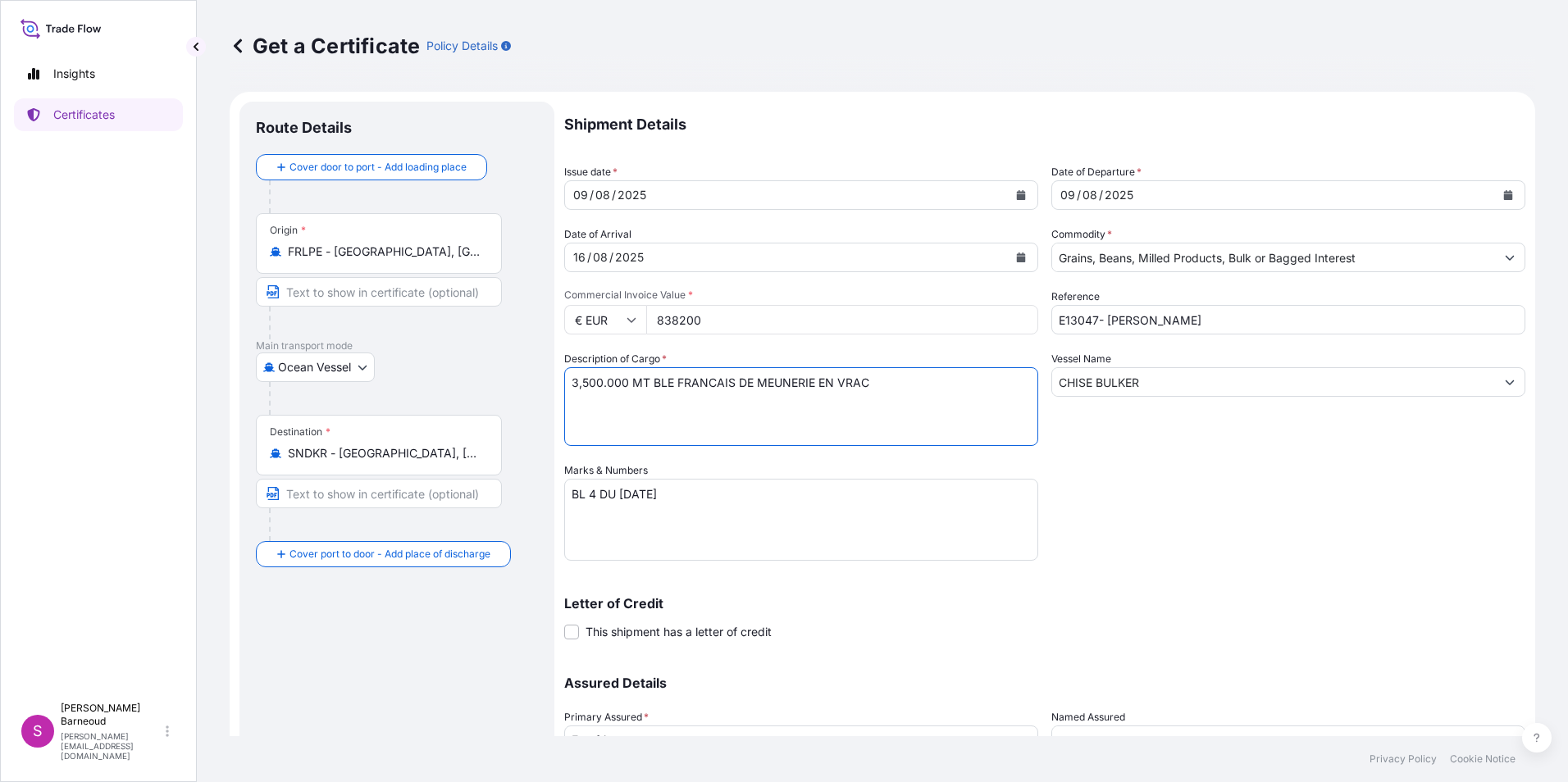
click at [587, 385] on textarea "1,500.000 MT BLE FRANCAIS DE MEUNERIE EN VRAC" at bounding box center [800, 407] width 474 height 78
type textarea "3,000.000 MT BLE FRANCAIS DE MEUNERIE EN VRAC"
click at [594, 497] on textarea "BL 4 DU 03.06.2025" at bounding box center [800, 520] width 474 height 82
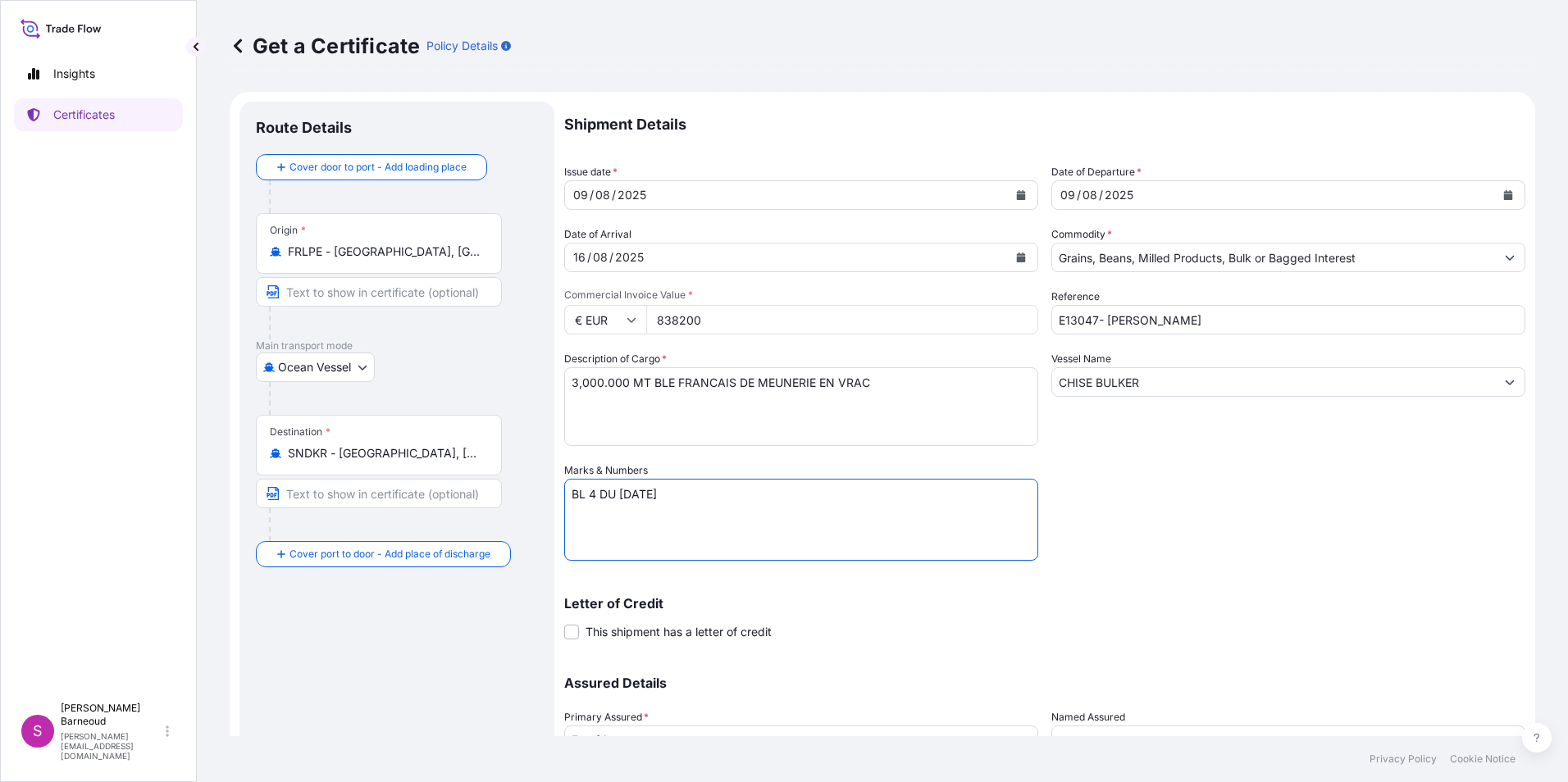
drag, startPoint x: 627, startPoint y: 494, endPoint x: 699, endPoint y: 494, distance: 72.0
click at [699, 494] on textarea "BL 4 DU 03.06.2025" at bounding box center [800, 520] width 474 height 82
type textarea "BL 4 DU 09.08.2025"
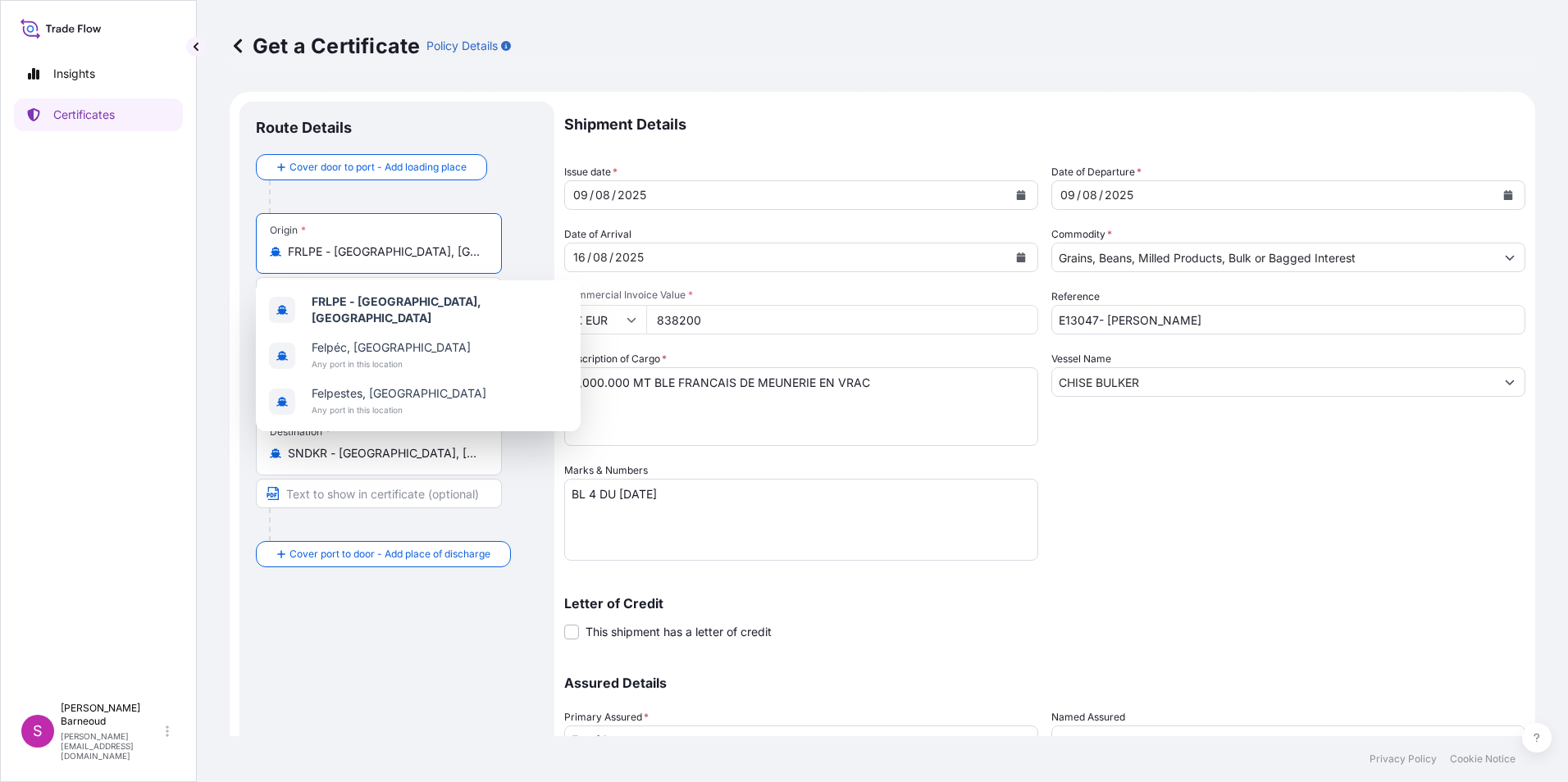
click at [444, 246] on input "FRLPE - la Pallice, France" at bounding box center [384, 252] width 193 height 16
drag, startPoint x: 444, startPoint y: 255, endPoint x: 265, endPoint y: 253, distance: 179.0
click at [265, 253] on div "Origin * FRLPE - la Pallice, France" at bounding box center [379, 244] width 246 height 60
click at [332, 340] on b "Rouen" at bounding box center [371, 347] width 120 height 14
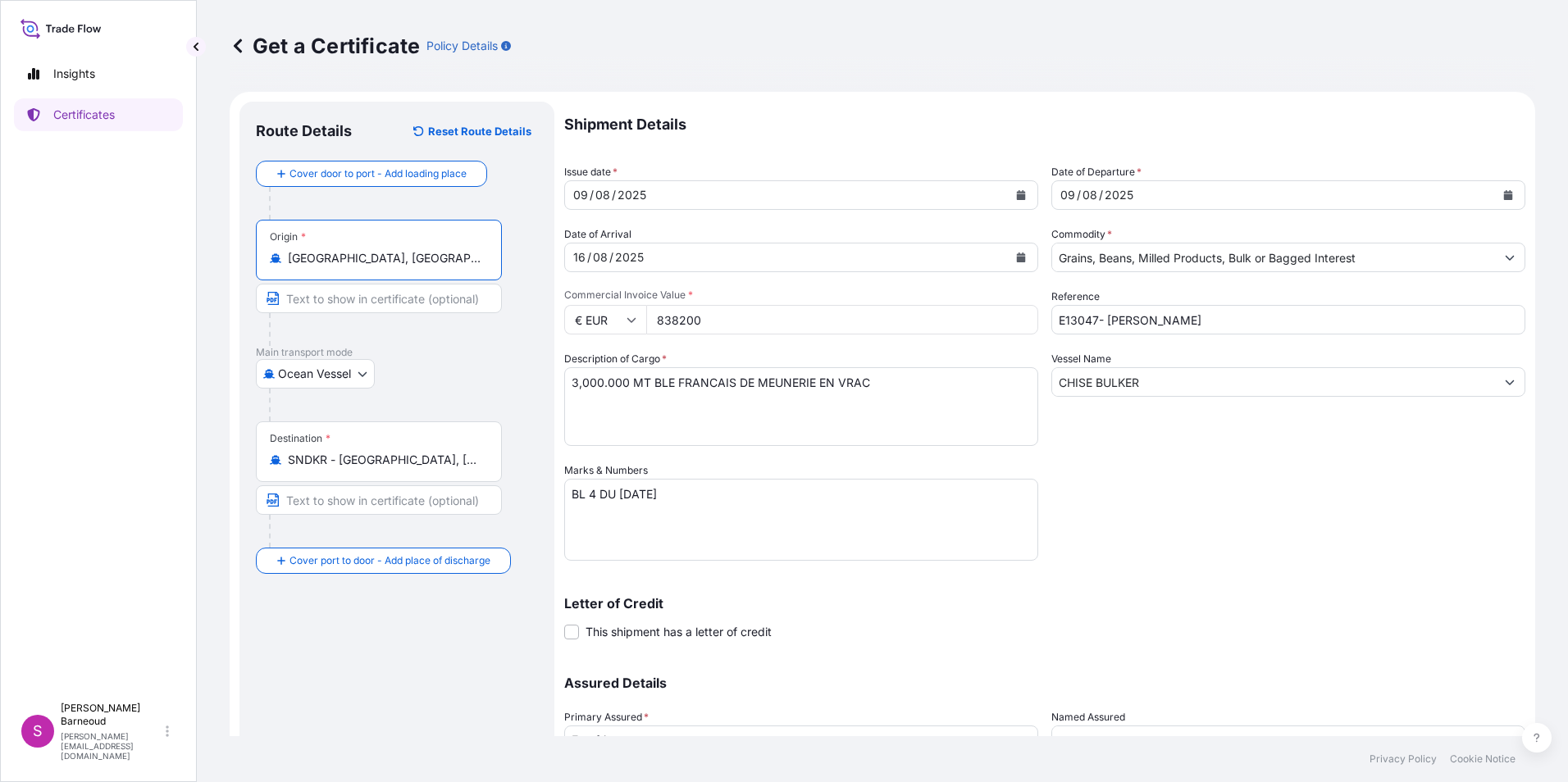
drag, startPoint x: 371, startPoint y: 265, endPoint x: 285, endPoint y: 258, distance: 86.3
click at [285, 258] on div "Rouen, France" at bounding box center [379, 258] width 218 height 16
type input "Rouen, France"
click at [399, 348] on p "Main transport mode" at bounding box center [396, 352] width 282 height 13
click at [373, 655] on div "Route Details Reset Route Details Cover door to port - Add loading place Place …" at bounding box center [396, 484] width 282 height 732
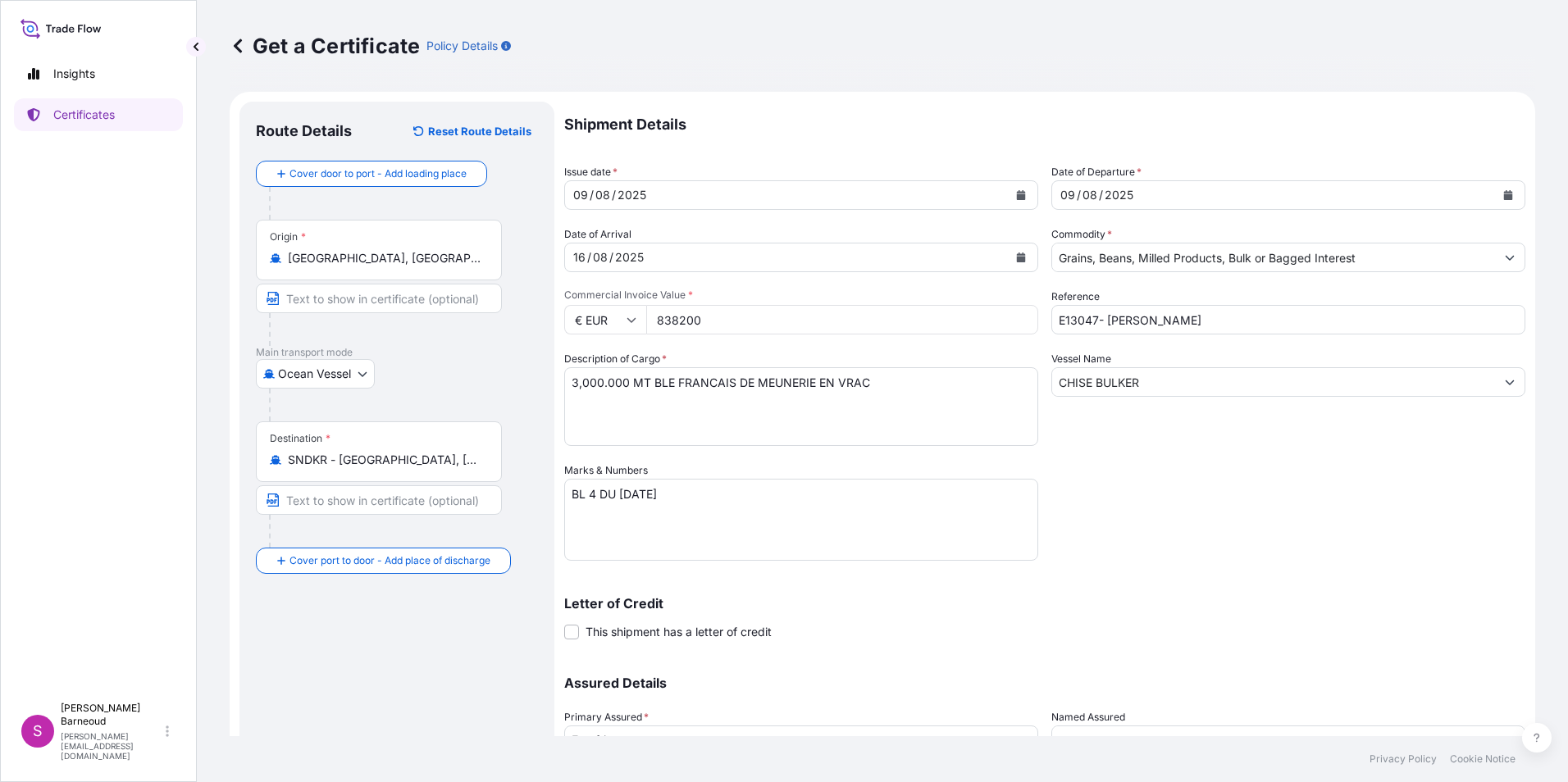
click at [1136, 501] on div "Shipment Details Issue date * 09 / 08 / 2025 Date of Departure * 09 / 08 / 2025…" at bounding box center [1044, 461] width 961 height 719
click at [702, 327] on input "838200" at bounding box center [842, 319] width 392 height 29
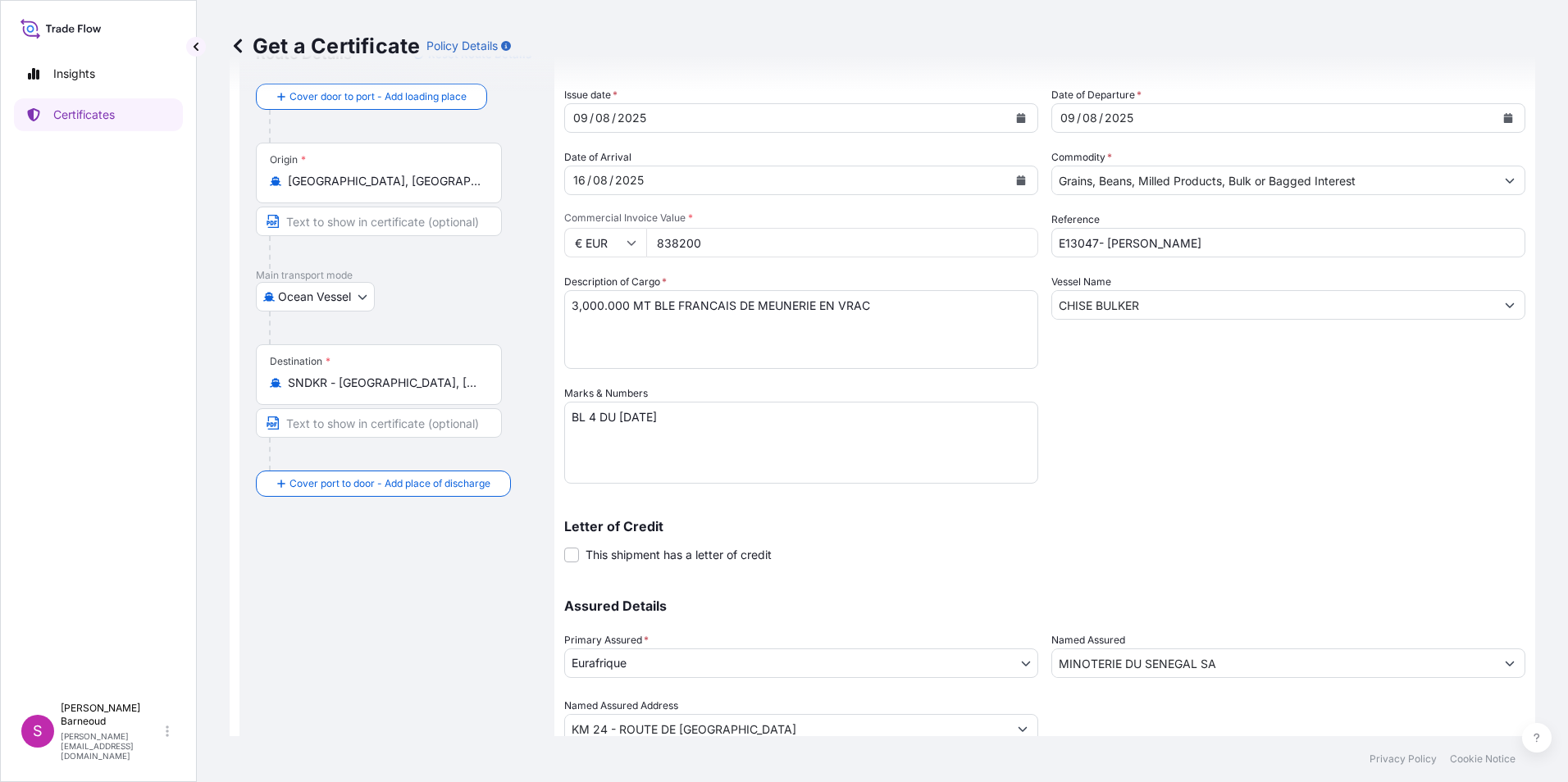
scroll to position [141, 0]
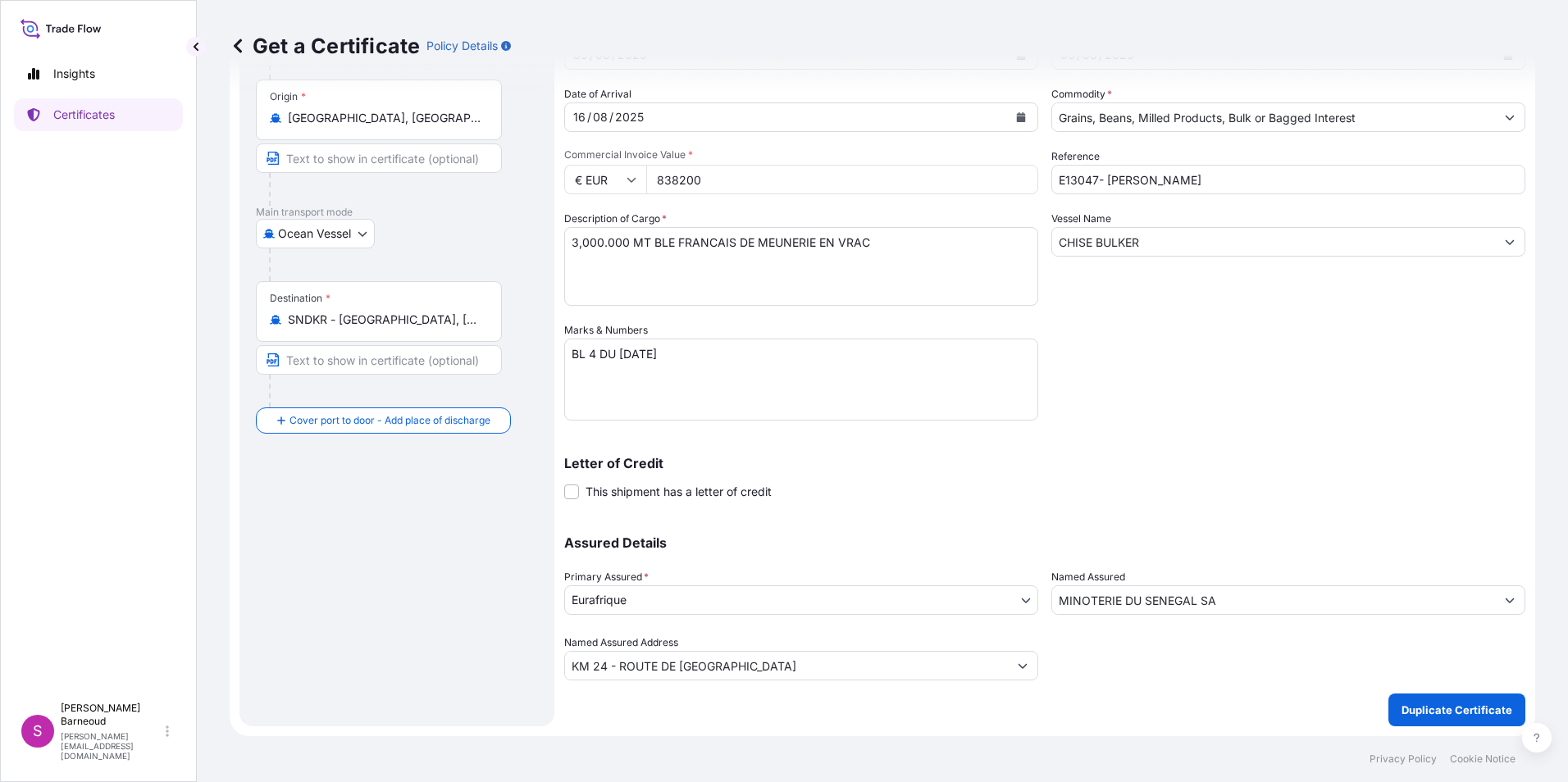
click at [1272, 485] on div "Letter of Credit This shipment has a letter of credit Letter of credit * Letter…" at bounding box center [1044, 479] width 961 height 44
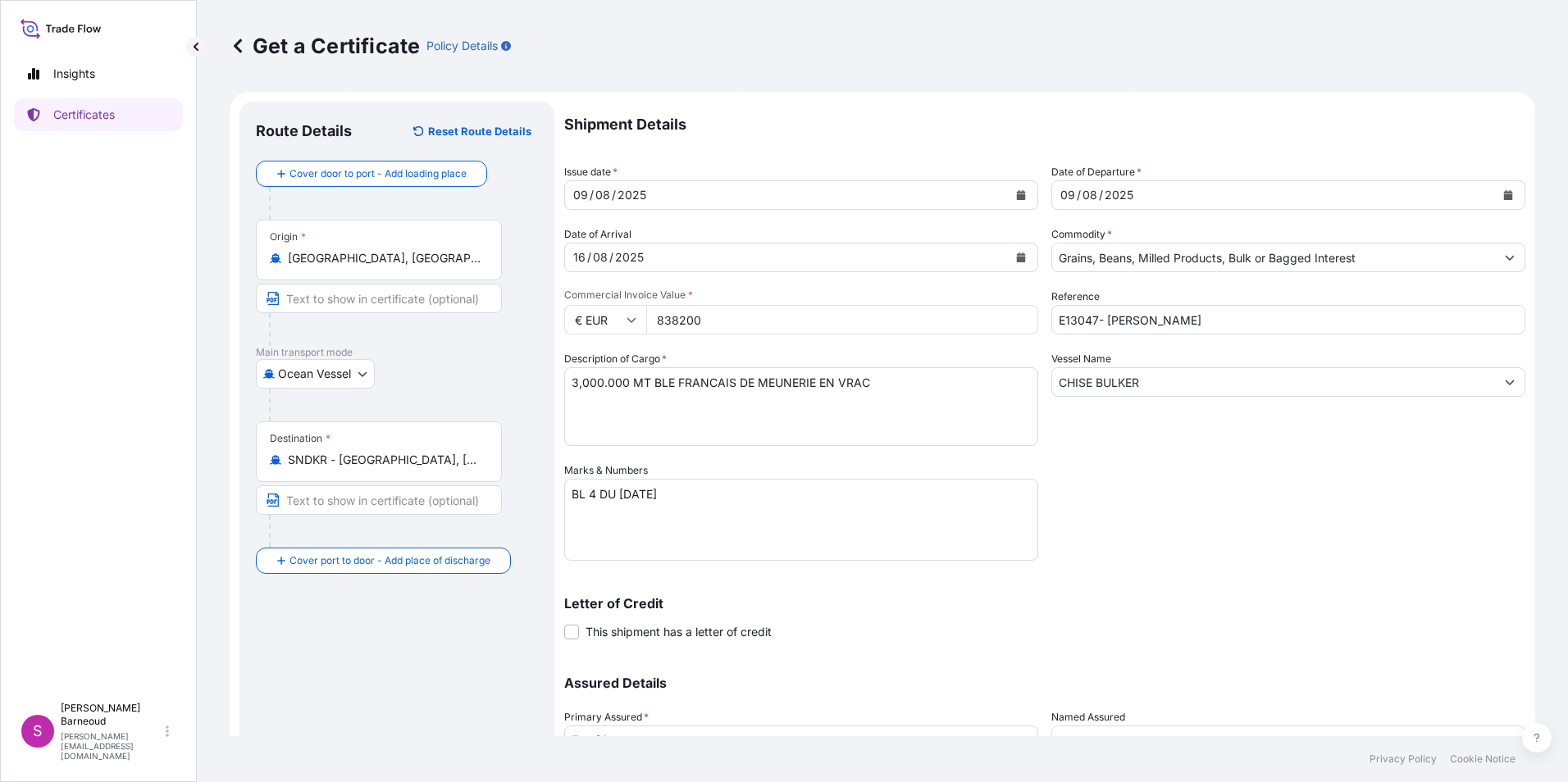
click at [316, 45] on p "Get a Certificate" at bounding box center [325, 46] width 190 height 26
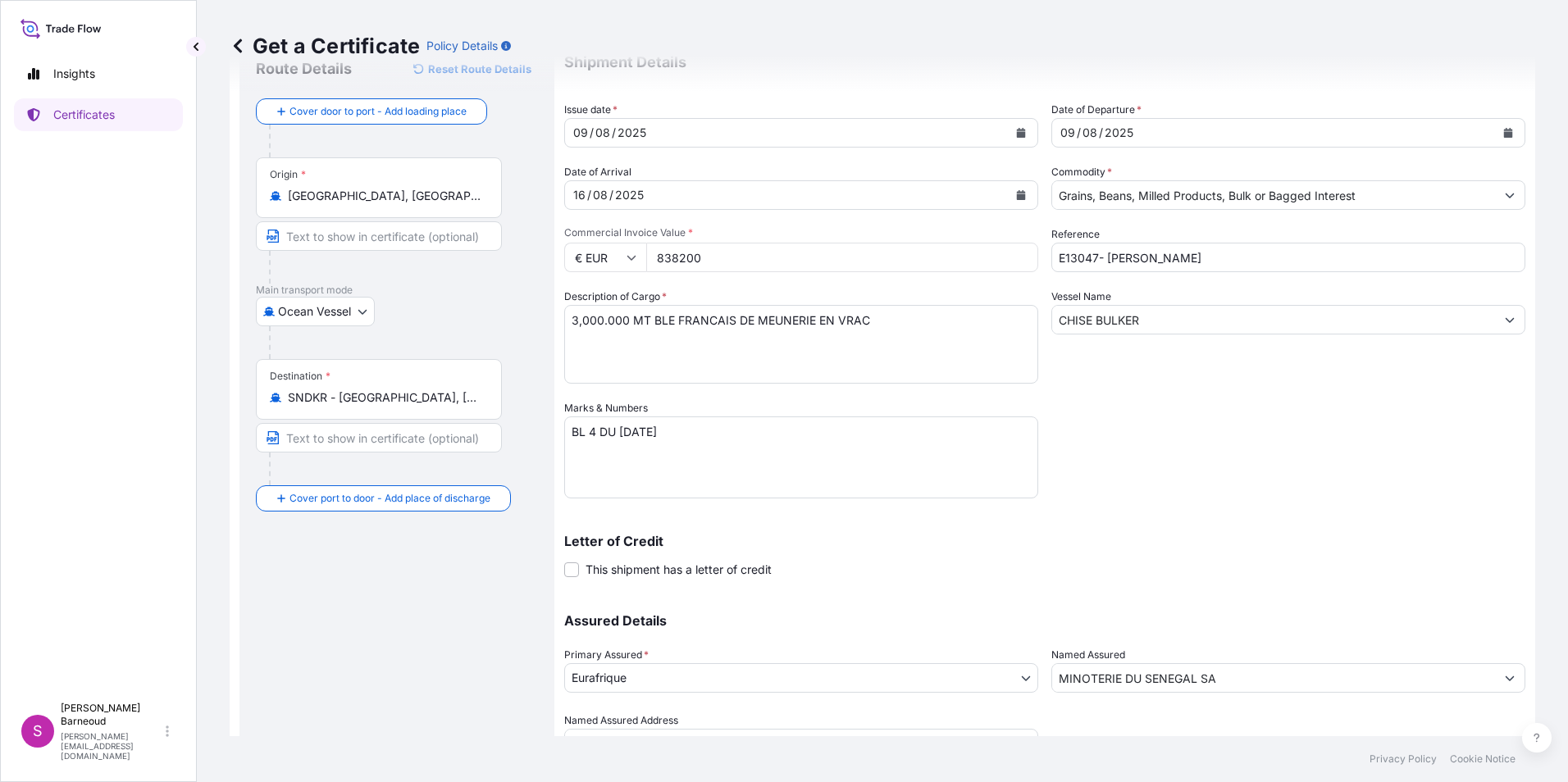
scroll to position [141, 0]
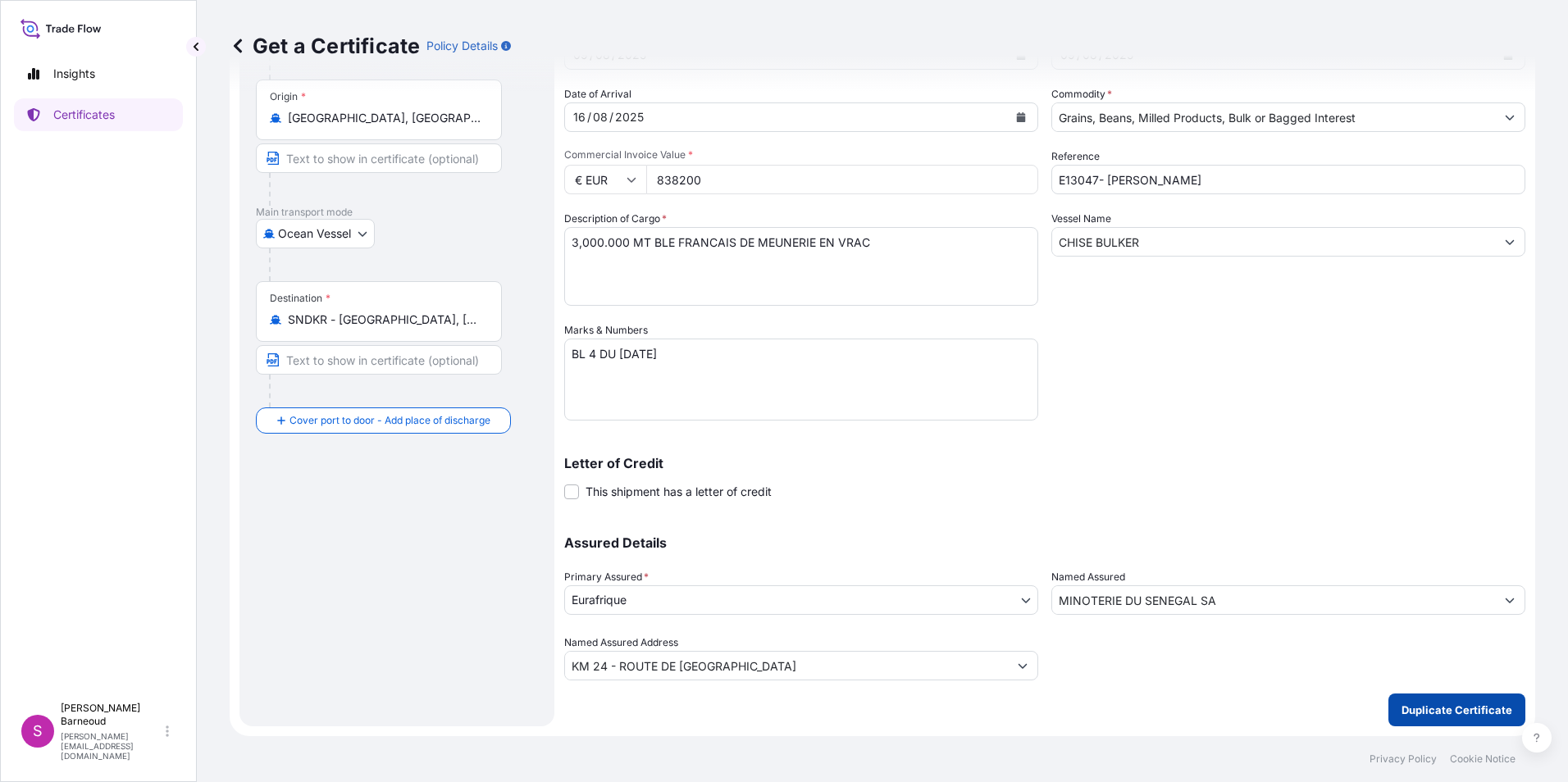
click at [1424, 707] on p "Duplicate Certificate" at bounding box center [1457, 710] width 110 height 16
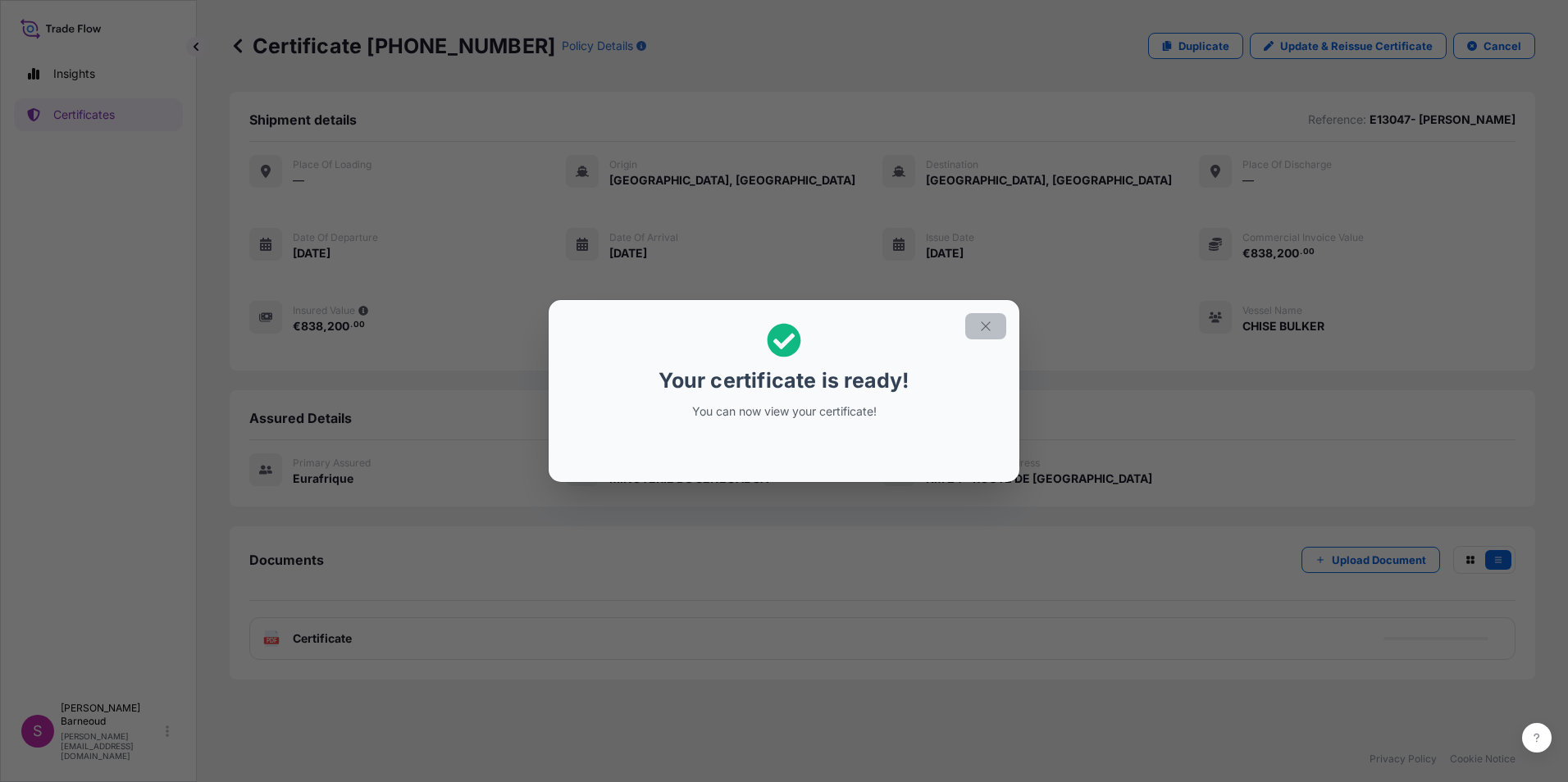
click at [989, 324] on icon "button" at bounding box center [986, 327] width 15 height 15
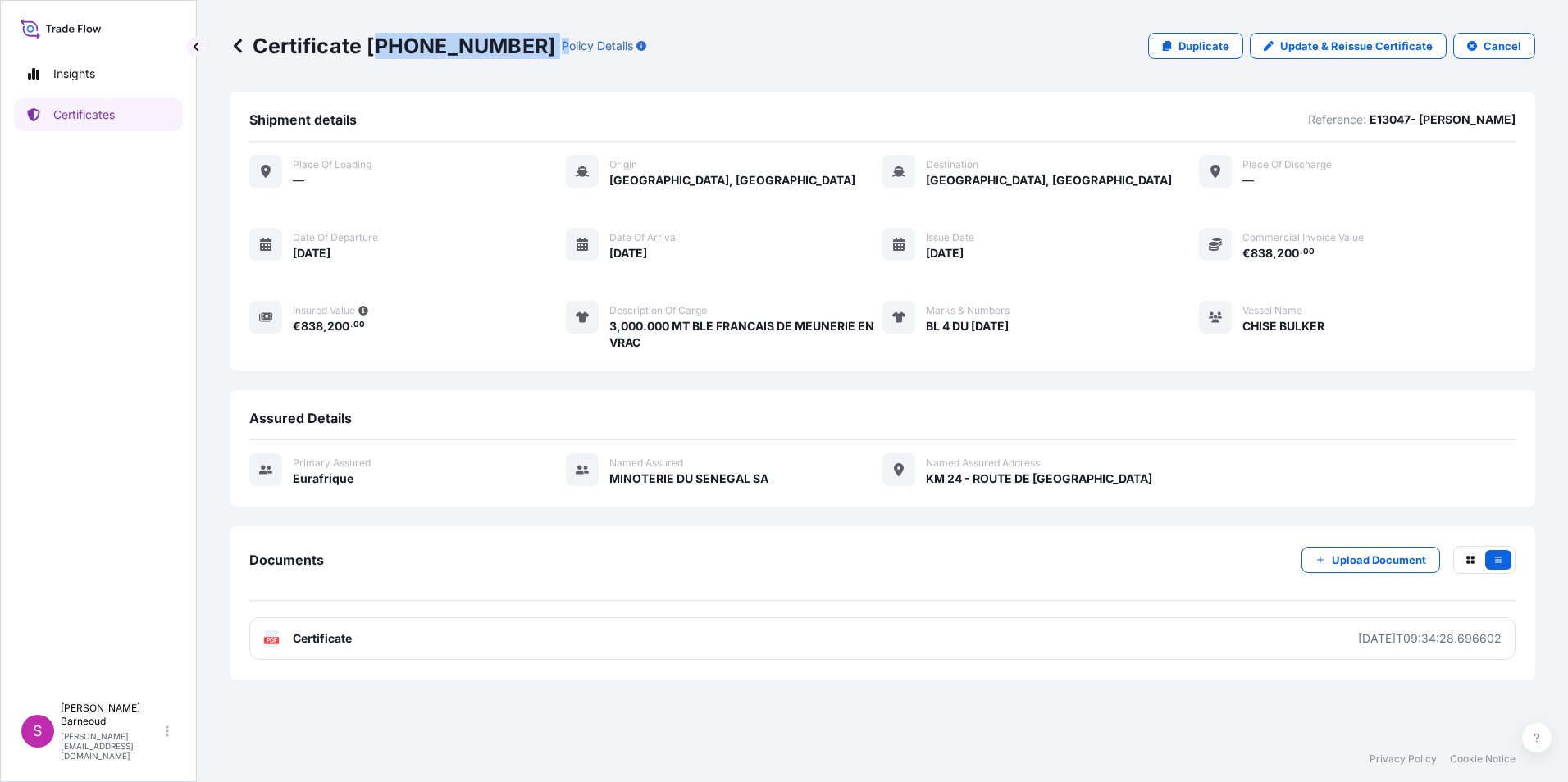
drag, startPoint x: 373, startPoint y: 45, endPoint x: 500, endPoint y: 45, distance: 127.0
click at [500, 45] on div "Certificate 31636-48-1 Policy Details" at bounding box center [438, 46] width 416 height 26
drag, startPoint x: 500, startPoint y: 45, endPoint x: 389, endPoint y: 45, distance: 111.0
click at [389, 45] on p "Certificate 31636-48-1" at bounding box center [392, 46] width 326 height 26
click at [1387, 559] on p "Upload Document" at bounding box center [1378, 560] width 94 height 16
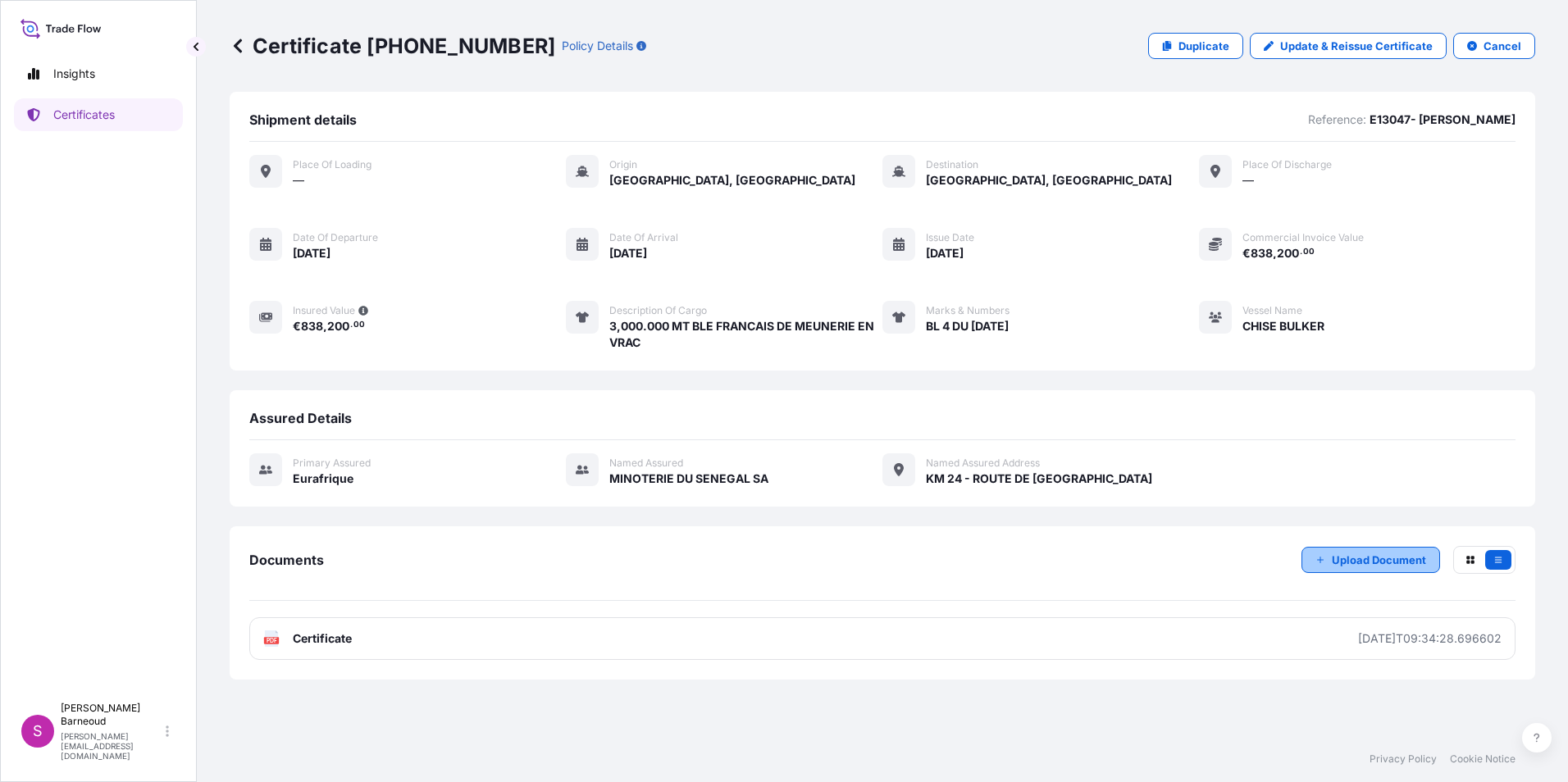
click at [1362, 562] on p "Upload Document" at bounding box center [1378, 560] width 94 height 16
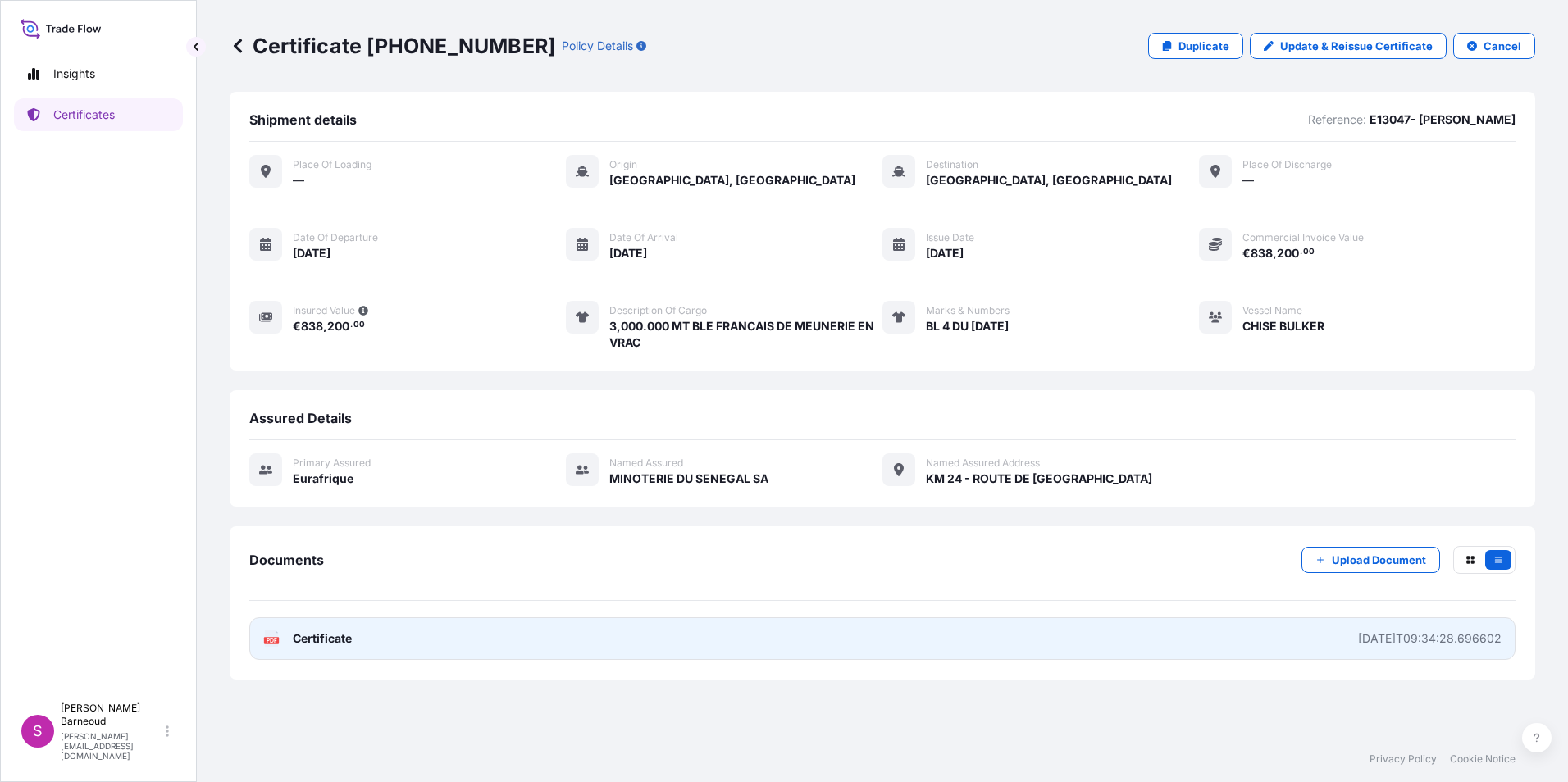
click at [310, 650] on link "PDF Certificate 2025-08-13T09:34:28.696602" at bounding box center [882, 639] width 1266 height 43
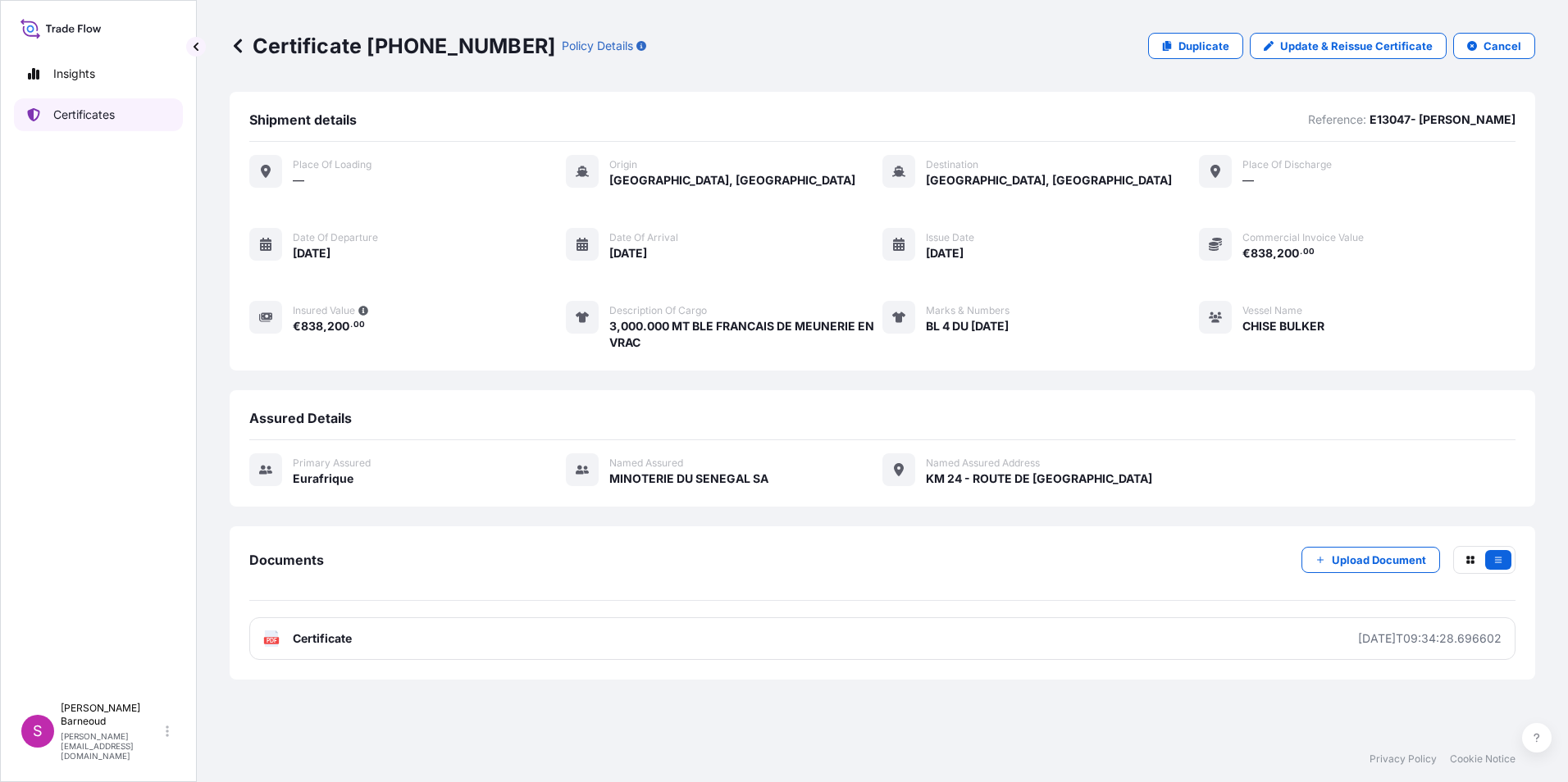
click at [77, 117] on p "Certificates" at bounding box center [83, 115] width 61 height 16
